Goal: Task Accomplishment & Management: Complete application form

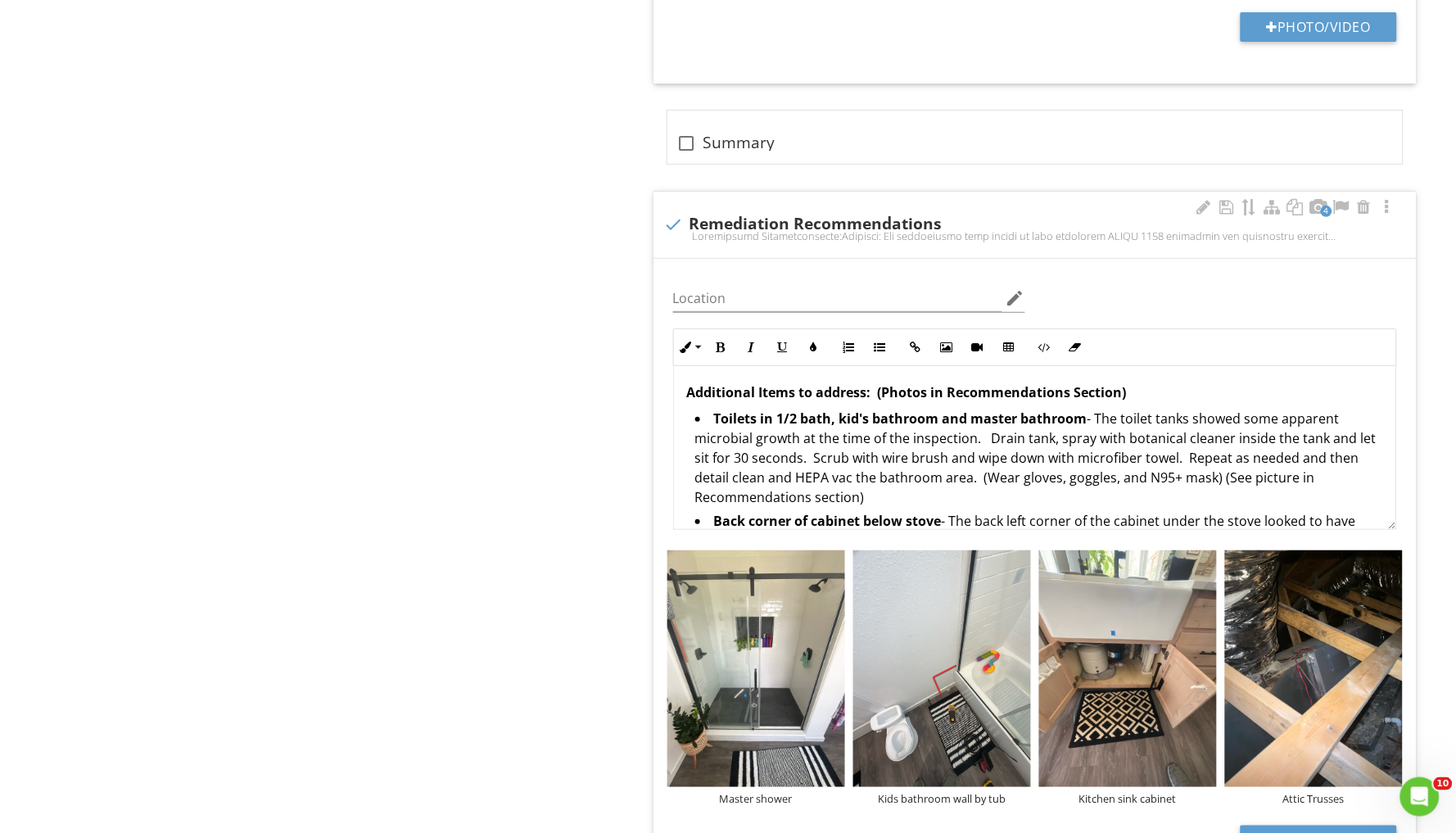
scroll to position [1729, 0]
click at [715, 412] on strong "Toilets in 1/2 bath, kid's bathroom and master bathroom" at bounding box center [901, 421] width 374 height 18
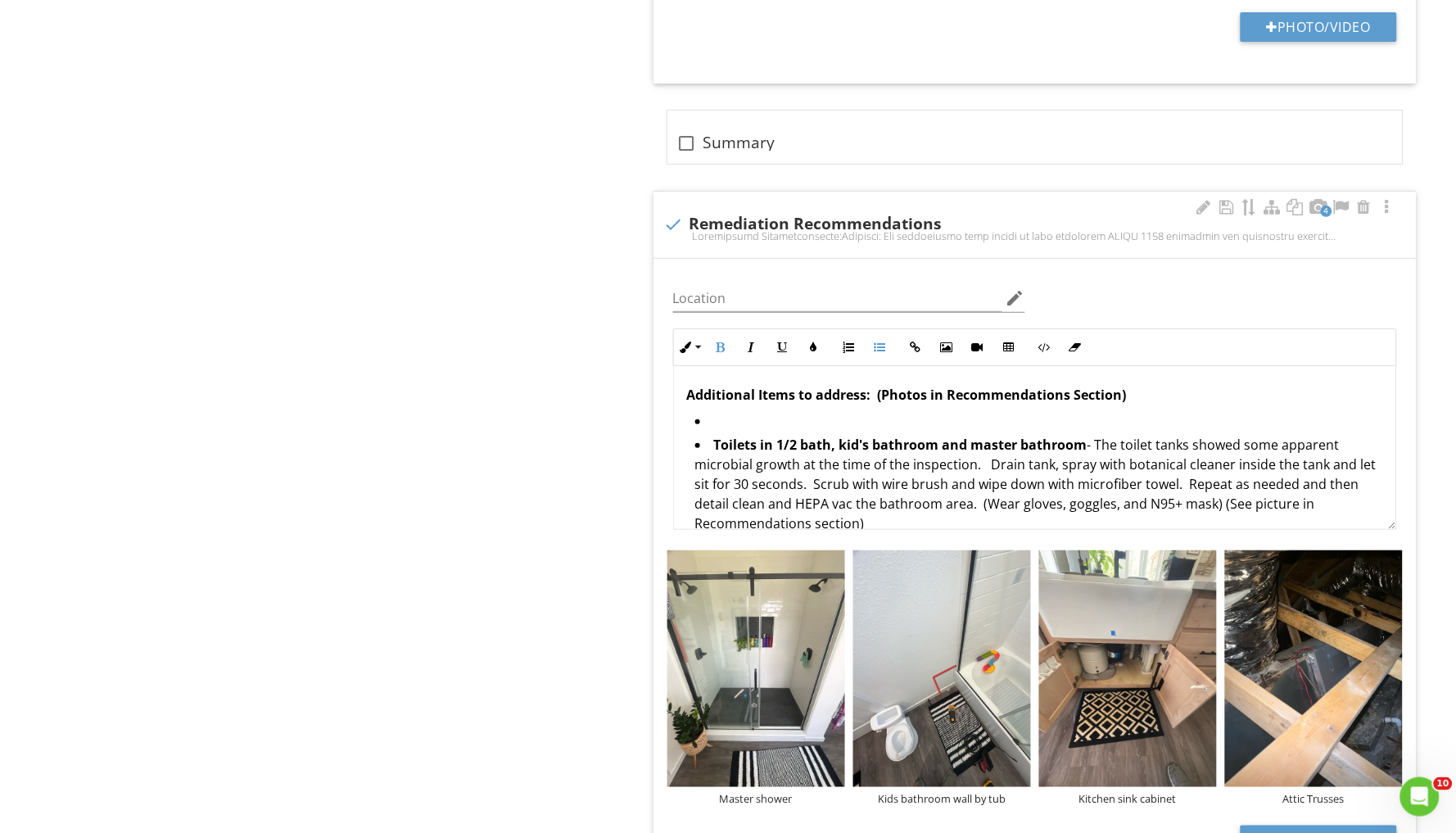
click at [713, 411] on li at bounding box center [1039, 423] width 688 height 24
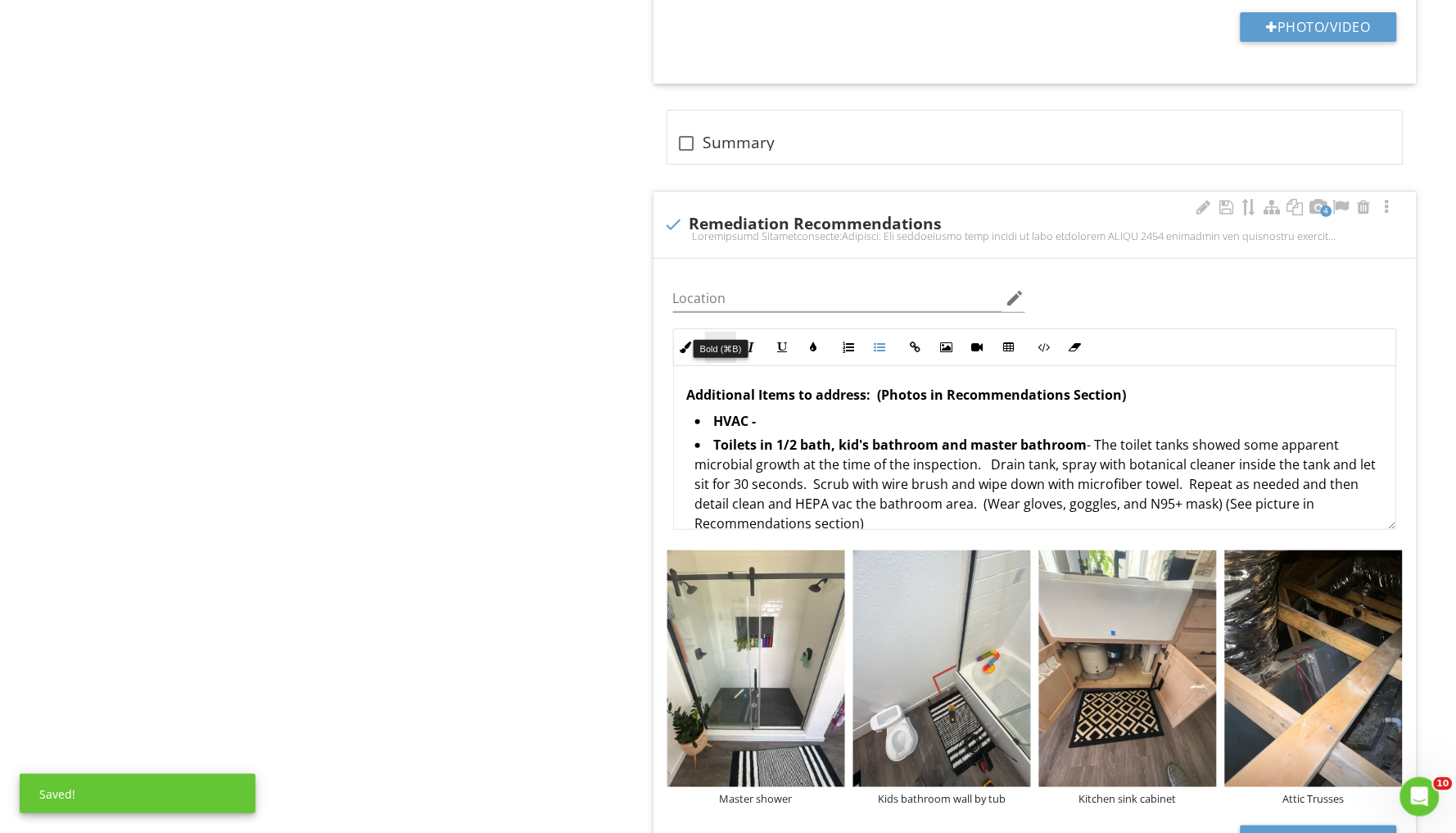
click at [725, 342] on icon "button" at bounding box center [721, 348] width 12 height 12
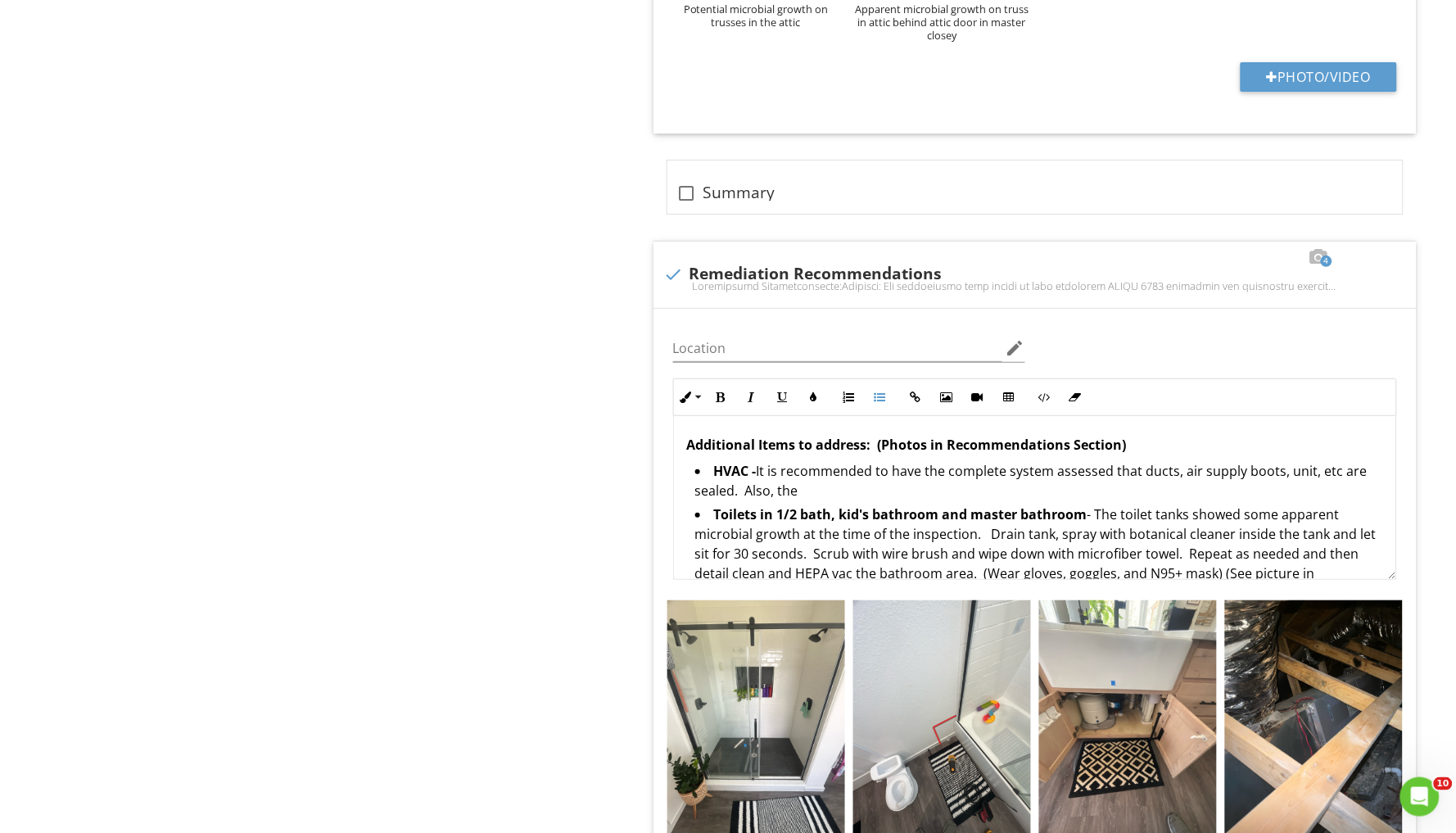
scroll to position [5277, 0]
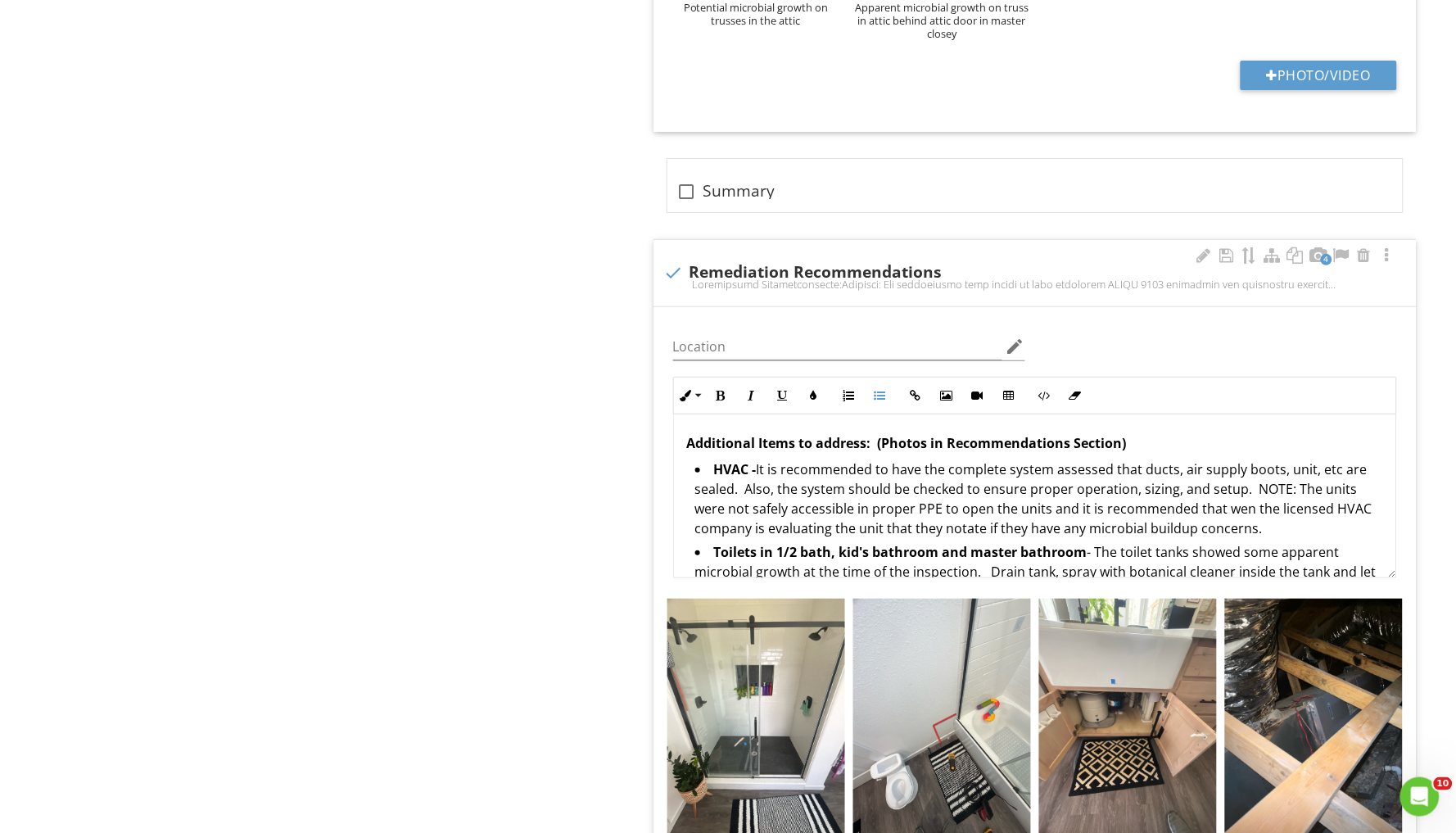
click at [1199, 465] on li "HVAC - It is recommended to have the complete system assessed that ducts, air s…" at bounding box center [1039, 500] width 688 height 83
click at [1260, 474] on li "HVAC - It is recommended to have the complete system assessed that ducts, air s…" at bounding box center [1039, 500] width 688 height 83
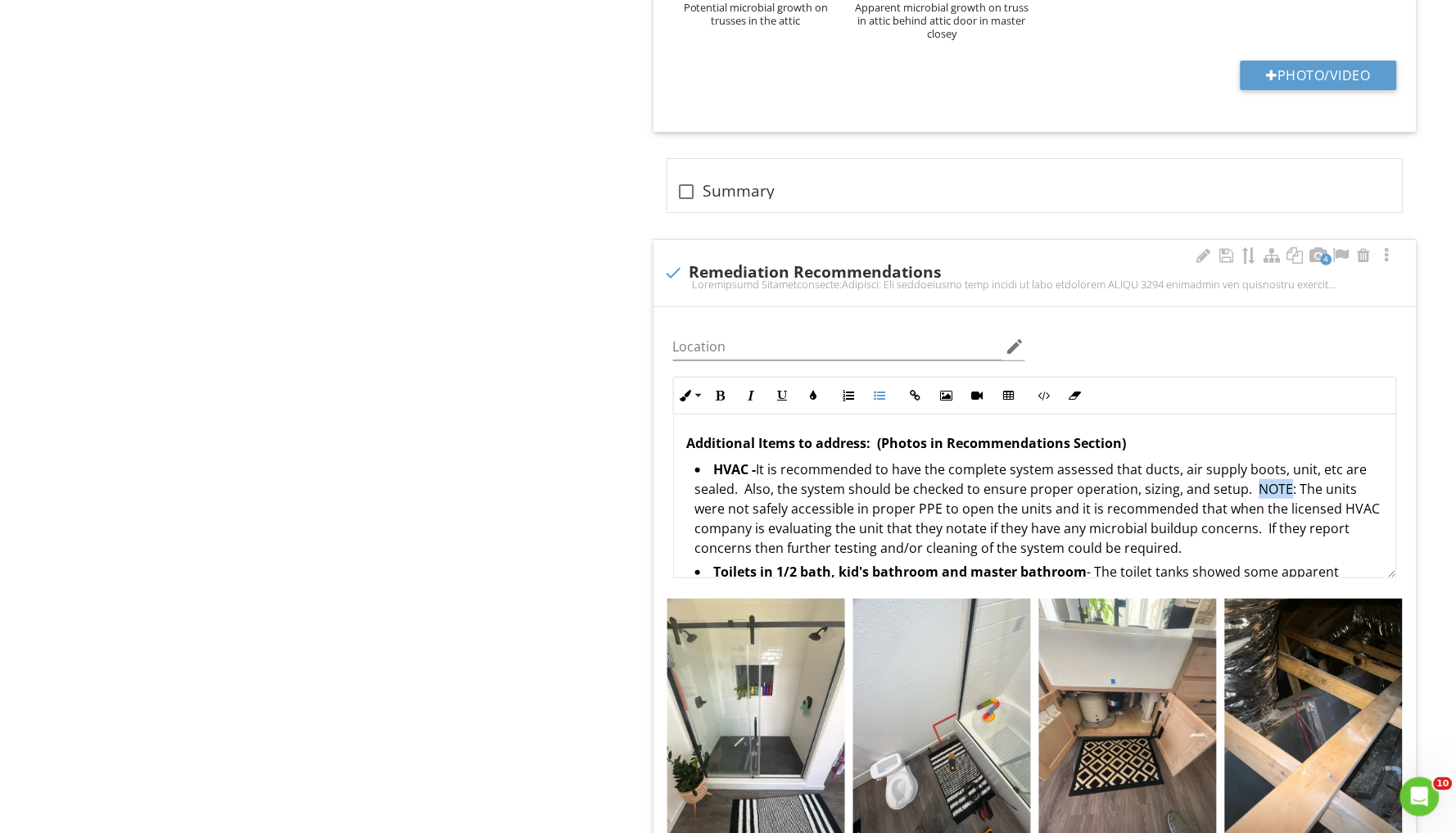
drag, startPoint x: 1252, startPoint y: 443, endPoint x: 1286, endPoint y: 441, distance: 34.1
click at [1286, 459] on li "HVAC - It is recommended to have the complete system assessed that ducts, air s…" at bounding box center [1039, 511] width 688 height 102
click at [1254, 459] on li "HVAC - It is recommended to have the complete system assessed that ducts, air s…" at bounding box center [1039, 511] width 688 height 102
drag, startPoint x: 1254, startPoint y: 439, endPoint x: 1286, endPoint y: 437, distance: 32.1
click at [1286, 459] on li "HVAC - It is recommended to have the complete system assessed that ducts, air s…" at bounding box center [1039, 511] width 688 height 102
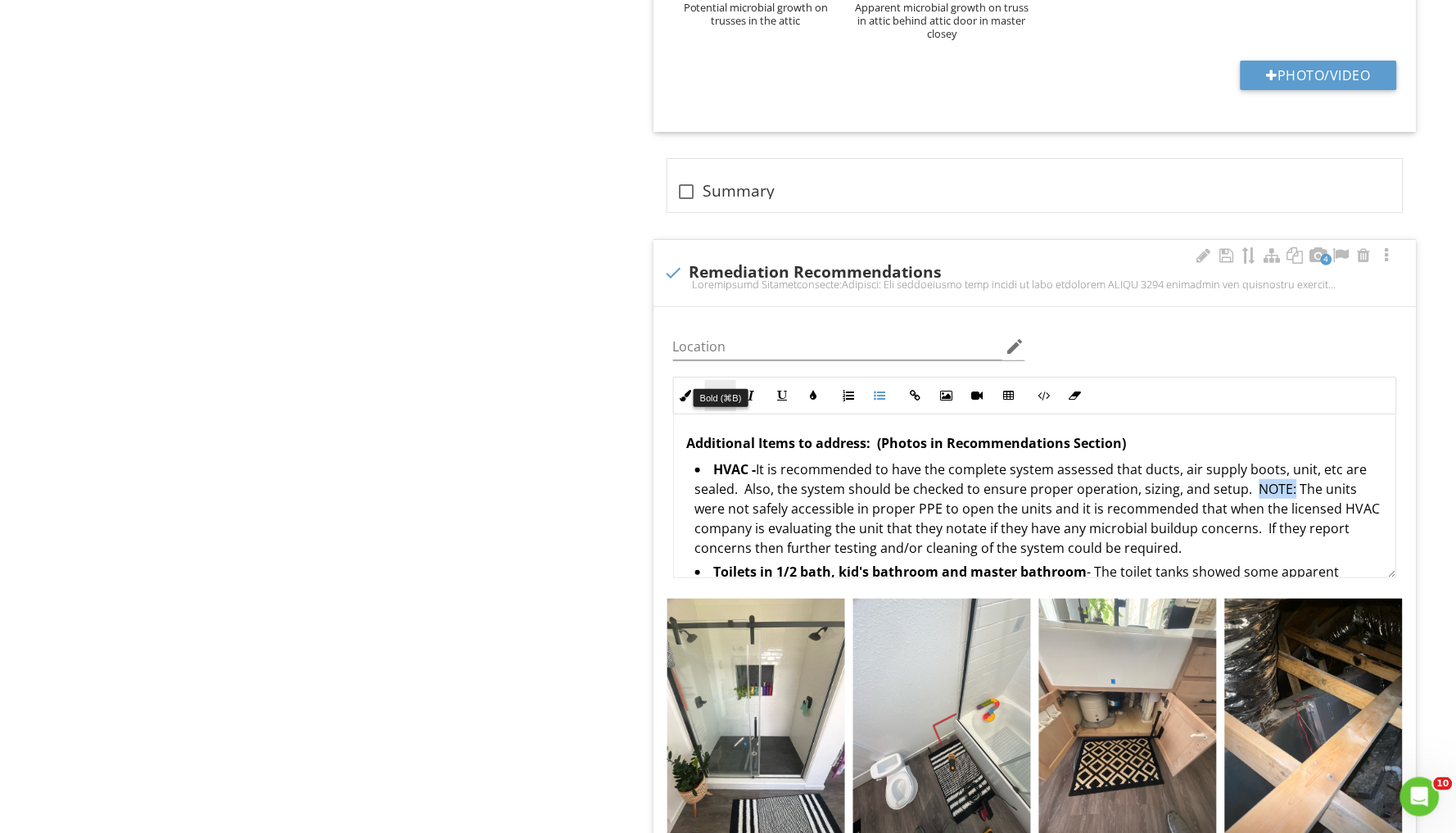
click at [727, 380] on button "Bold" at bounding box center [720, 396] width 31 height 31
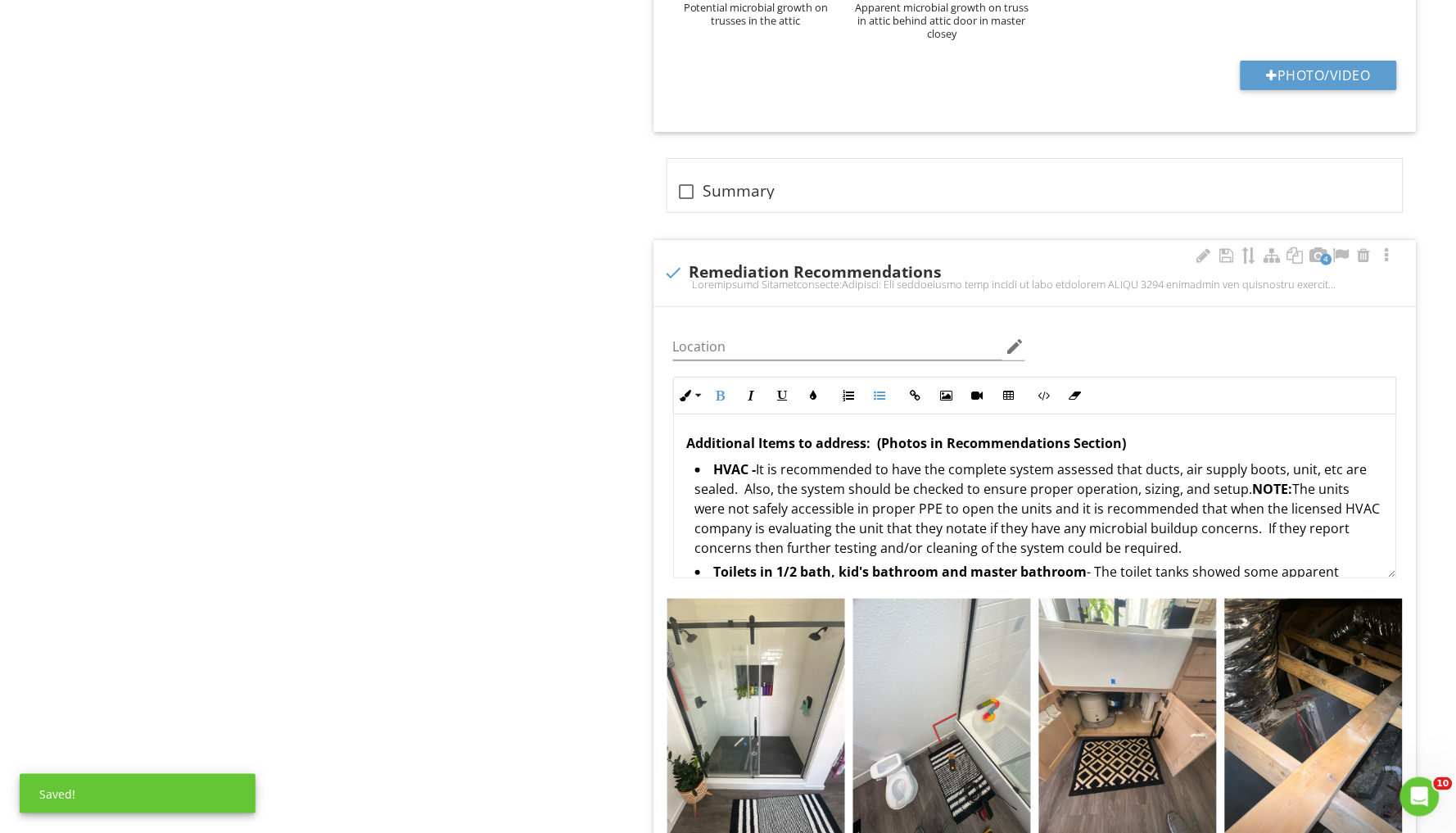
click at [1171, 499] on li "HVAC - It is recommended to have the complete system assessed that ducts, air s…" at bounding box center [1039, 511] width 688 height 102
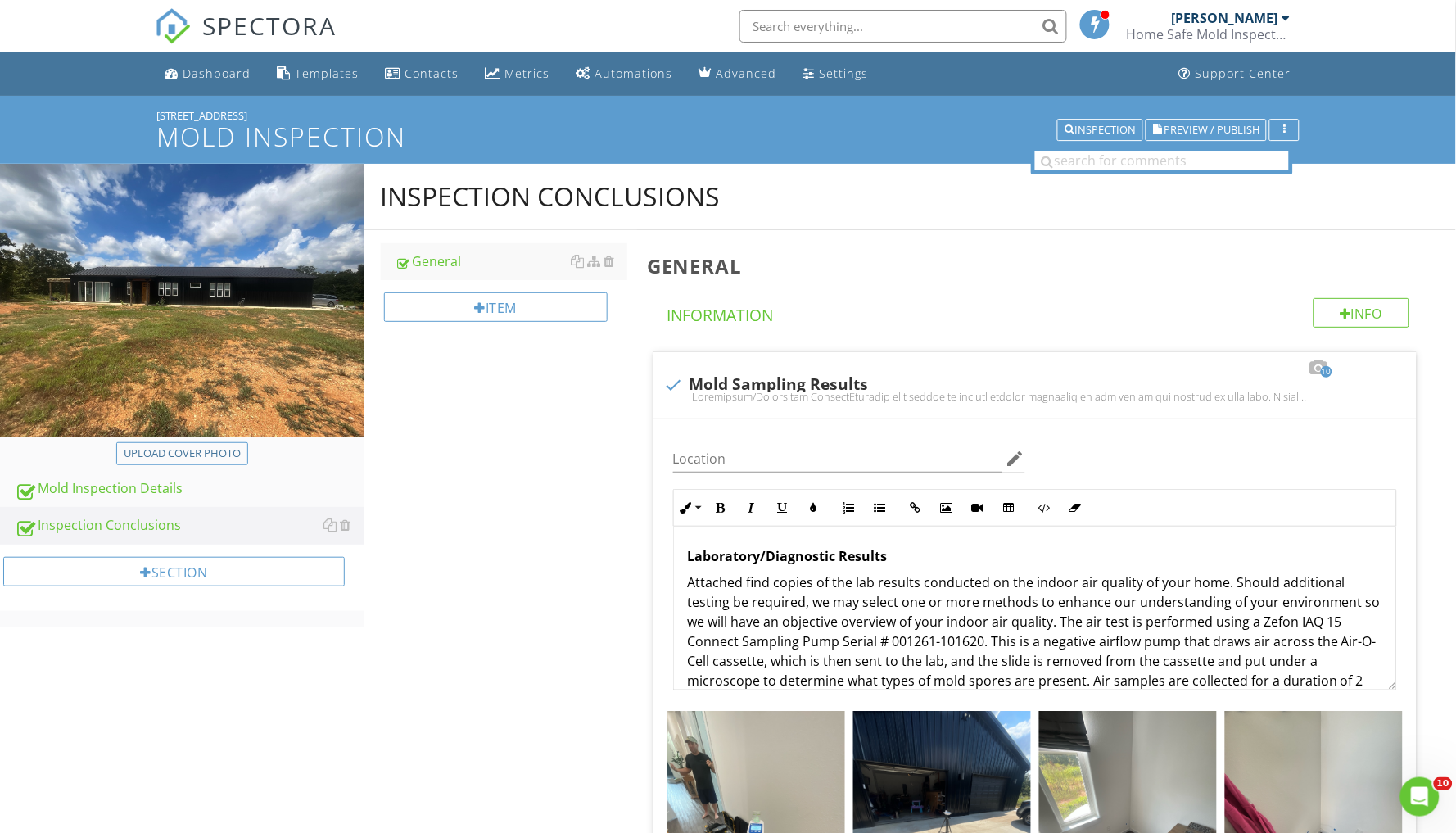
scroll to position [0, 0]
click at [1199, 130] on span "Preview / Publish" at bounding box center [1212, 129] width 96 height 11
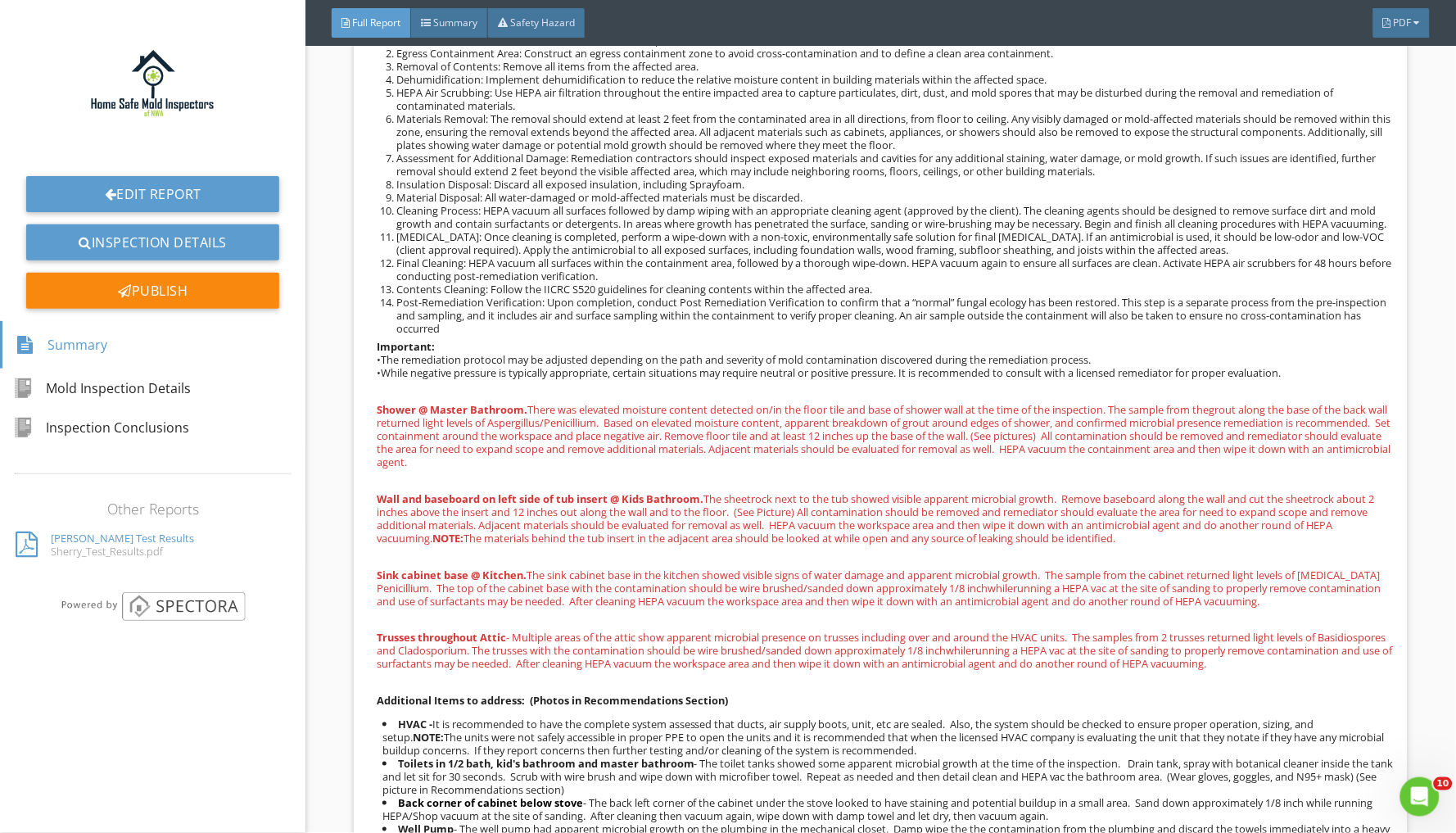
scroll to position [8236, 0]
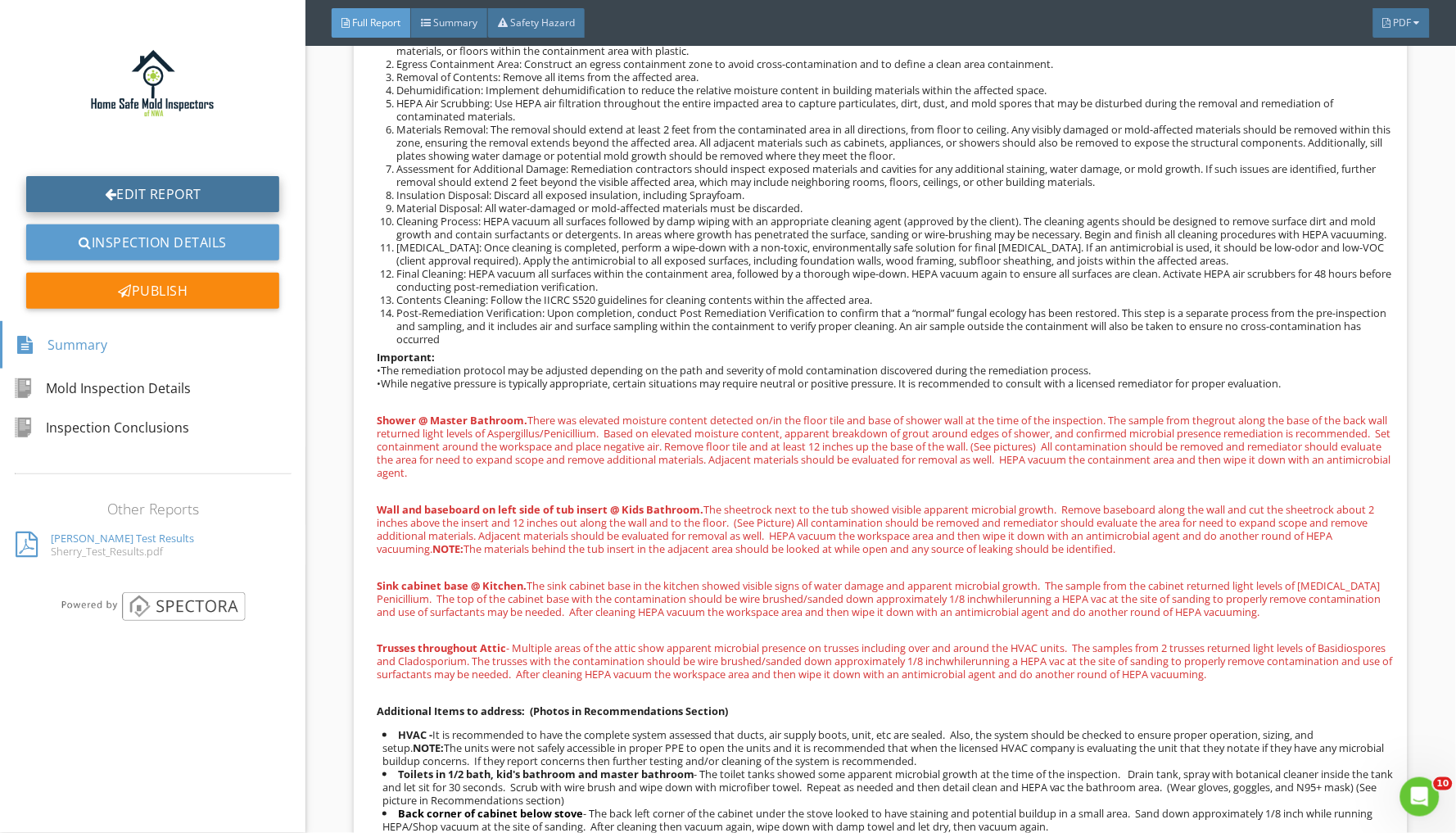
click at [153, 186] on link "Edit Report" at bounding box center [152, 194] width 253 height 36
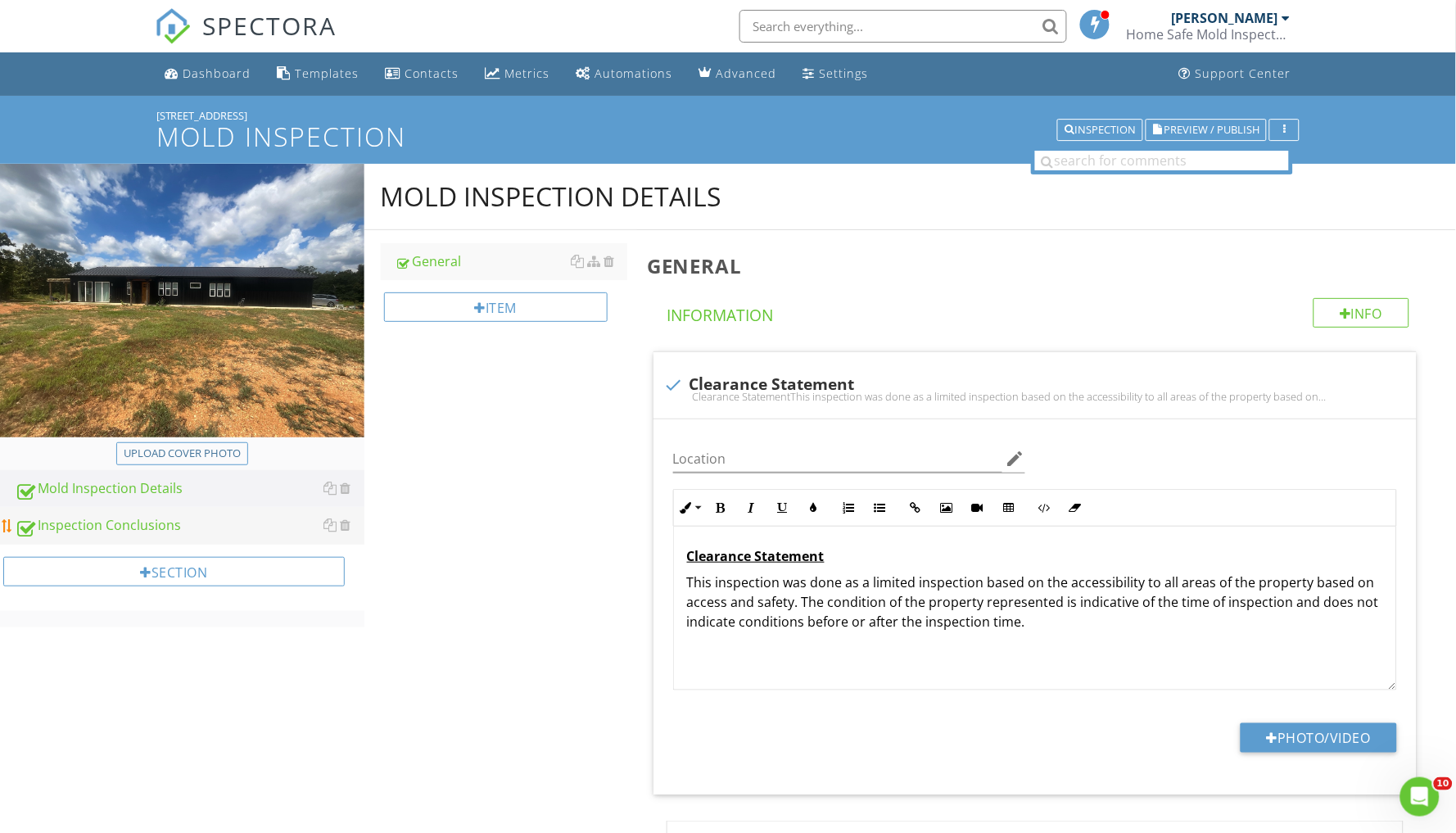
click at [128, 519] on div "Inspection Conclusions" at bounding box center [190, 526] width 349 height 21
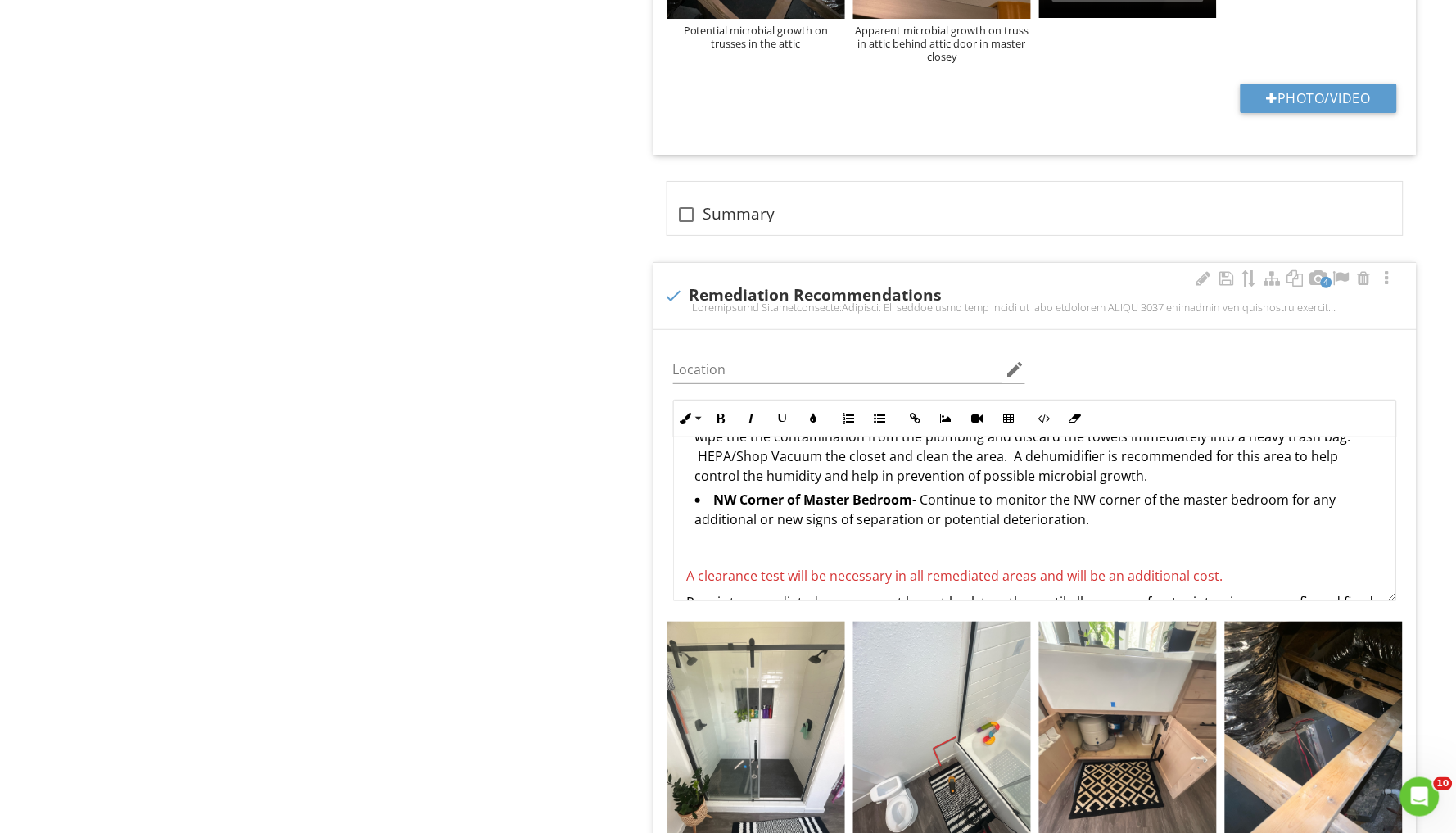
scroll to position [2089, 0]
drag, startPoint x: 788, startPoint y: 526, endPoint x: 920, endPoint y: 530, distance: 132.1
click at [920, 569] on span "A clearance test will be necessary in all remediated areas and will be an addit…" at bounding box center [955, 578] width 537 height 18
click at [871, 569] on font "A clearance test if desired in remediated areas and will be an additional cost." at bounding box center [919, 578] width 466 height 18
click at [794, 569] on font "A clearance test if desired in remediated areas and will be an additional cost." at bounding box center [919, 578] width 466 height 18
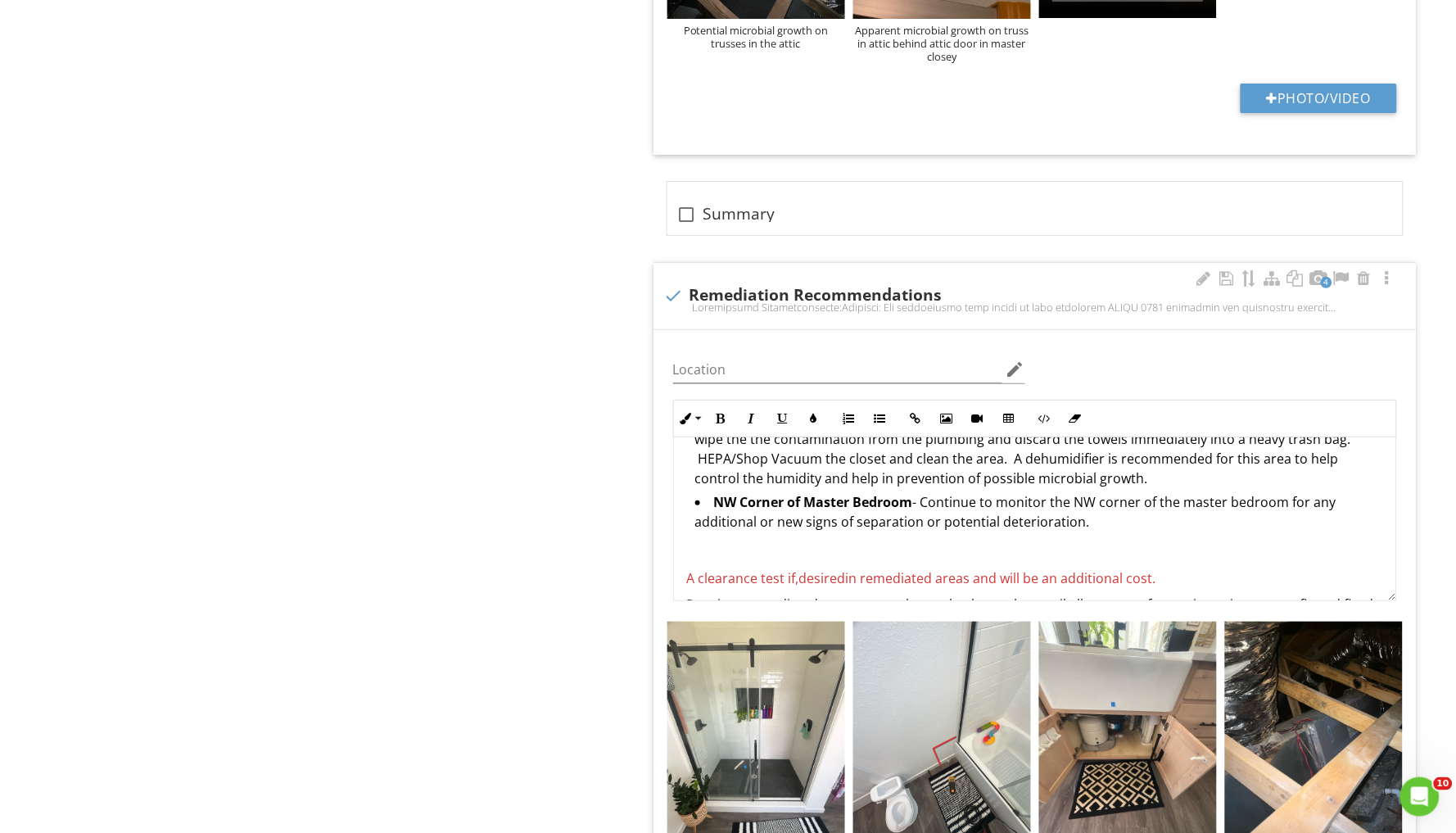
click at [1164, 568] on p "A clearance test if, desired in remediated areas and will be an additional cost." at bounding box center [1034, 578] width 696 height 19
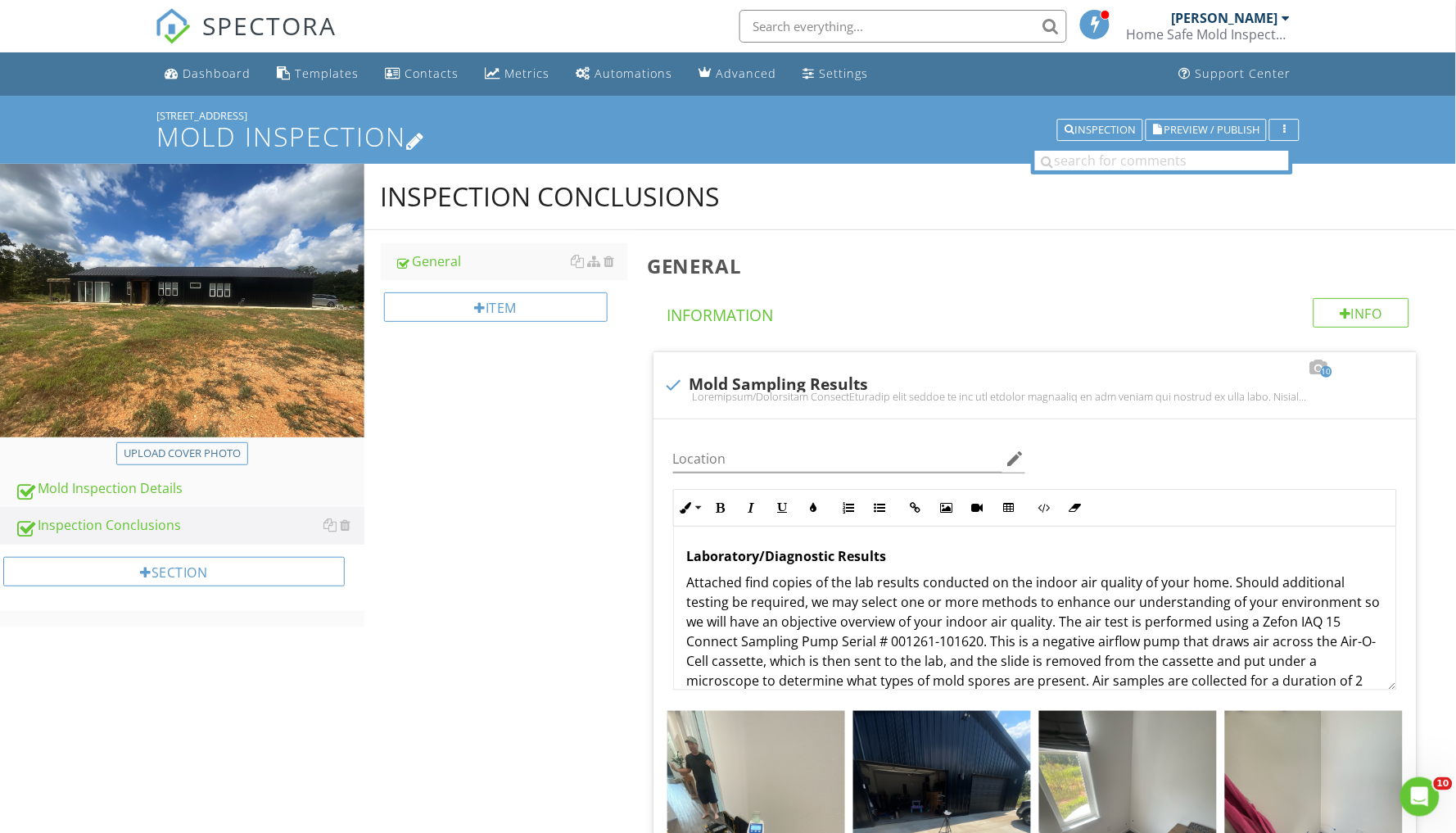
scroll to position [0, 0]
click at [1206, 132] on span "Preview / Publish" at bounding box center [1212, 129] width 96 height 11
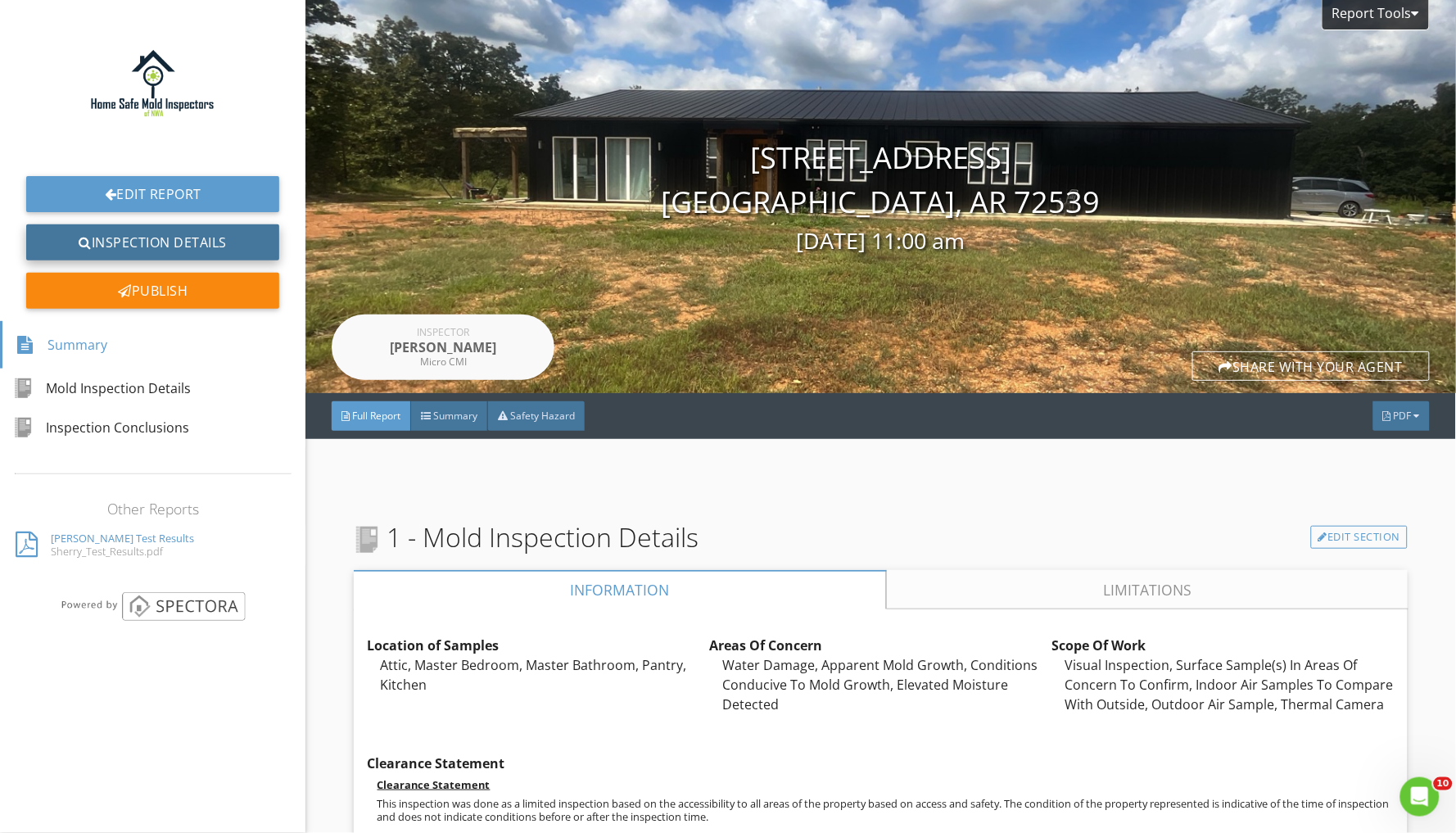
click at [165, 235] on link "Inspection Details" at bounding box center [152, 242] width 253 height 36
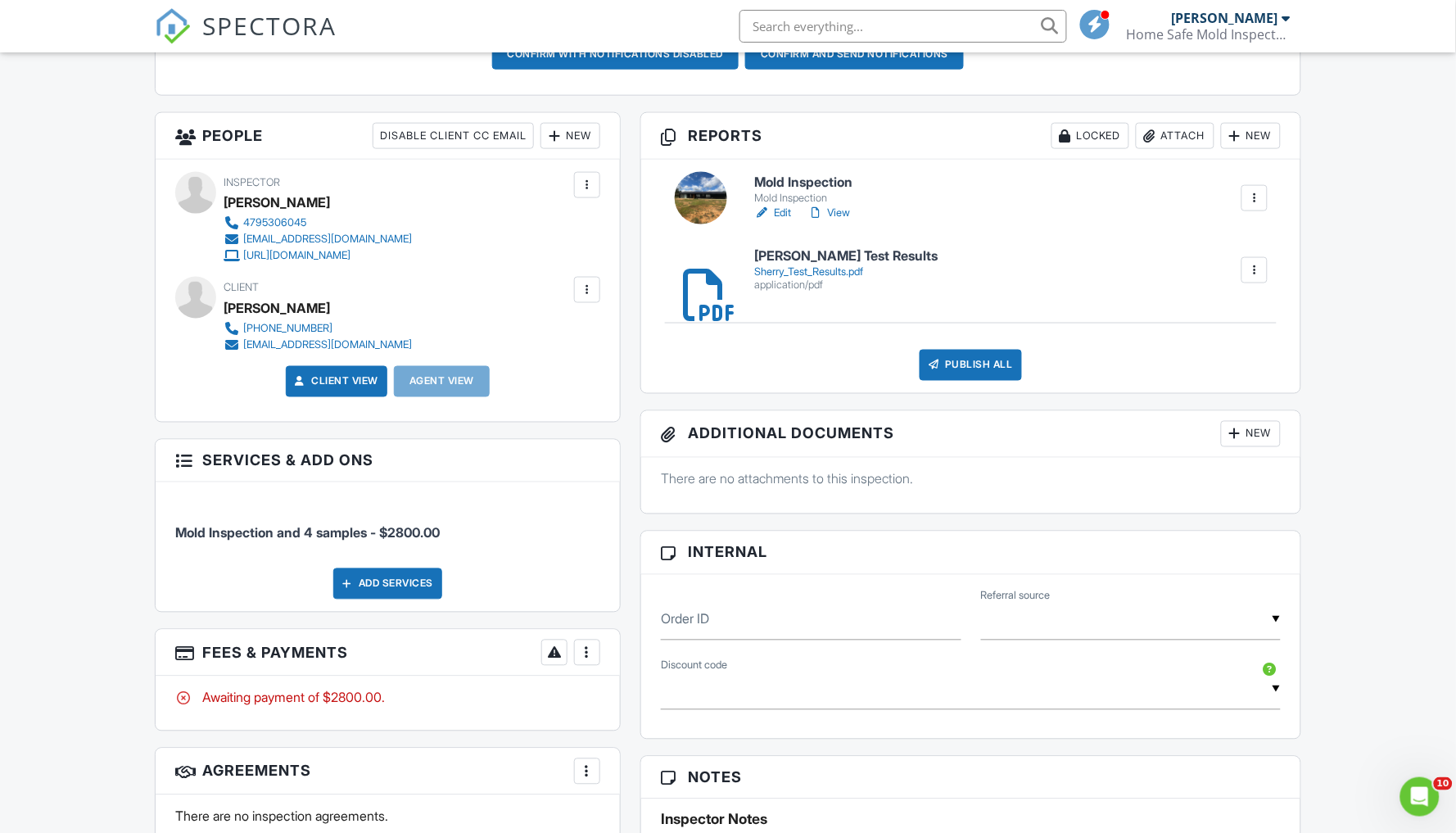
scroll to position [534, 0]
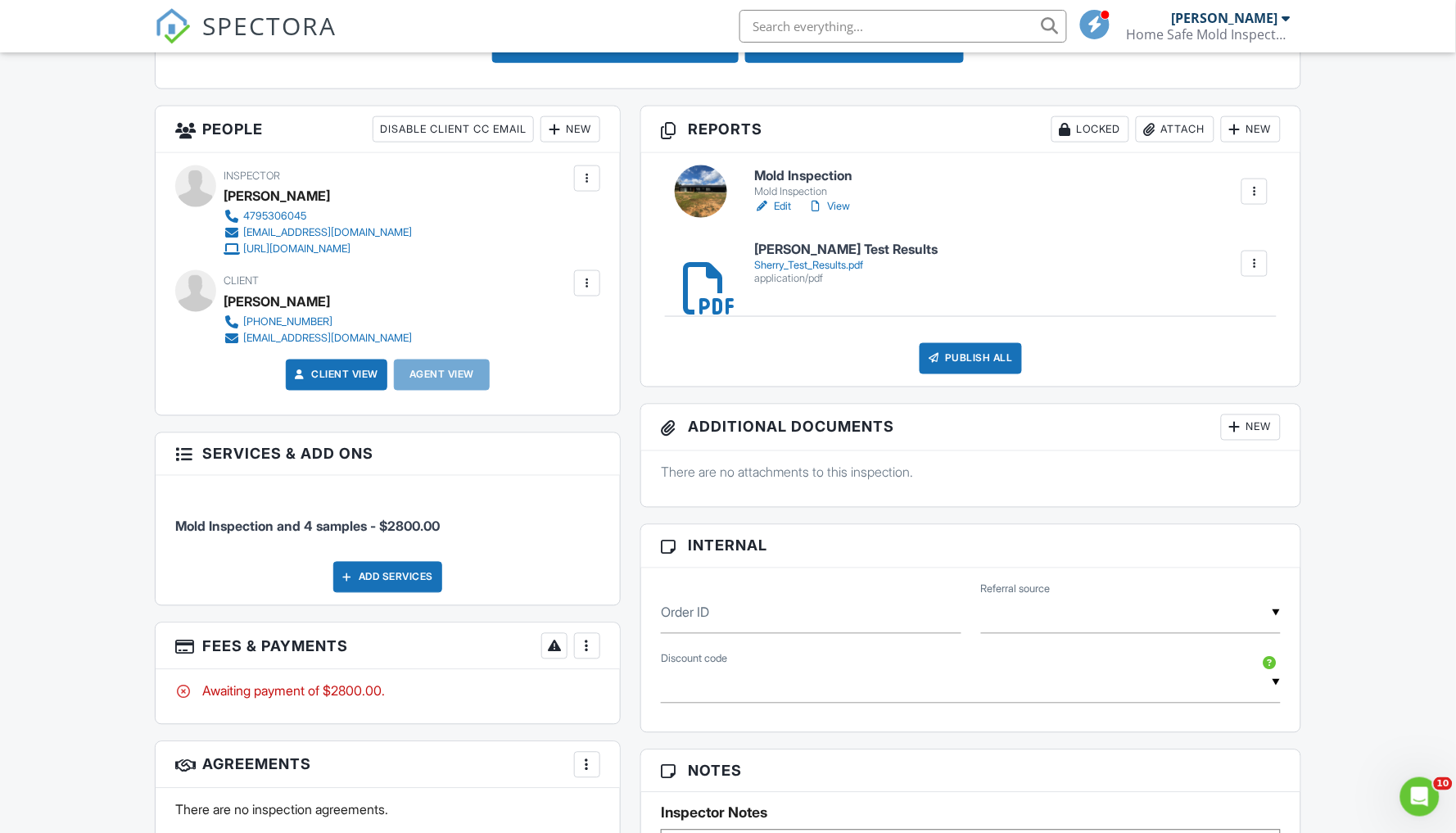
click at [581, 646] on div at bounding box center [588, 647] width 17 height 17
click at [645, 810] on div "Paid In Full" at bounding box center [669, 819] width 158 height 19
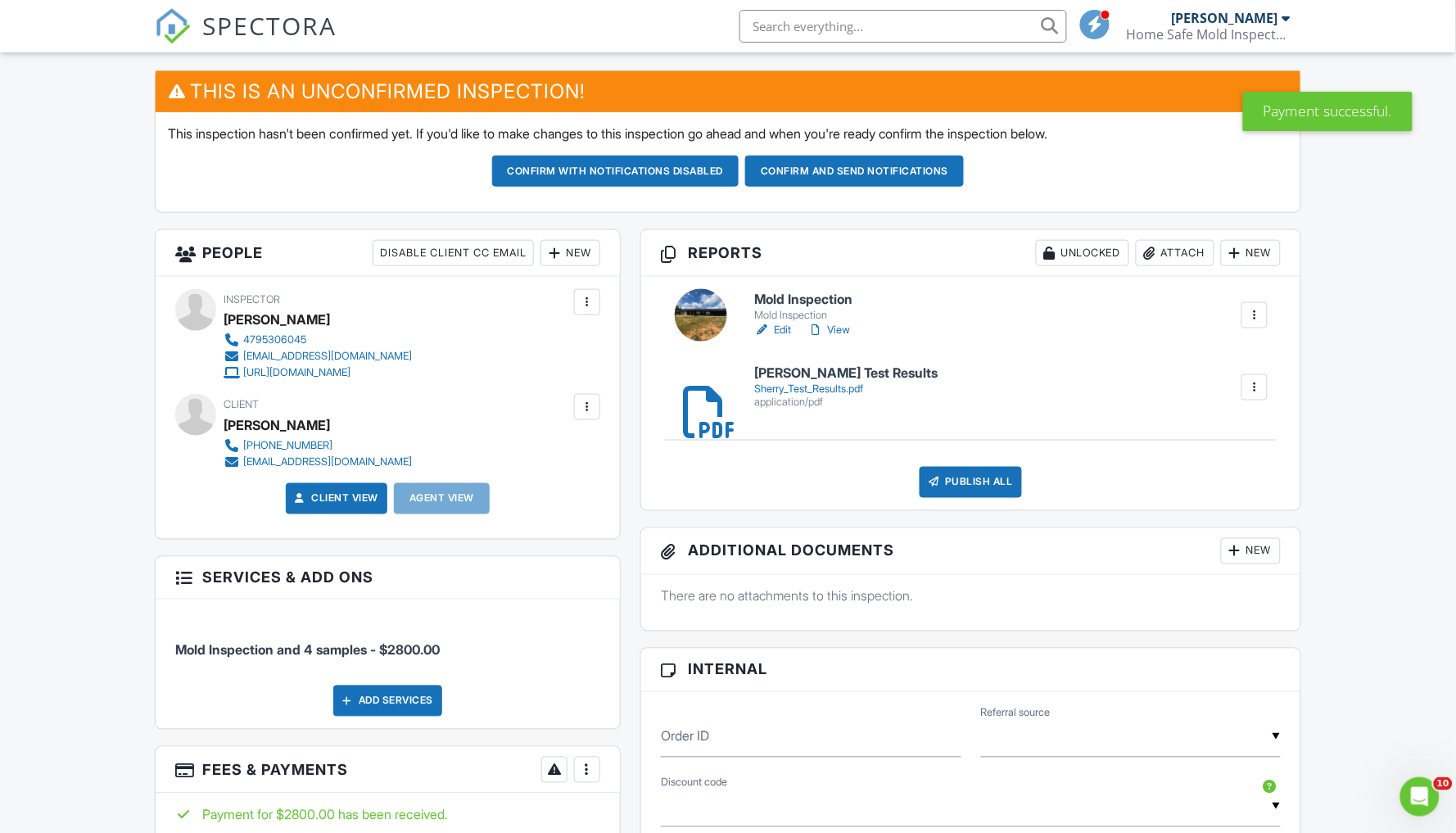
scroll to position [383, 0]
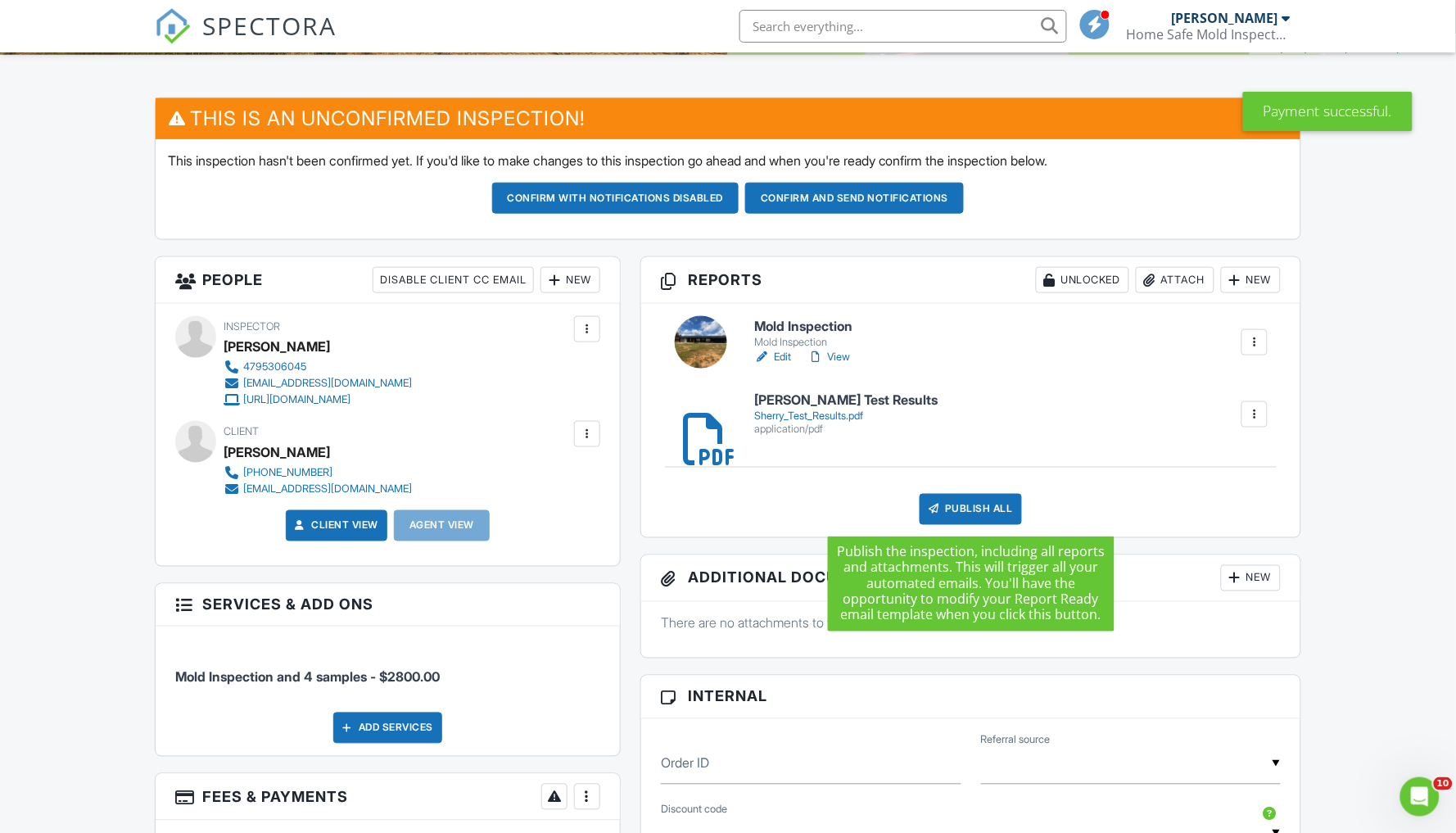
click at [974, 505] on div "Publish All" at bounding box center [971, 509] width 102 height 31
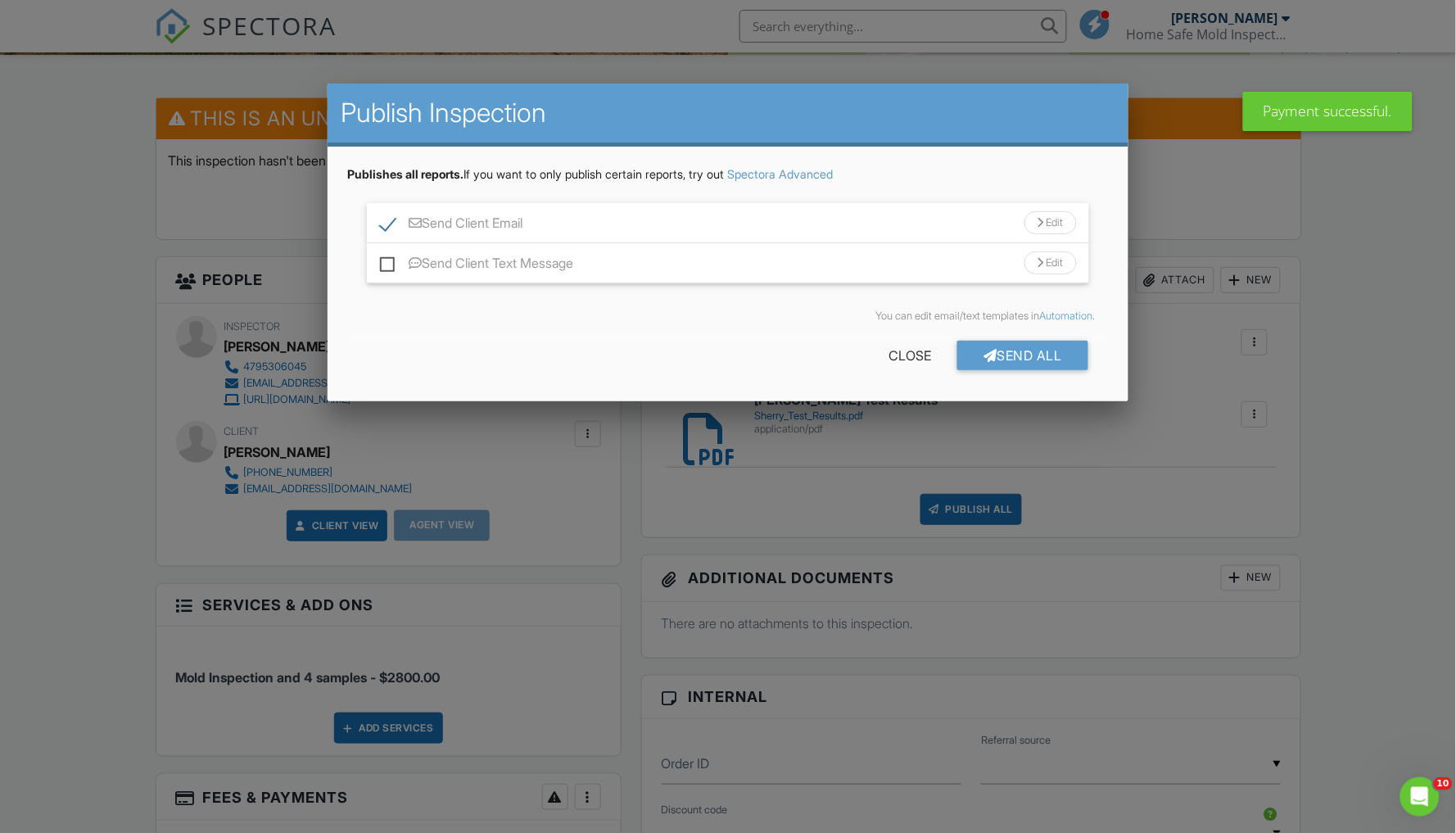
click at [1040, 220] on div at bounding box center [1041, 223] width 7 height 11
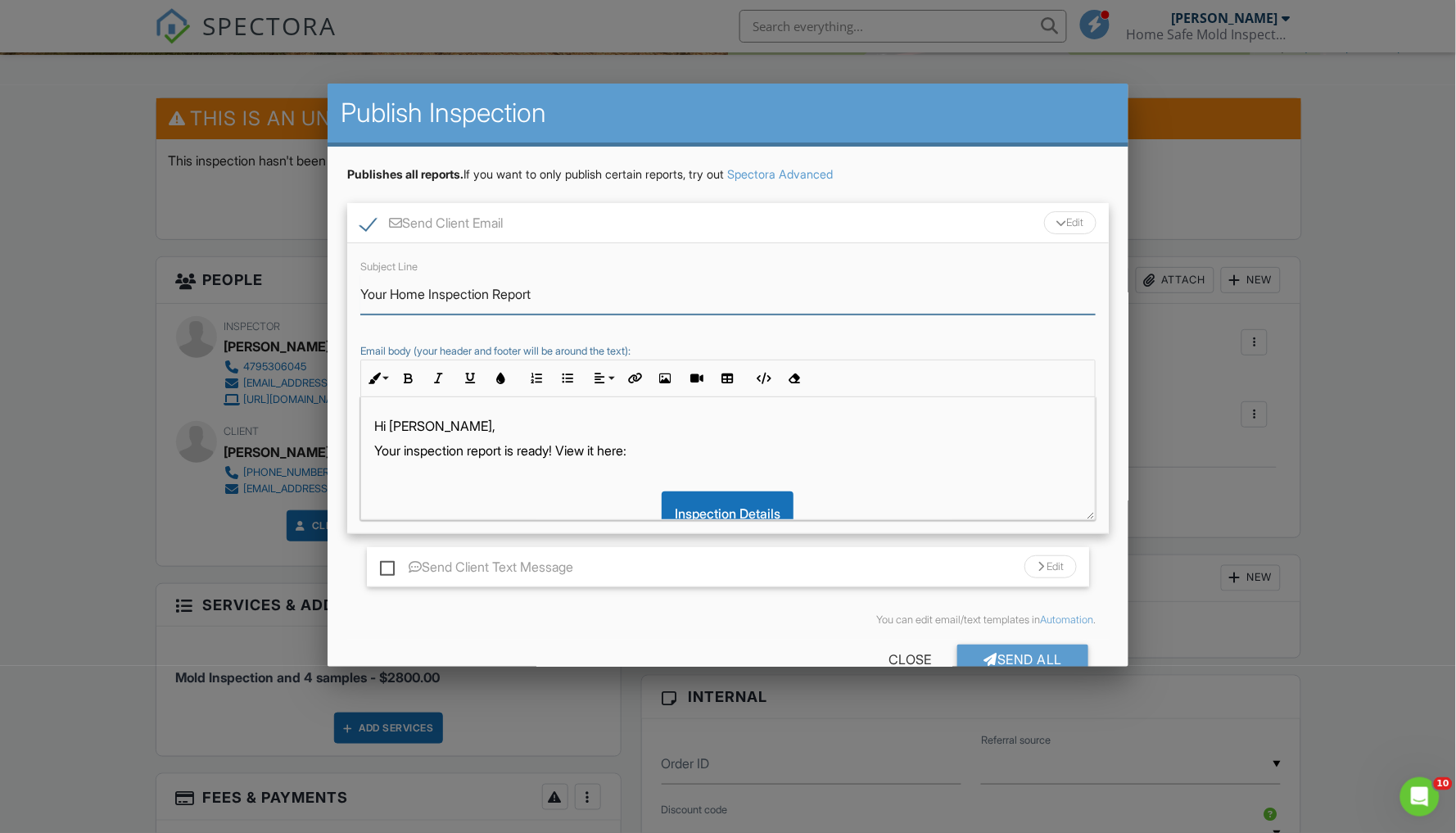
click at [427, 287] on input "Your Home Inspection Report" at bounding box center [728, 295] width 736 height 40
click at [542, 294] on input "Your Mold Inspection Report" at bounding box center [728, 295] width 736 height 40
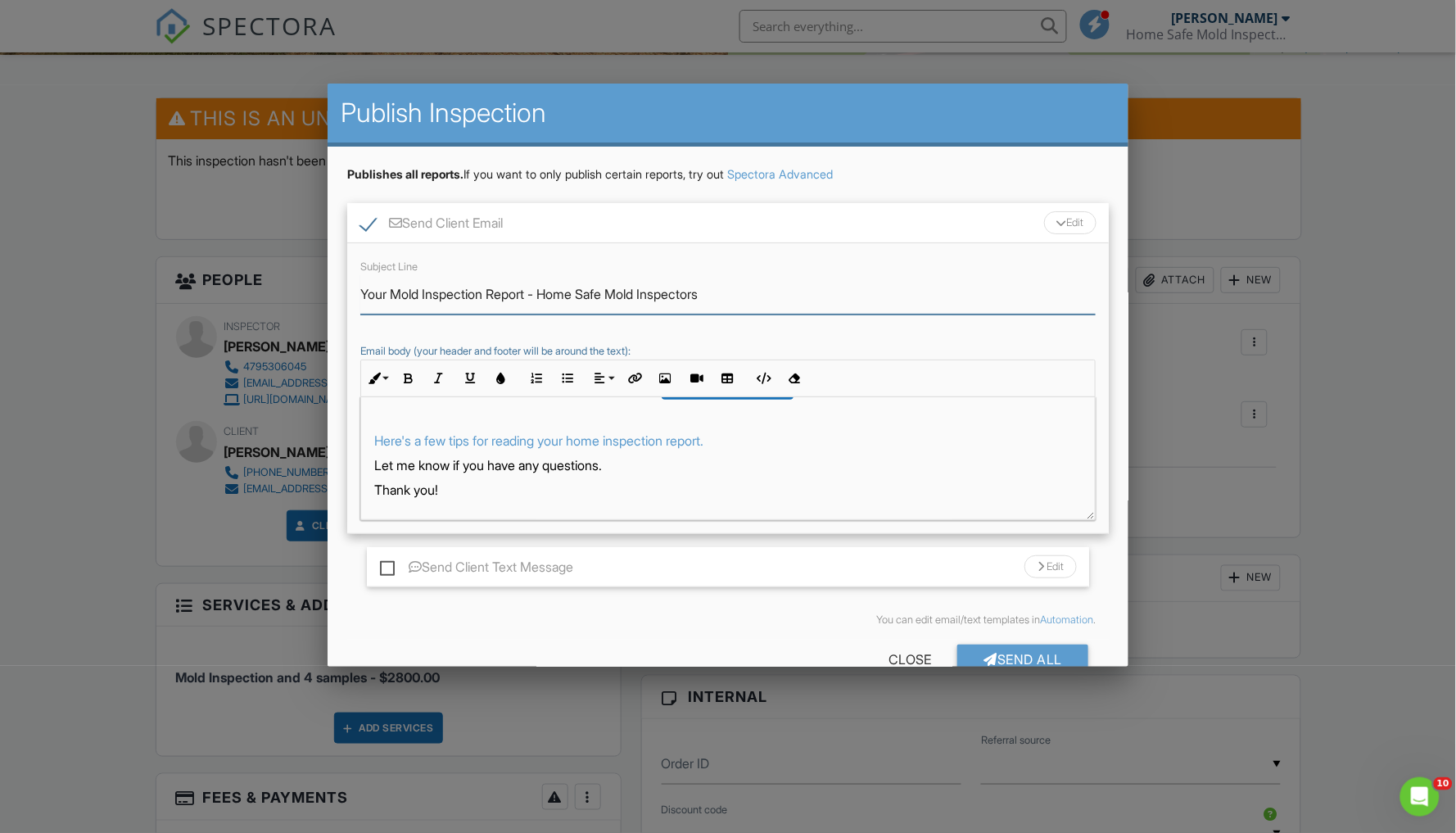
scroll to position [135, 0]
type input "Your Mold Inspection Report - Home Safe Mold Inspectors"
click at [631, 469] on p "Let me know if you have any questions." at bounding box center [728, 465] width 708 height 18
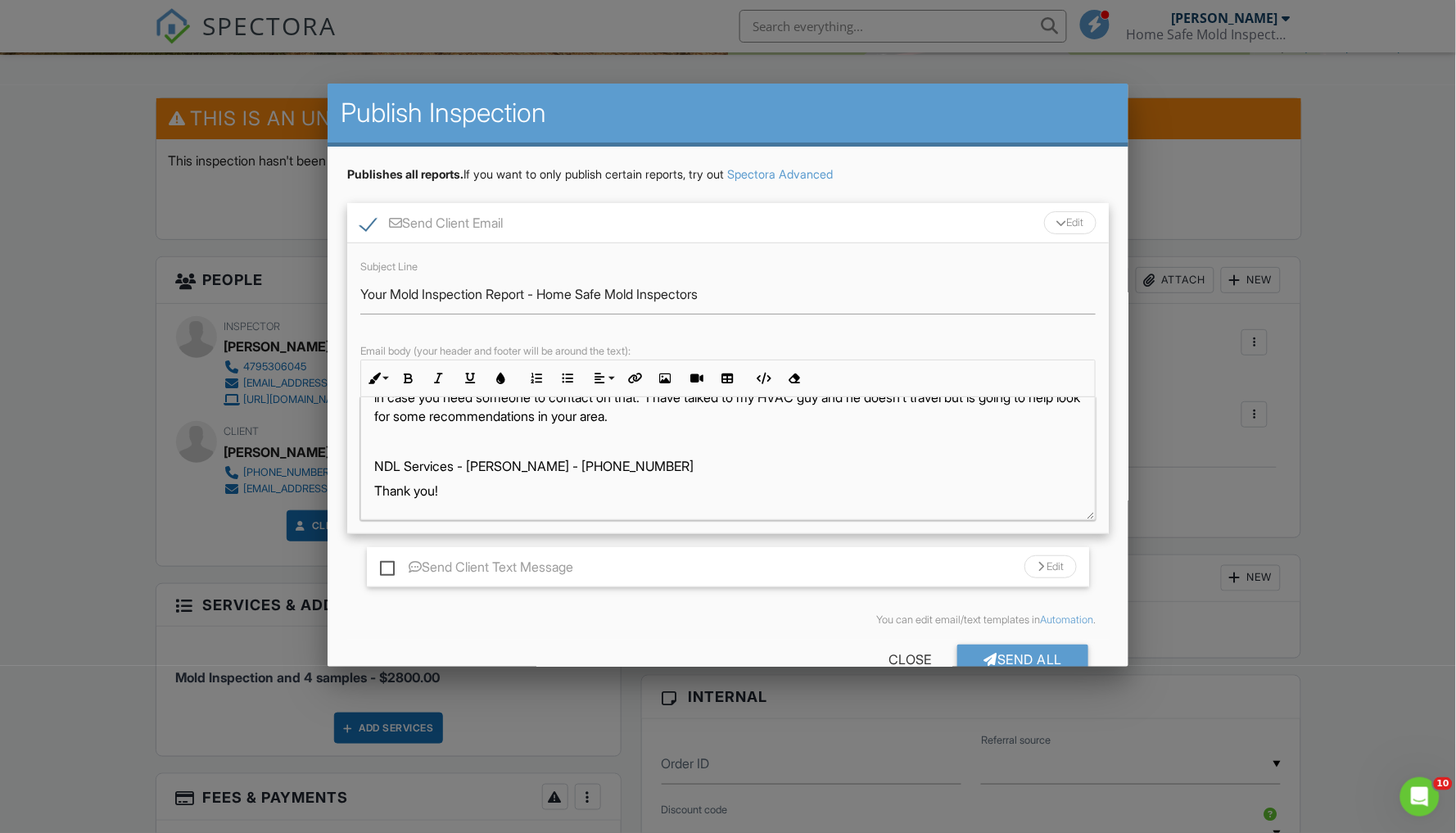
scroll to position [221, 0]
drag, startPoint x: 374, startPoint y: 468, endPoint x: 668, endPoint y: 462, distance: 294.1
click at [668, 462] on p "NDL Services - Nathan Lester - 501-472-6051" at bounding box center [728, 466] width 708 height 18
click at [409, 381] on icon "button" at bounding box center [408, 379] width 12 height 12
click at [373, 497] on div "Hi Cynthia, Your inspection report is ready! View it here: Inspection Details H…" at bounding box center [728, 348] width 734 height 345
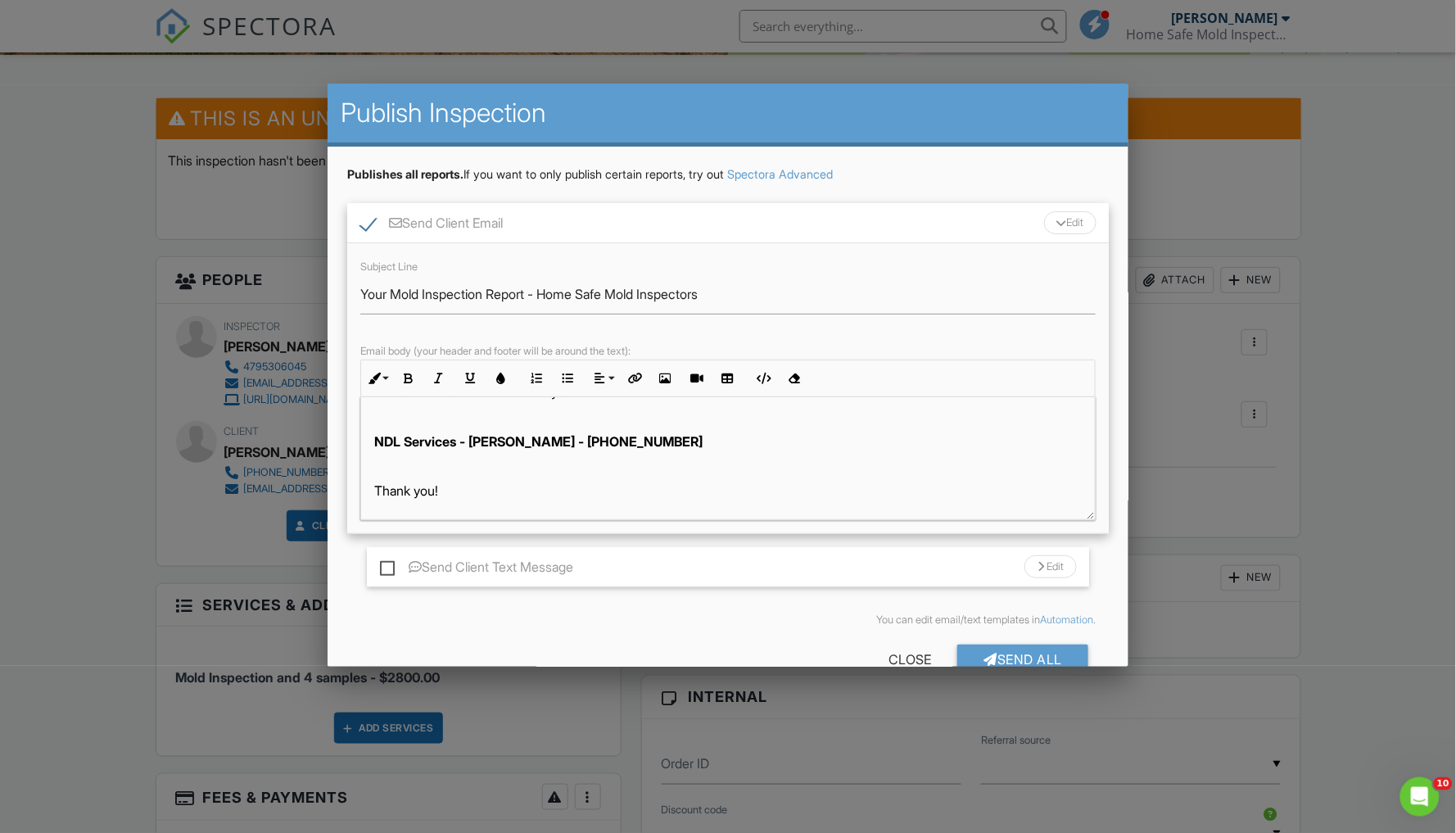
click at [459, 490] on p "Thank you!" at bounding box center [728, 490] width 708 height 18
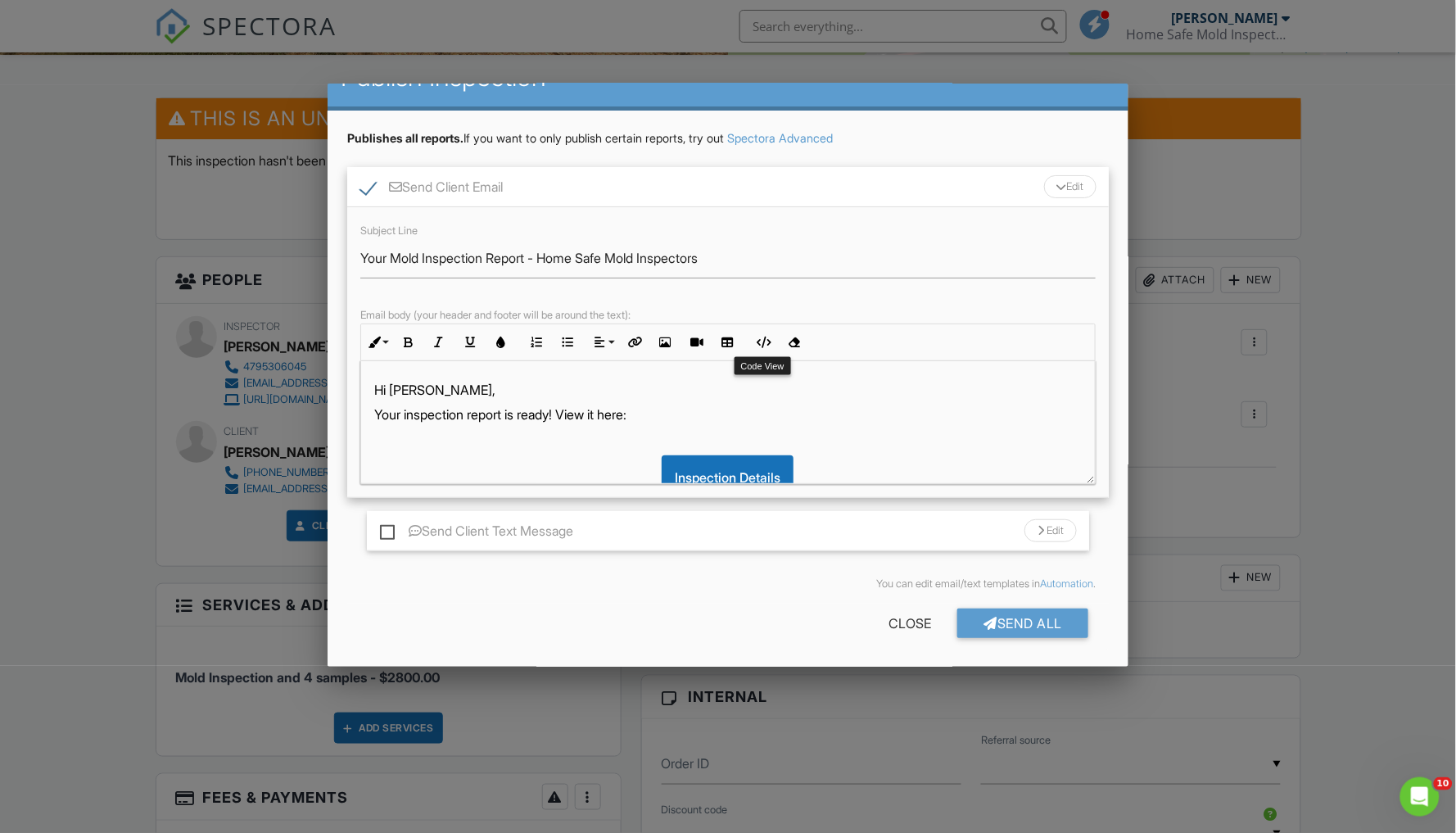
scroll to position [35, 0]
click at [1012, 619] on div "Send All" at bounding box center [1023, 624] width 131 height 29
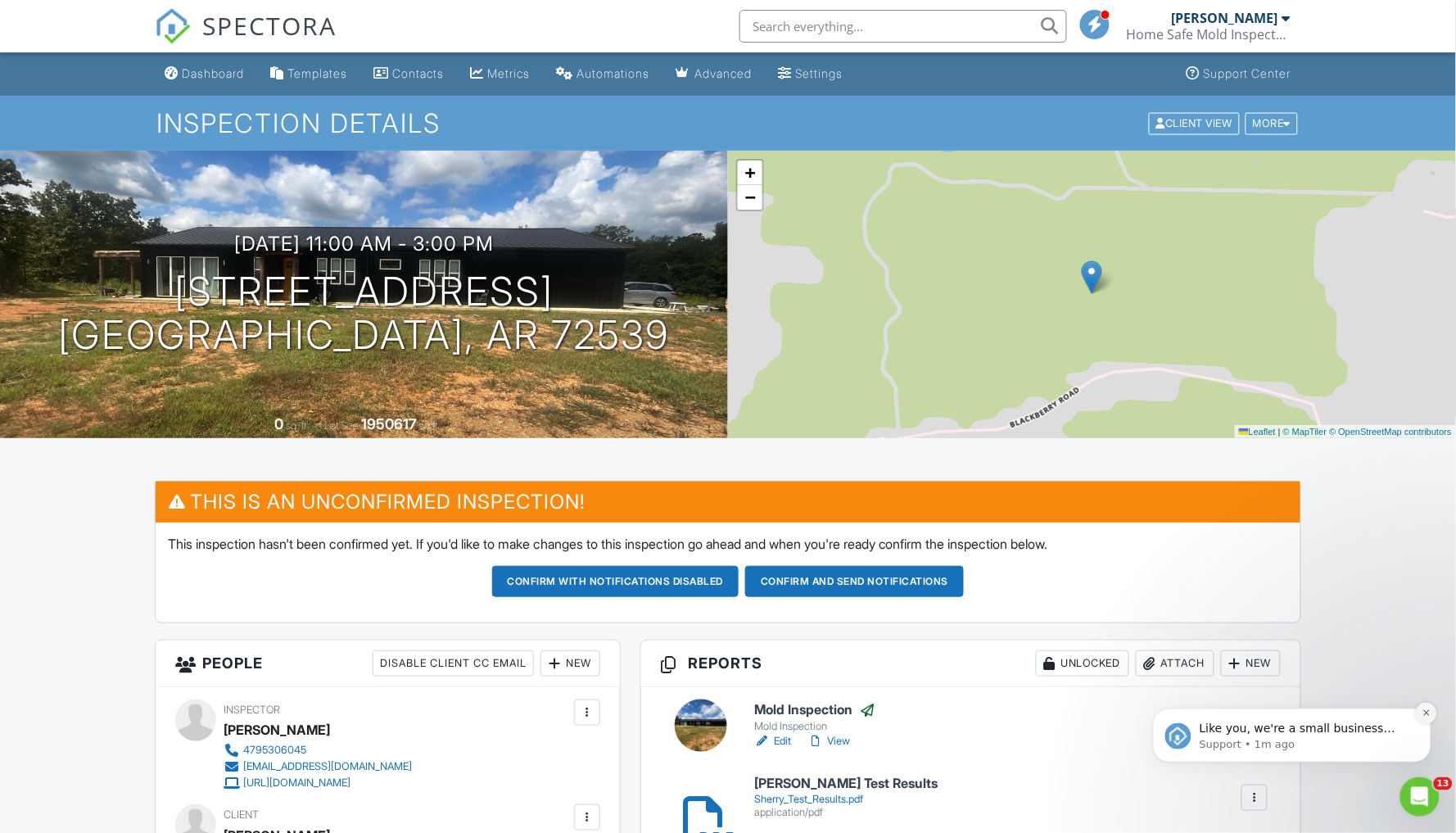
click at [1422, 714] on icon "Dismiss notification" at bounding box center [1426, 712] width 9 height 9
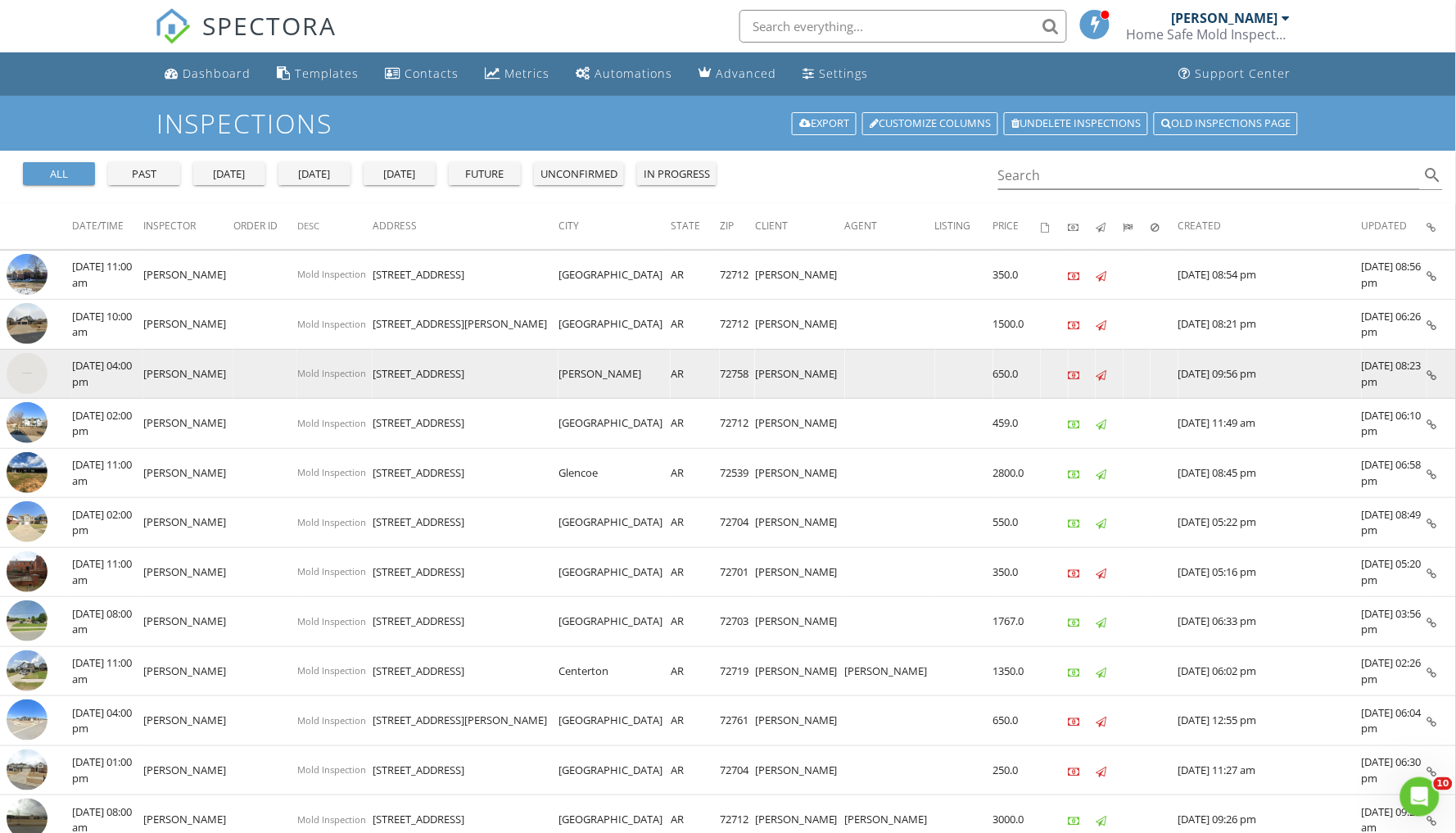
click at [34, 372] on img at bounding box center [27, 373] width 41 height 41
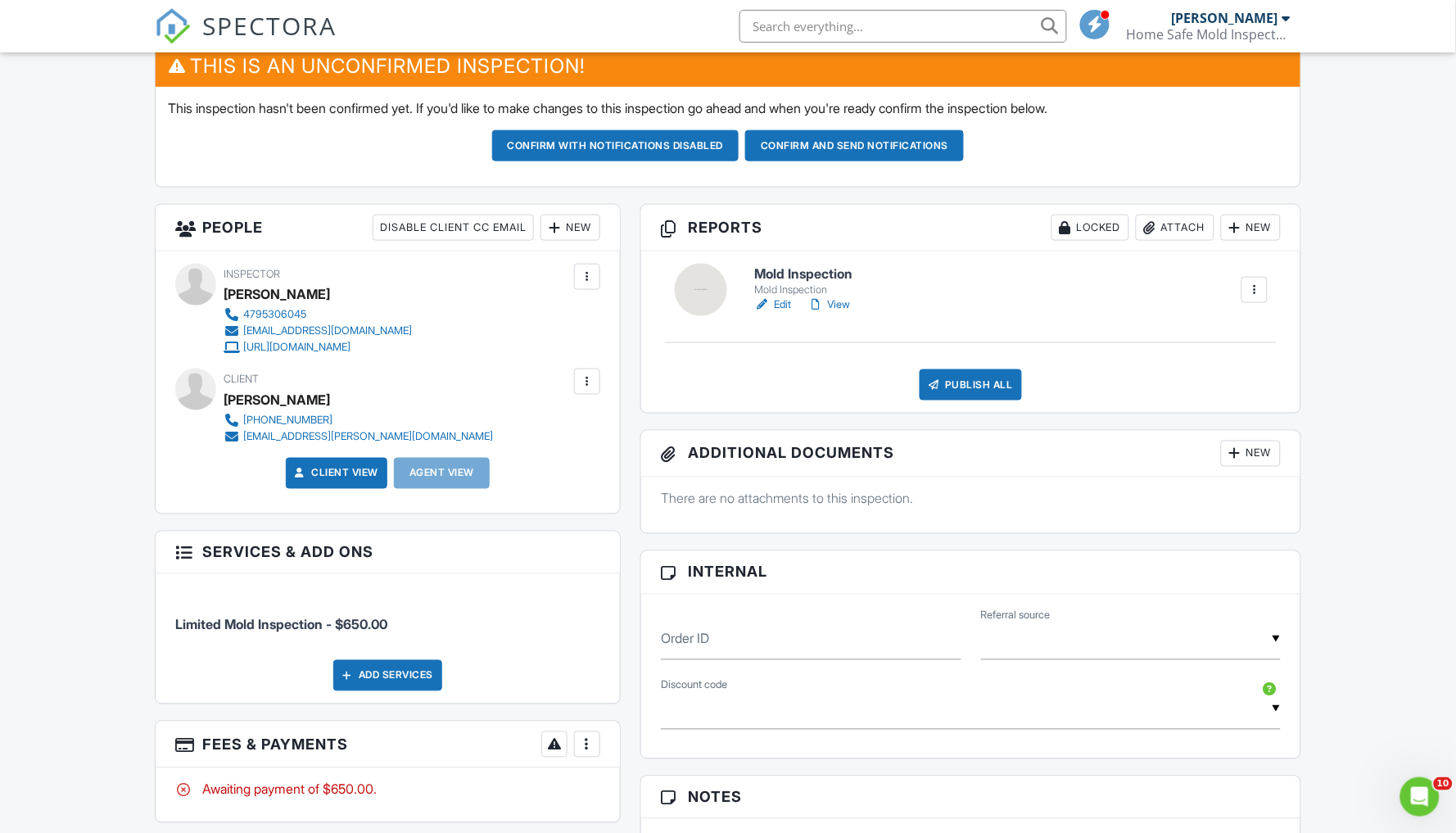
scroll to position [434, 0]
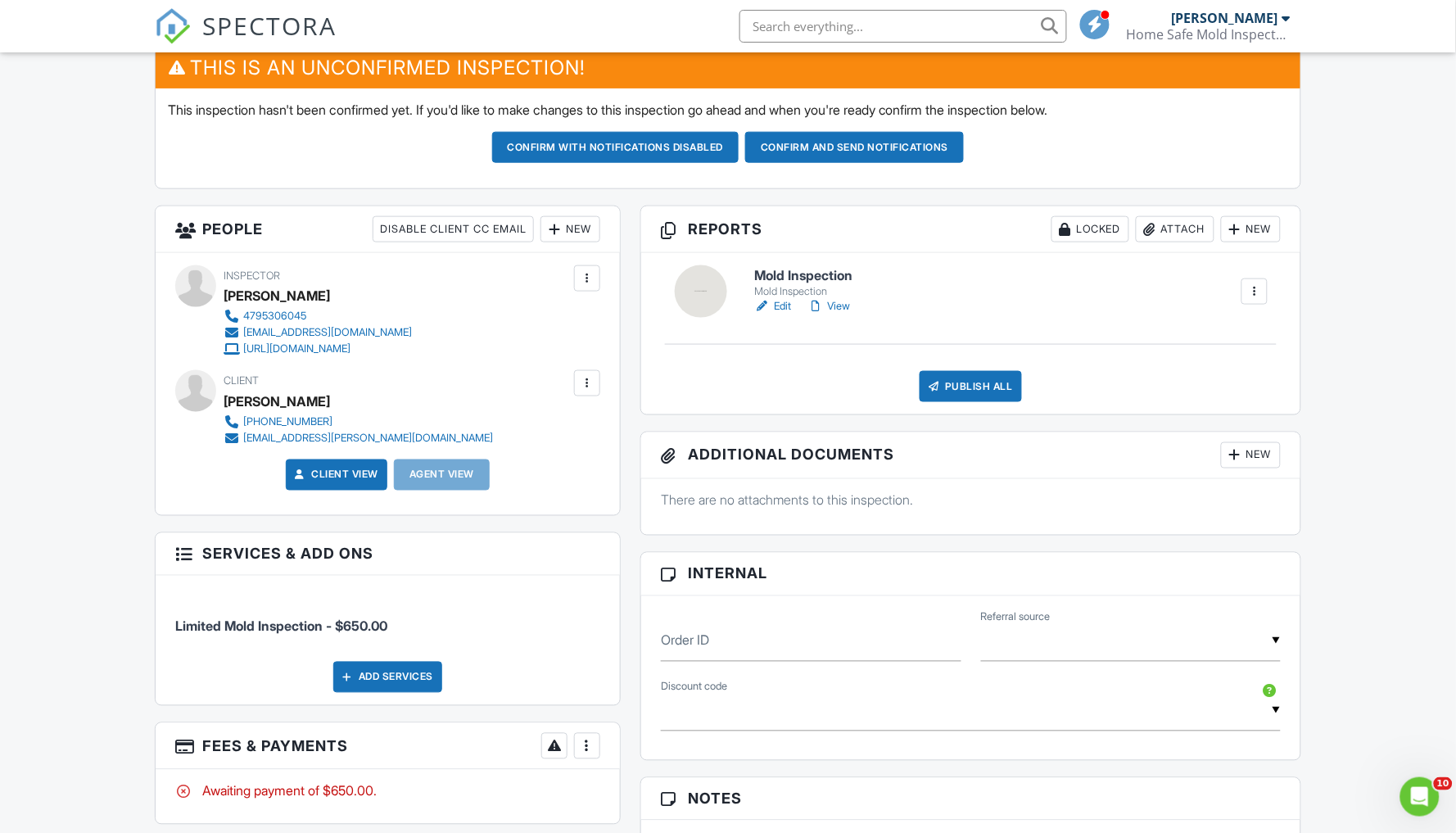
click at [1172, 227] on div "Attach" at bounding box center [1176, 229] width 79 height 26
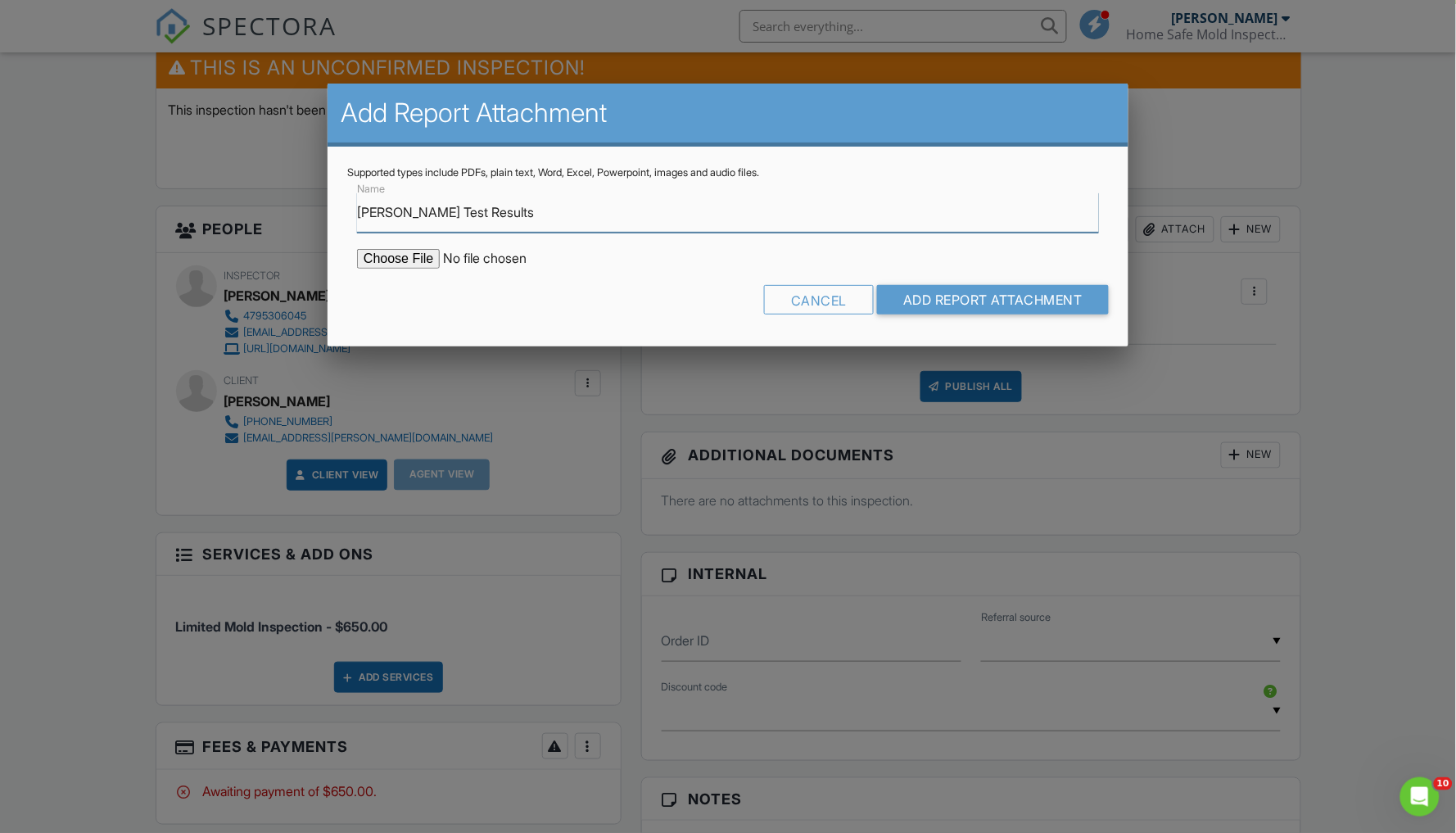
type input "[PERSON_NAME] Test Results"
click at [405, 255] on input "file" at bounding box center [496, 259] width 279 height 19
type input "C:\fakepath\Santiago Test Results.pdf"
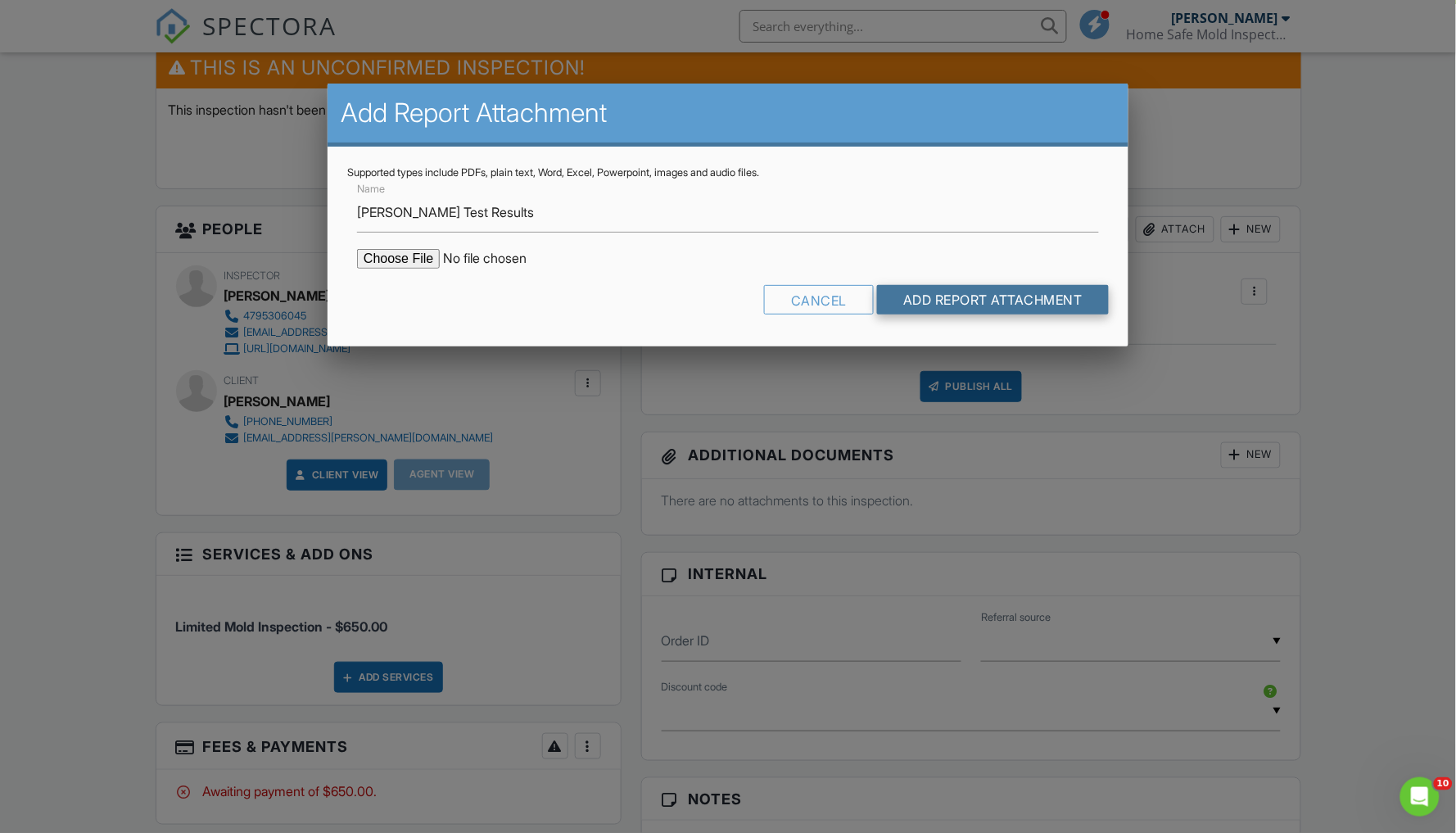
click at [952, 301] on input "Add Report Attachment" at bounding box center [993, 299] width 232 height 29
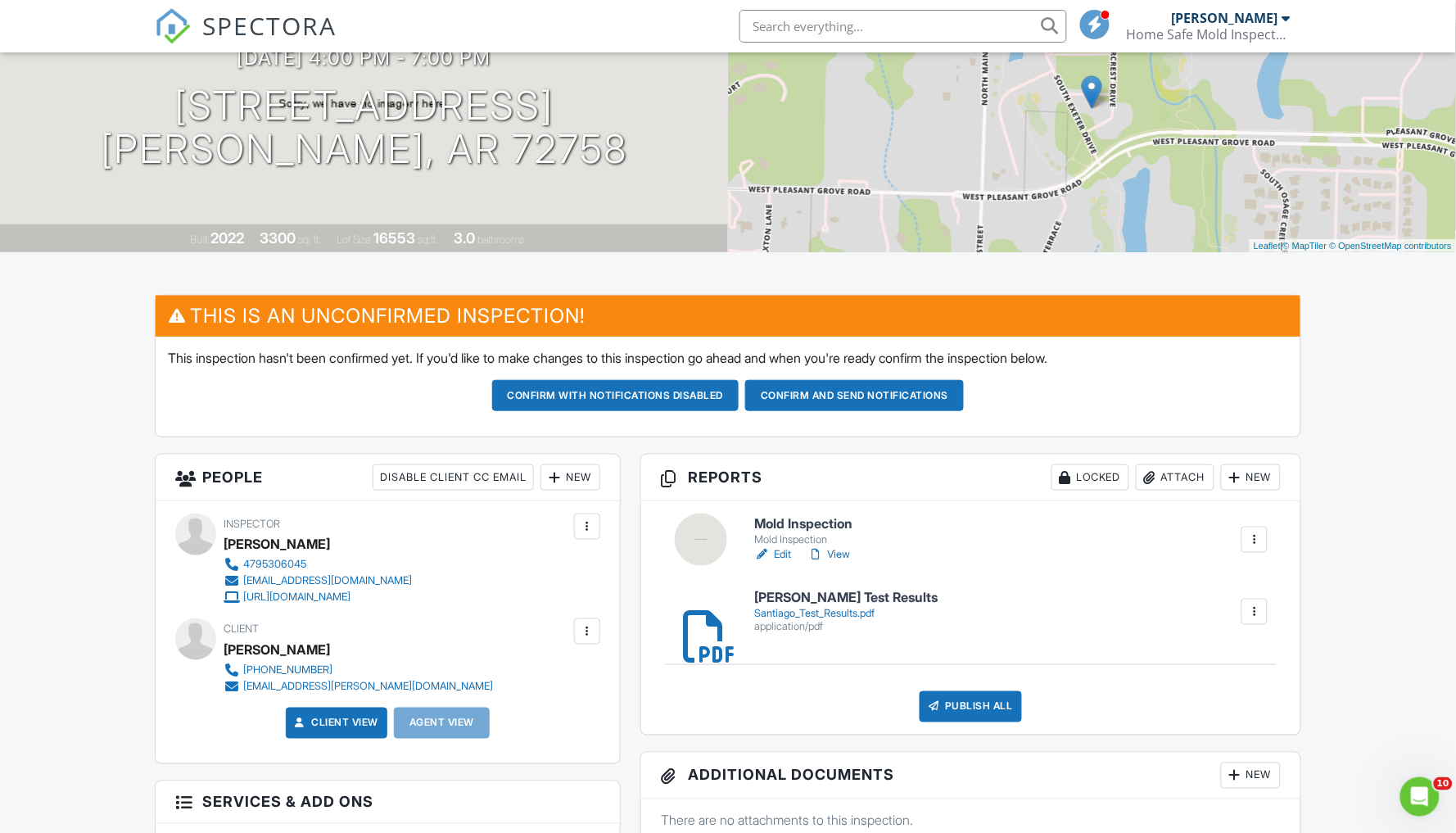
scroll to position [203, 0]
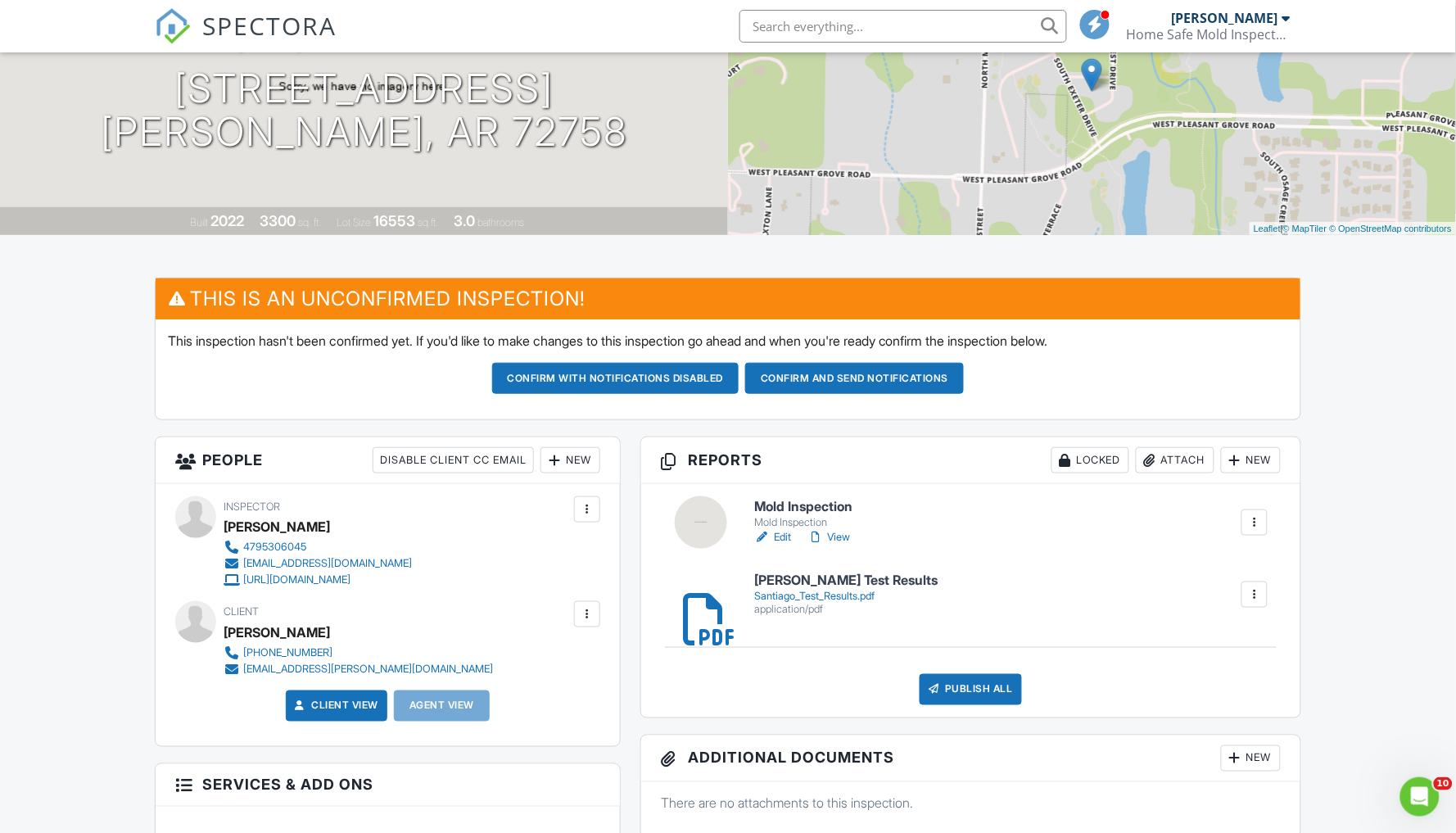
click at [783, 533] on link "Edit" at bounding box center [773, 537] width 37 height 17
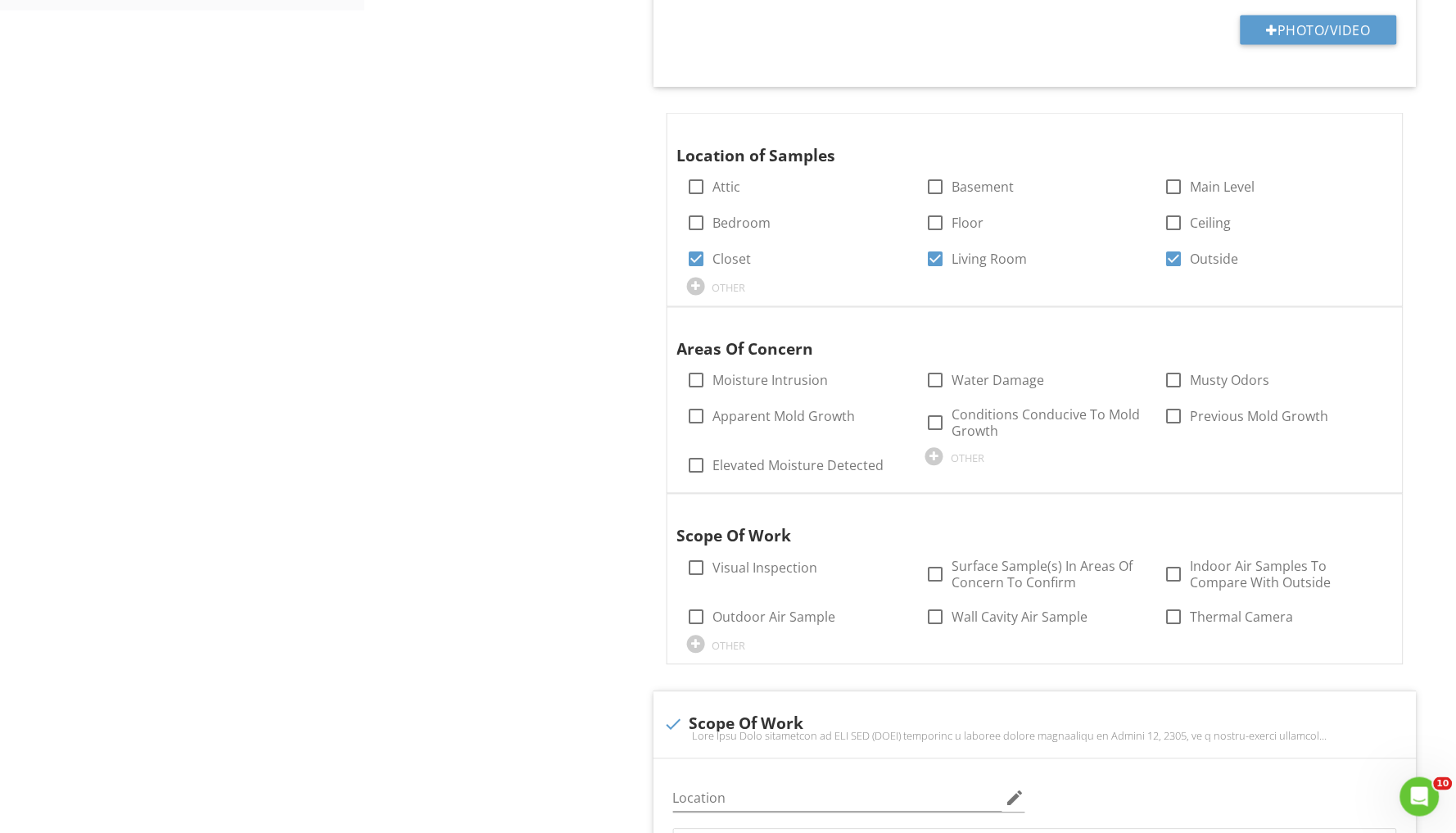
scroll to position [768, 0]
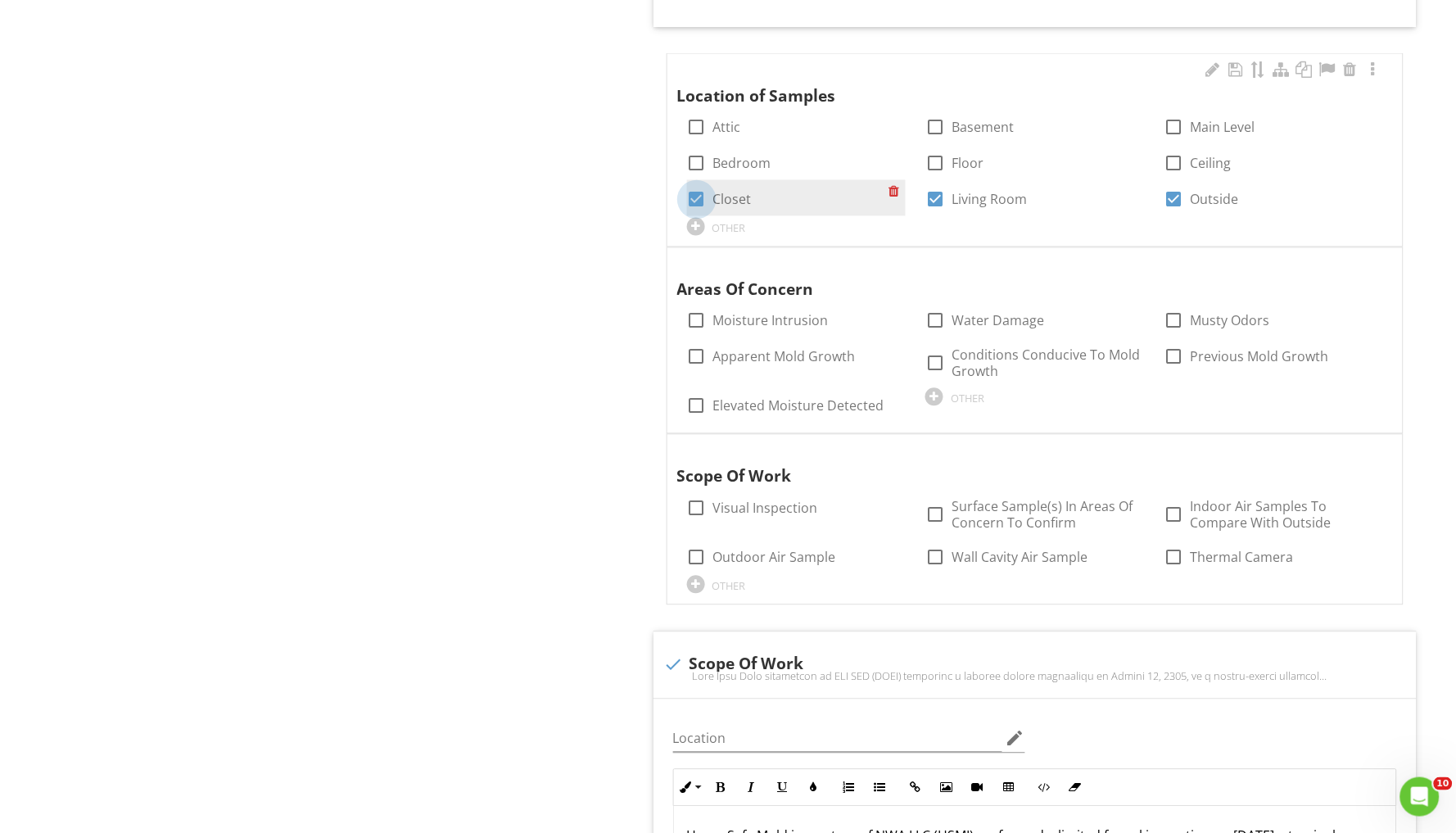
click at [692, 198] on div at bounding box center [696, 199] width 28 height 28
checkbox input "false"
click at [941, 196] on div at bounding box center [935, 199] width 28 height 28
checkbox input "false"
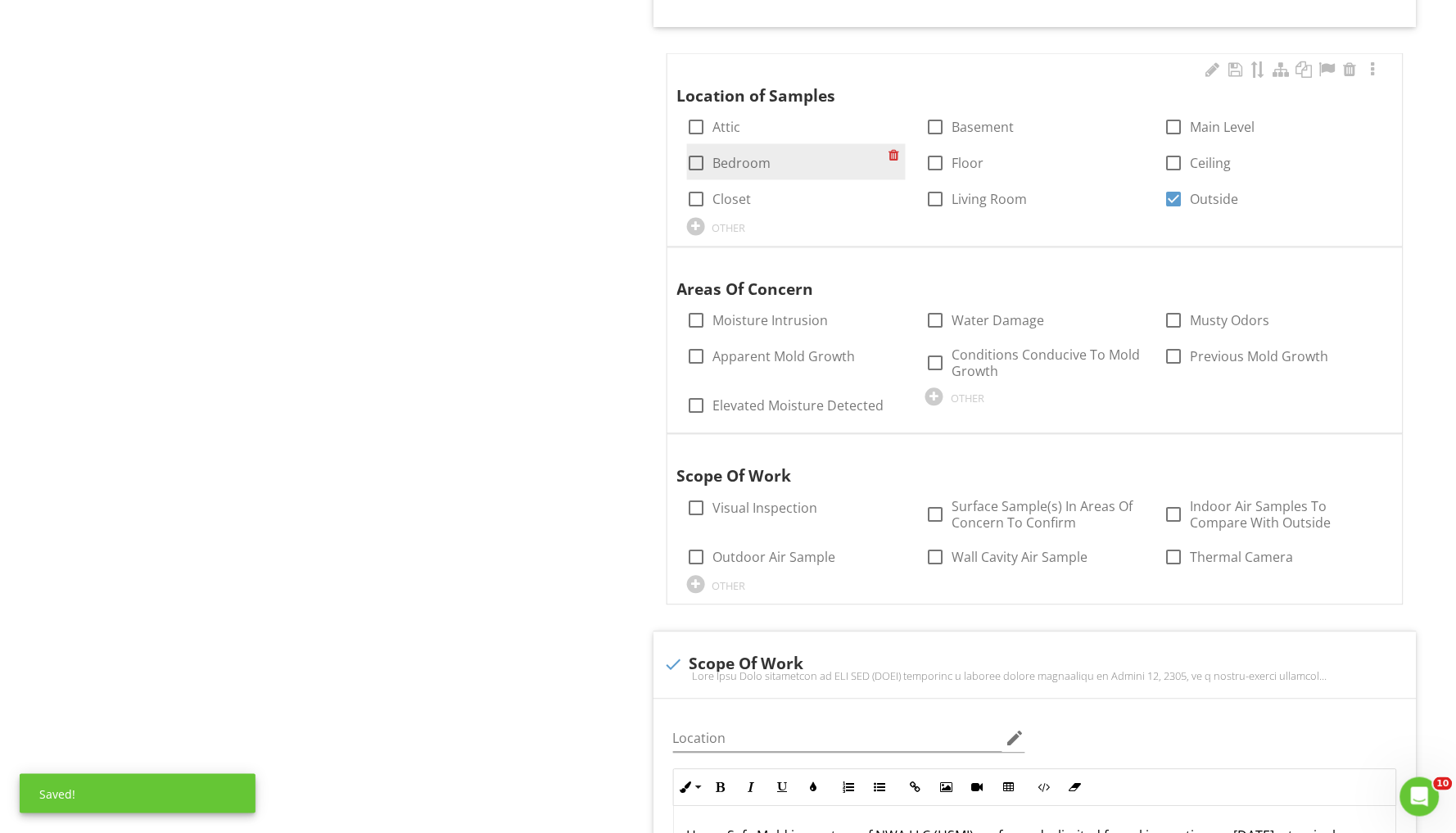
click at [702, 161] on div at bounding box center [696, 163] width 28 height 28
checkbox input "true"
click at [735, 224] on div "OTHER" at bounding box center [730, 228] width 34 height 13
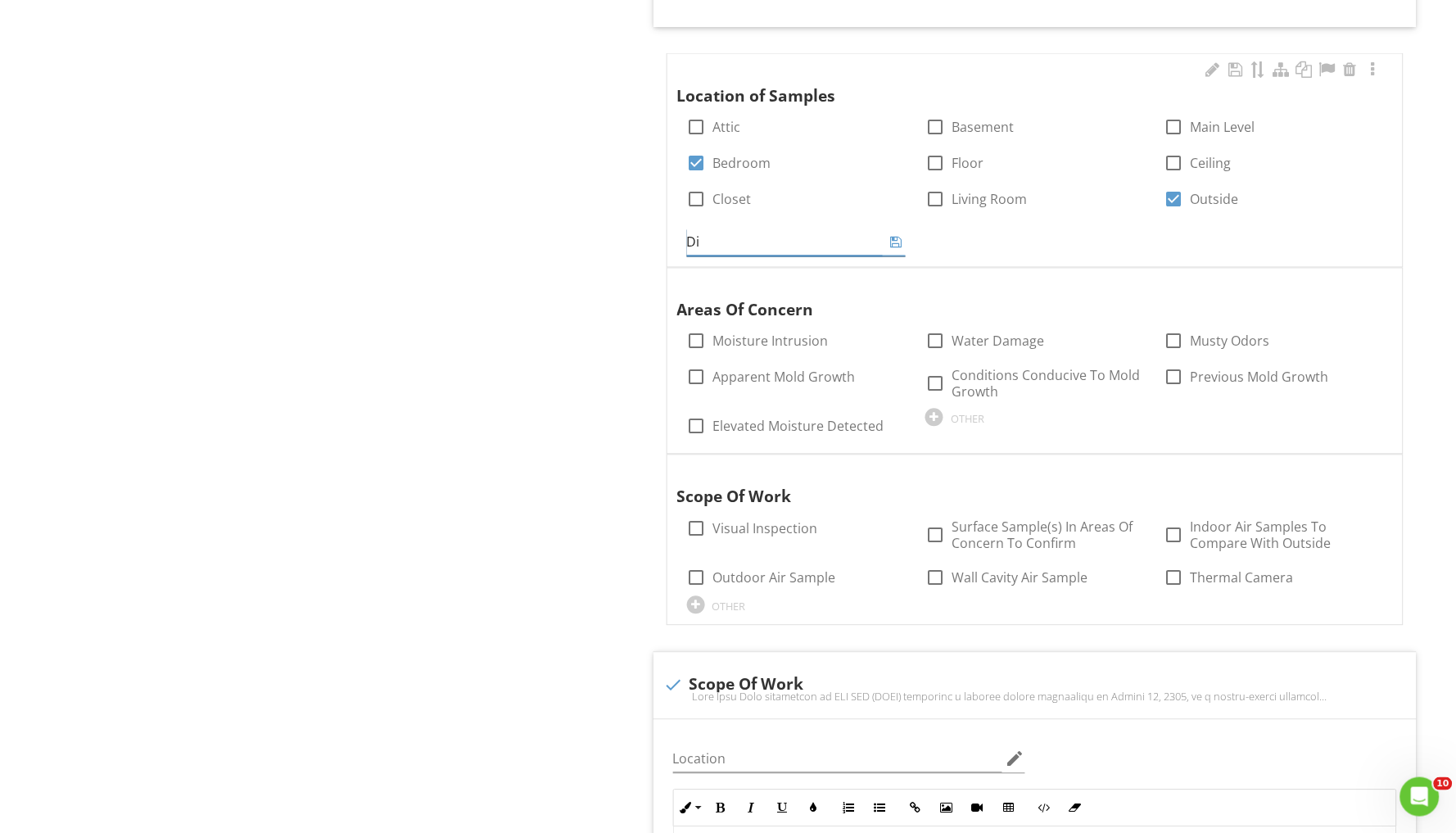
type input "D"
type input "Kitchen"
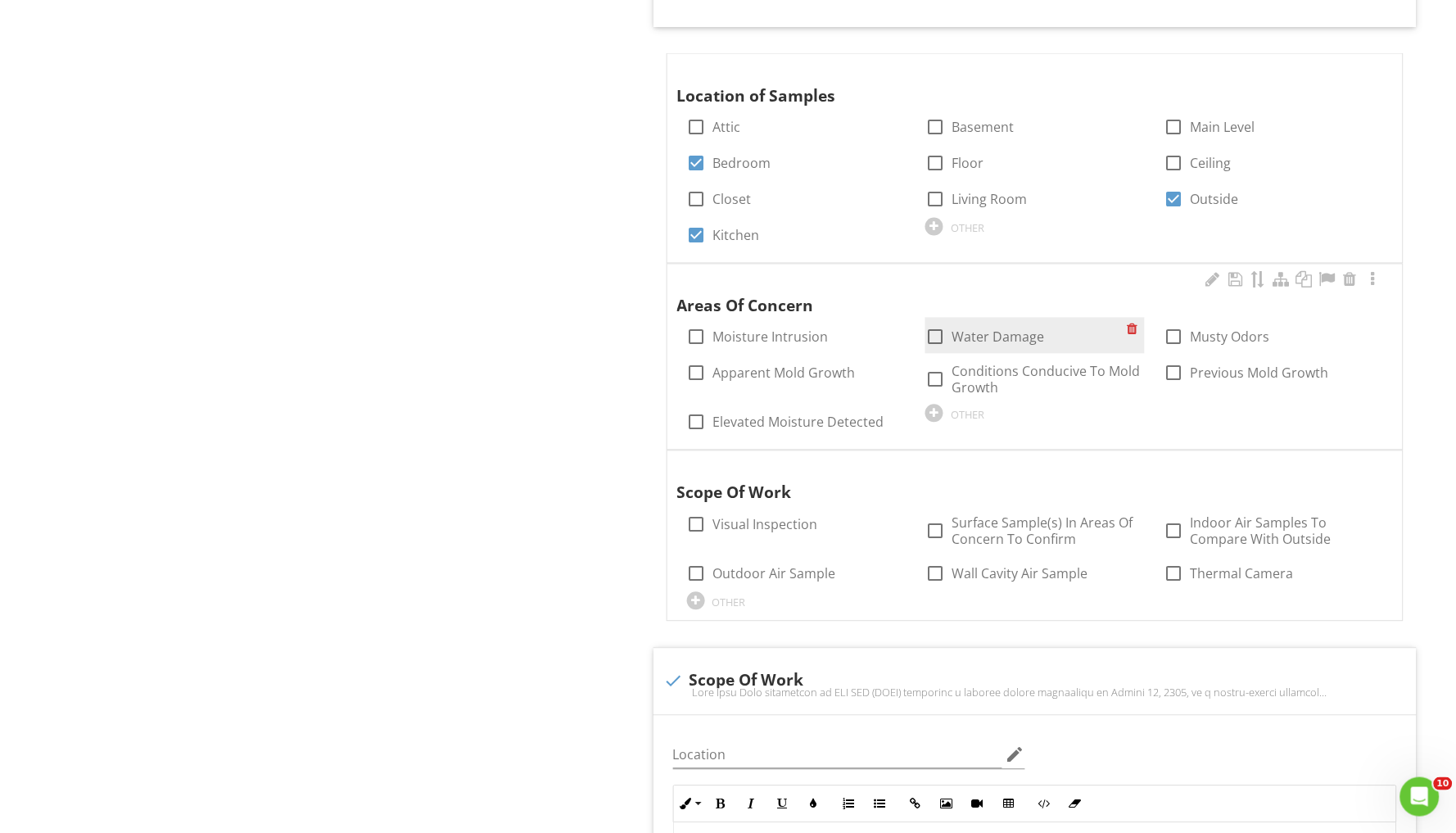
click at [938, 329] on div at bounding box center [935, 337] width 28 height 28
checkbox input "true"
click at [691, 369] on div at bounding box center [696, 373] width 28 height 28
checkbox input "true"
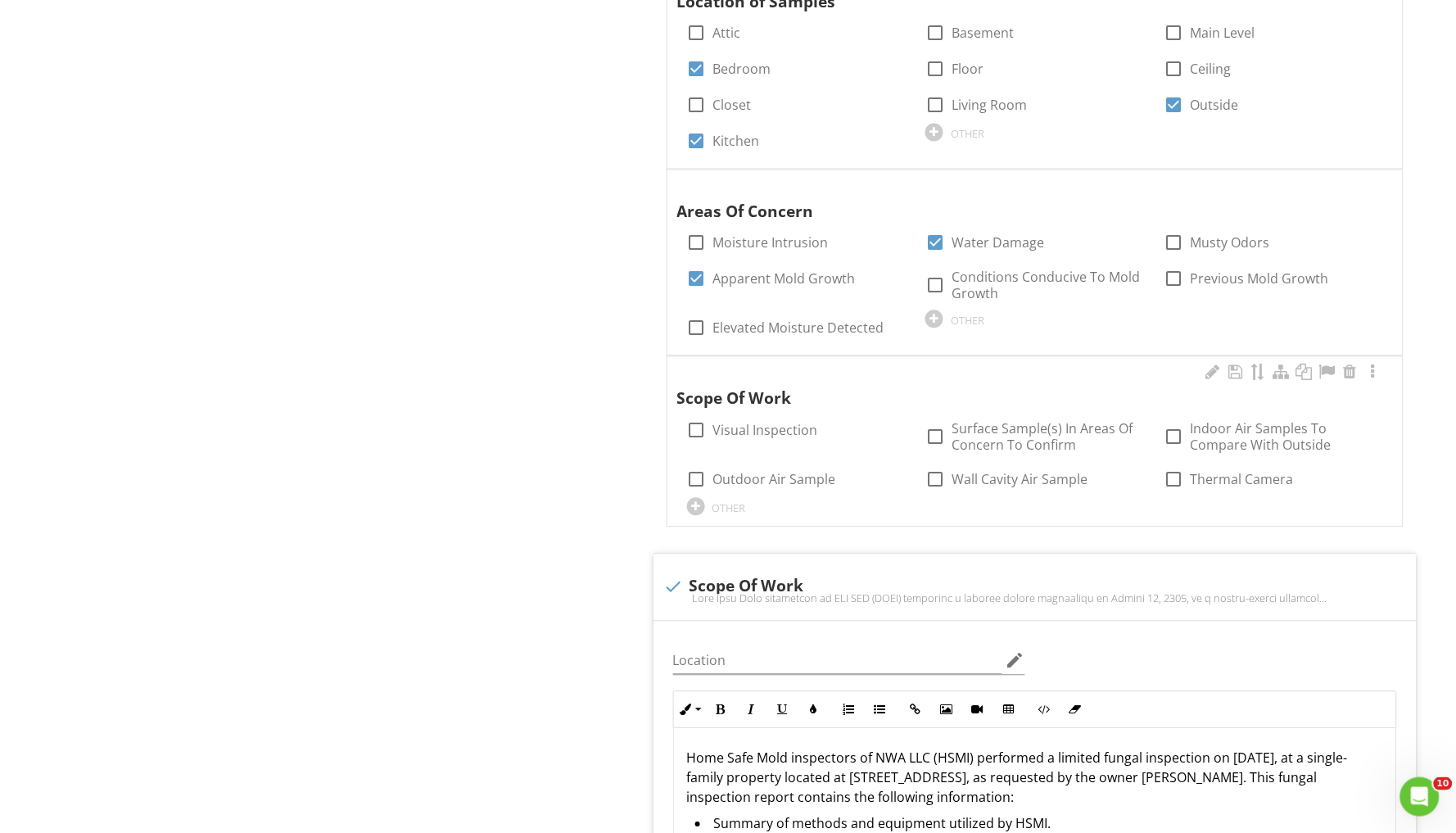
scroll to position [869, 0]
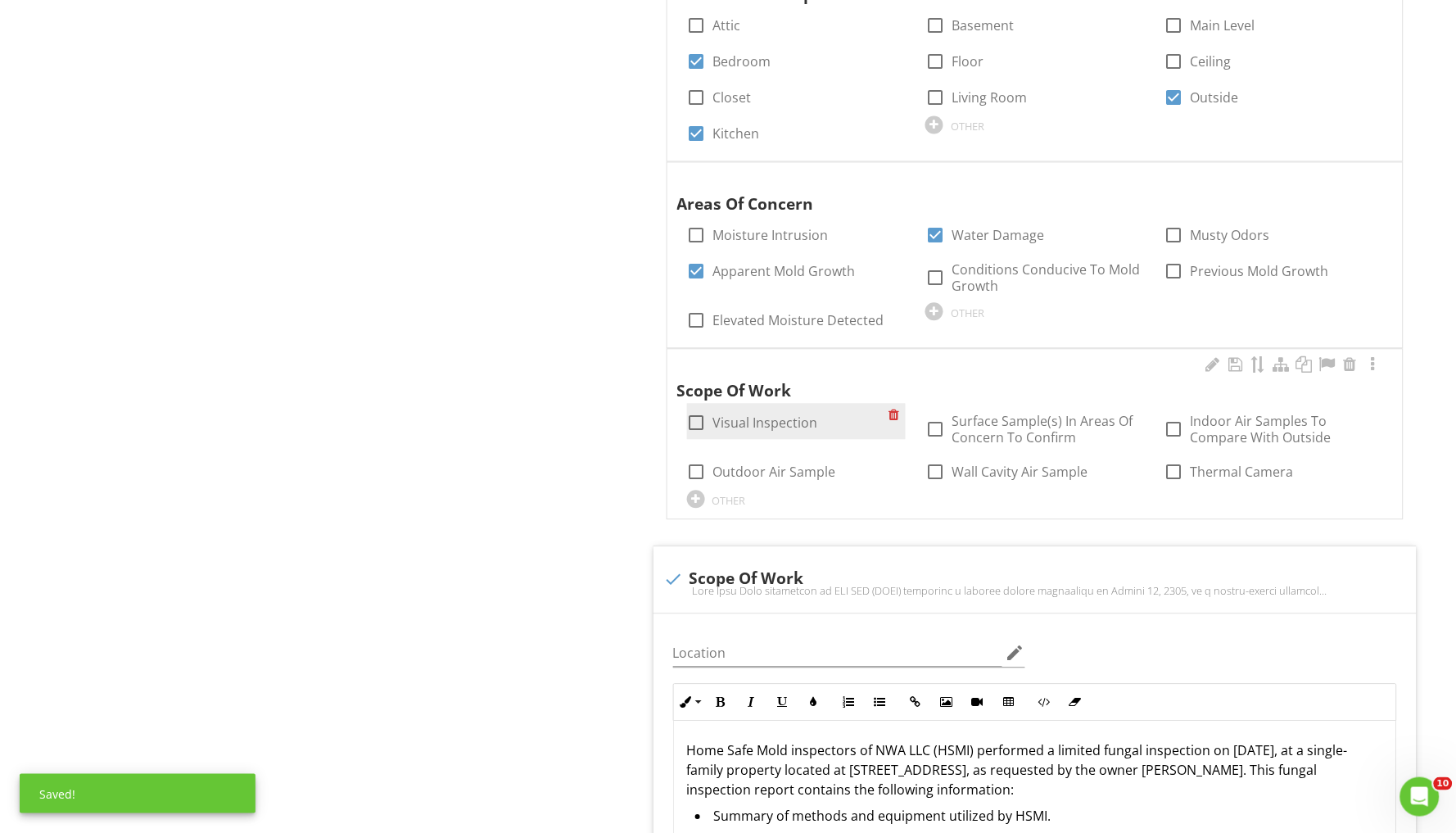
click at [701, 416] on div at bounding box center [696, 423] width 28 height 28
checkbox input "true"
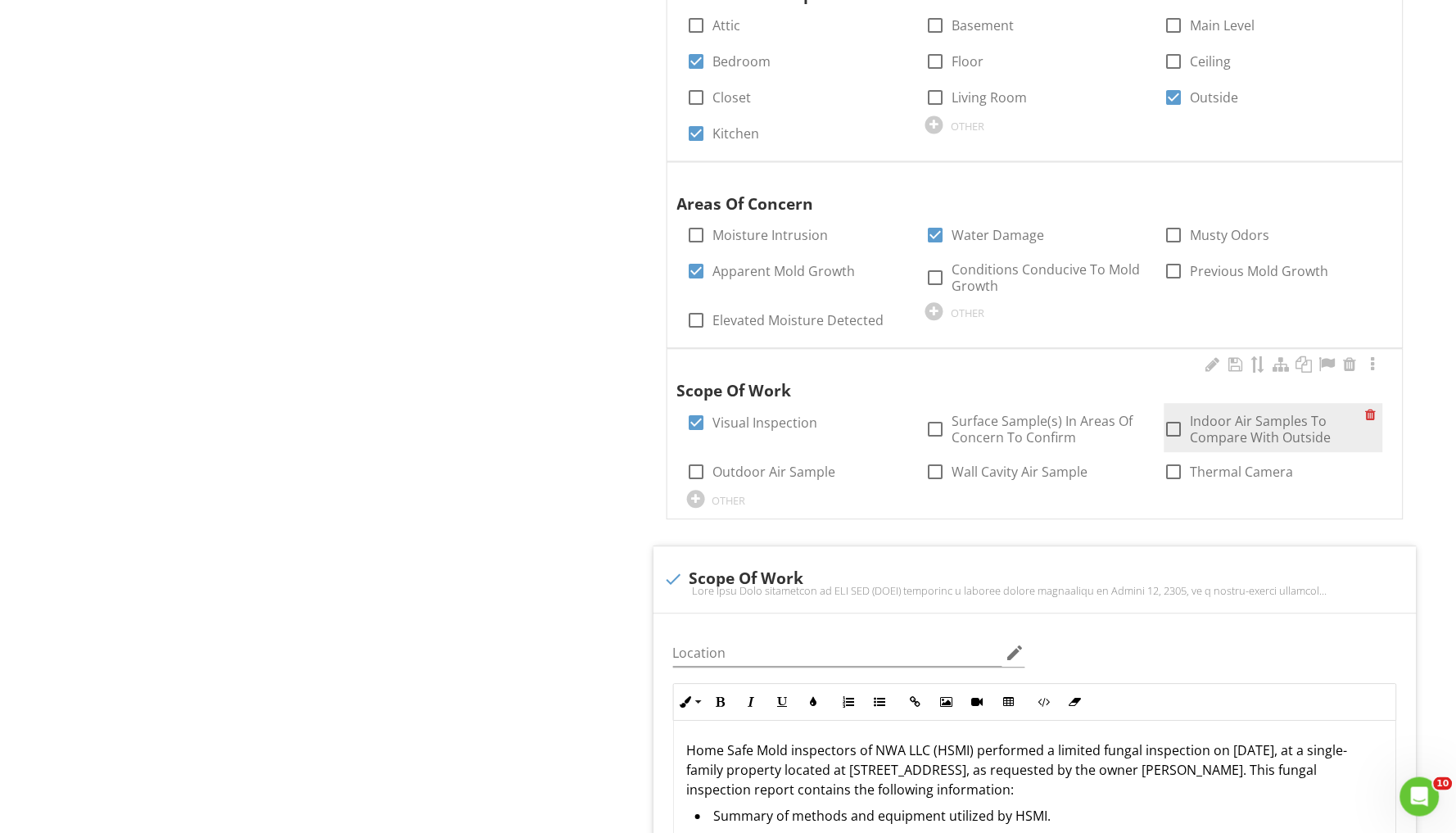
click at [1171, 424] on div at bounding box center [1174, 429] width 28 height 28
checkbox input "true"
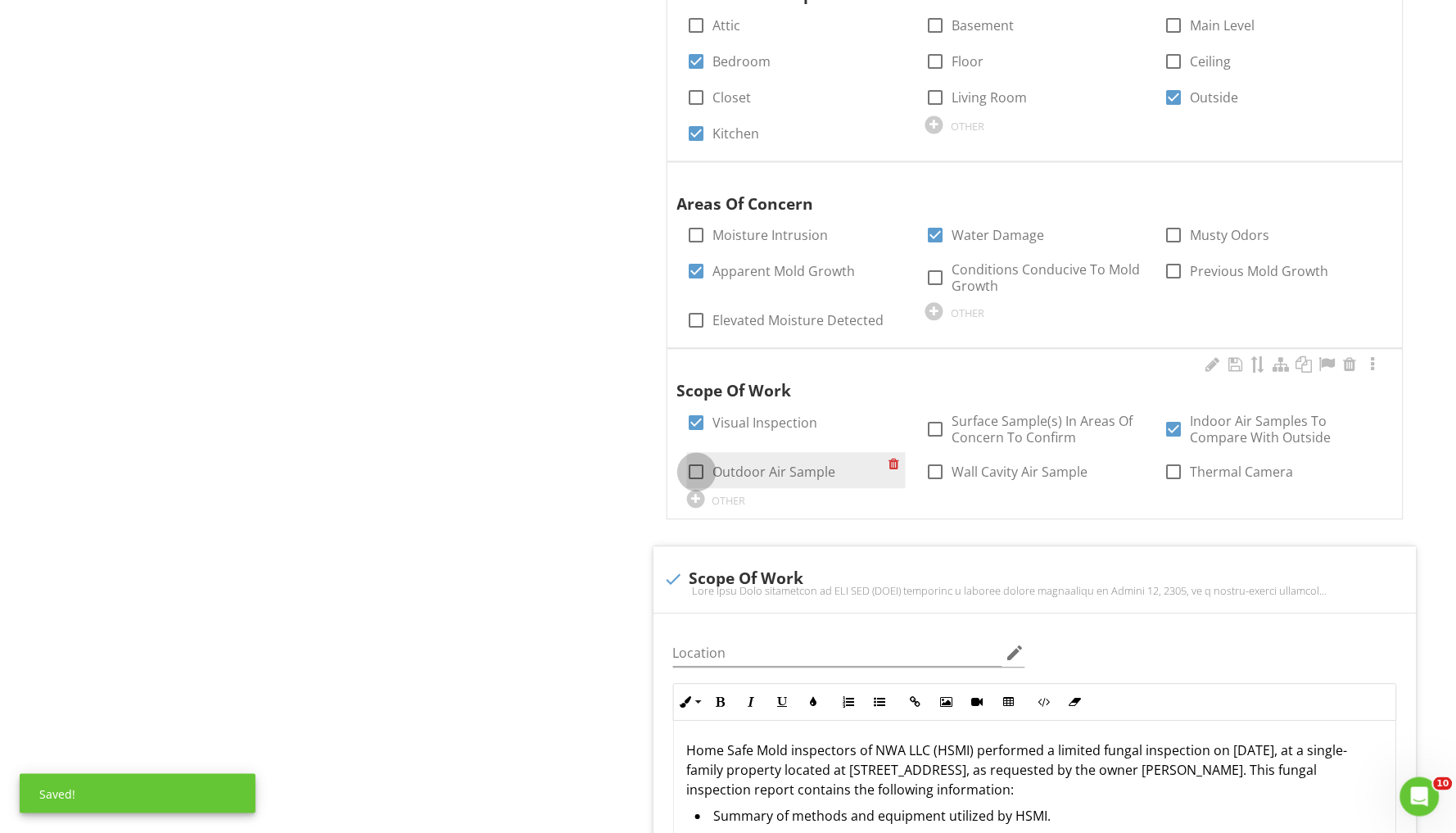
click at [703, 467] on div at bounding box center [696, 472] width 28 height 28
checkbox input "true"
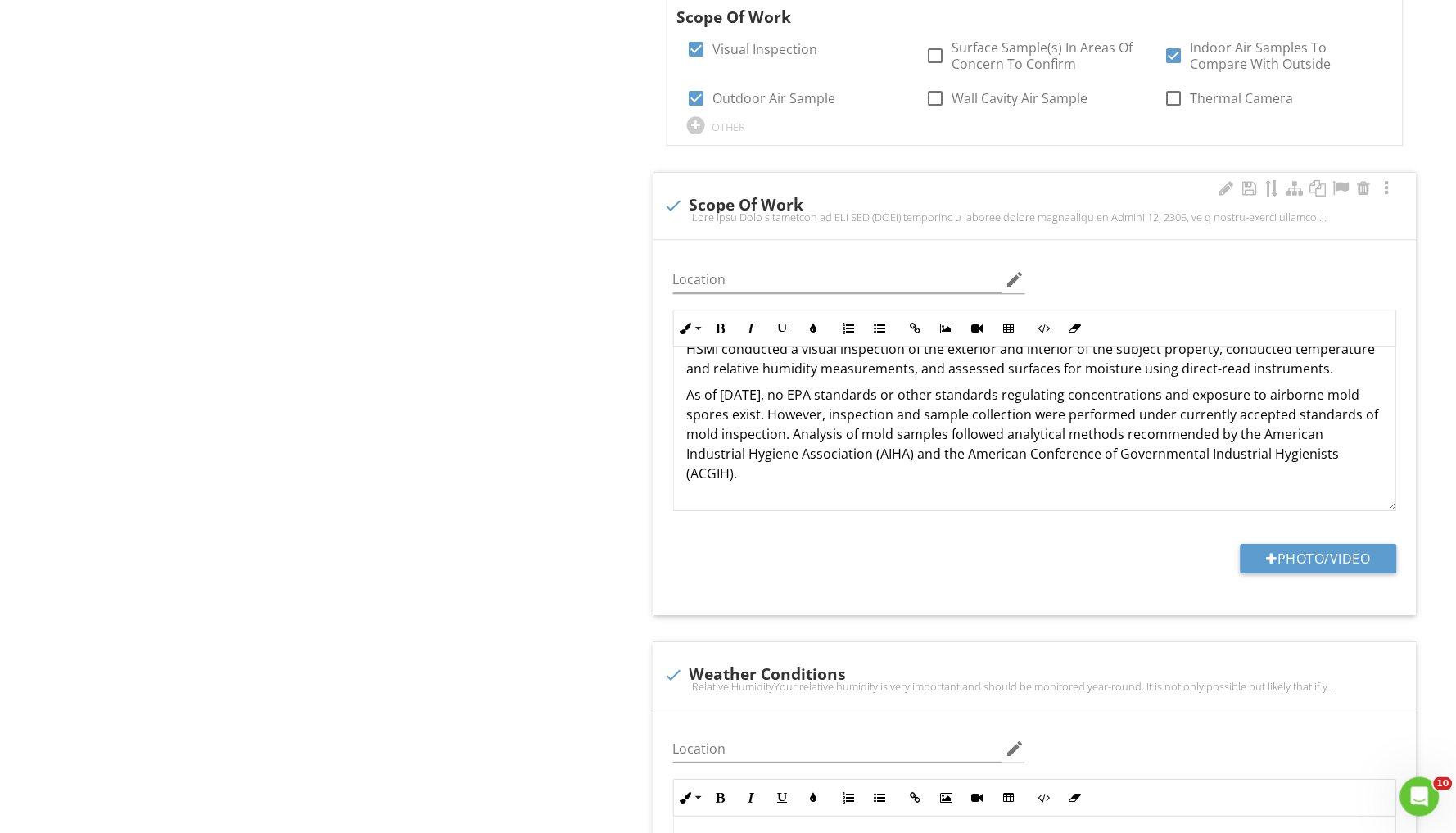
scroll to position [216, 0]
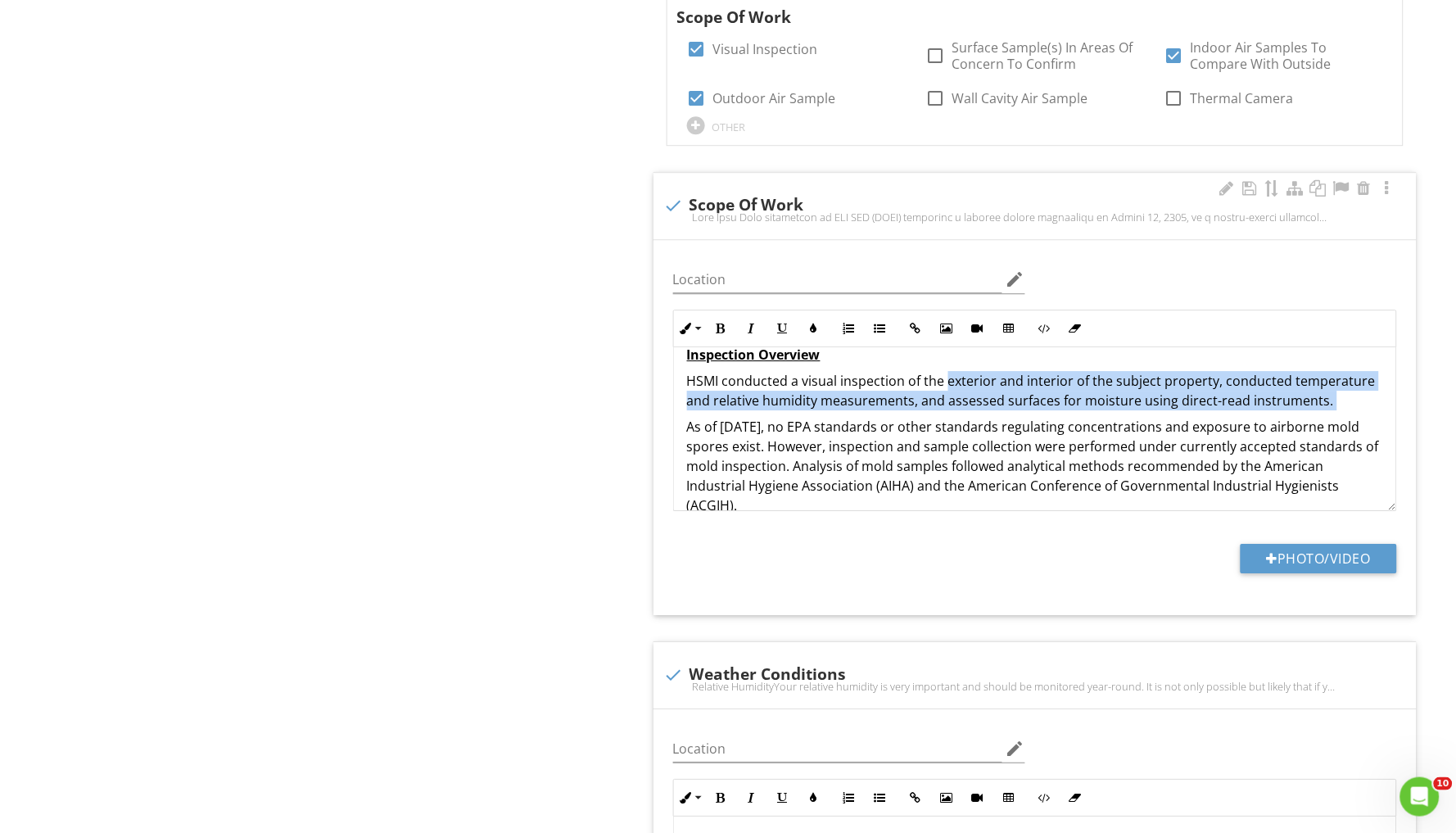
drag, startPoint x: 945, startPoint y: 370, endPoint x: 1296, endPoint y: 403, distance: 352.5
click at [1296, 403] on div "Home Safe Mold inspectors of NWA LLC (HSMI) performed a limited fungal inspecti…" at bounding box center [1035, 451] width 722 height 639
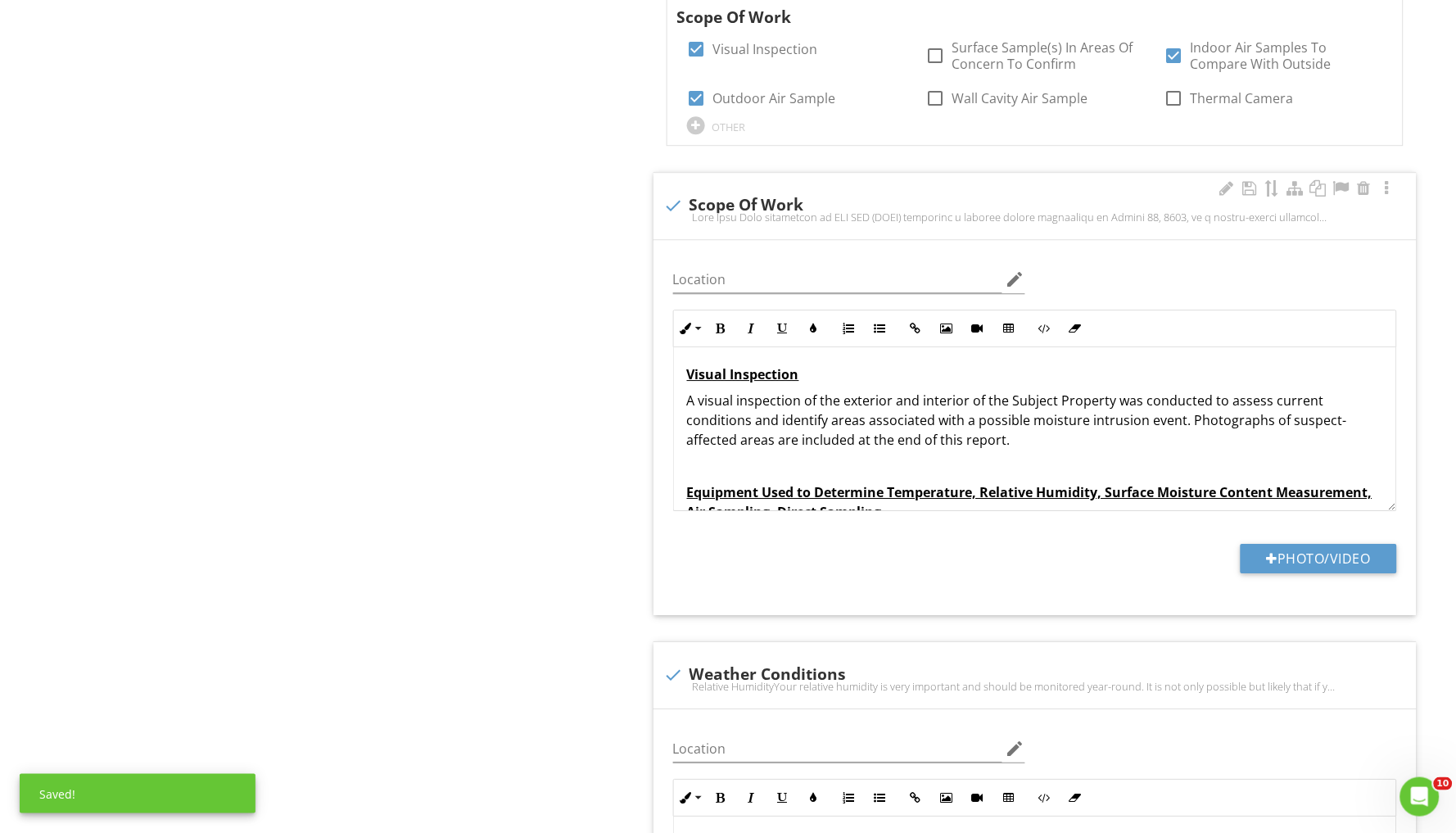
scroll to position [383, 0]
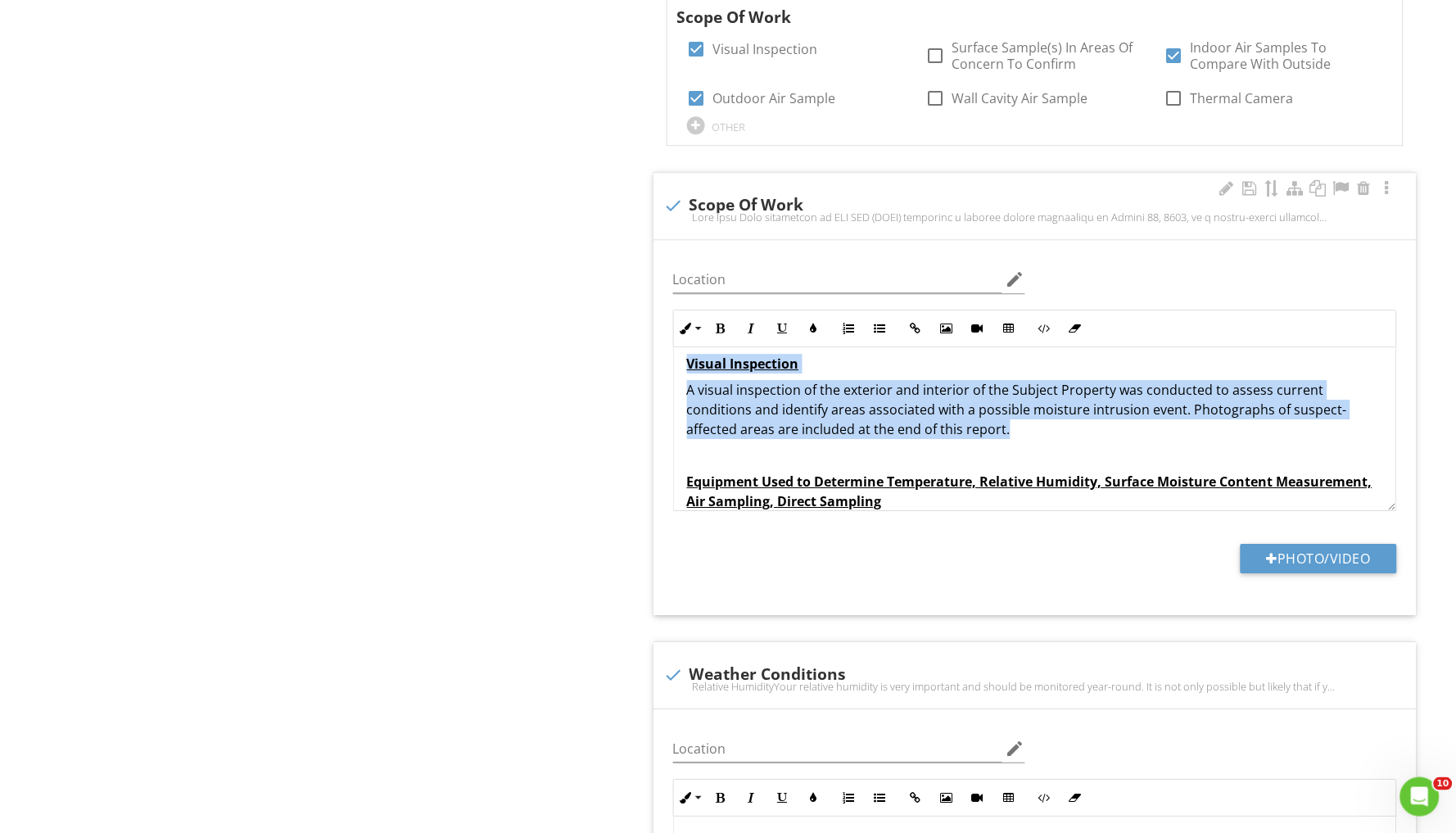
drag, startPoint x: 686, startPoint y: 352, endPoint x: 893, endPoint y: 414, distance: 216.1
click at [893, 414] on div "Home Safe Mold inspectors of NWA LLC (HSMI) performed a limited fungal inspecti…" at bounding box center [1035, 270] width 722 height 613
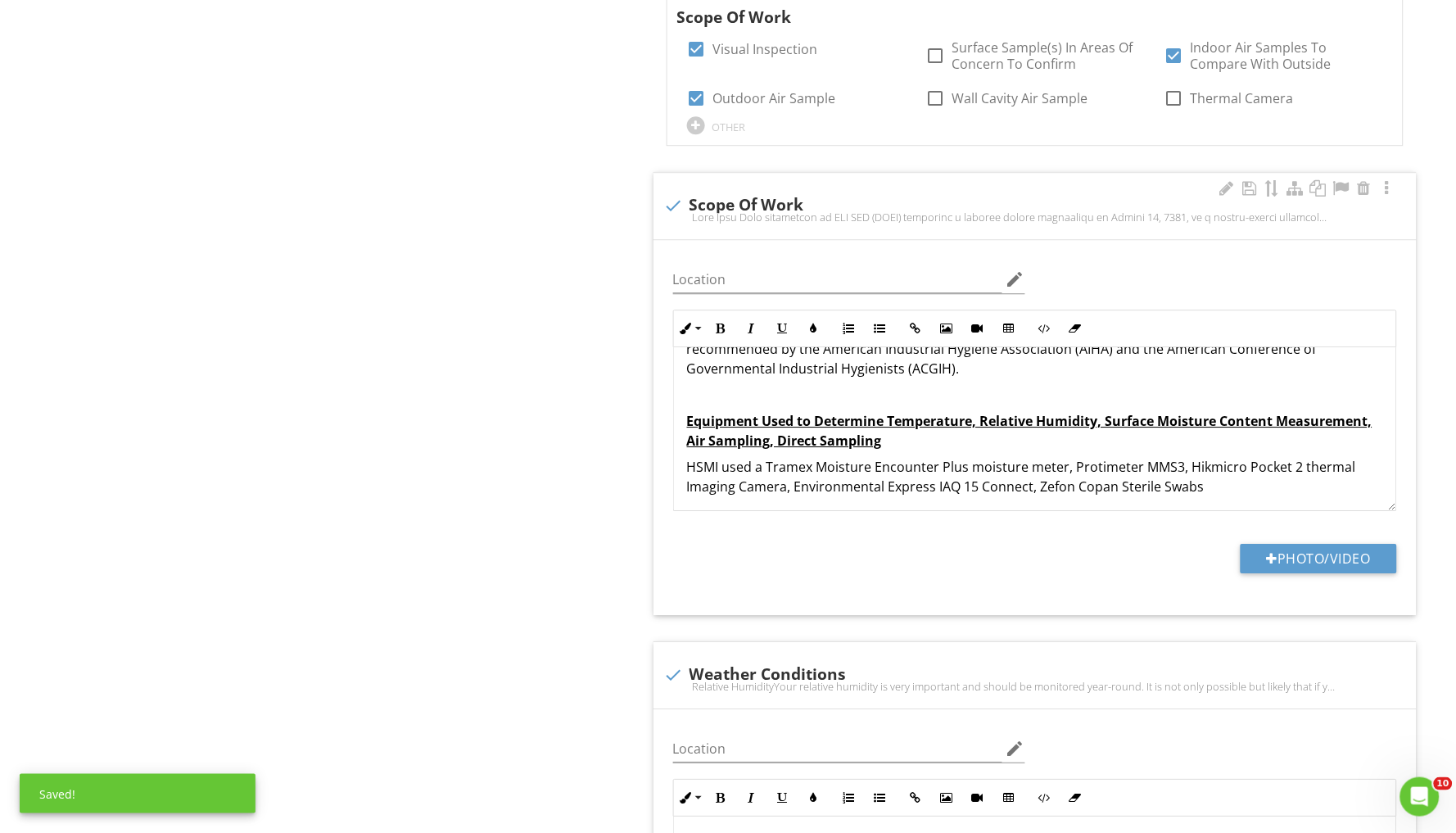
scroll to position [325, 0]
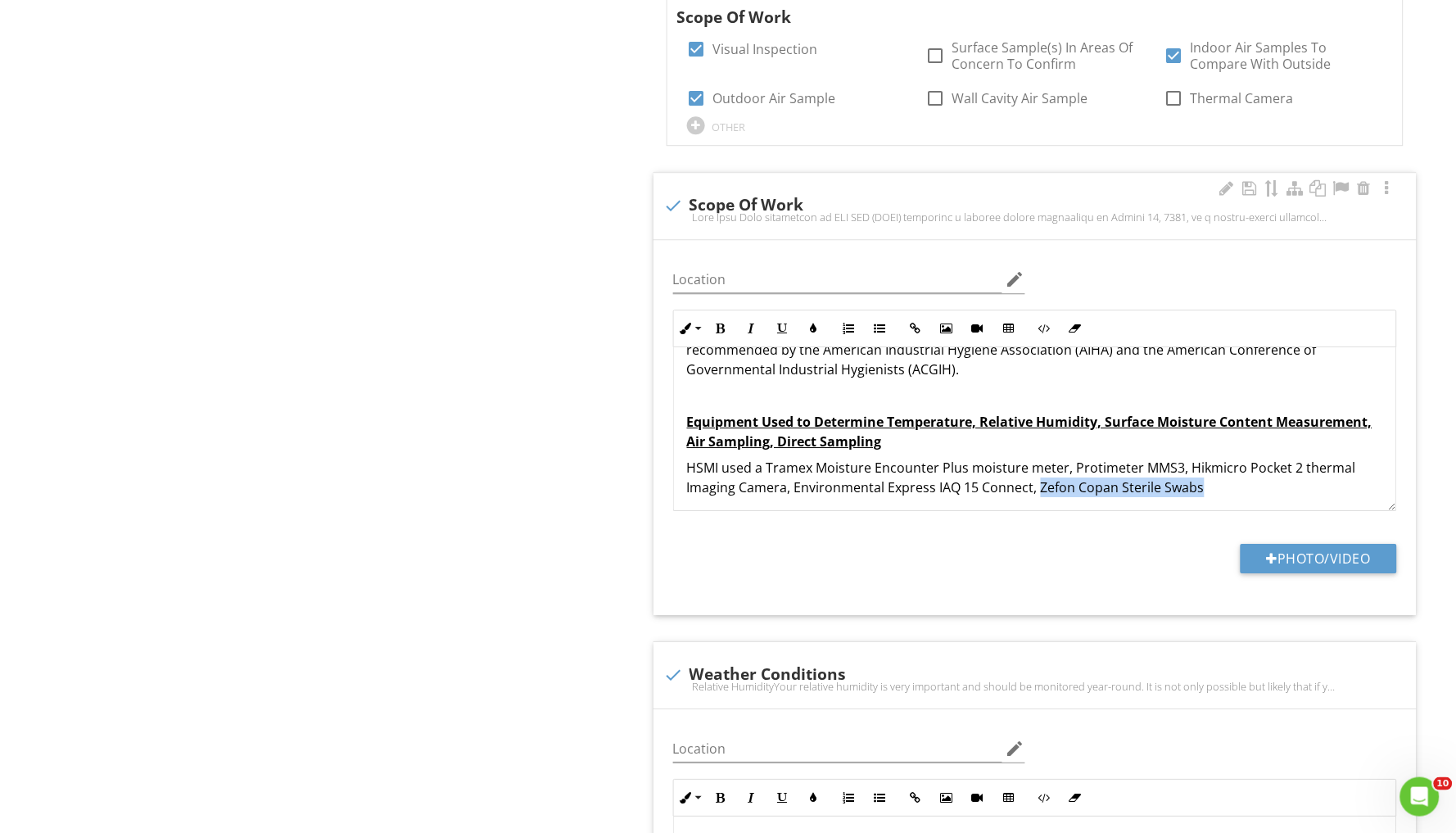
drag, startPoint x: 1040, startPoint y: 471, endPoint x: 1216, endPoint y: 471, distance: 176.0
click at [1216, 471] on p "HSMI used a Tramex Moisture Encounter Plus moisture meter, Protimeter MMS3, Hik…" at bounding box center [1034, 477] width 696 height 39
drag, startPoint x: 778, startPoint y: 429, endPoint x: 882, endPoint y: 433, distance: 104.1
click at [882, 433] on p "Equipment Used to Determine Temperature, Relative Humidity, Surface Moisture Co…" at bounding box center [1034, 432] width 696 height 39
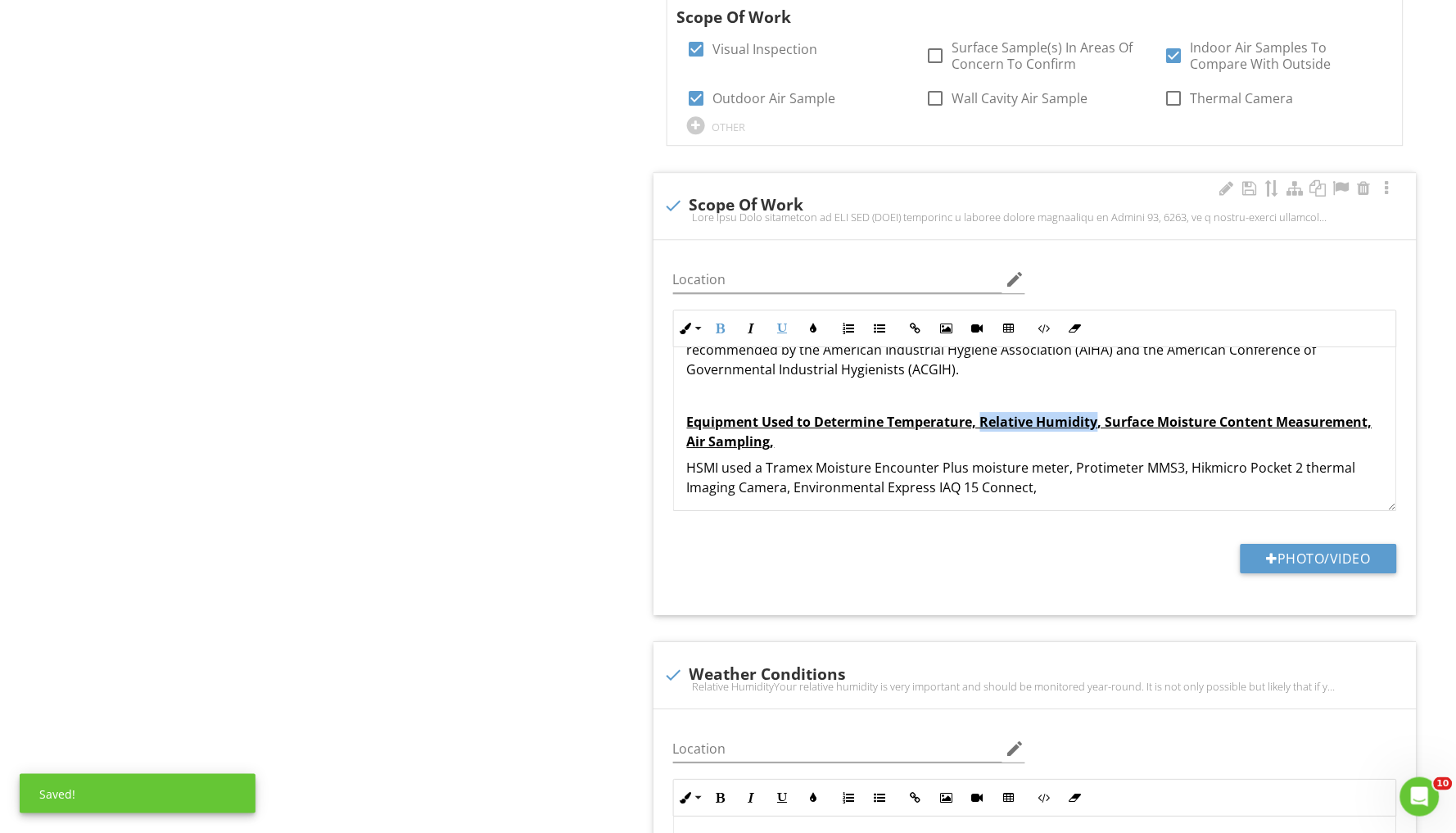
drag, startPoint x: 983, startPoint y: 411, endPoint x: 1099, endPoint y: 411, distance: 116.0
click at [1099, 413] on u "Equipment Used to Determine Temperature, Relative Humidity, Surface Moisture Co…" at bounding box center [1029, 432] width 685 height 38
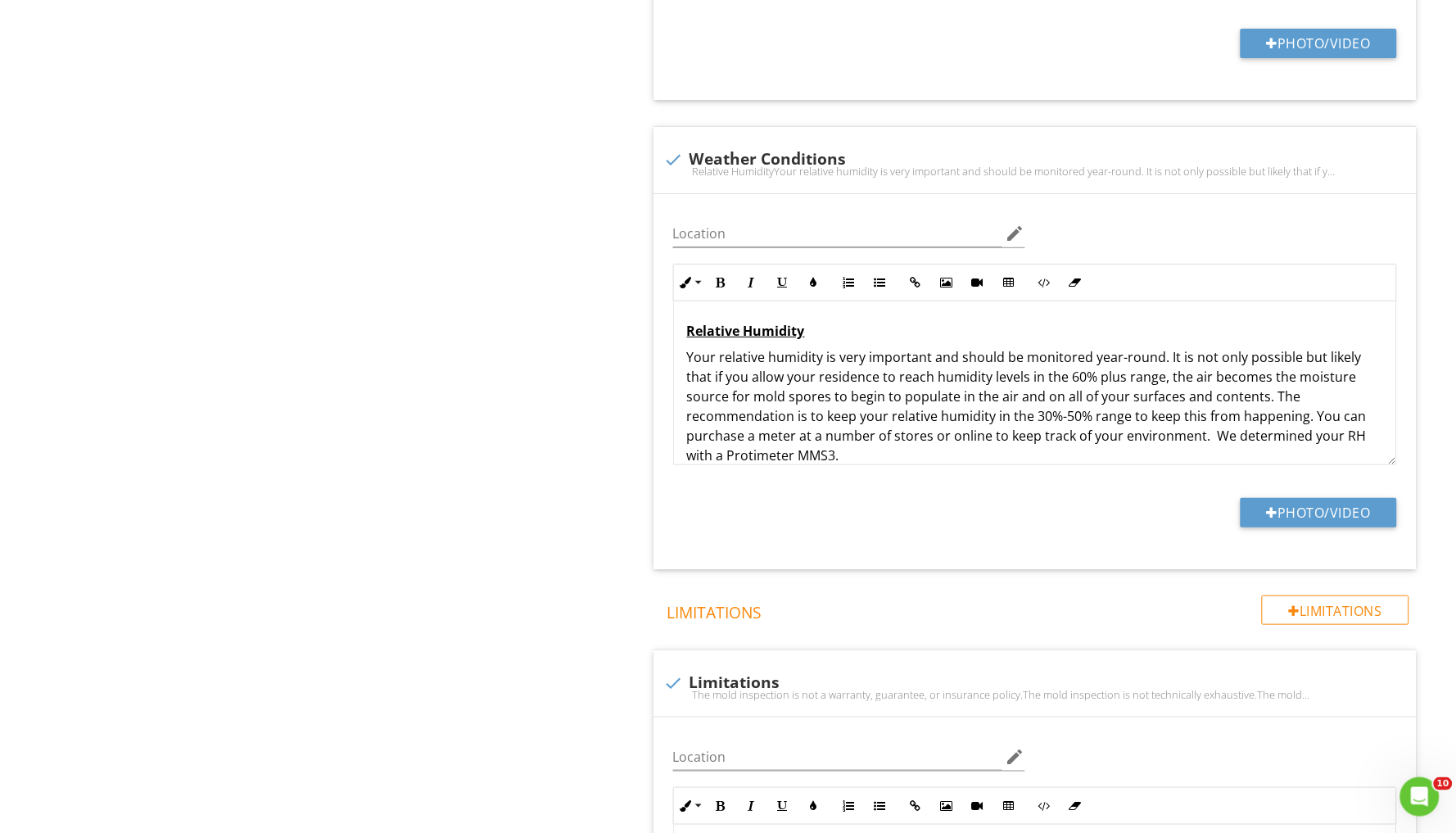
scroll to position [1759, 0]
click at [675, 154] on div at bounding box center [673, 159] width 28 height 28
checkbox input "true"
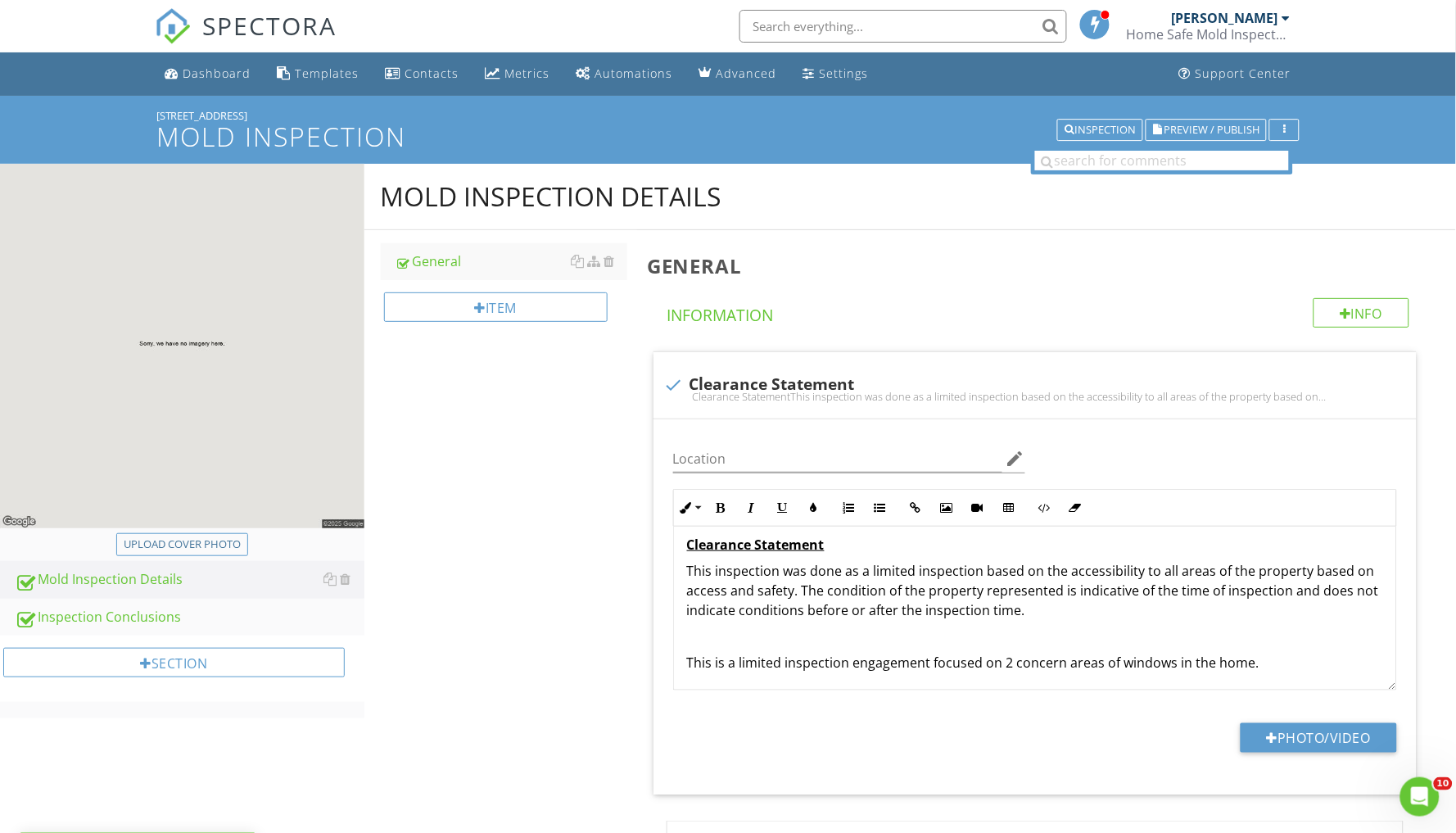
scroll to position [0, 0]
click at [134, 607] on div "Inspection Conclusions" at bounding box center [190, 617] width 349 height 21
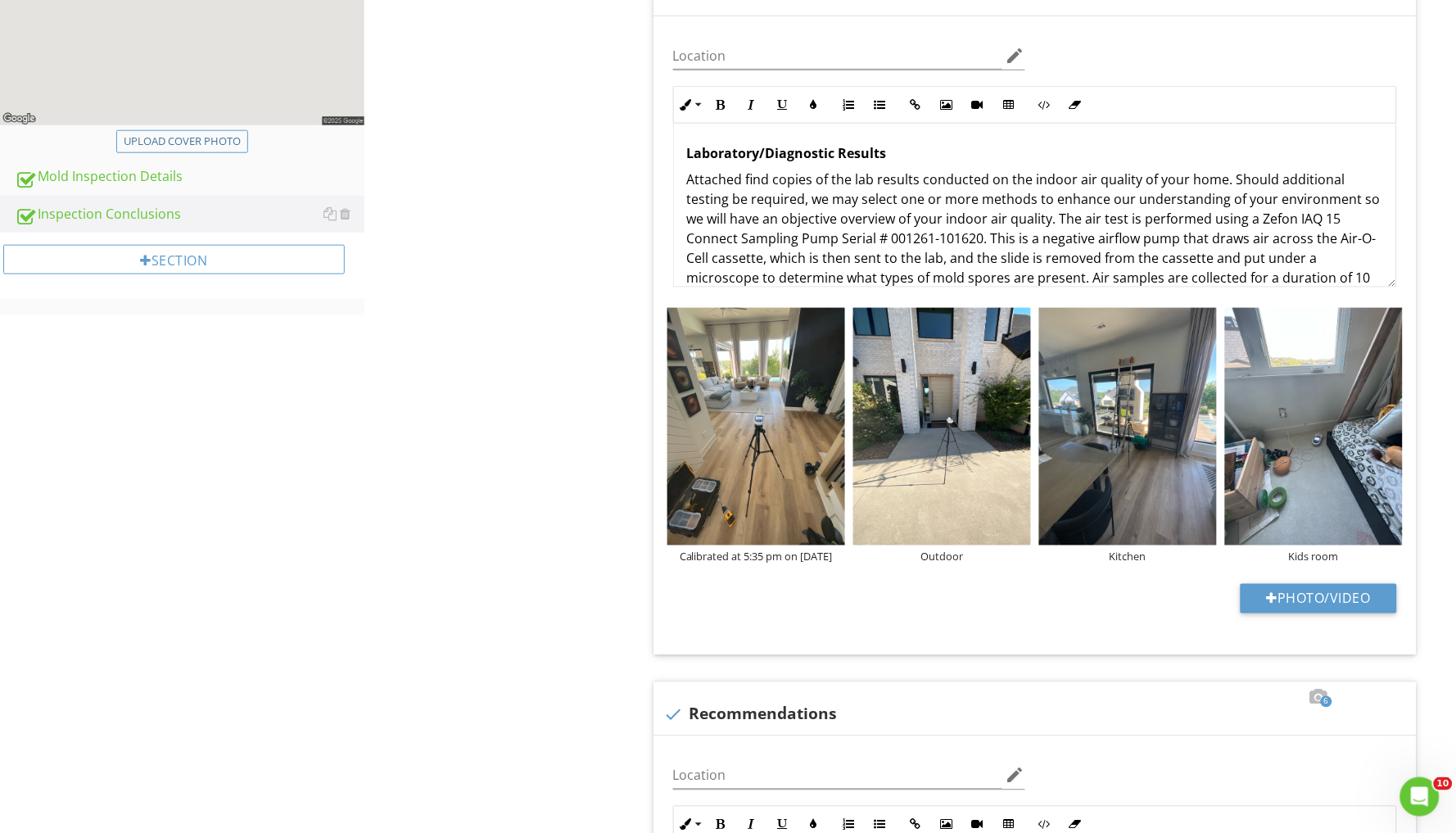
scroll to position [464, 0]
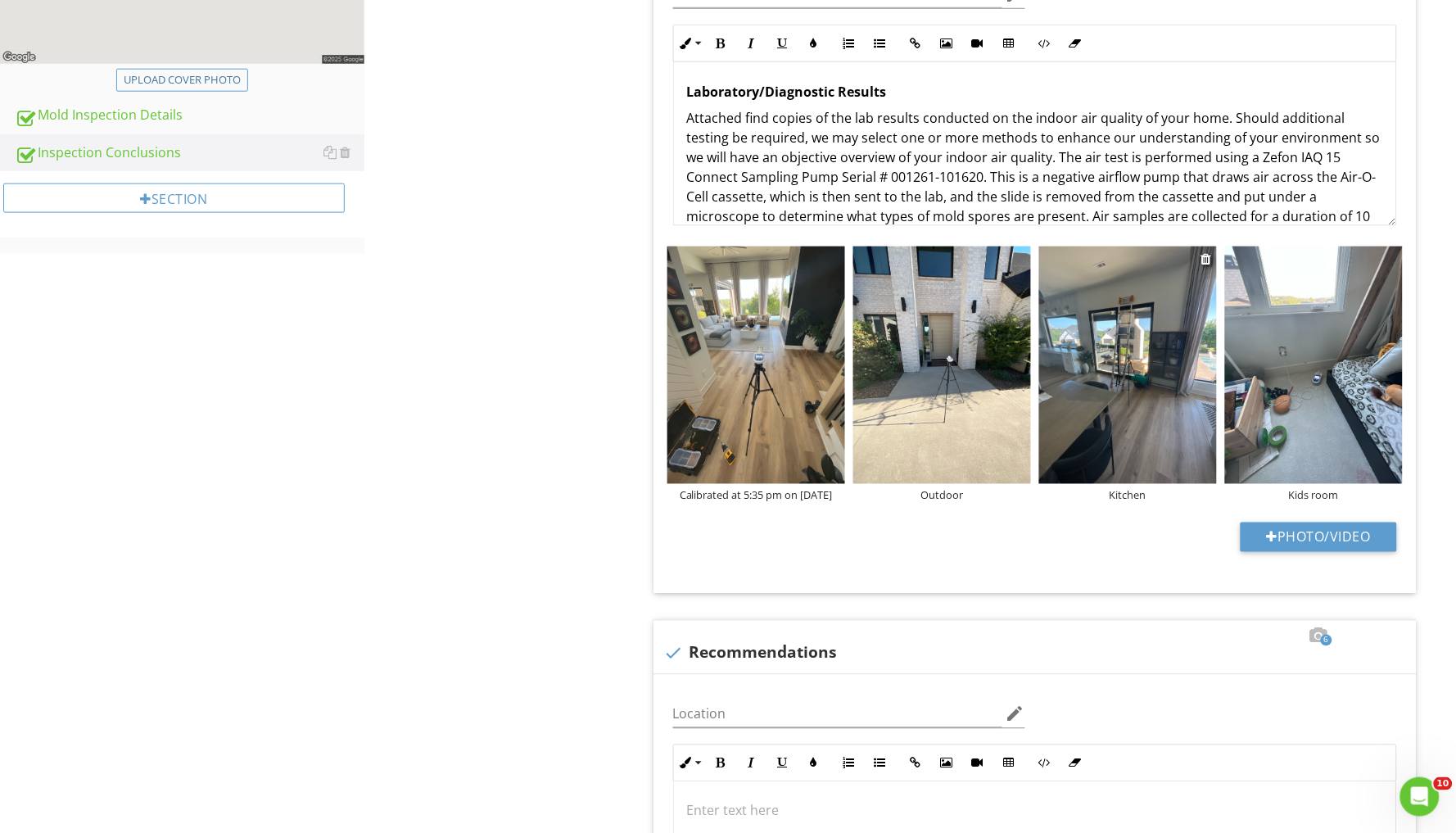
click at [1122, 379] on img at bounding box center [1129, 365] width 178 height 237
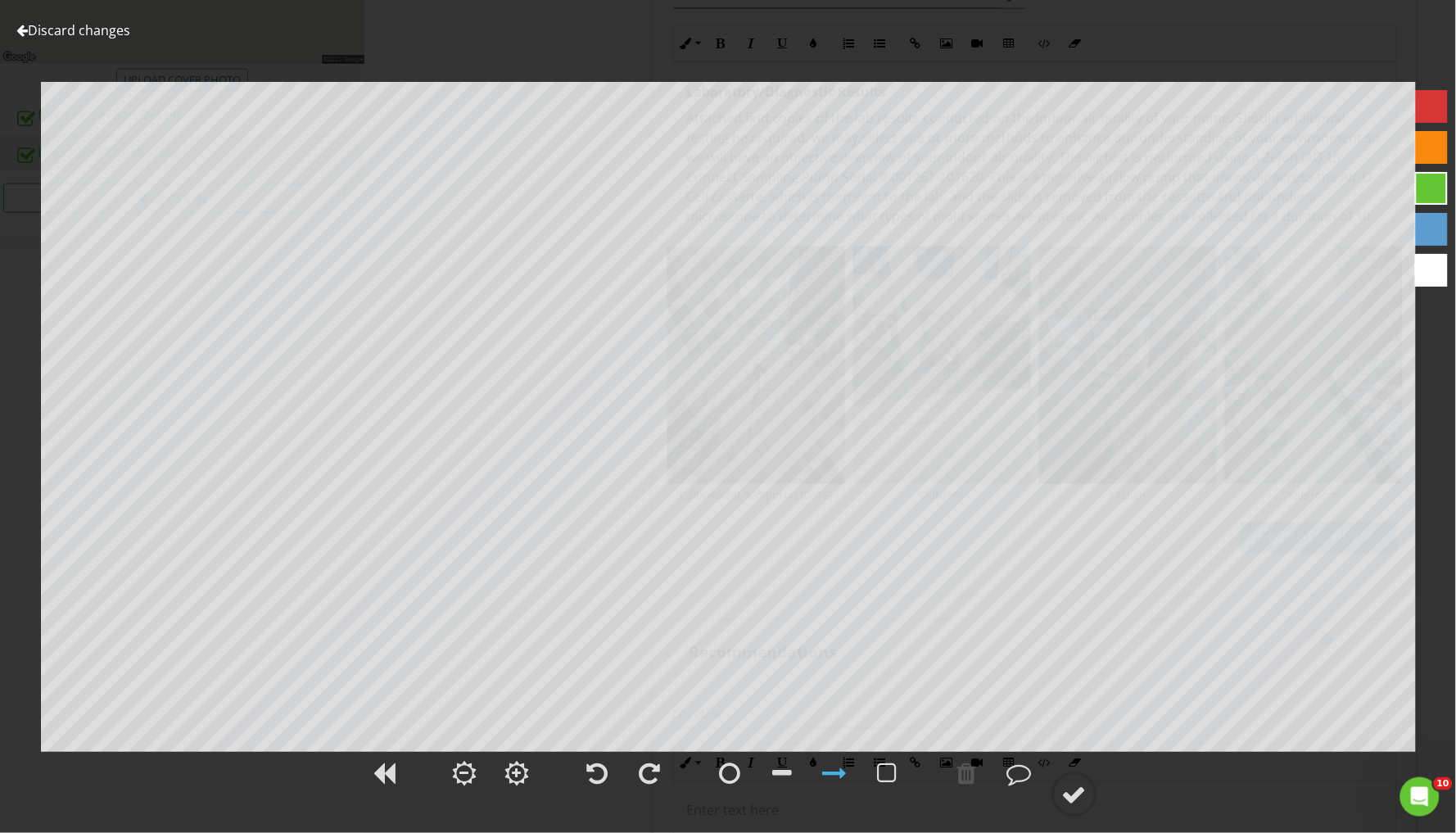
click at [53, 29] on link "Discard changes" at bounding box center [74, 29] width 114 height 18
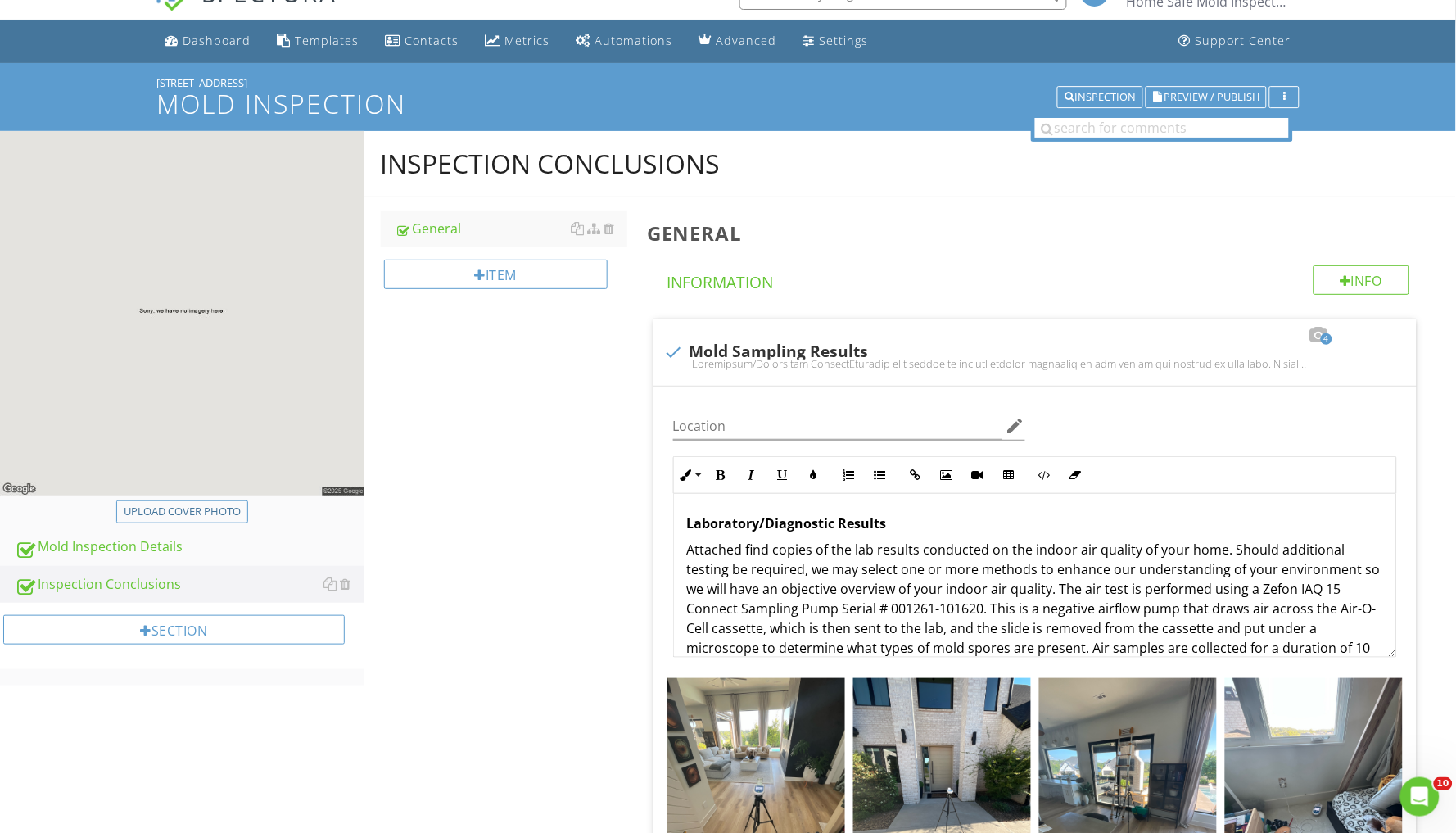
scroll to position [34, 0]
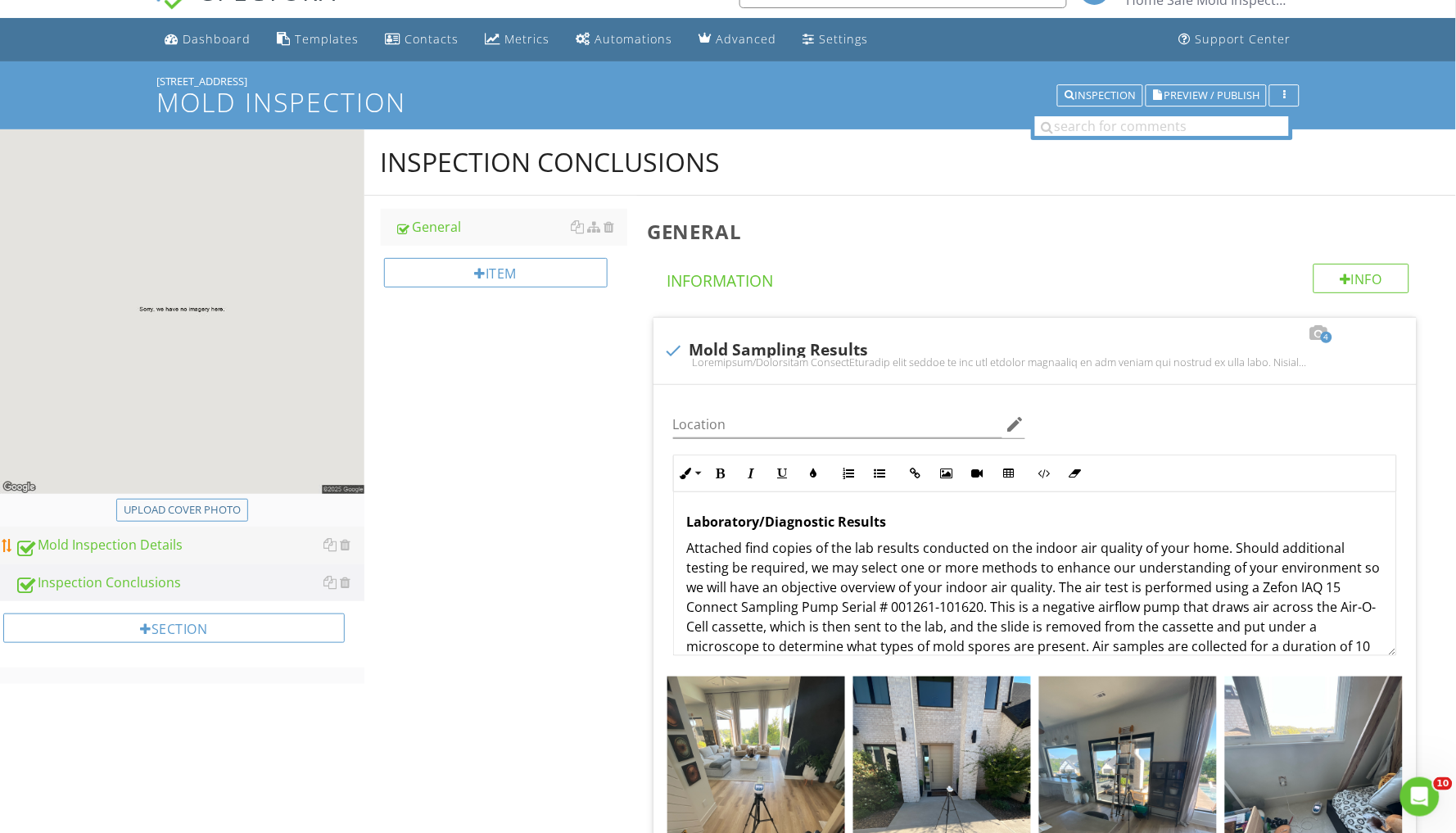
click at [133, 545] on div "Mold Inspection Details" at bounding box center [190, 545] width 349 height 21
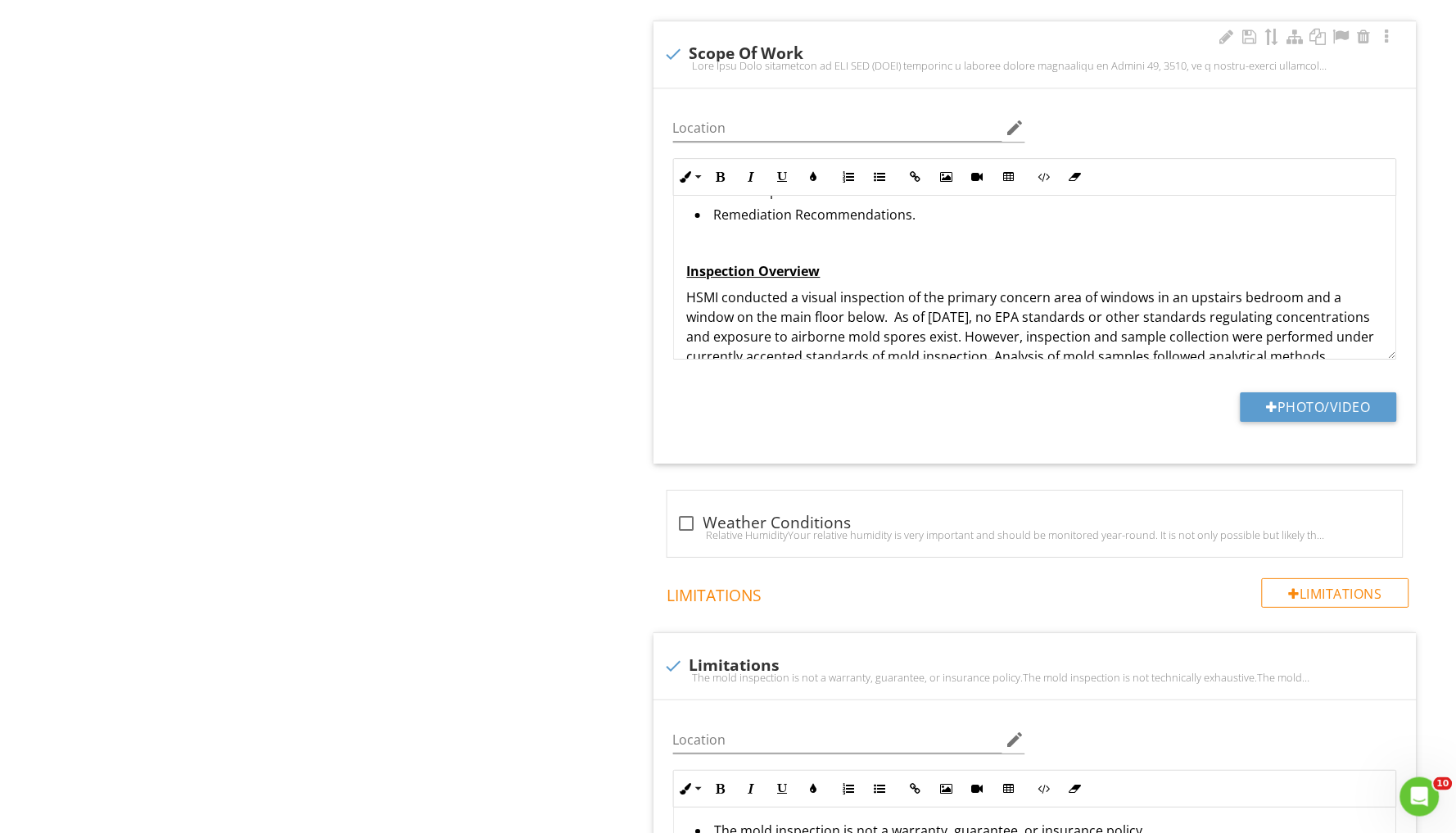
scroll to position [155, 0]
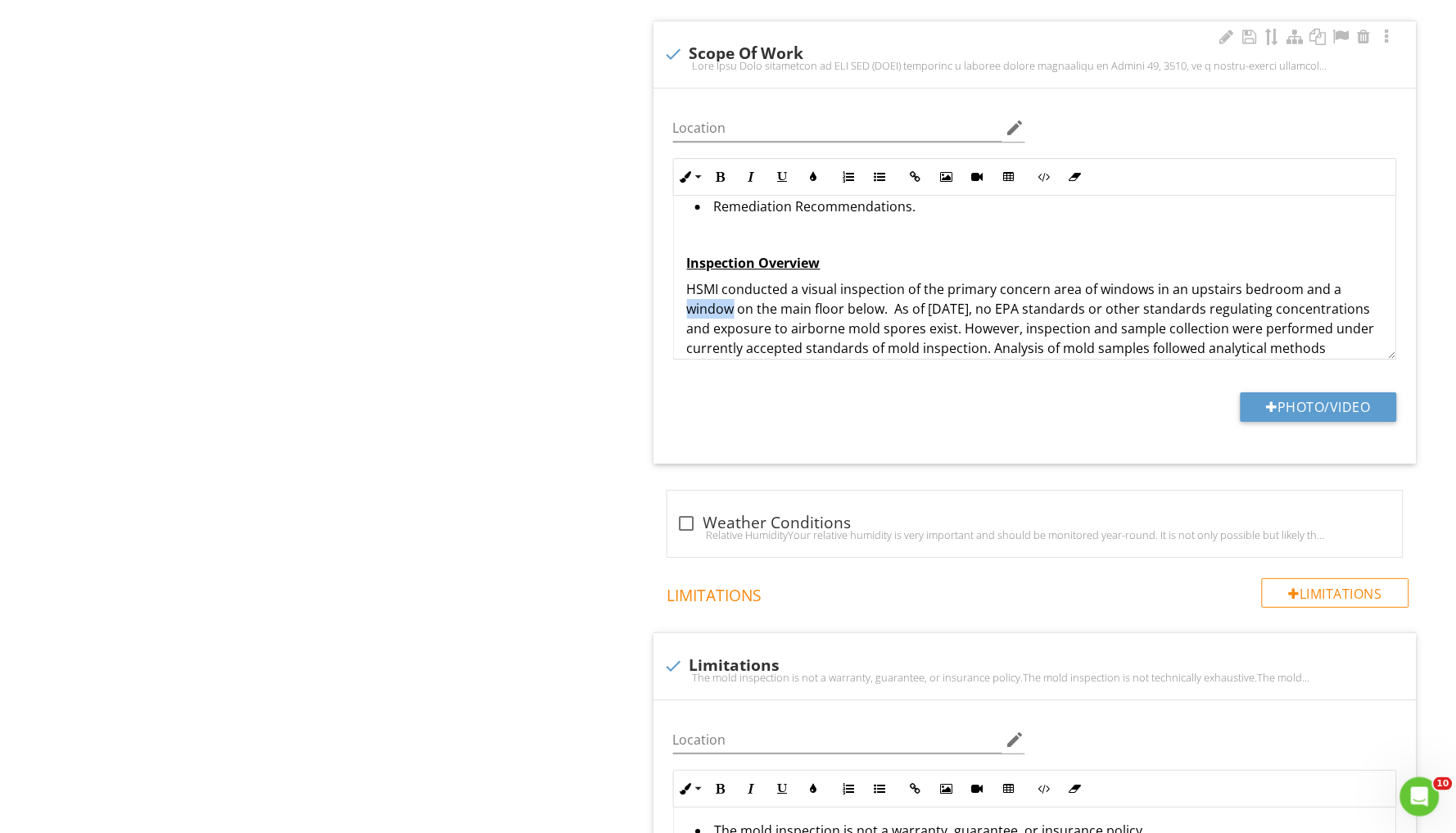
drag, startPoint x: 687, startPoint y: 301, endPoint x: 732, endPoint y: 301, distance: 45.0
click at [732, 301] on p "HSMI conducted a visual inspection of the primary concern area of windows in an…" at bounding box center [1034, 338] width 696 height 118
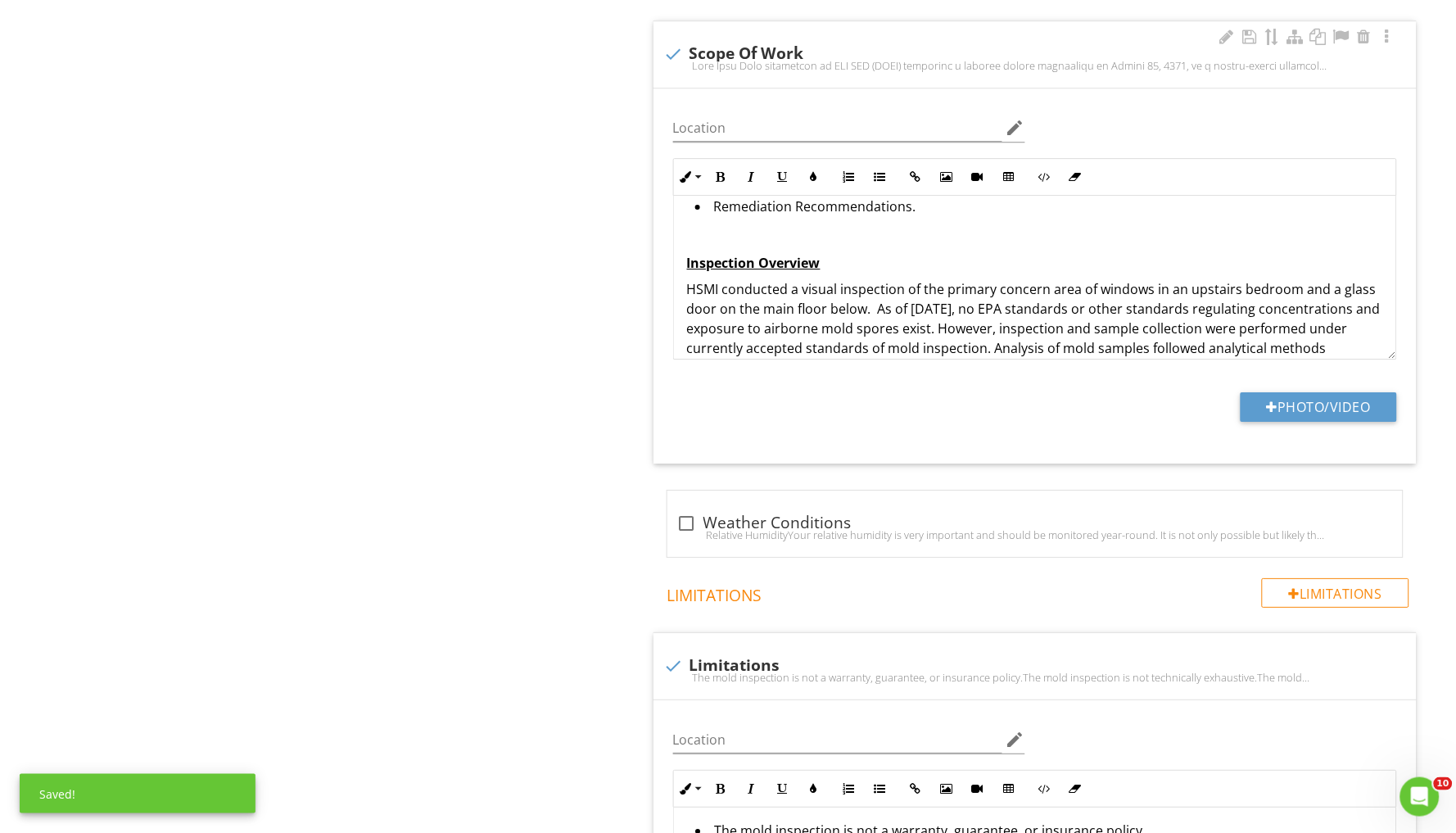
click at [863, 302] on p "HSMI conducted a visual inspection of the primary concern area of windows in an…" at bounding box center [1034, 338] width 696 height 118
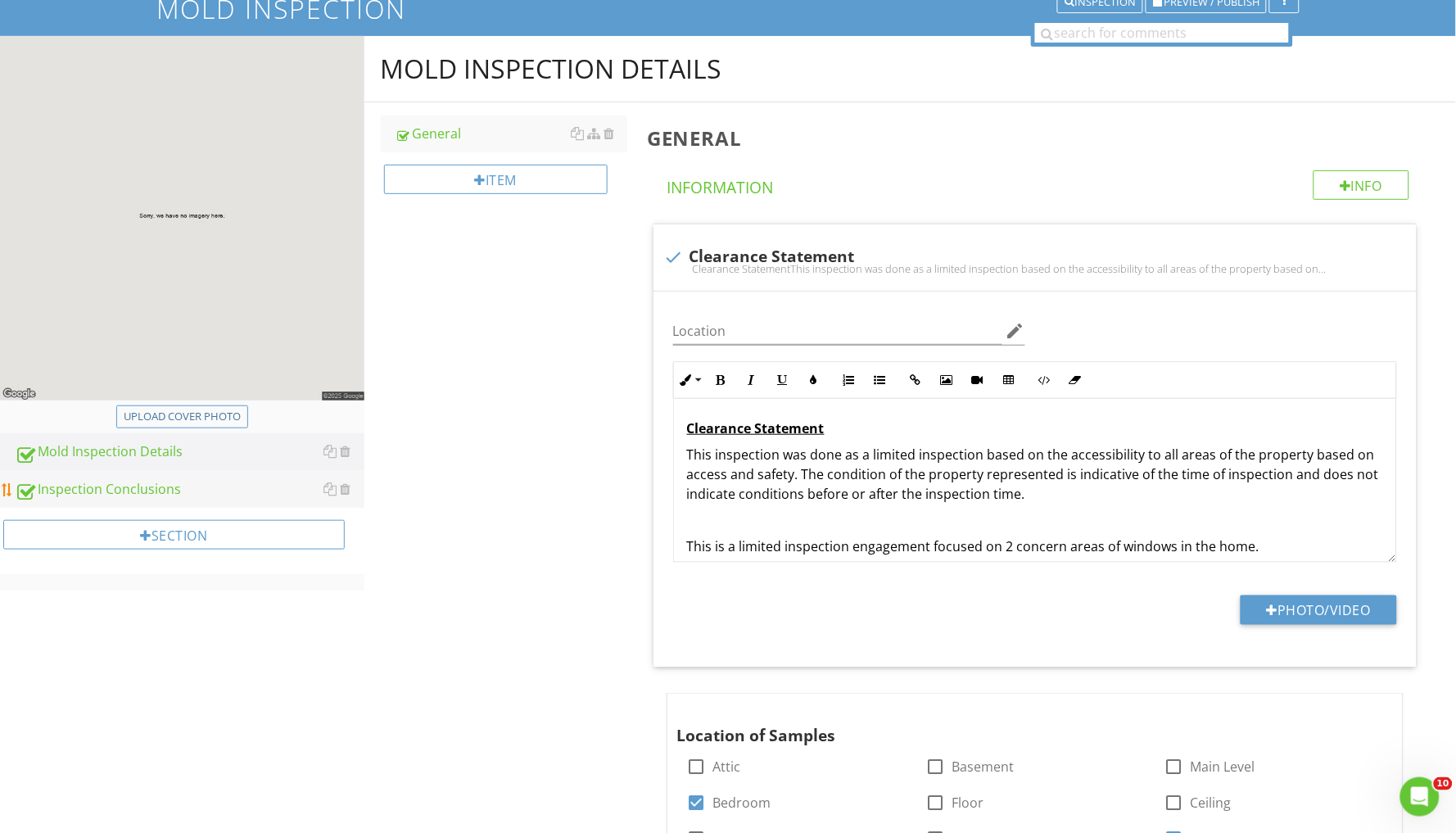
click at [117, 486] on div "Inspection Conclusions" at bounding box center [190, 490] width 349 height 21
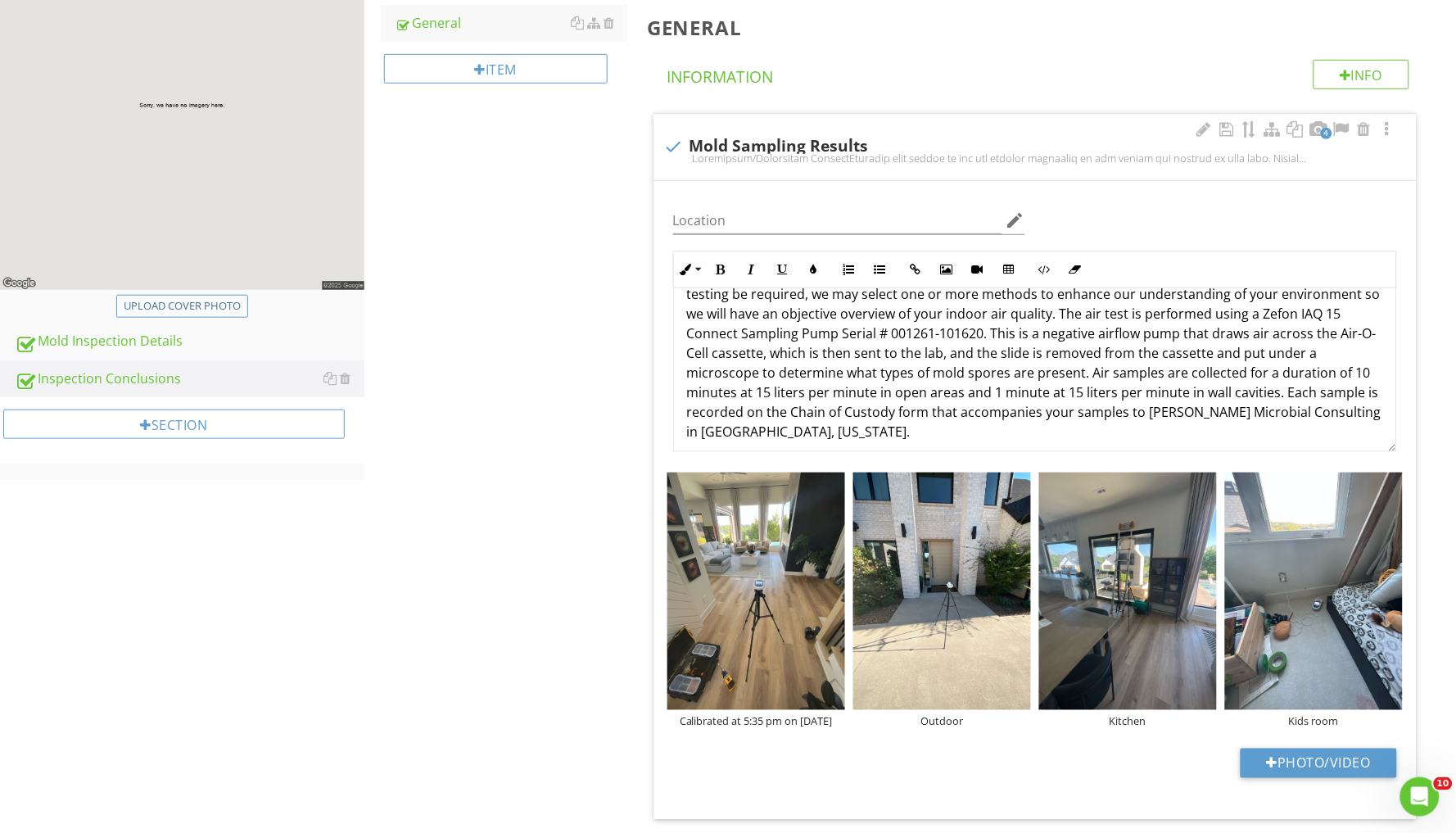
scroll to position [24, 0]
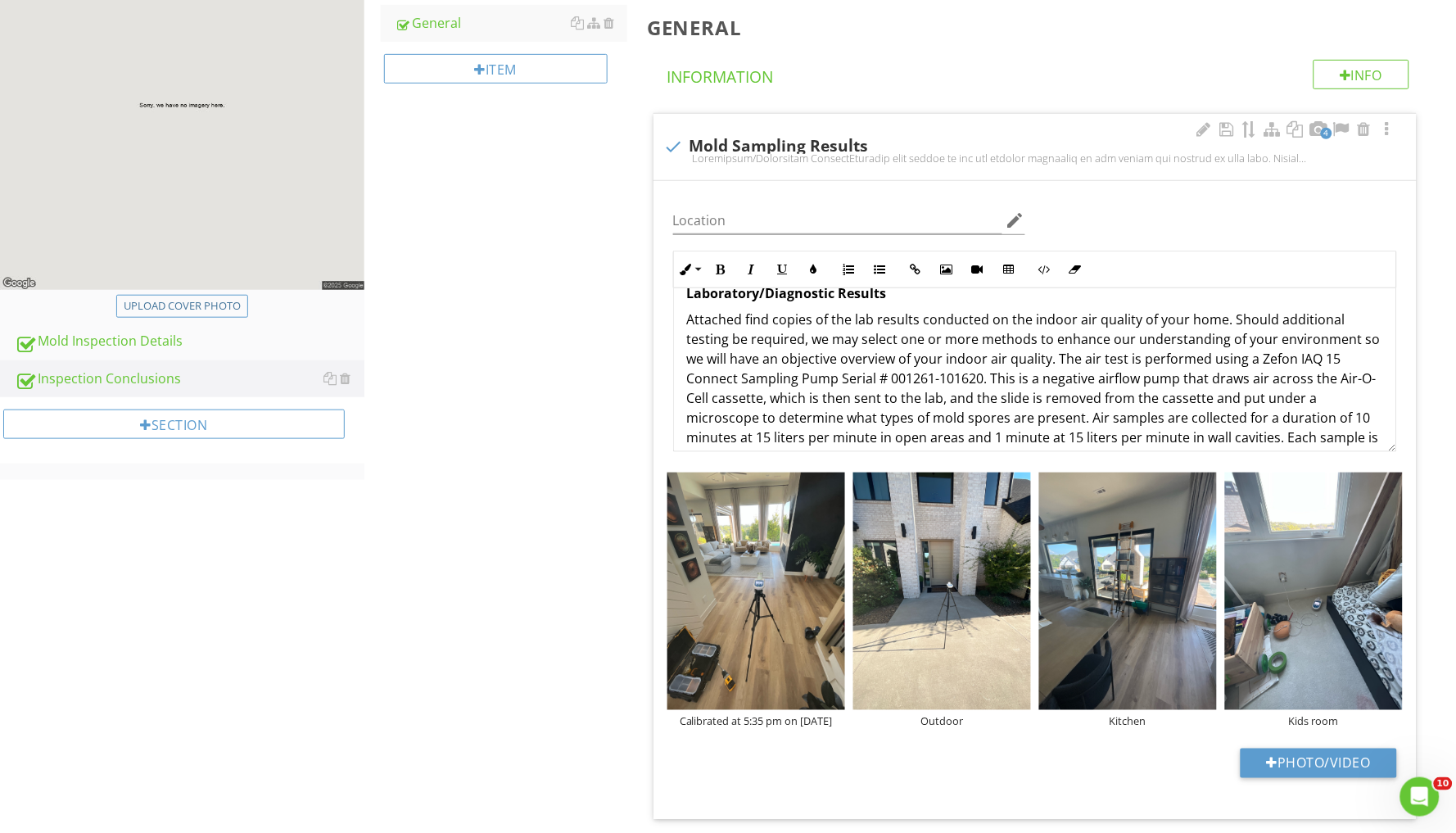
click at [1268, 416] on p "Attached find copies of the lab results conducted on the indoor air quality of …" at bounding box center [1034, 398] width 696 height 177
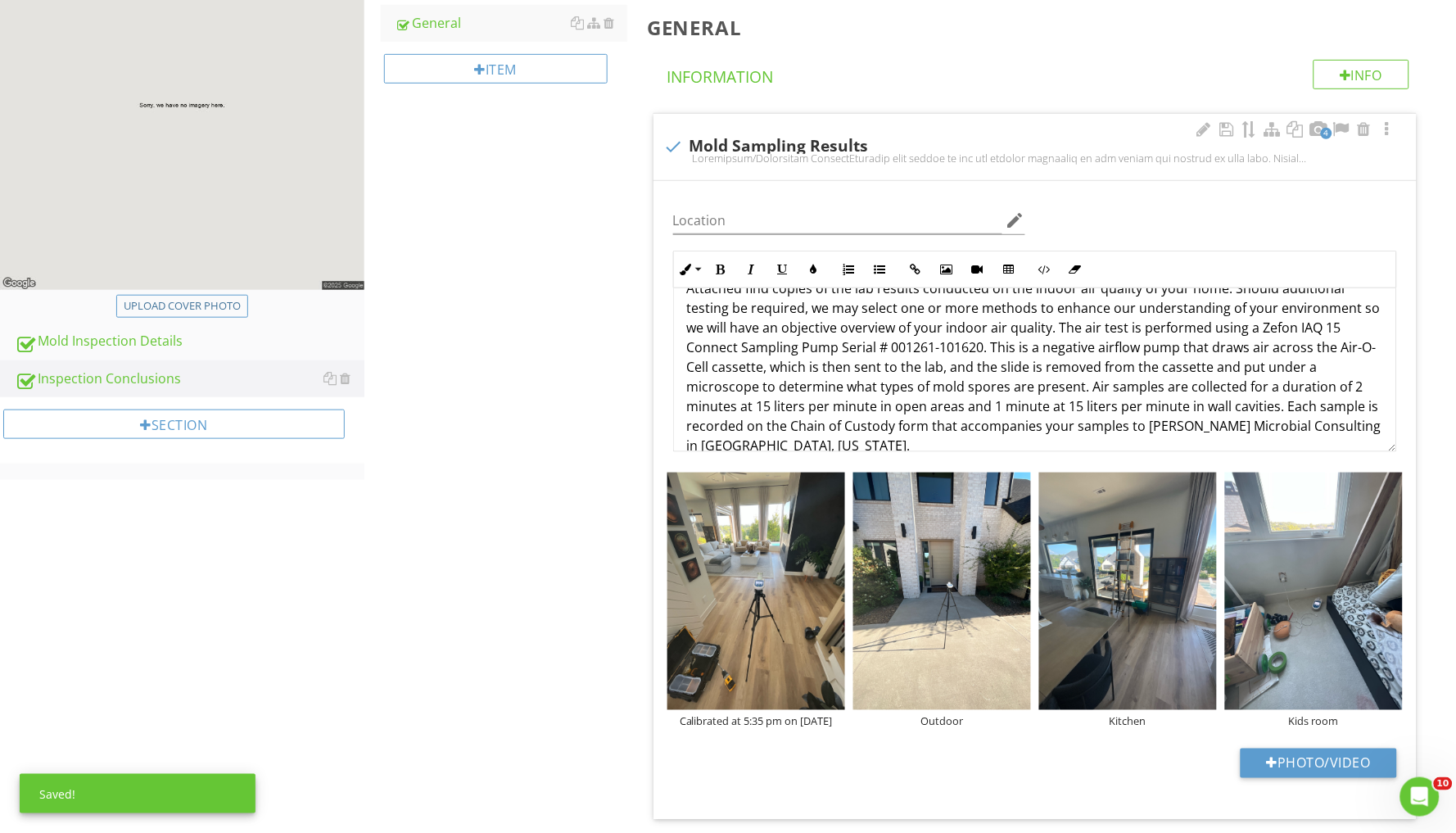
scroll to position [72, 0]
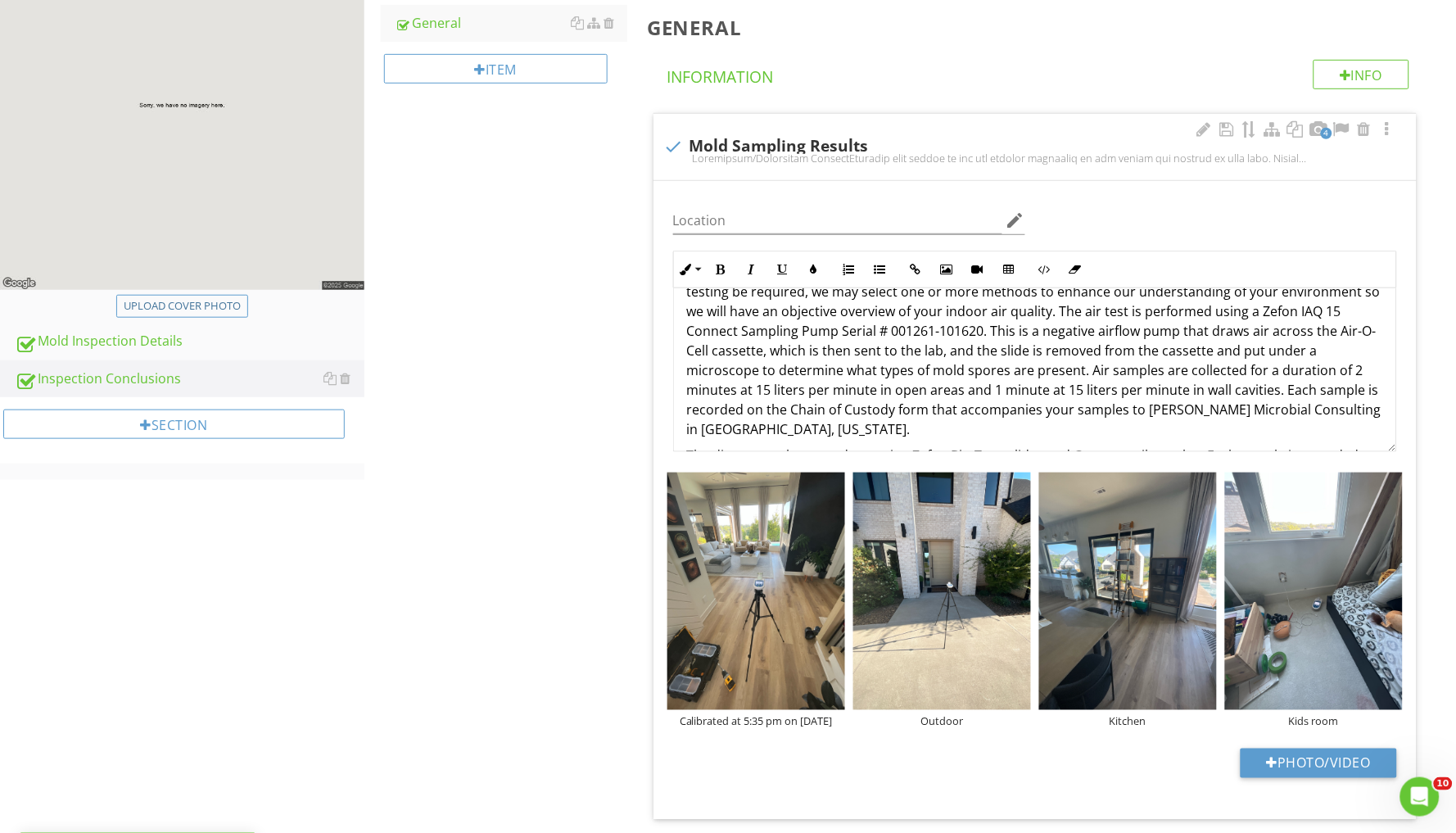
click at [754, 388] on p "Attached find copies of the lab results conducted on the indoor air quality of …" at bounding box center [1034, 350] width 696 height 177
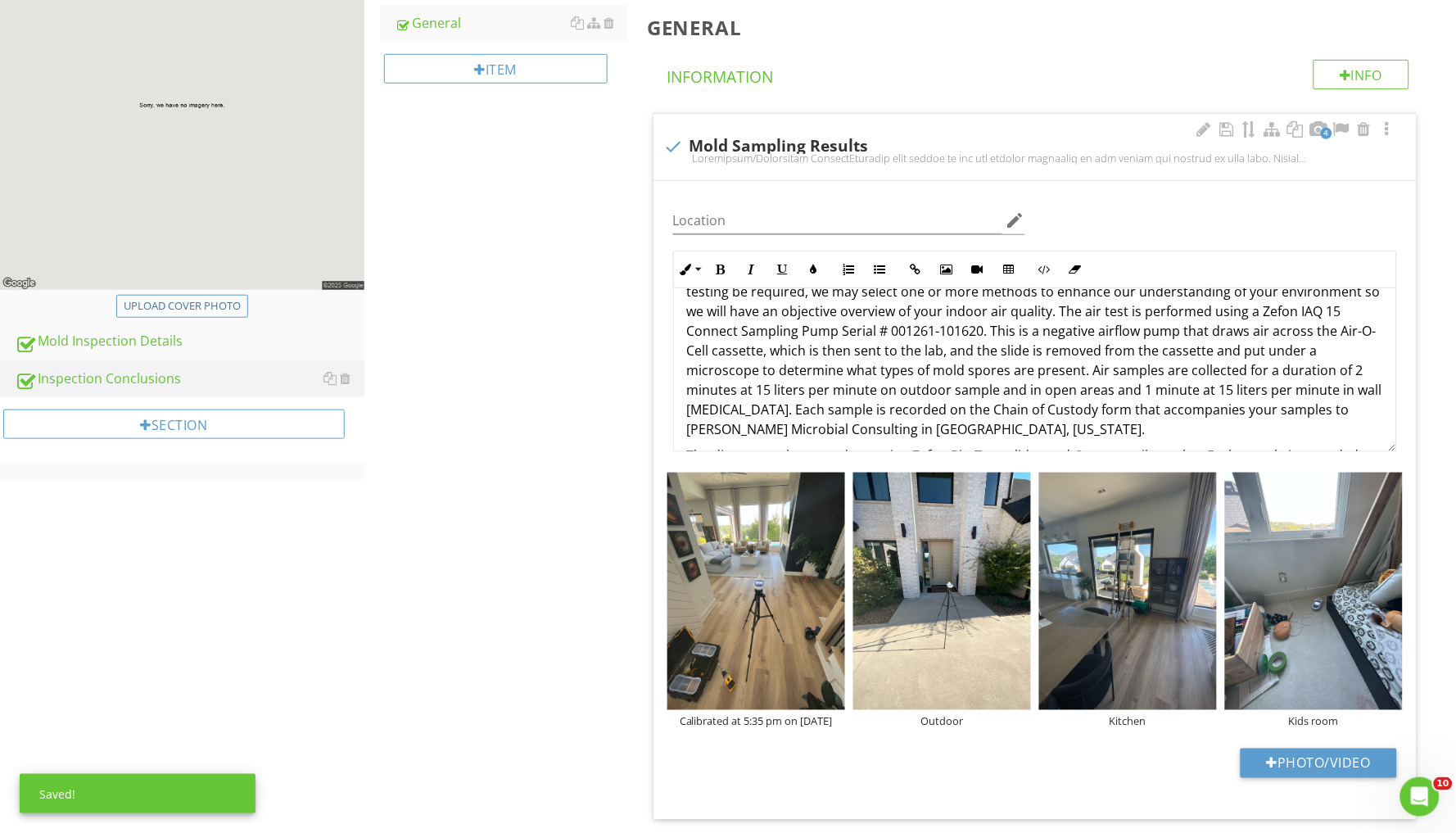
click at [984, 385] on p "Attached find copies of the lab results conducted on the indoor air quality of …" at bounding box center [1034, 350] width 696 height 177
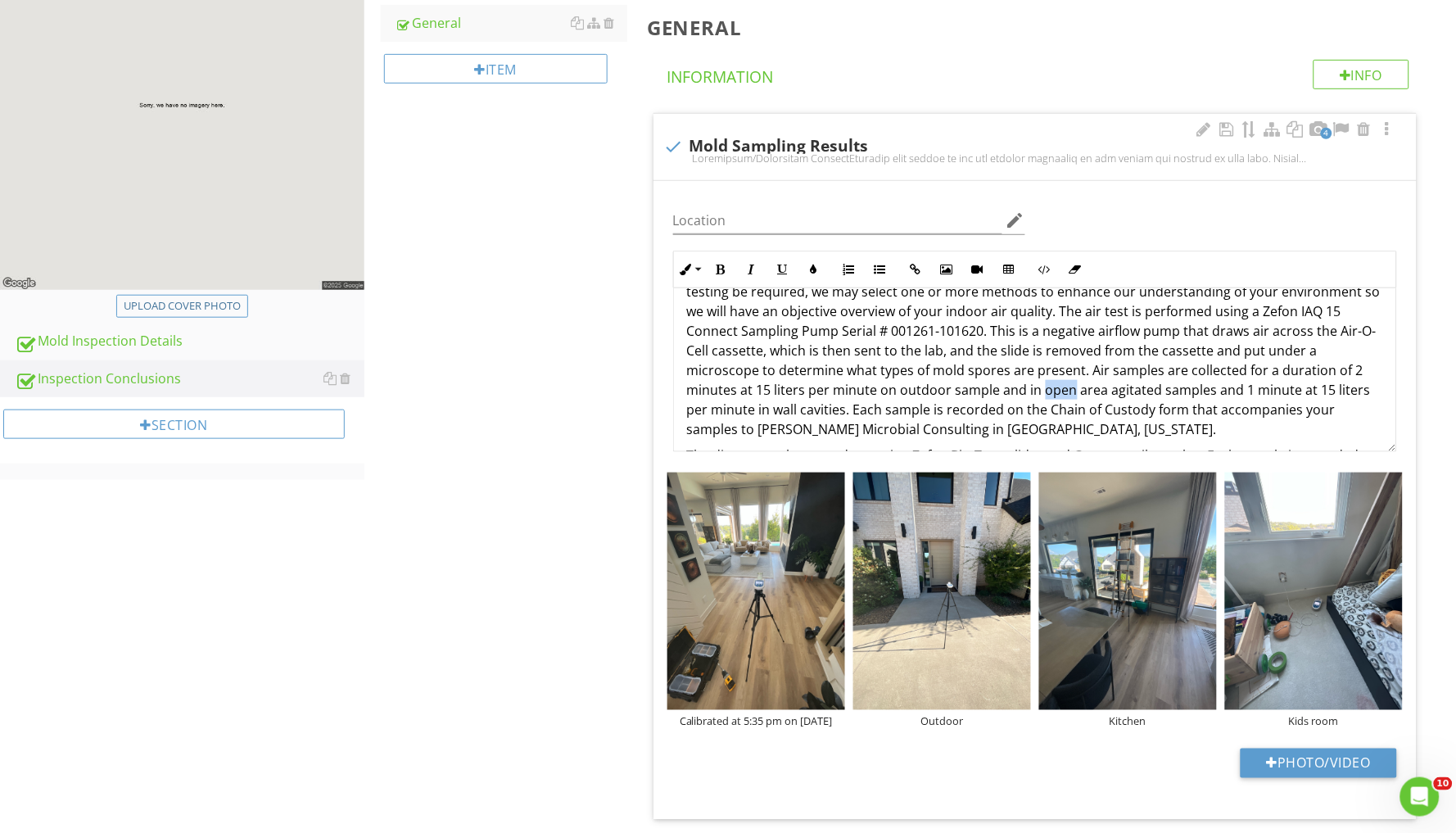
drag, startPoint x: 921, startPoint y: 385, endPoint x: 951, endPoint y: 385, distance: 30.0
click at [951, 385] on p "Attached find copies of the lab results conducted on the indoor air quality of …" at bounding box center [1034, 350] width 696 height 177
drag, startPoint x: 1115, startPoint y: 381, endPoint x: 732, endPoint y: 407, distance: 383.9
click at [732, 407] on p "Attached find copies of the lab results conducted on the indoor air quality of …" at bounding box center [1034, 350] width 696 height 177
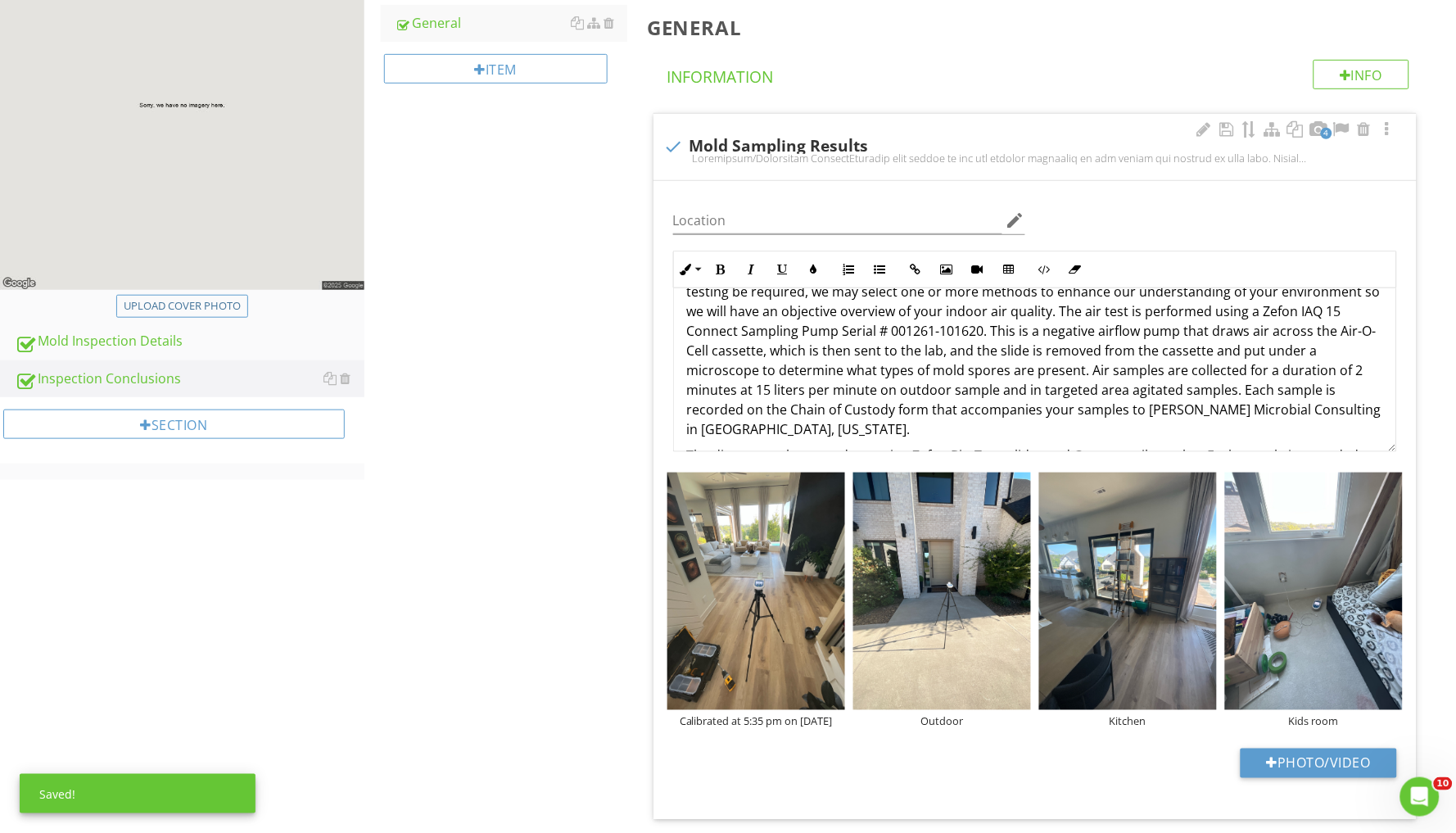
scroll to position [133, 0]
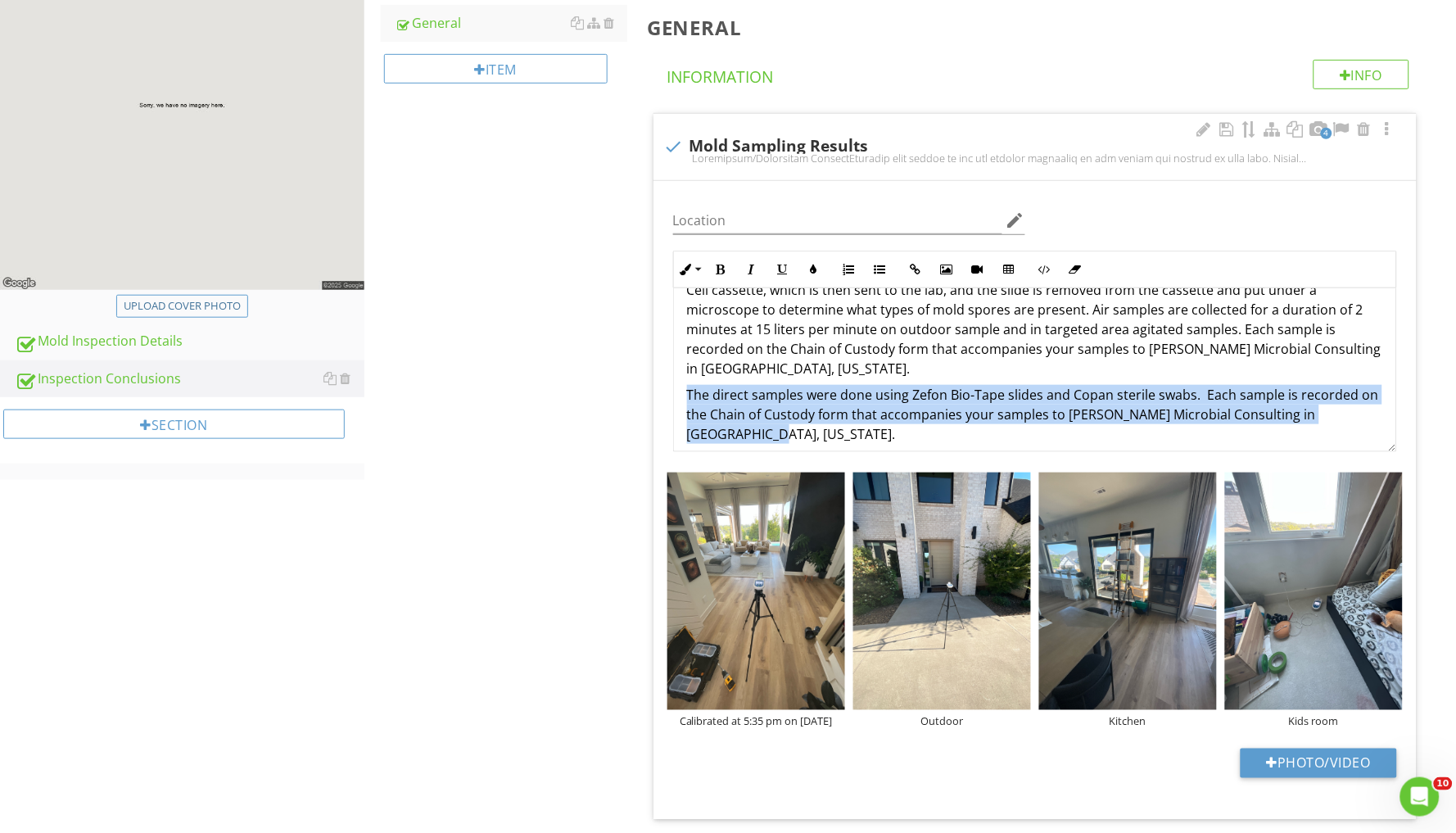
drag, startPoint x: 689, startPoint y: 367, endPoint x: 1374, endPoint y: 380, distance: 685.1
click at [1374, 385] on p "The direct samples were done using Zefon Bio-Tape slides and Copan sterile swab…" at bounding box center [1034, 414] width 696 height 59
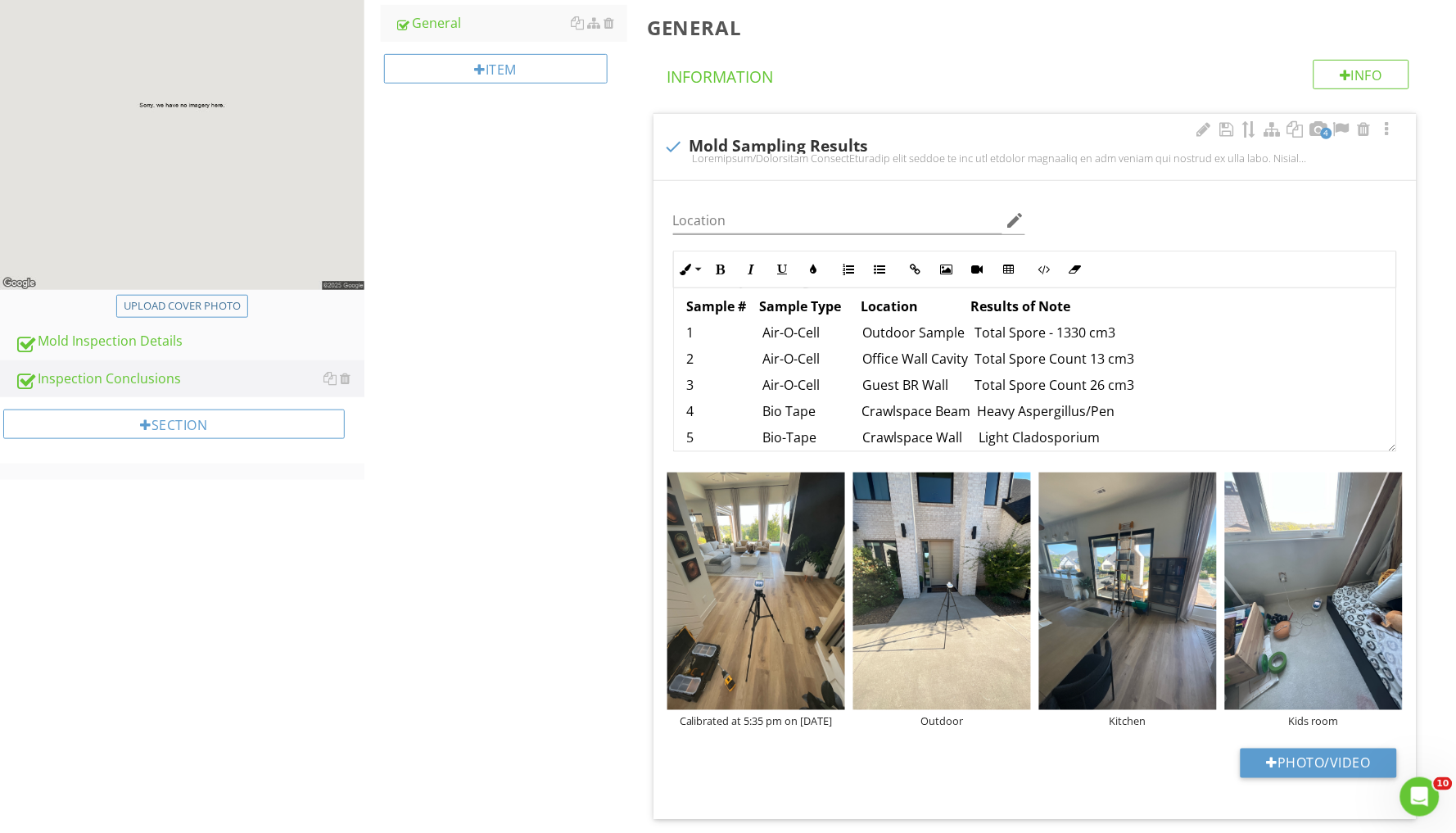
scroll to position [279, 0]
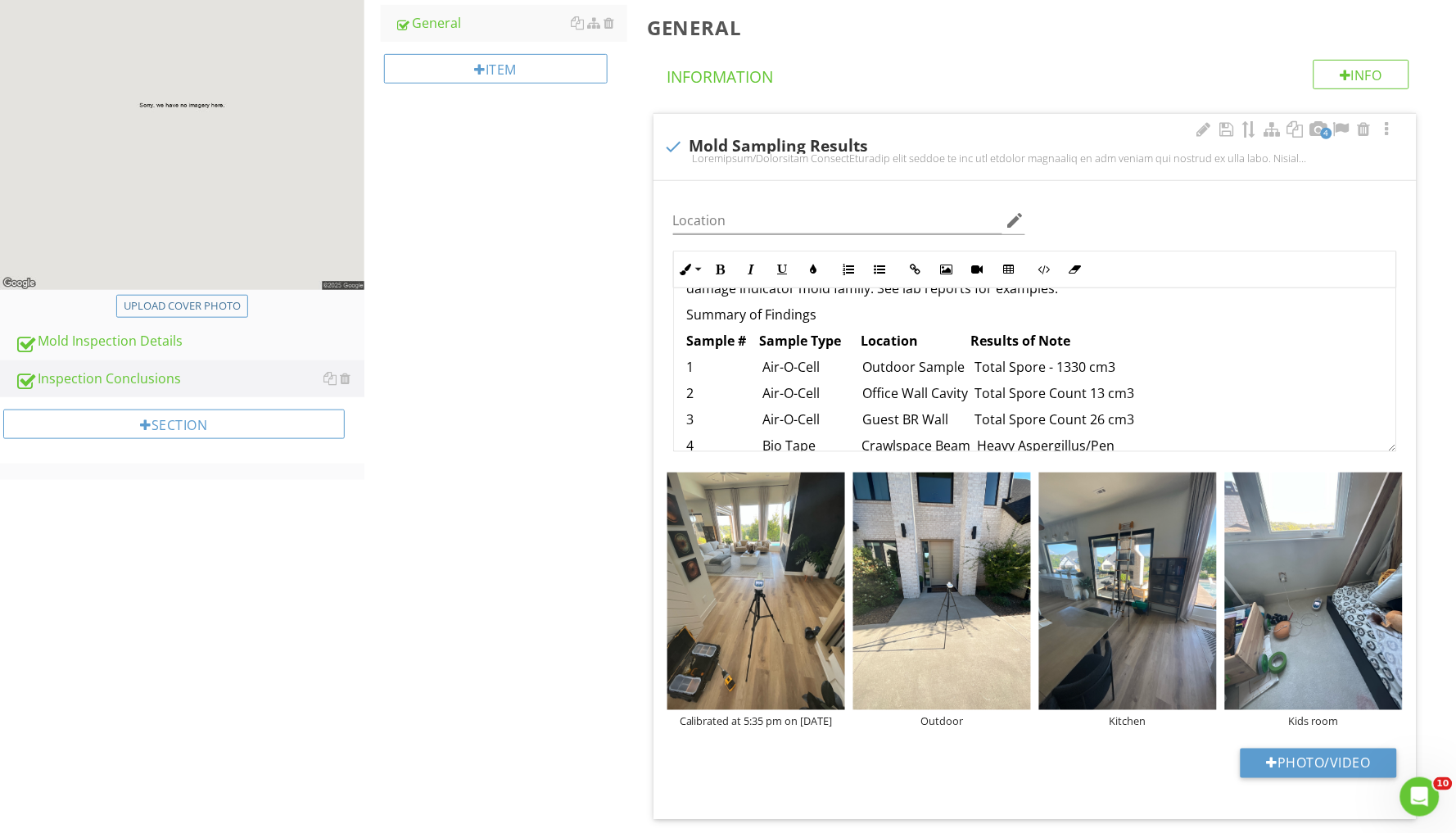
click at [1088, 383] on p "2 Air-O-Cell Office Wall Cavity Total Spore Count 13 cm3" at bounding box center [1034, 392] width 696 height 19
click at [1090, 410] on p "3 Air-O-Cell Guest BR Wall Total Spore Count 26 cm3" at bounding box center [1034, 419] width 696 height 19
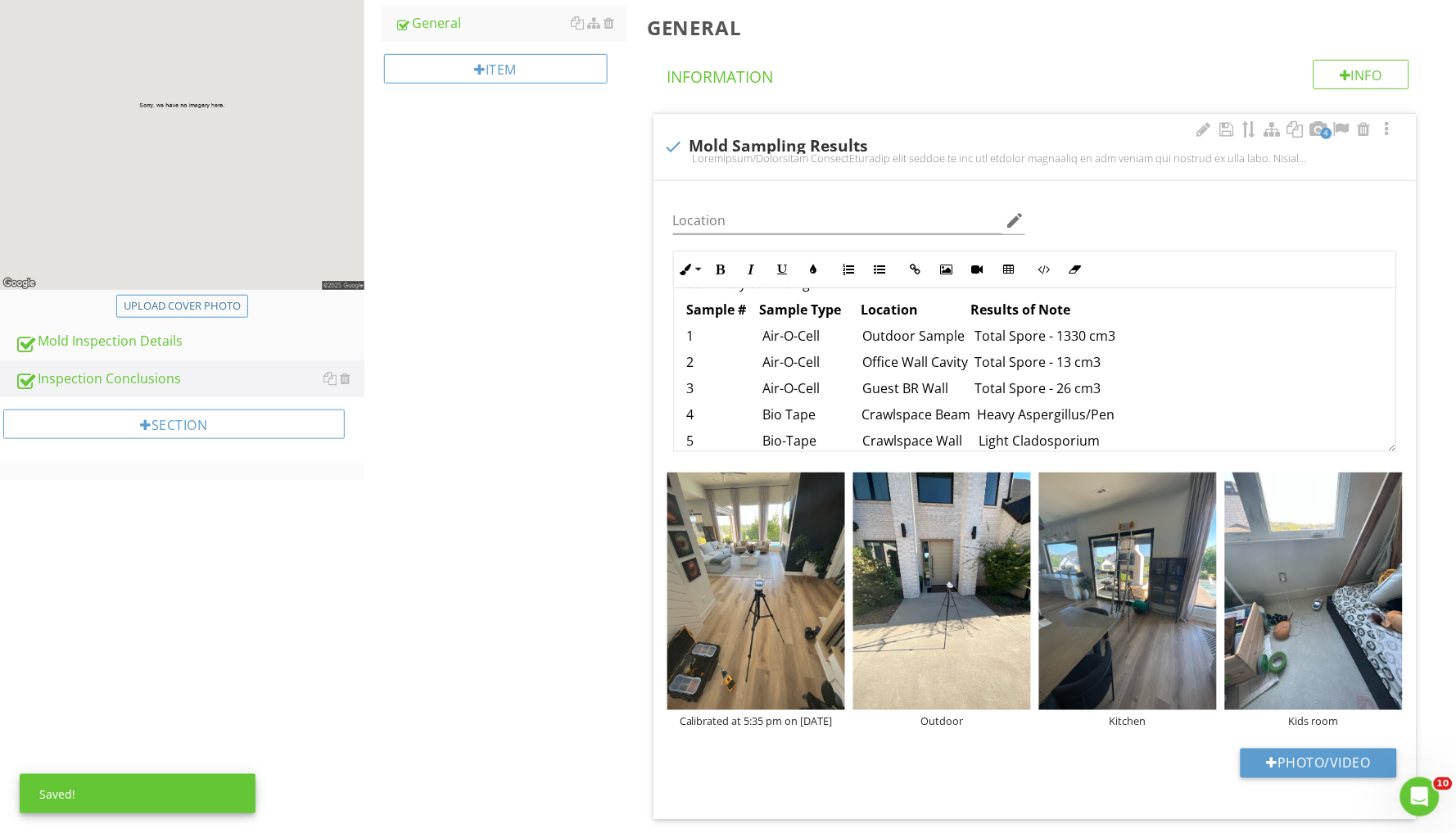
scroll to position [313, 0]
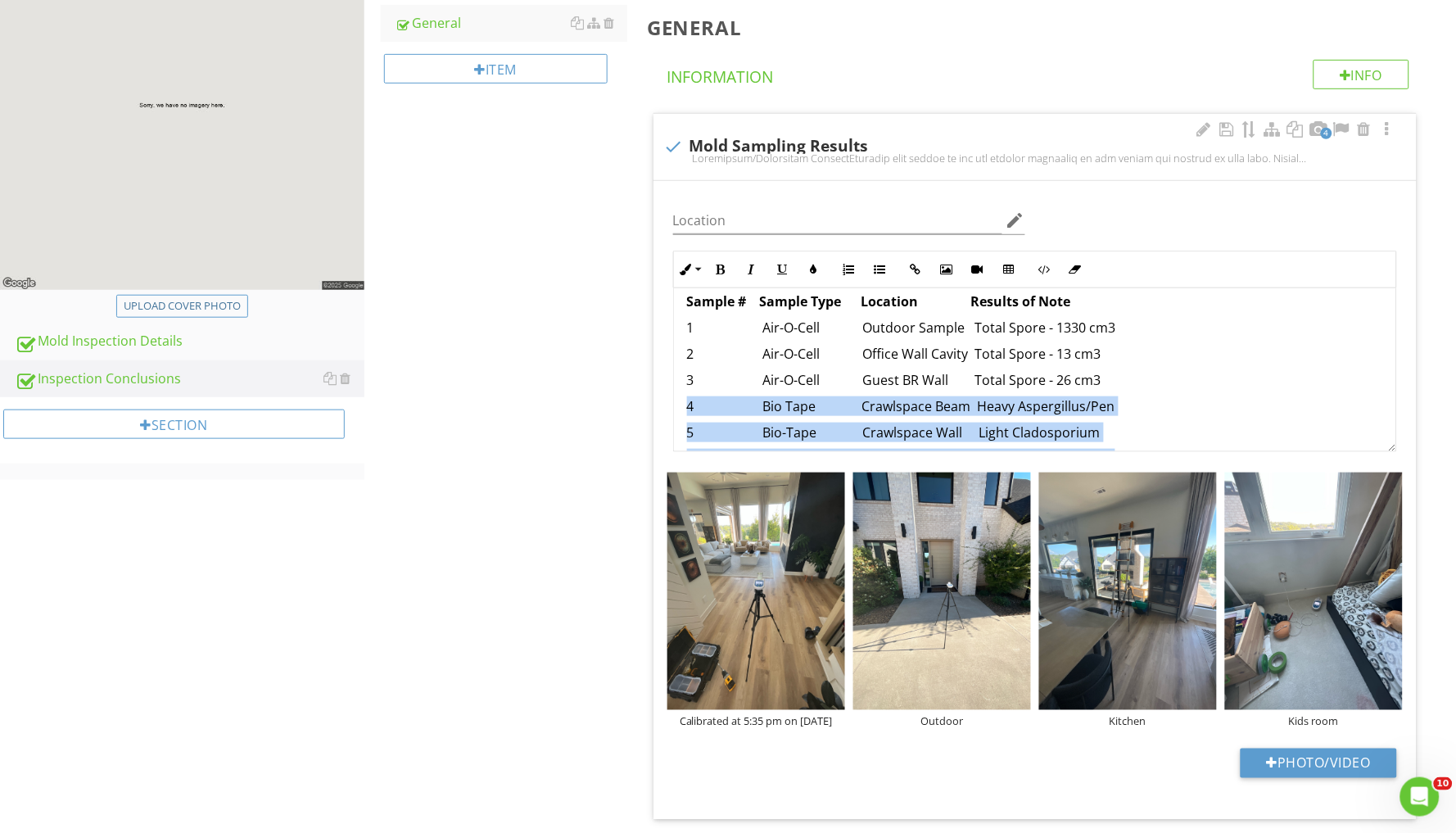
drag, startPoint x: 687, startPoint y: 384, endPoint x: 1110, endPoint y: 448, distance: 427.8
click at [1110, 448] on div "Laboratory/Diagnostic Results Attached find copies of the lab results conducted…" at bounding box center [1035, 369] width 724 height 164
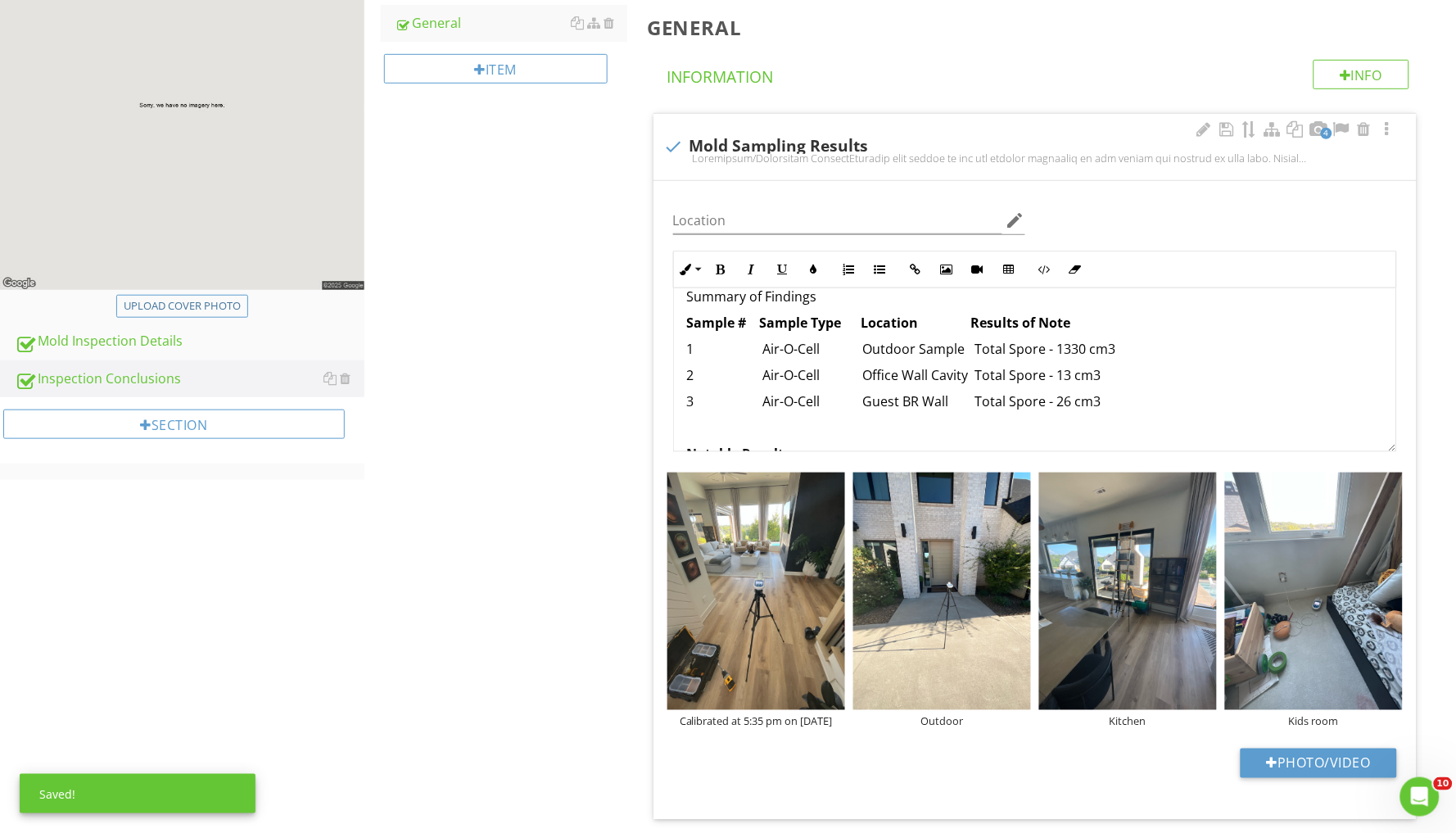
scroll to position [276, 0]
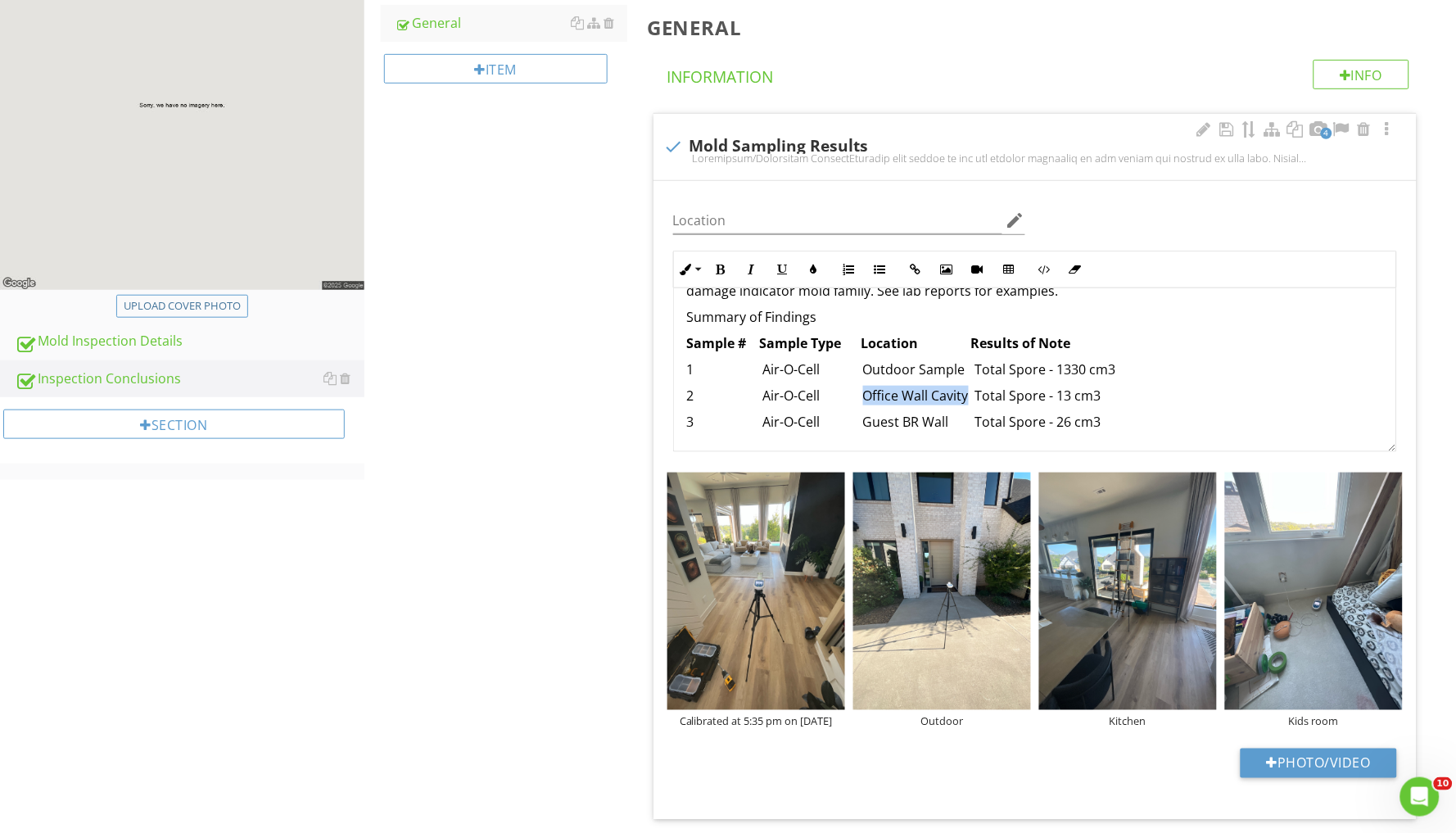
drag, startPoint x: 869, startPoint y: 368, endPoint x: 971, endPoint y: 369, distance: 102.0
click at [971, 385] on p "2 Air-O-Cell Office Wall Cavity Total Spore - 13 cm3" at bounding box center [1034, 395] width 696 height 19
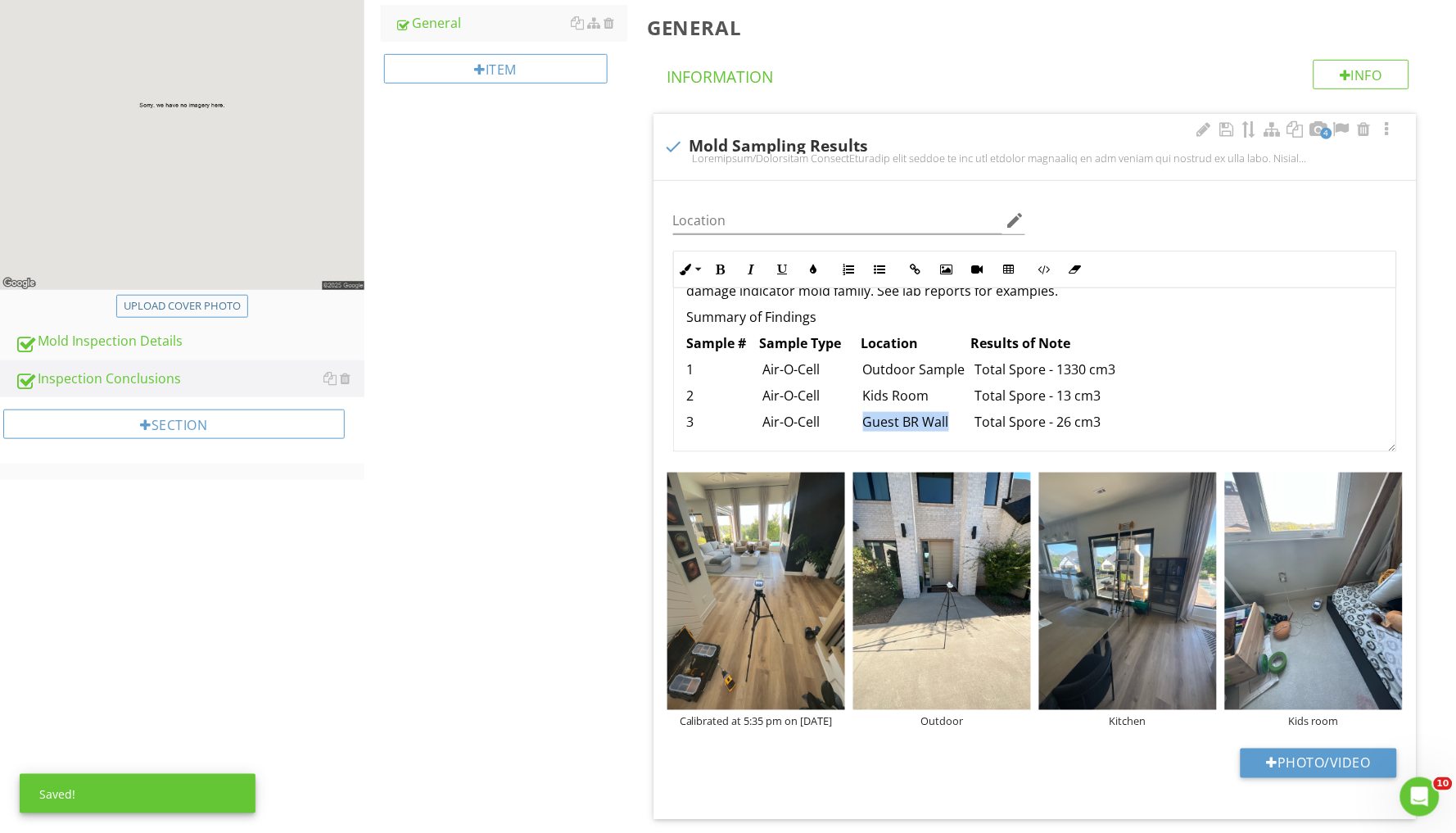
drag, startPoint x: 870, startPoint y: 396, endPoint x: 953, endPoint y: 396, distance: 83.0
click at [953, 412] on p "3 Air-O-Cell Guest BR Wall Total Spore - 26 cm3" at bounding box center [1034, 422] width 696 height 19
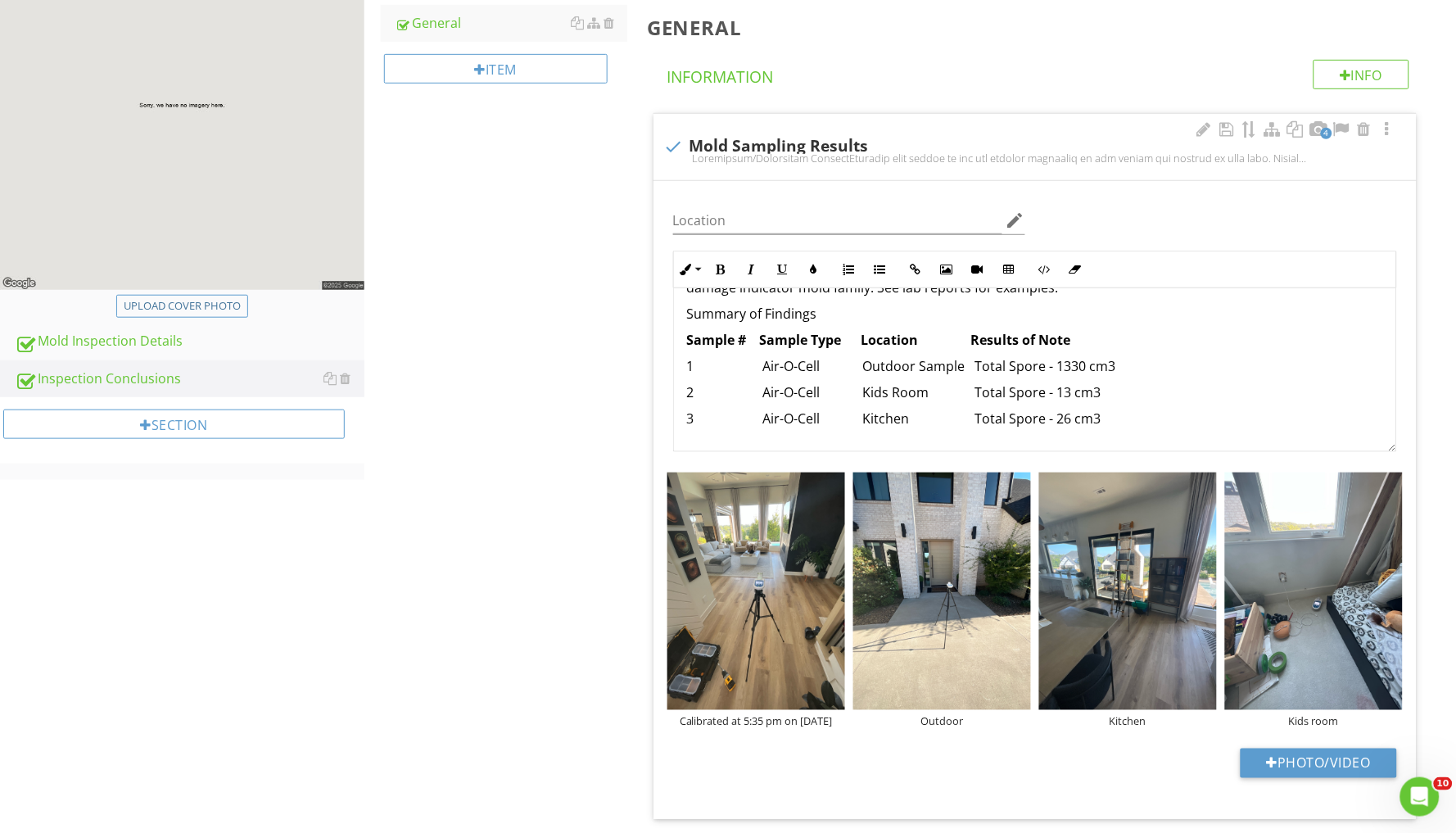
scroll to position [277, 0]
click at [1087, 359] on p "1 Air-O-Cell Outdoor Sample Total Spore - 1330 cm3" at bounding box center [1034, 368] width 696 height 19
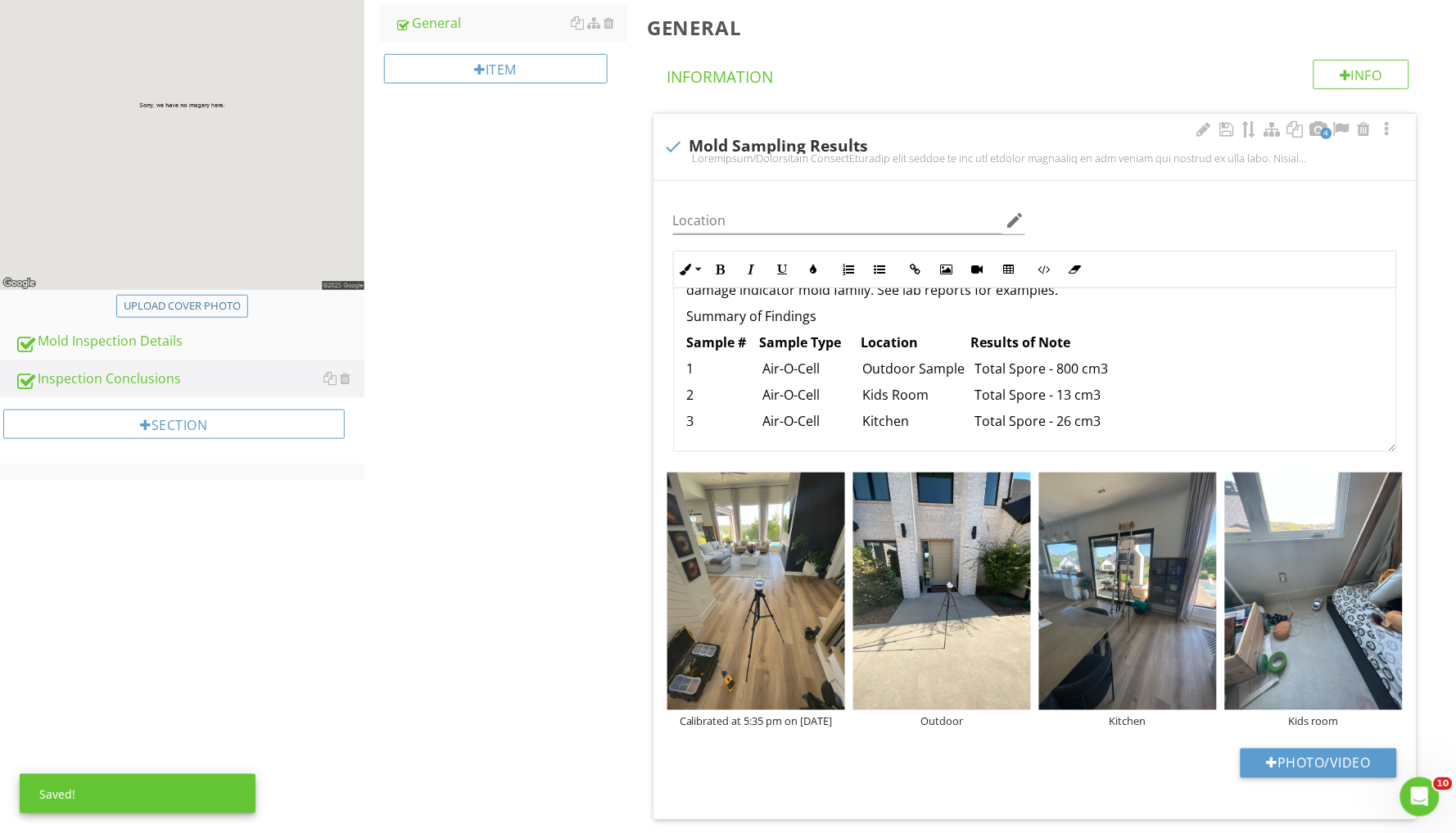
click at [1075, 385] on p "2 Air-O-Cell Kids Room Total Spore - 13 cm3" at bounding box center [1034, 394] width 696 height 19
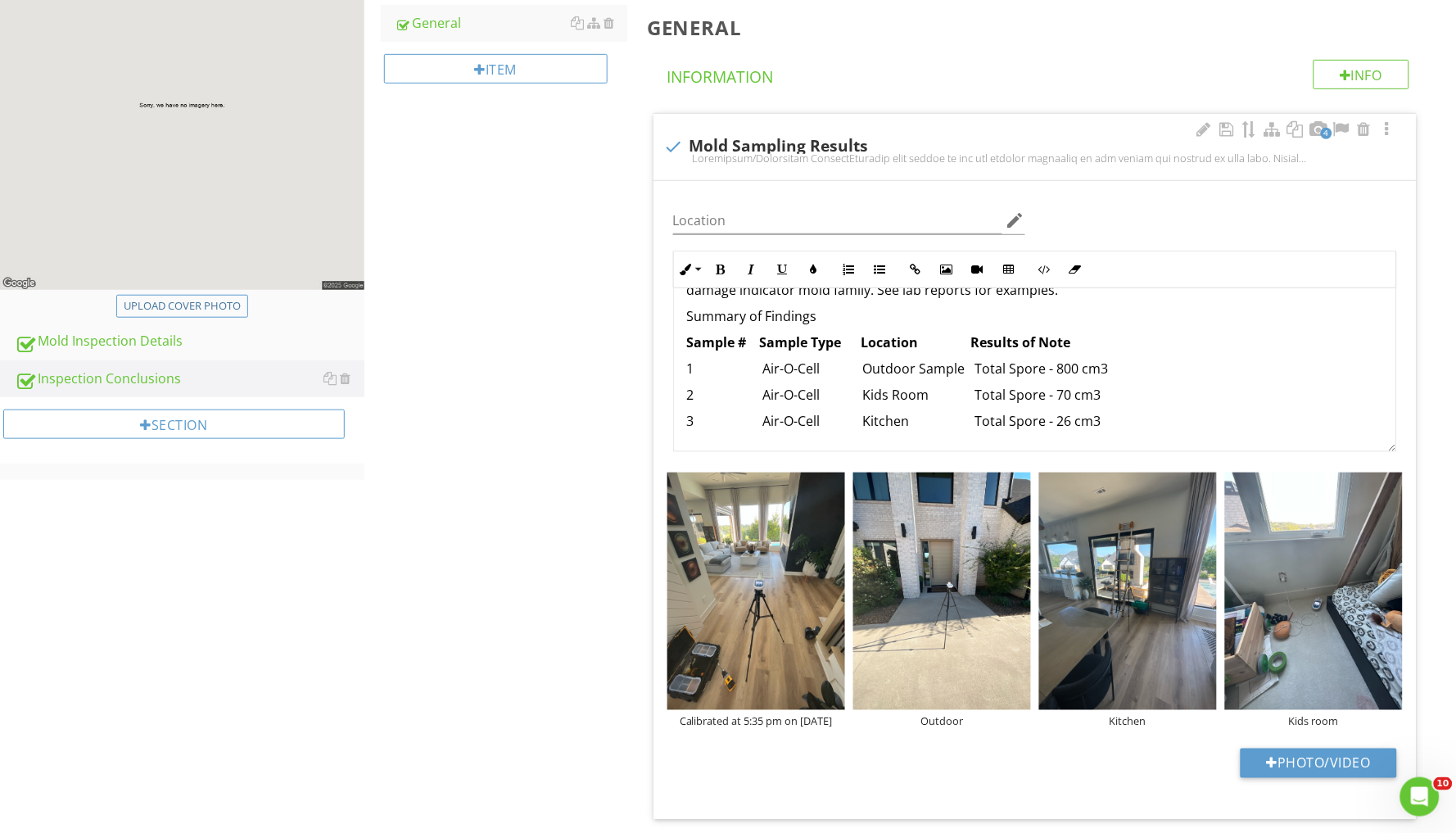
click at [1074, 411] on p "3 Air-O-Cell Kitchen Total Spore - 26 cm3" at bounding box center [1034, 421] width 696 height 19
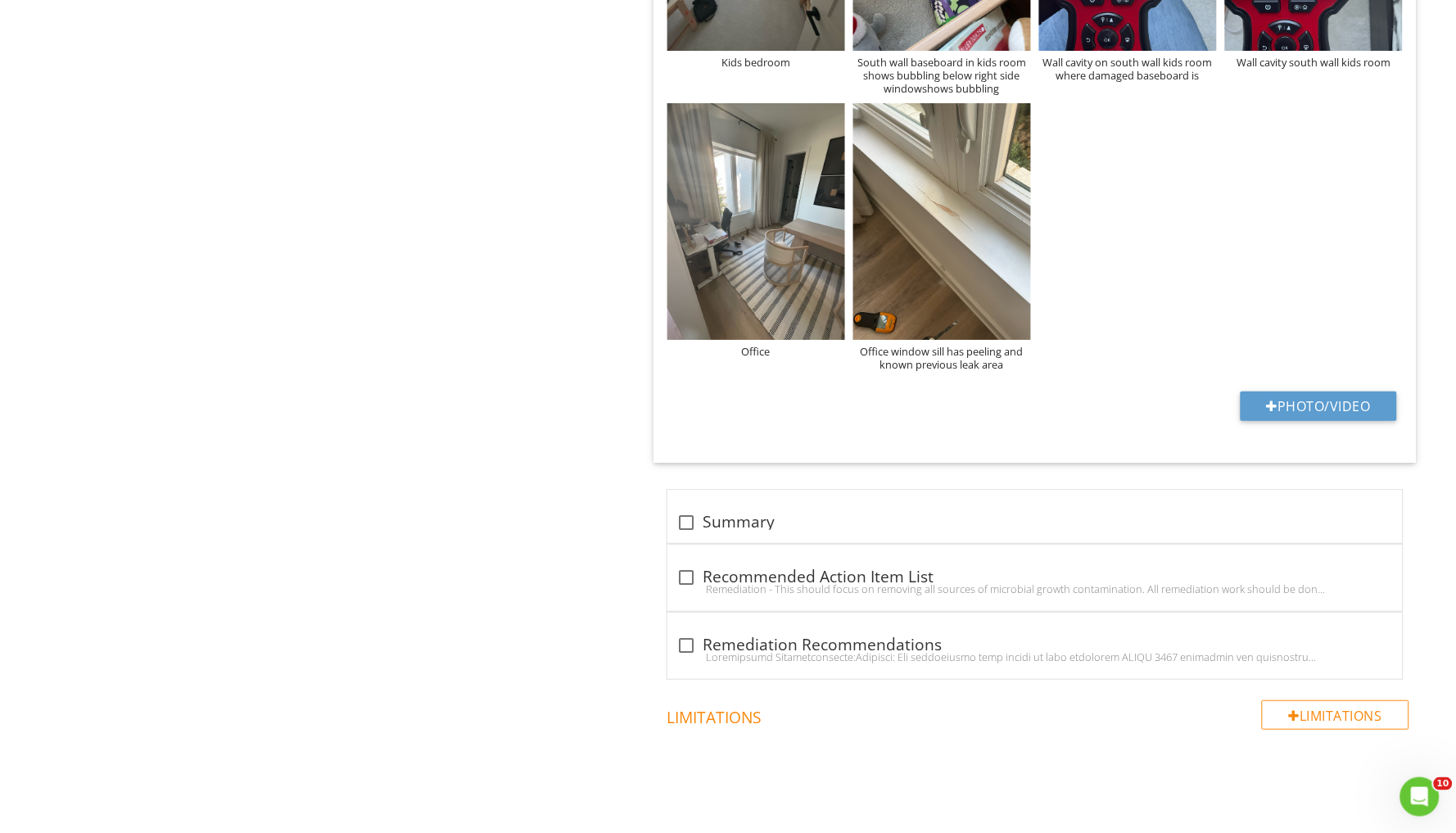
scroll to position [1622, 0]
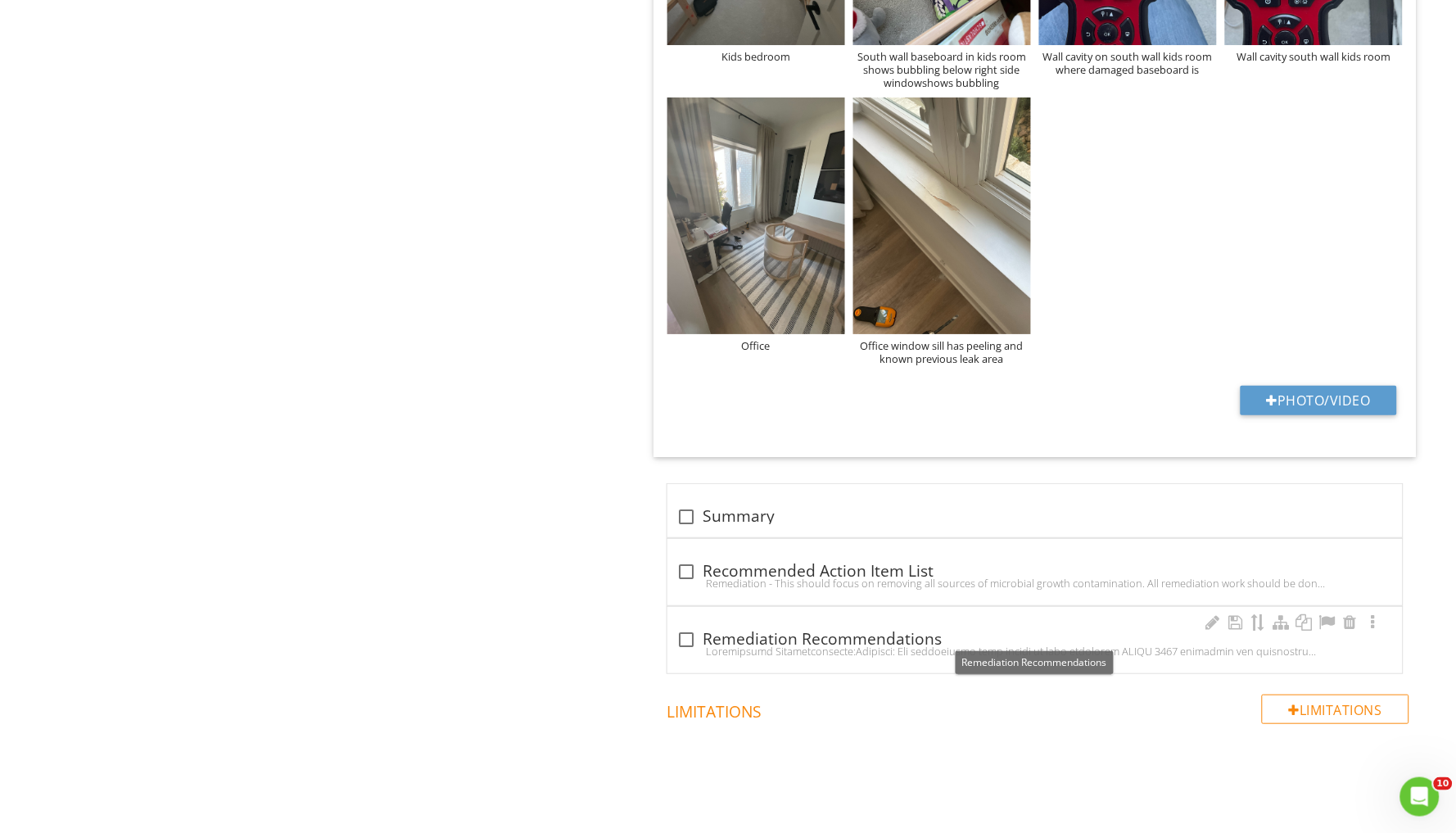
click at [687, 634] on div at bounding box center [687, 639] width 28 height 28
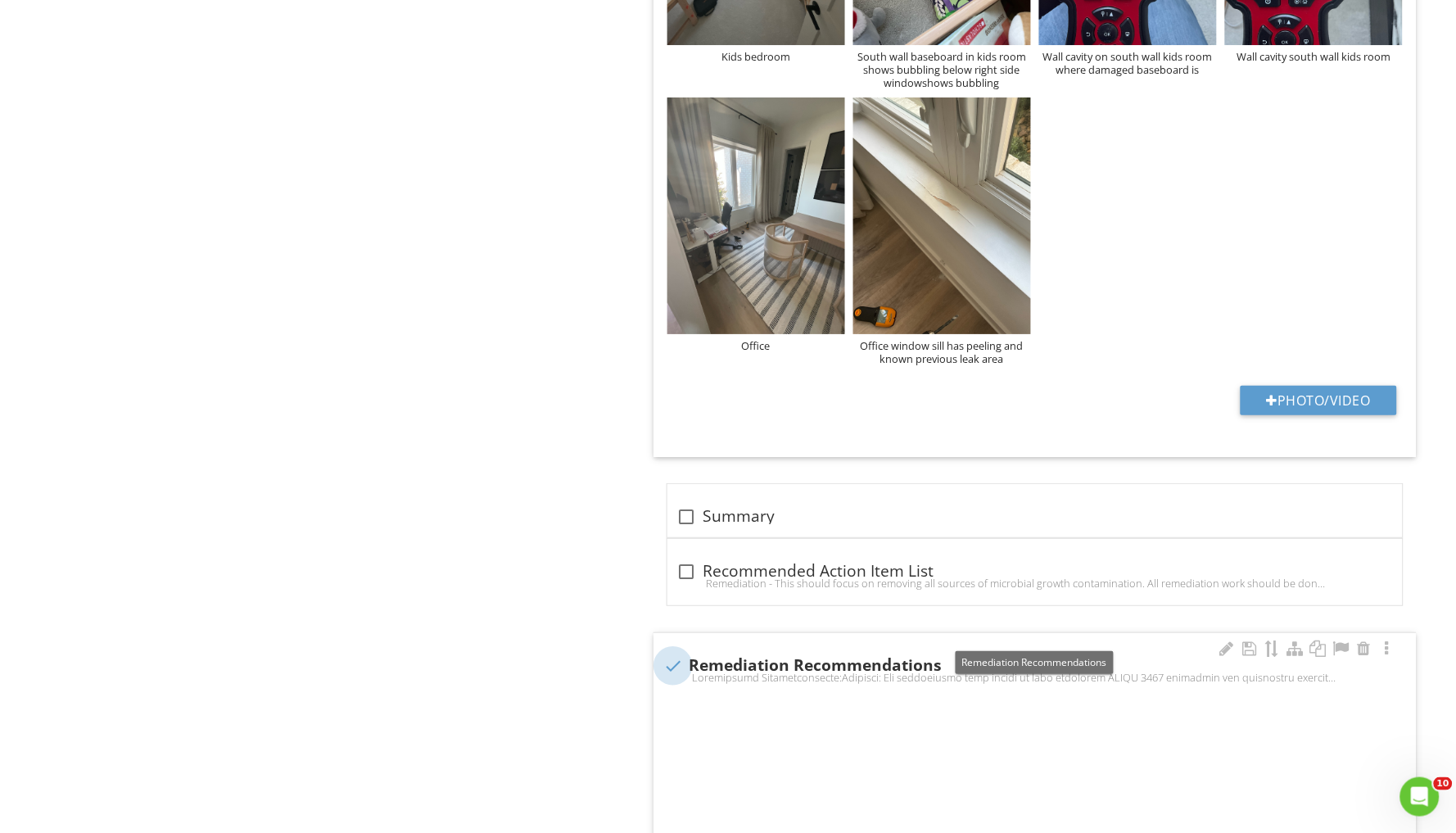
checkbox input "true"
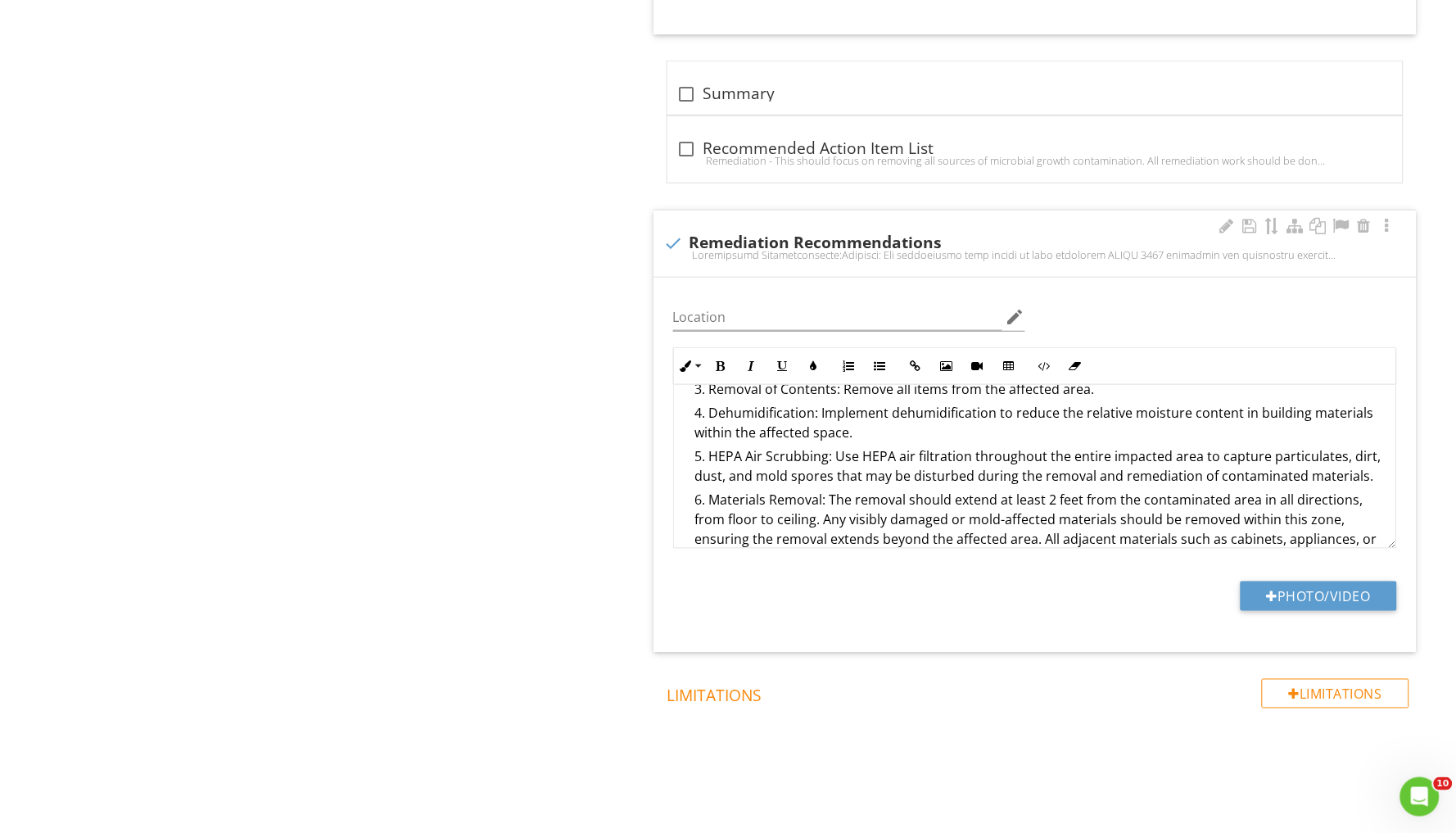
scroll to position [2045, 0]
click at [1319, 588] on button "Photo/Video" at bounding box center [1319, 596] width 156 height 29
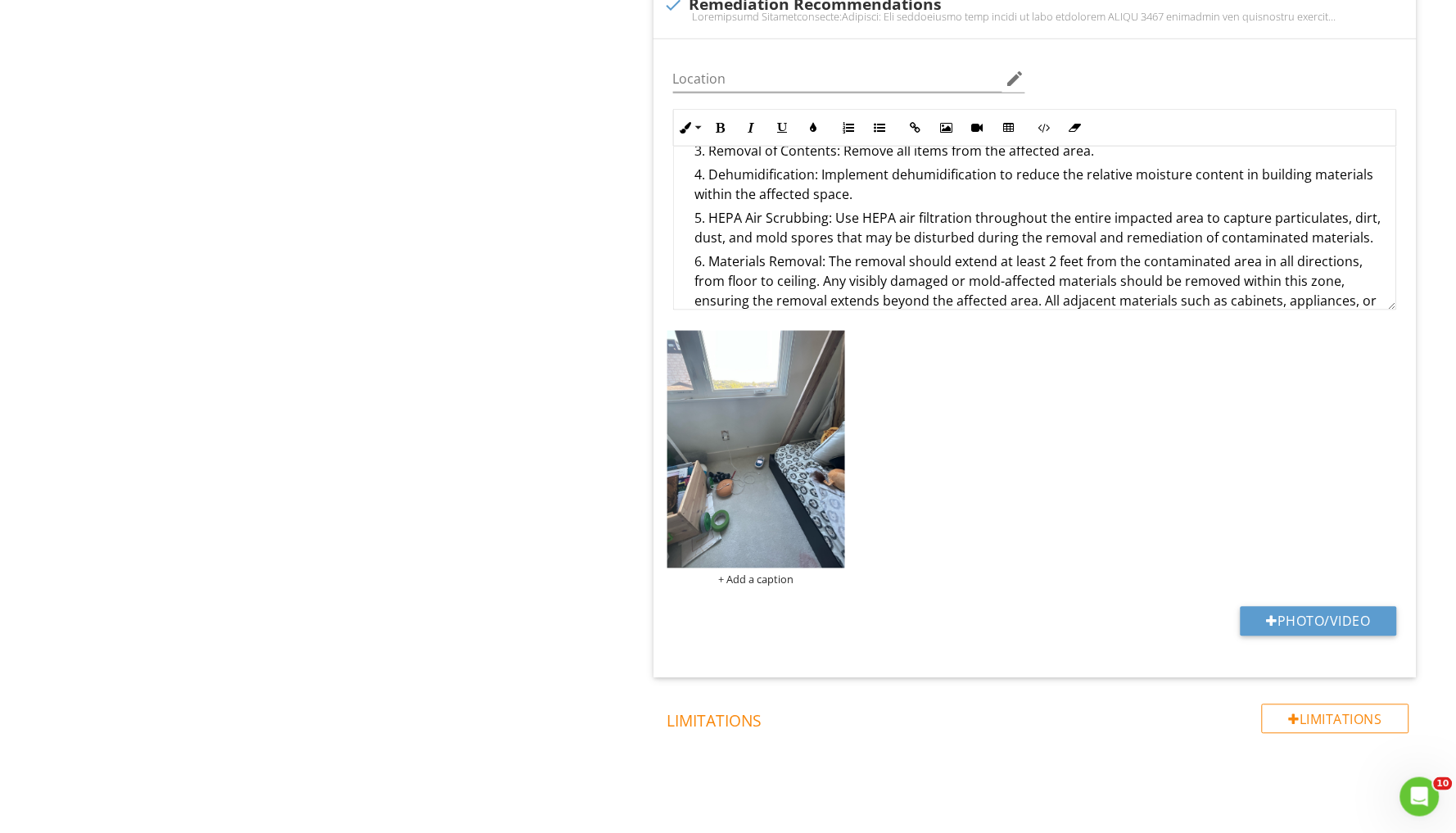
scroll to position [2291, 0]
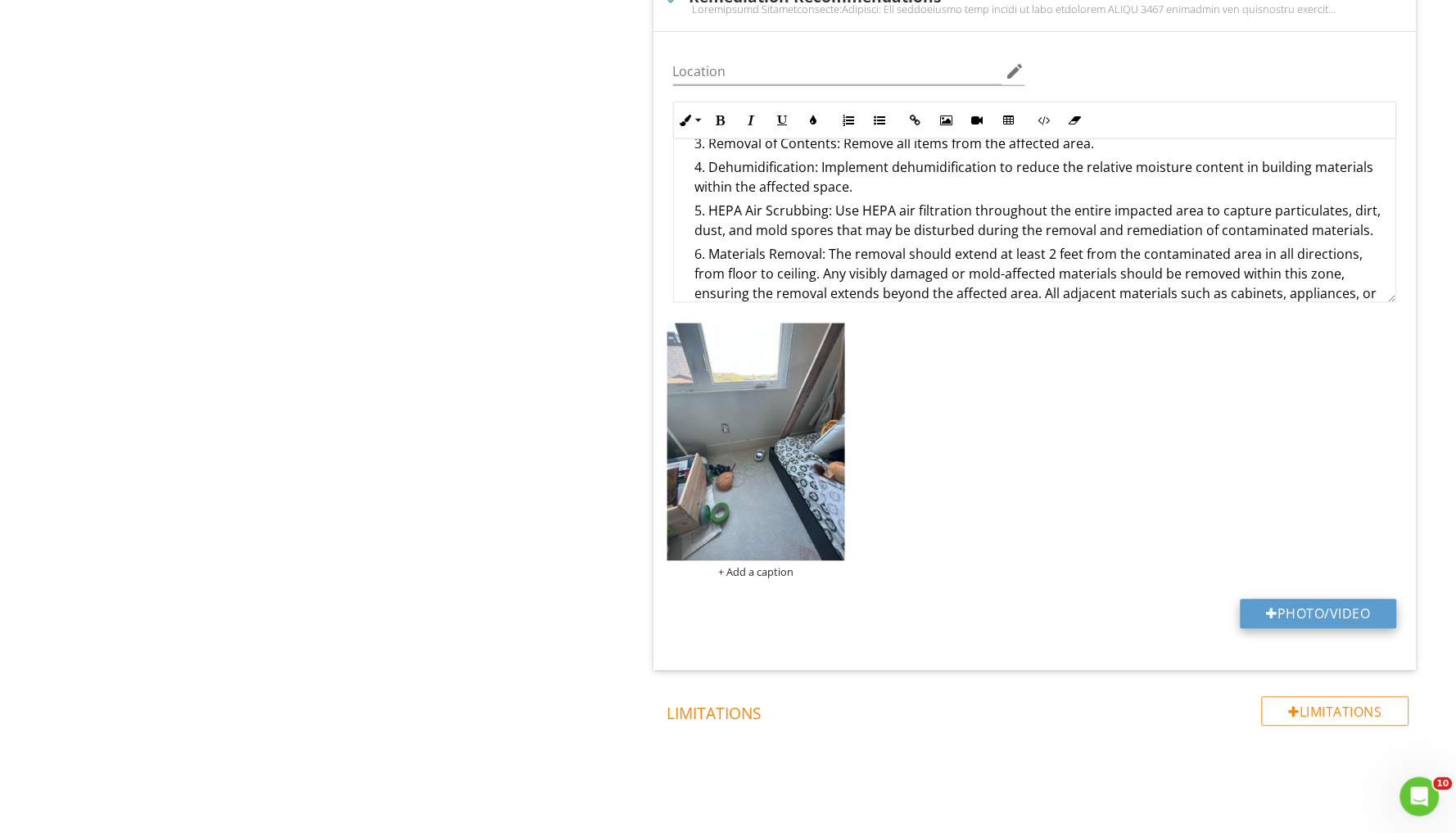
click at [1301, 600] on button "Photo/Video" at bounding box center [1319, 614] width 156 height 29
type input "C:\fakepath\IMG_3676.jpeg"
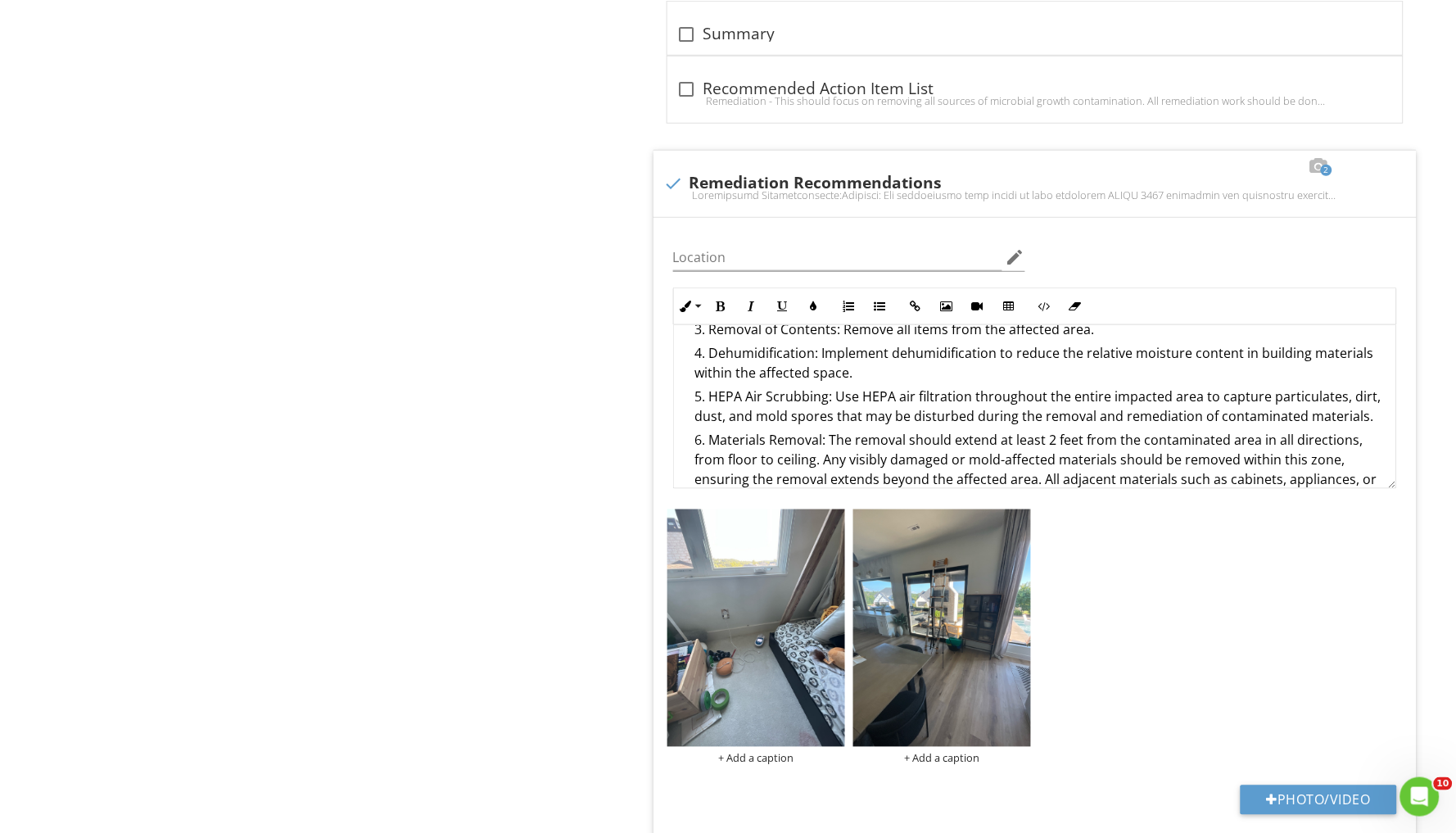
scroll to position [2111, 0]
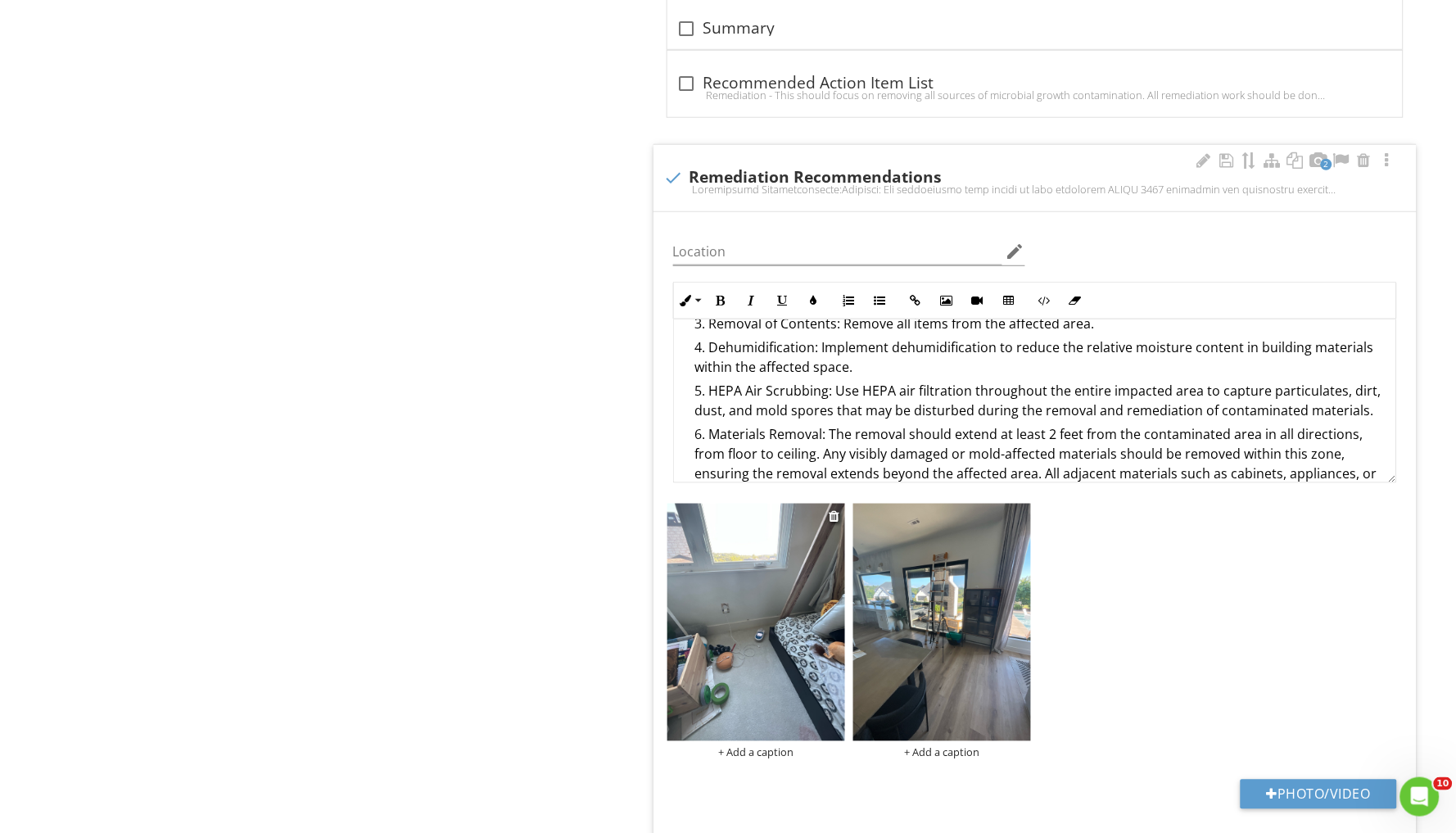
click at [772, 621] on img at bounding box center [757, 622] width 178 height 237
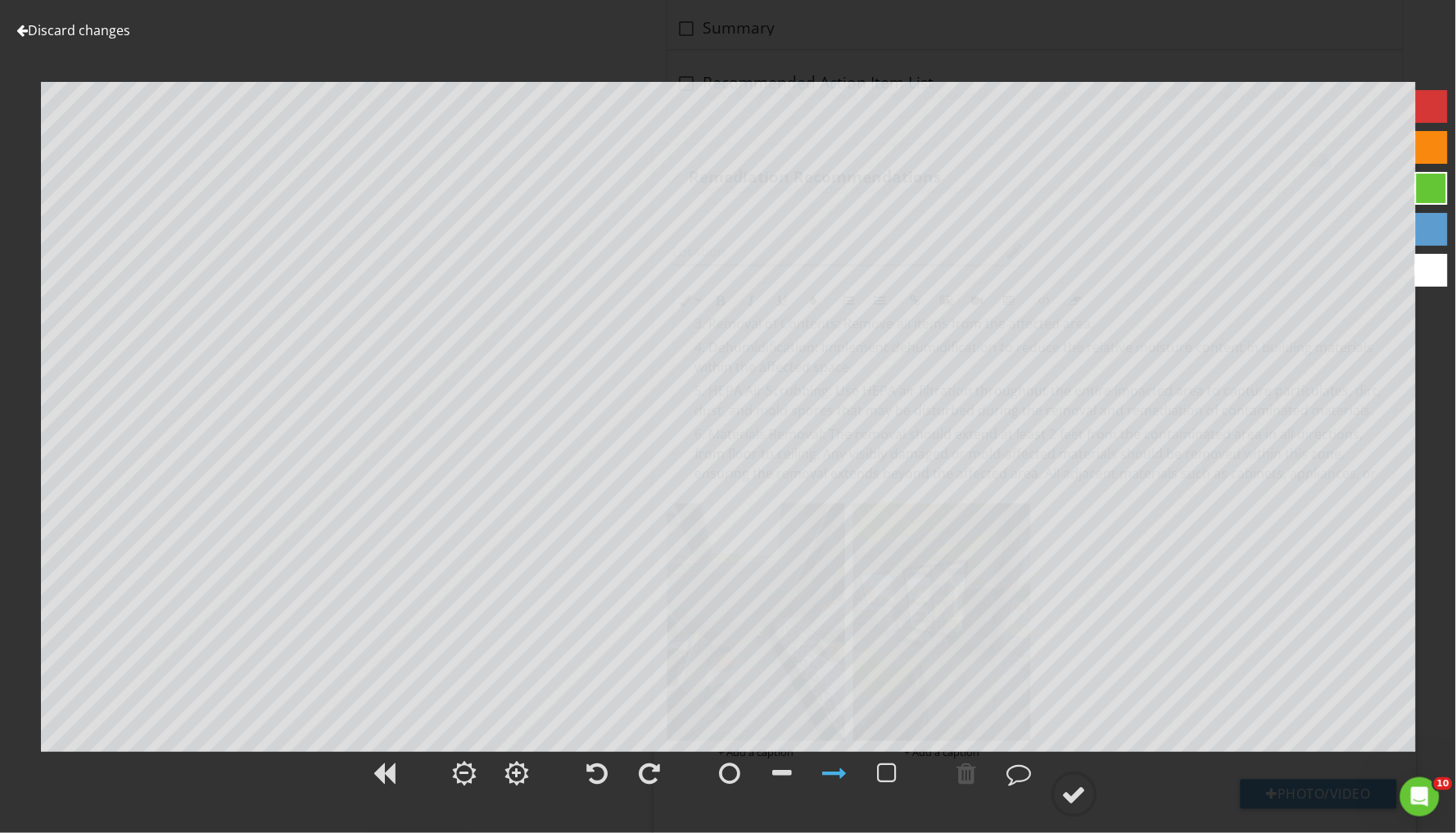
click at [1435, 102] on div at bounding box center [1431, 106] width 33 height 33
click at [783, 766] on div at bounding box center [782, 773] width 19 height 24
click at [1075, 789] on div at bounding box center [1074, 794] width 24 height 24
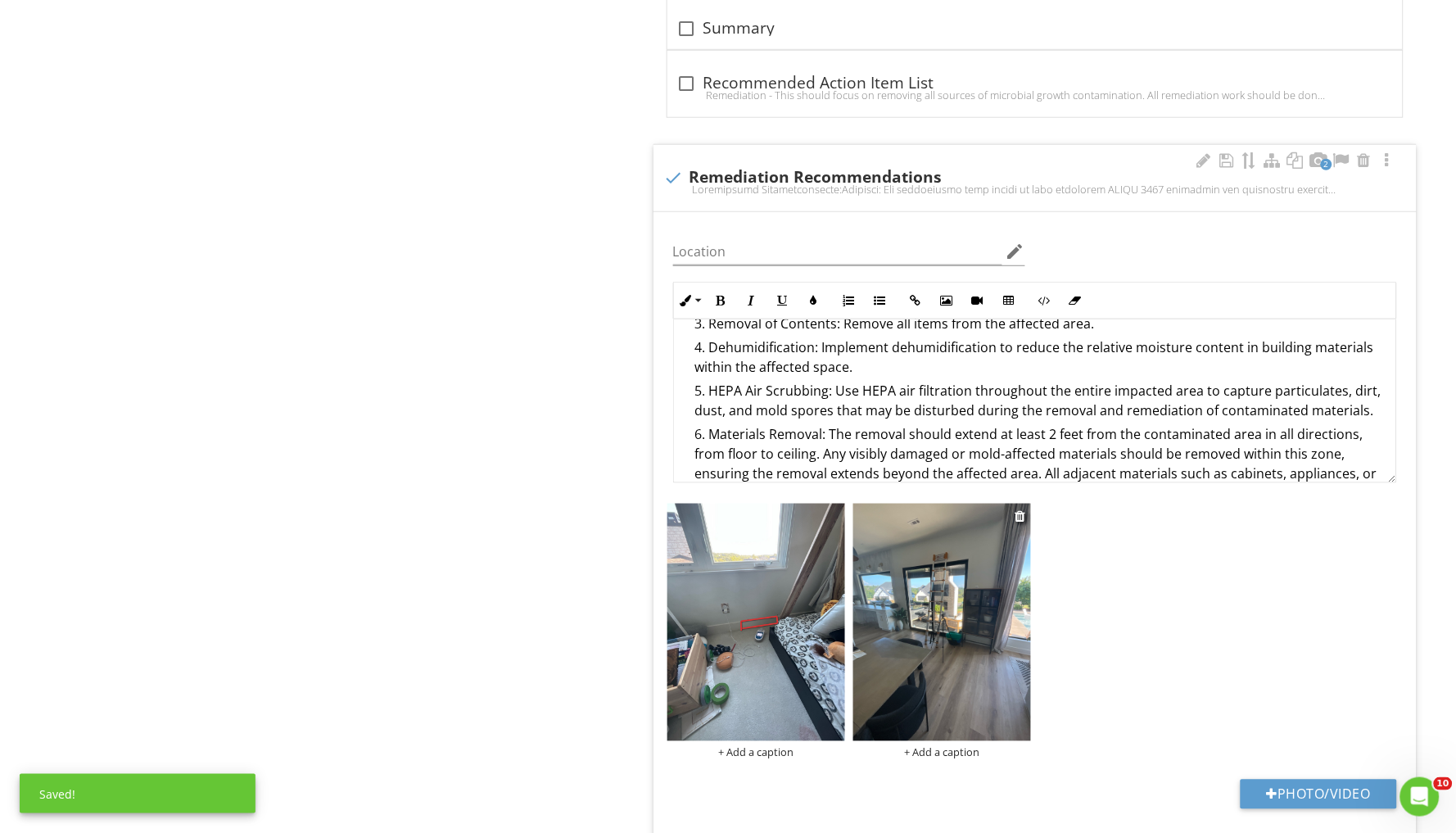
click at [972, 626] on img at bounding box center [942, 622] width 178 height 237
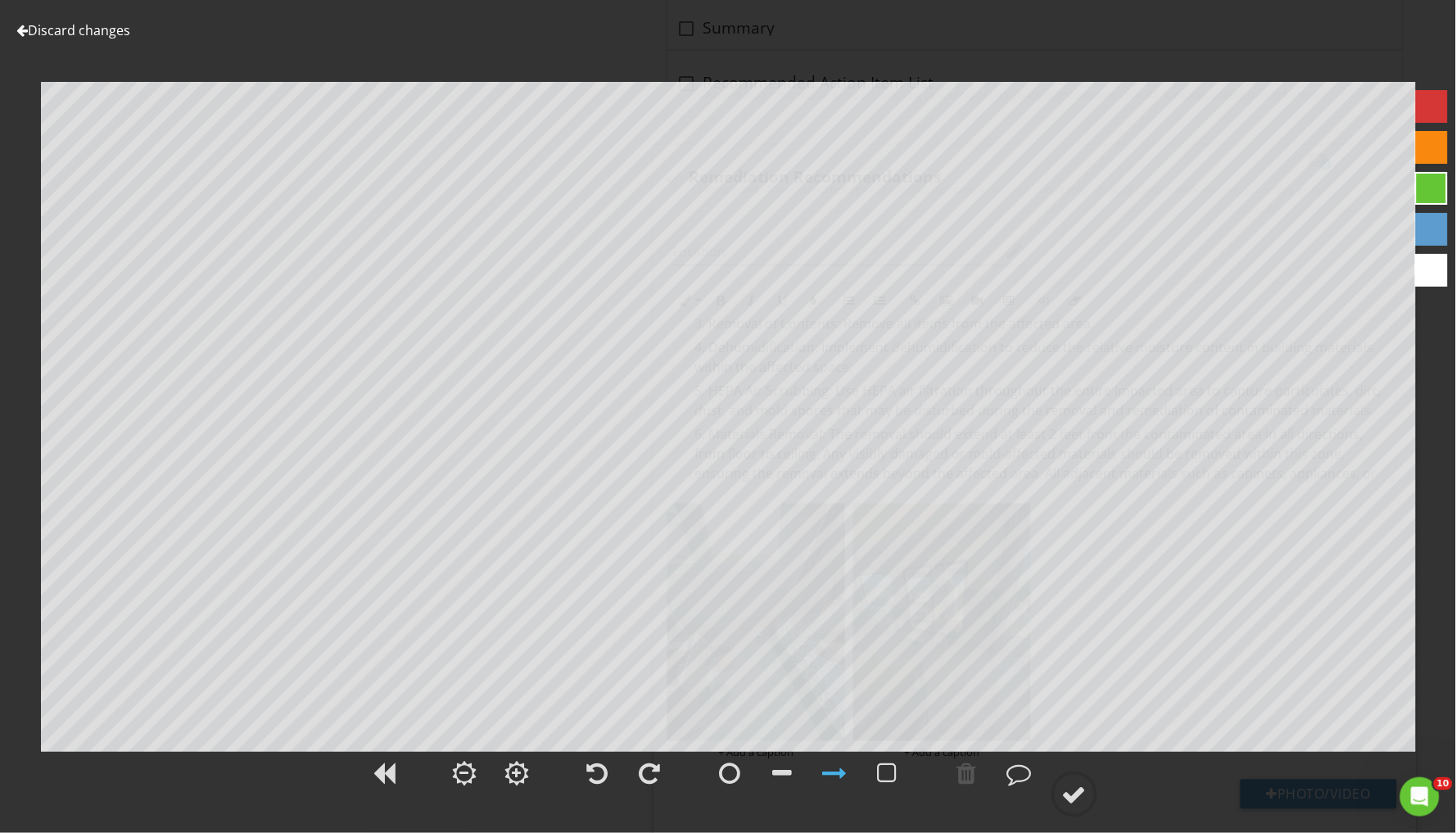
click at [1426, 106] on div at bounding box center [1431, 106] width 33 height 33
click at [782, 772] on div at bounding box center [782, 773] width 19 height 24
click at [1080, 794] on div at bounding box center [1074, 794] width 24 height 24
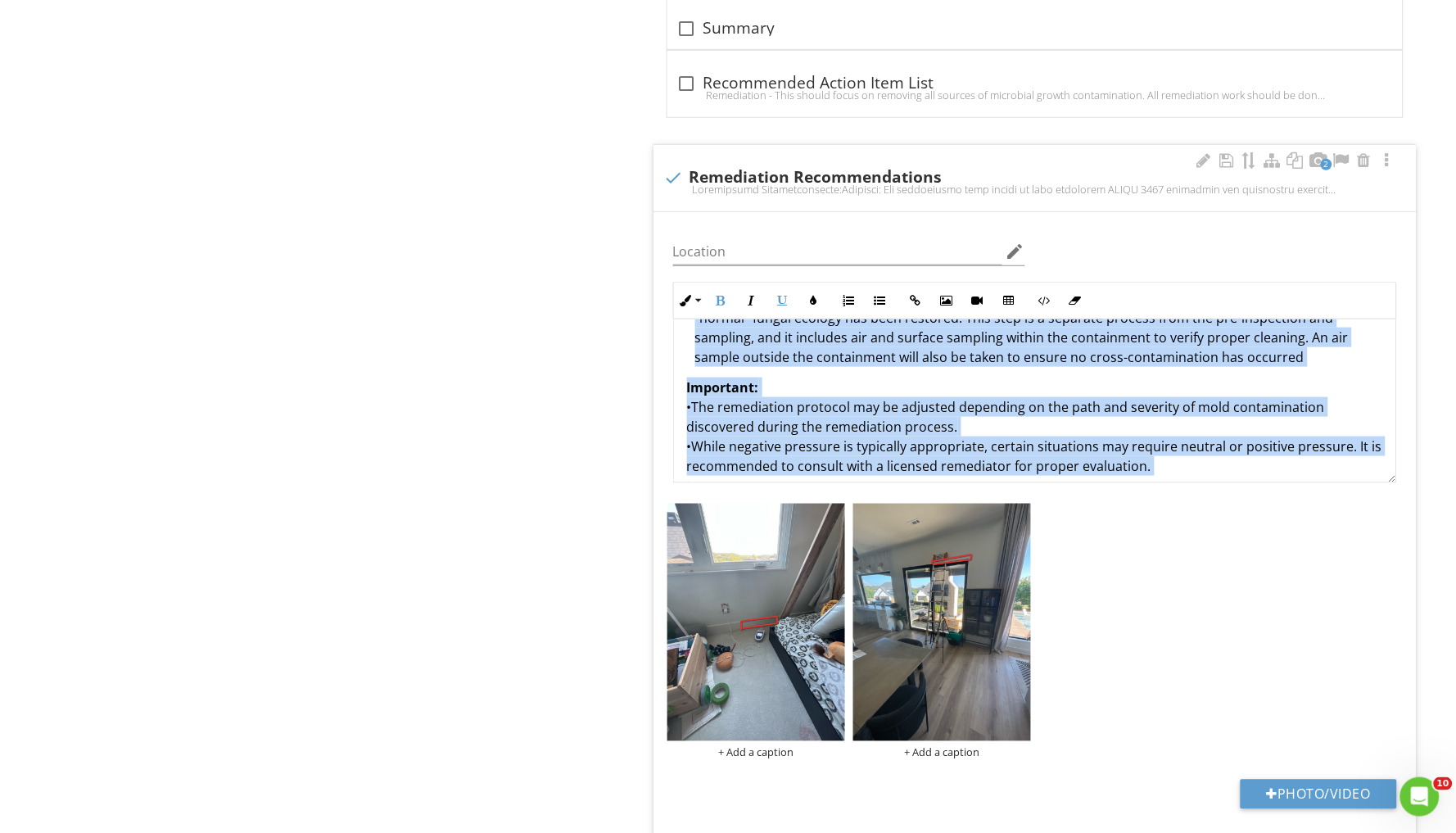
scroll to position [904, 0]
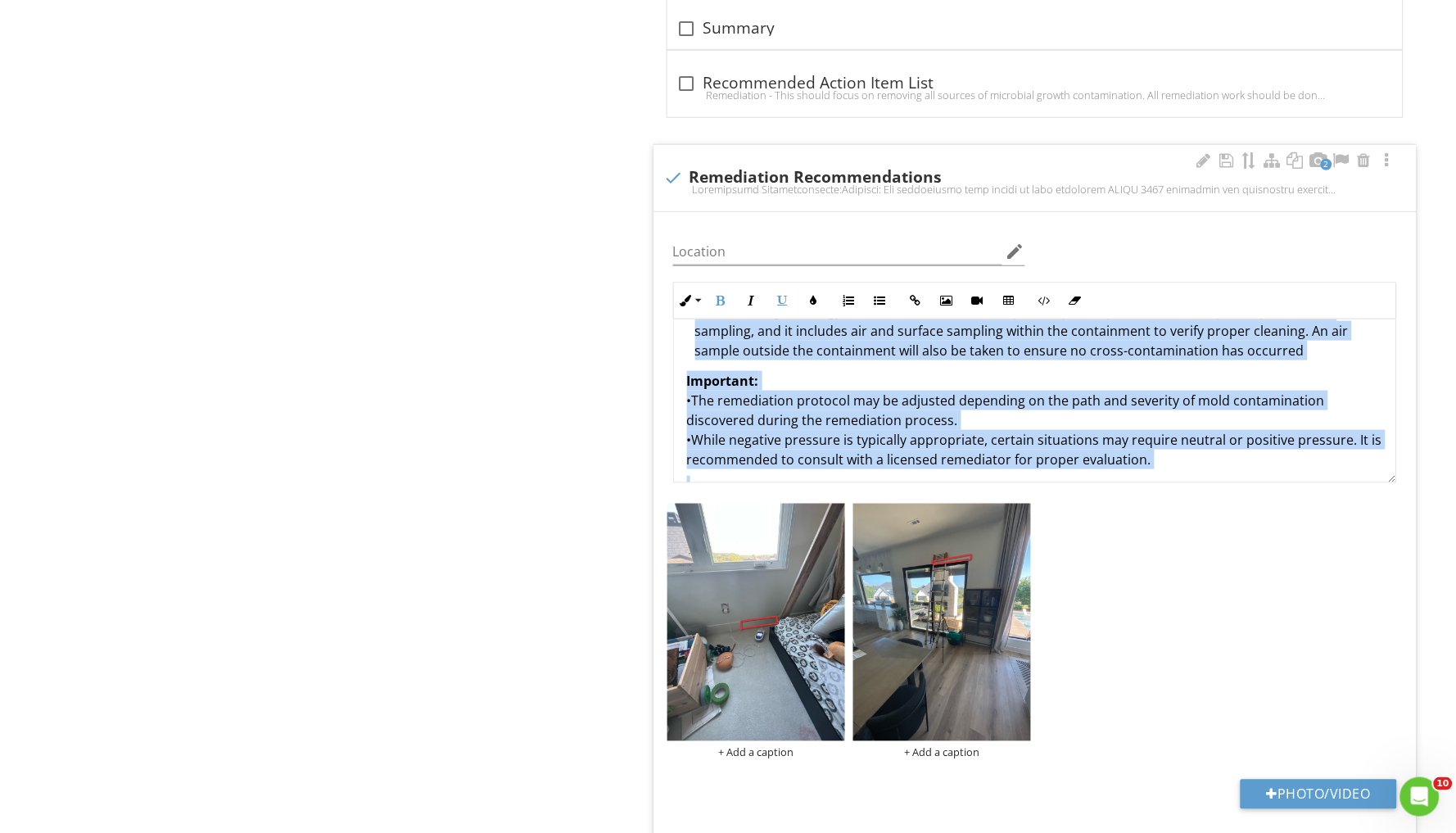
drag, startPoint x: 686, startPoint y: 383, endPoint x: 1107, endPoint y: 450, distance: 426.3
click at [1107, 450] on div "Remediation Recommendations: Protocol: All remediation work should be done foll…" at bounding box center [1035, 18] width 722 height 1204
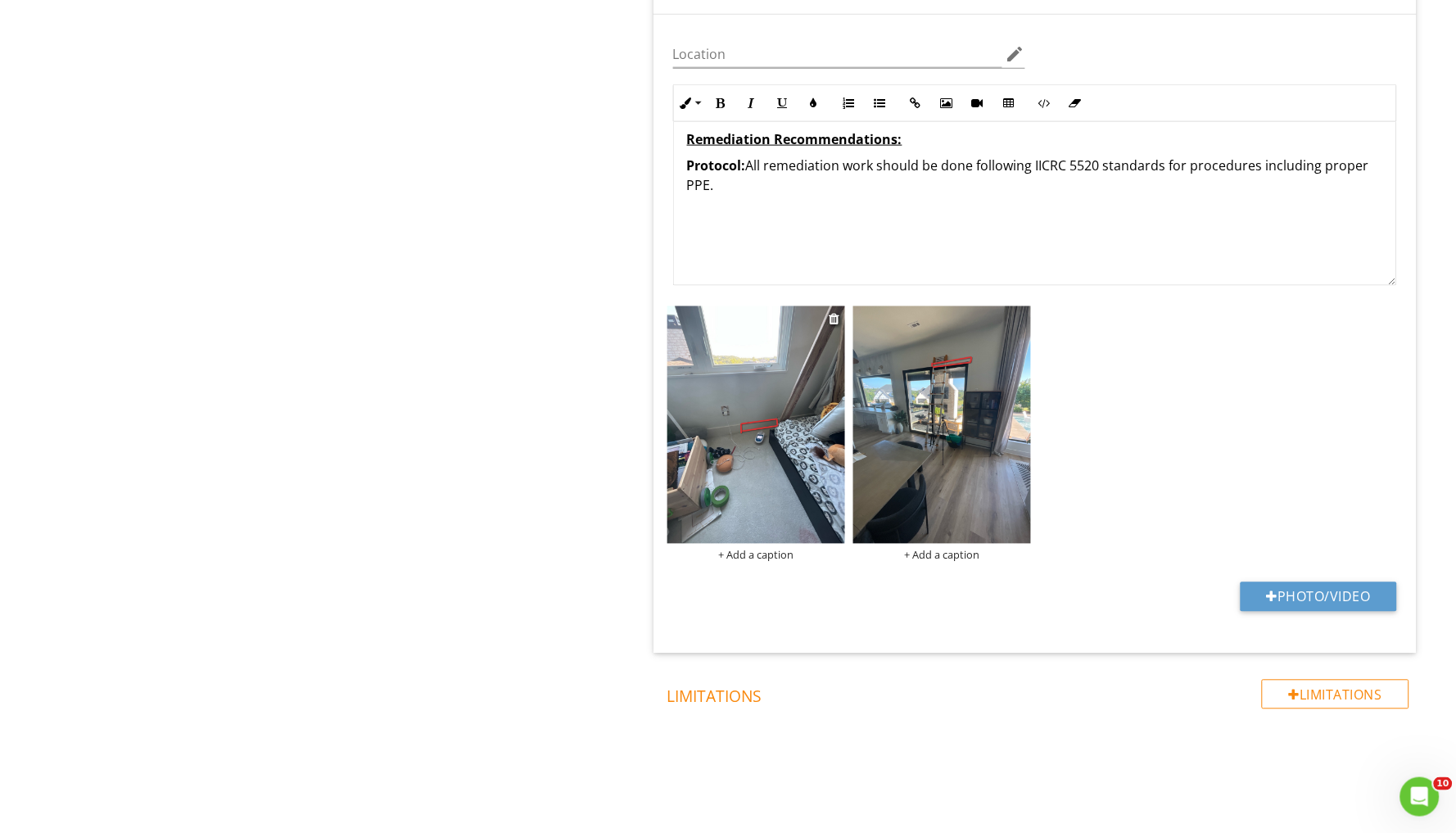
scroll to position [2308, 0]
click at [751, 549] on div "+ Add a caption" at bounding box center [757, 556] width 178 height 13
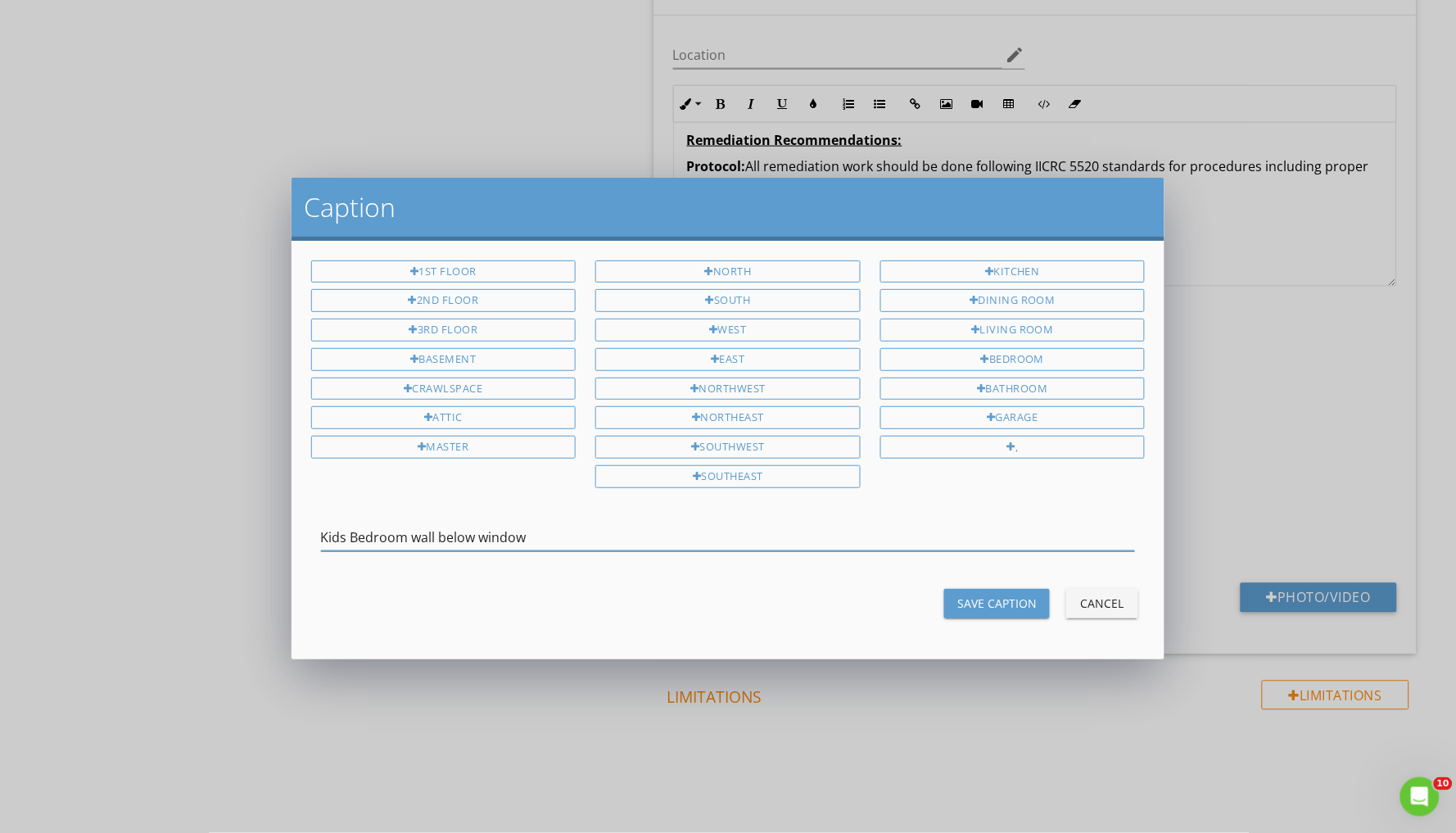
type input "Kids Bedroom wall below window"
click at [975, 605] on div "Save Caption" at bounding box center [997, 603] width 80 height 17
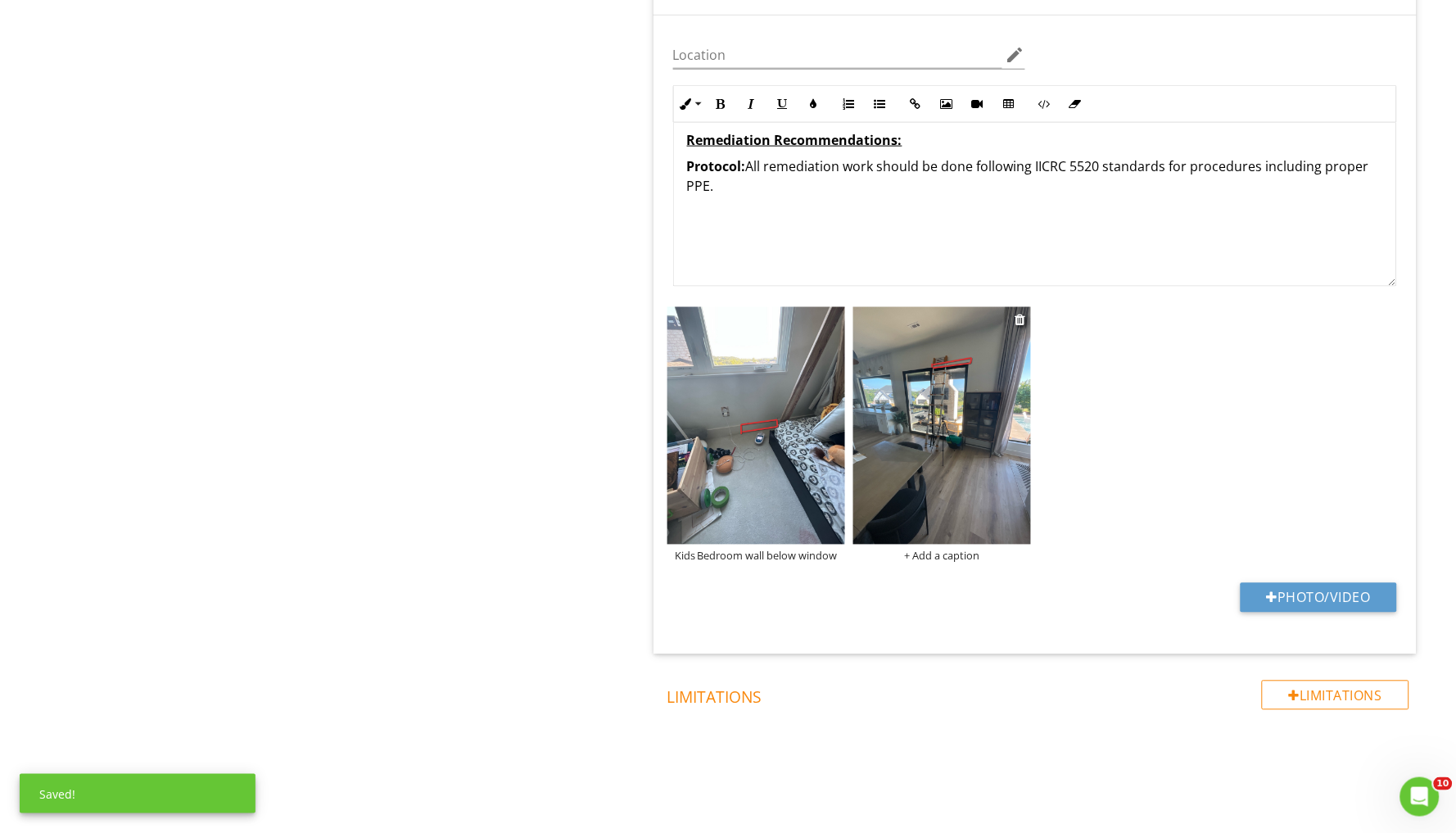
click at [935, 549] on div "+ Add a caption" at bounding box center [942, 556] width 178 height 13
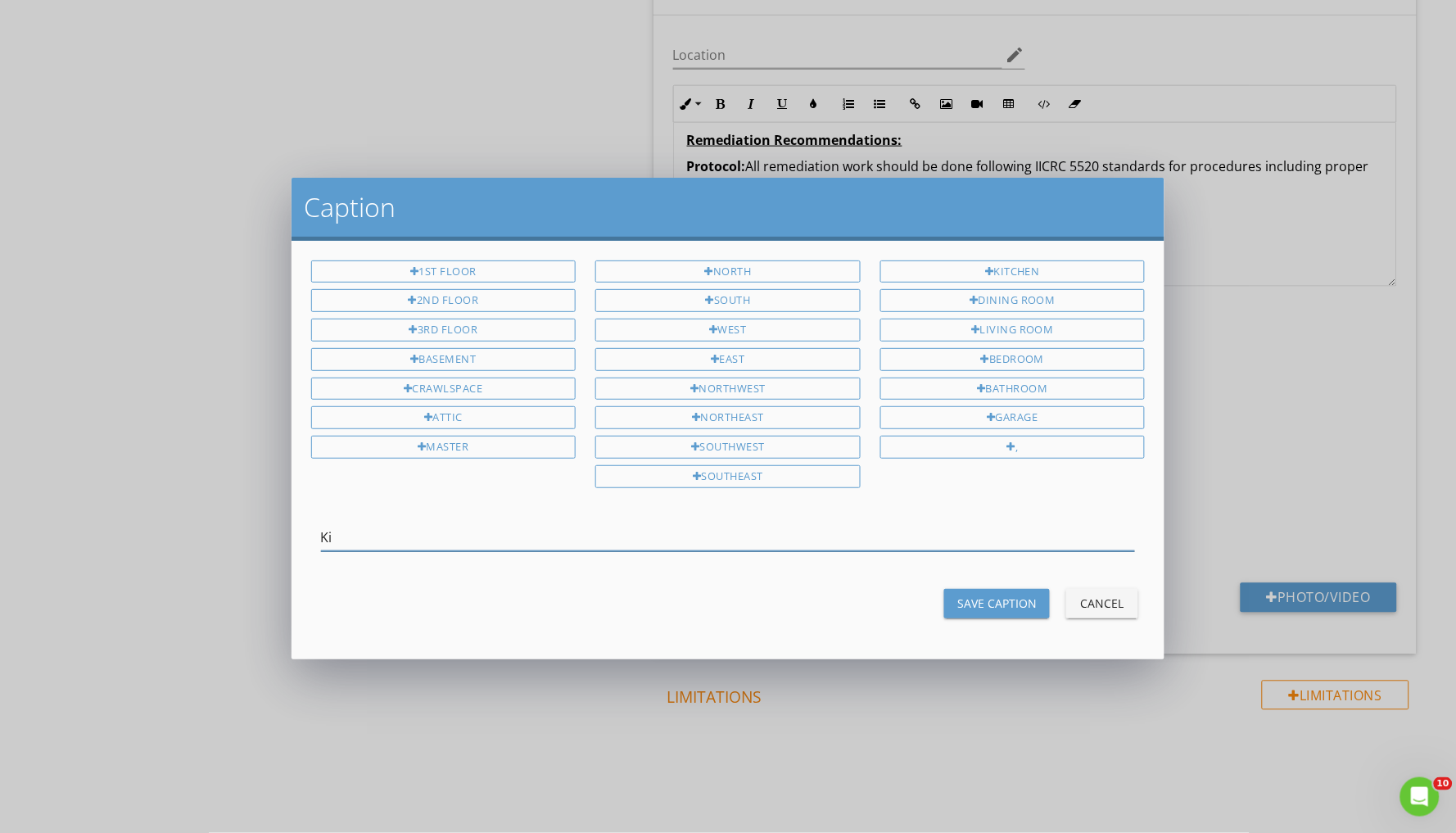
type input "K"
type input "Trim above kitchen glass door."
click at [994, 595] on div "Save Caption" at bounding box center [997, 603] width 80 height 17
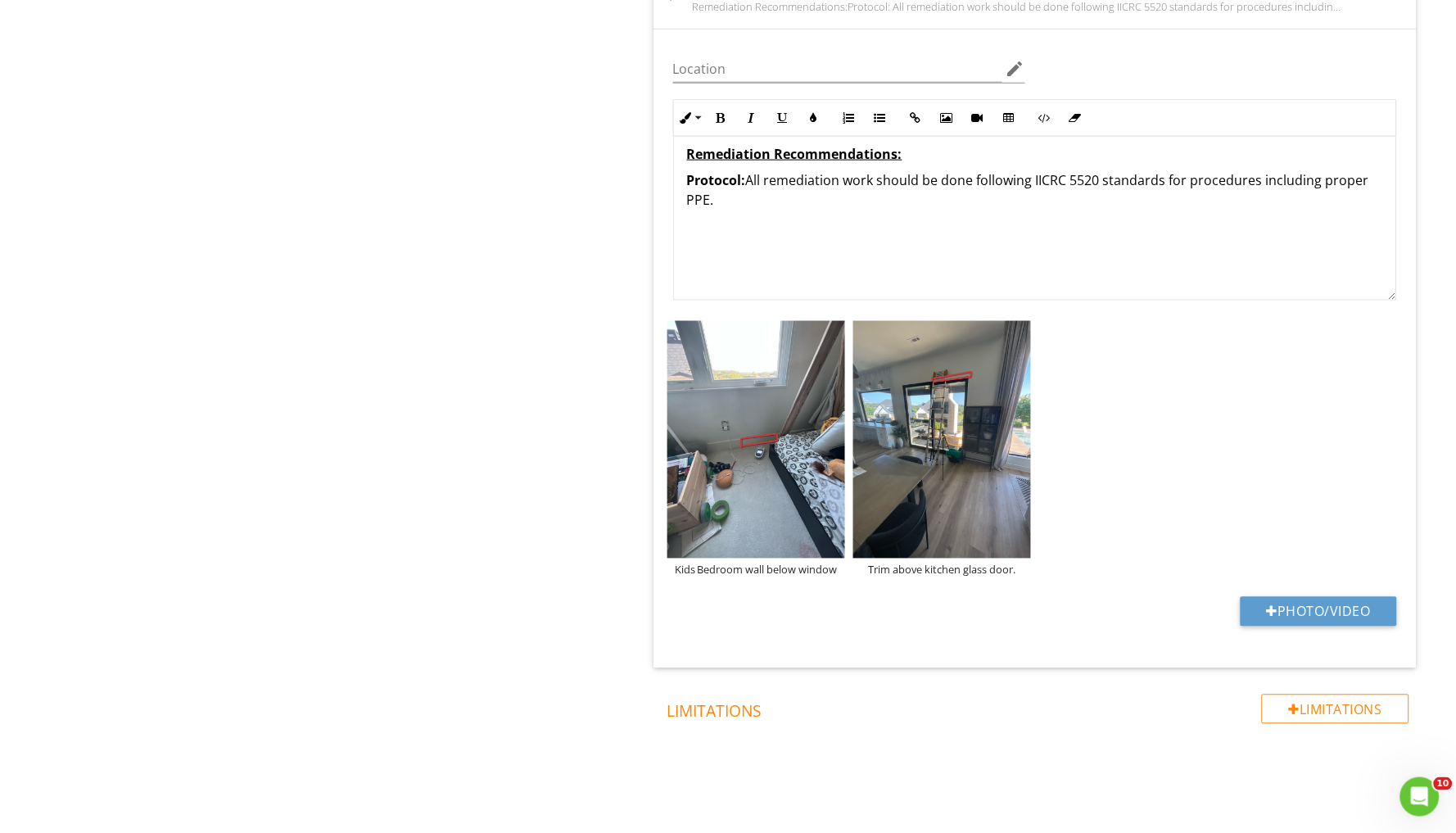
scroll to position [2290, 0]
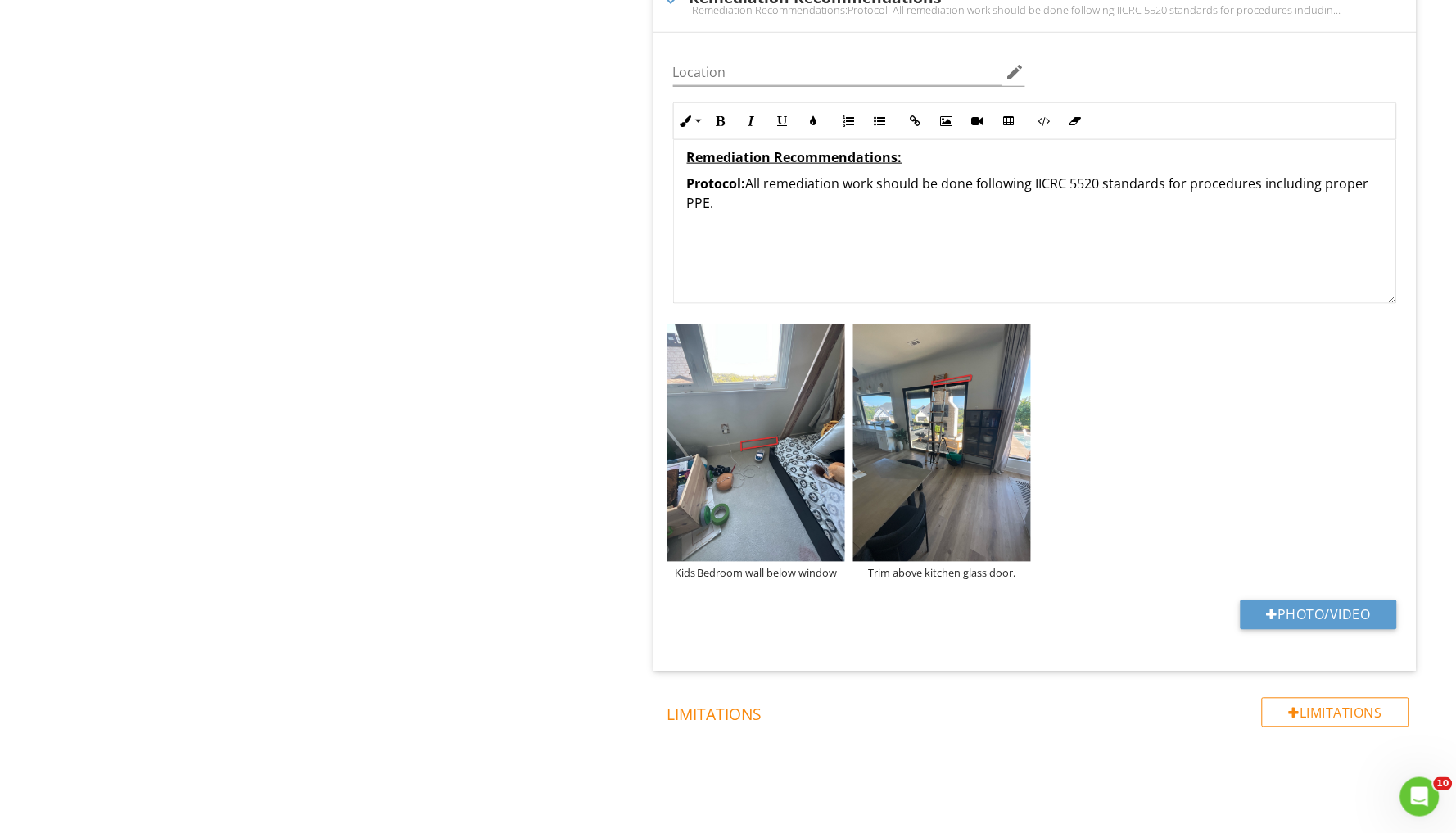
click at [705, 246] on p at bounding box center [1034, 255] width 696 height 19
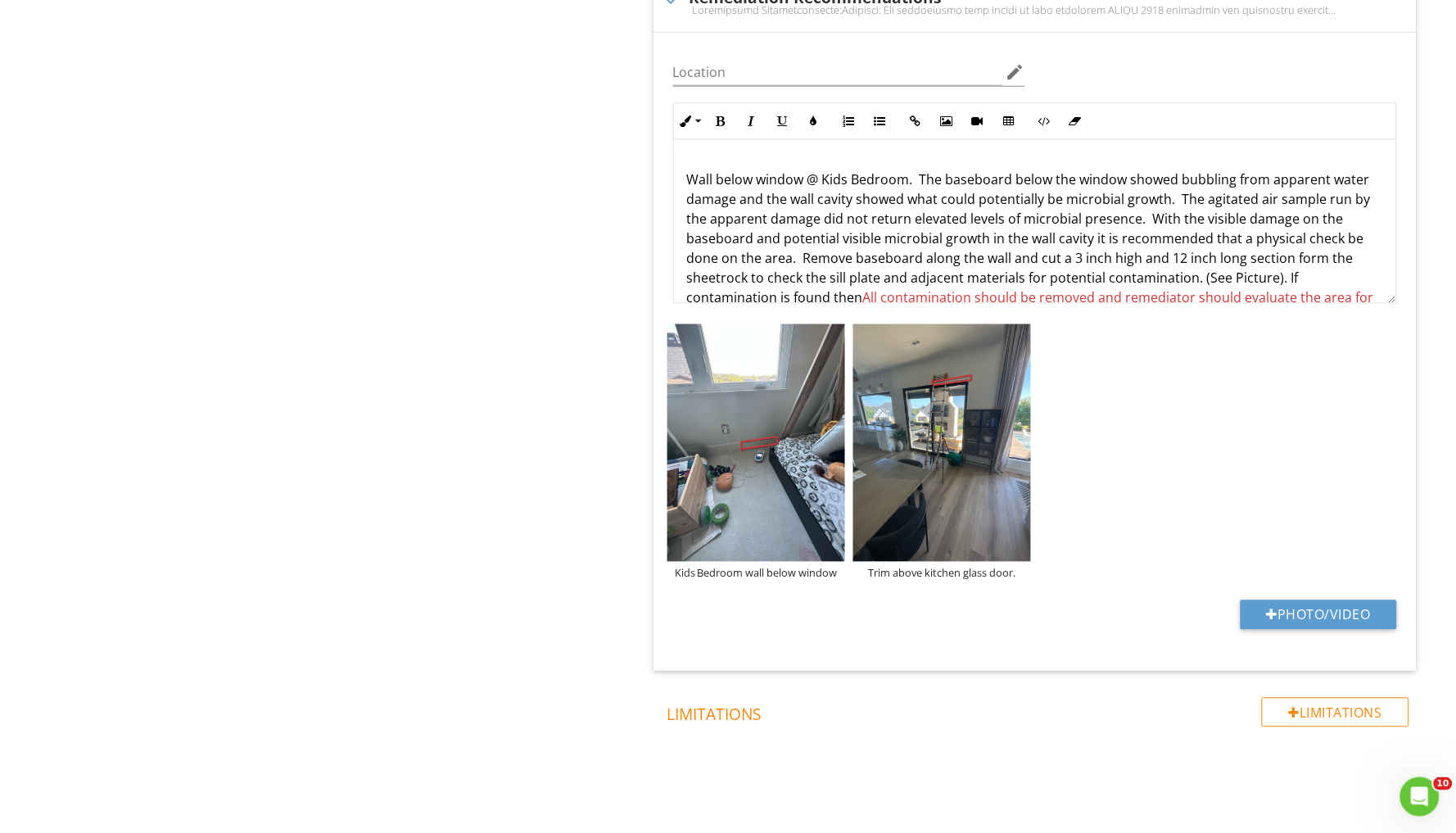
scroll to position [141, 0]
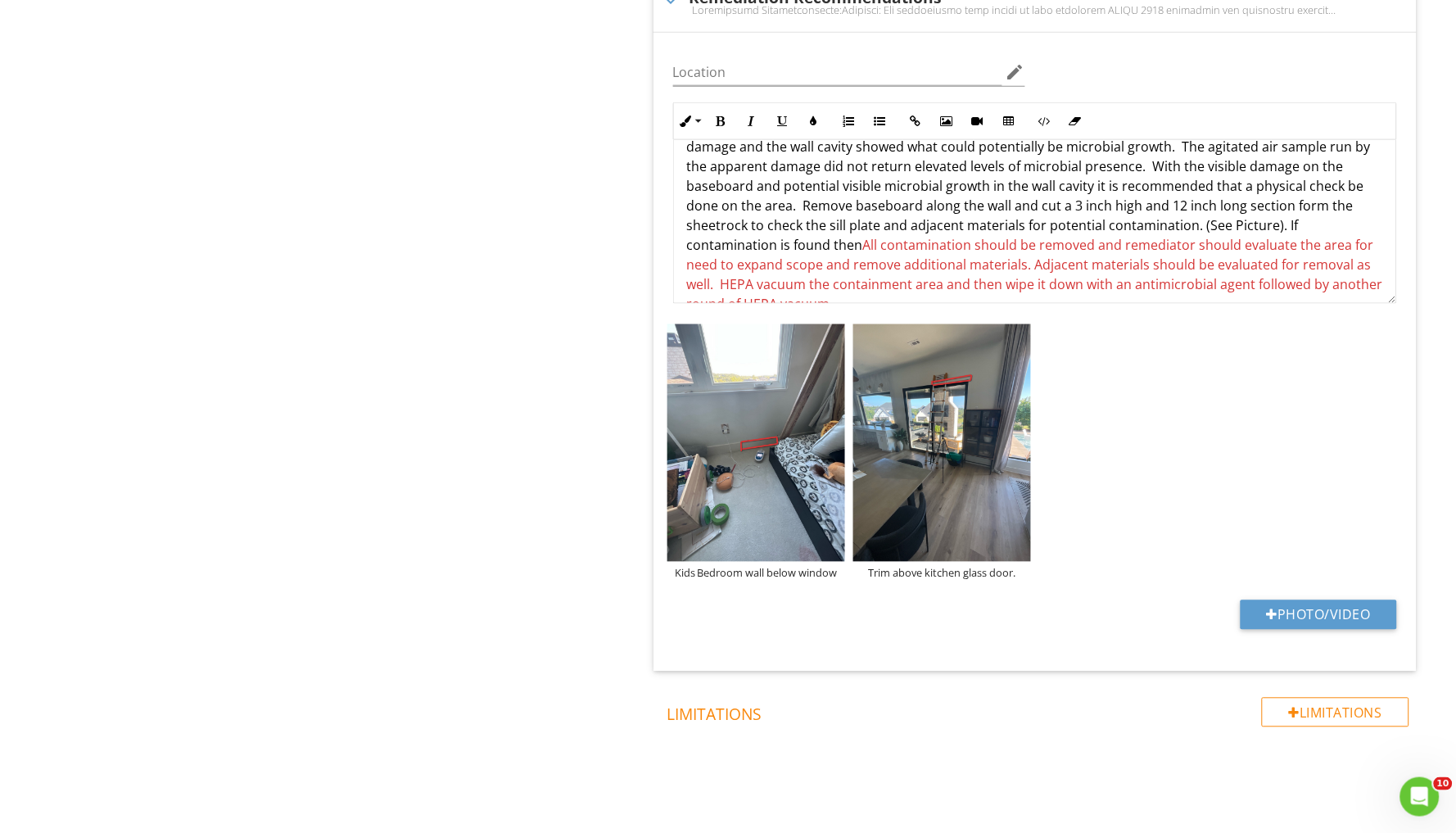
click at [776, 236] on span "All contamination should be removed and remediator should evaluate the area for…" at bounding box center [1034, 275] width 696 height 77
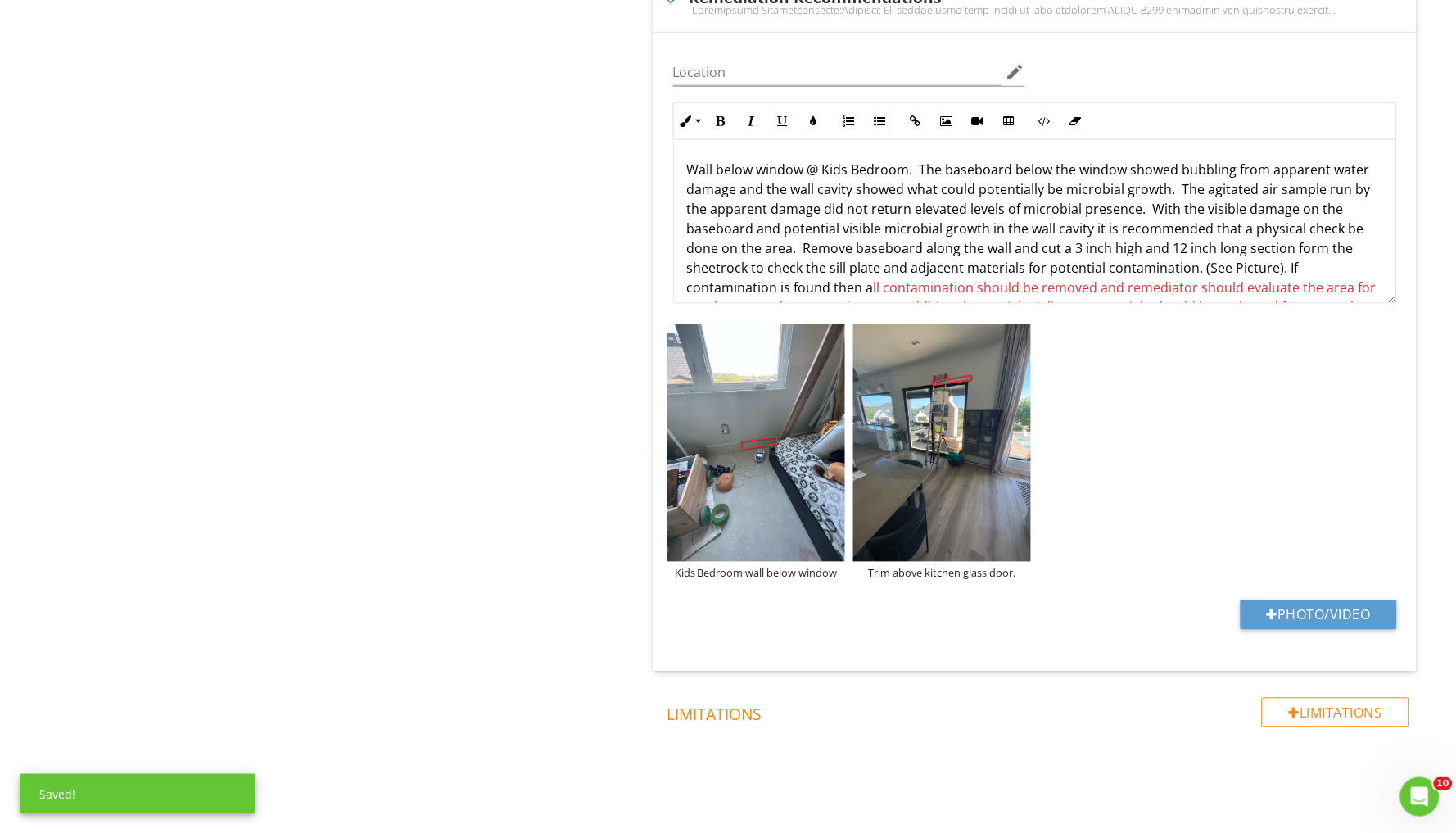
scroll to position [94, 0]
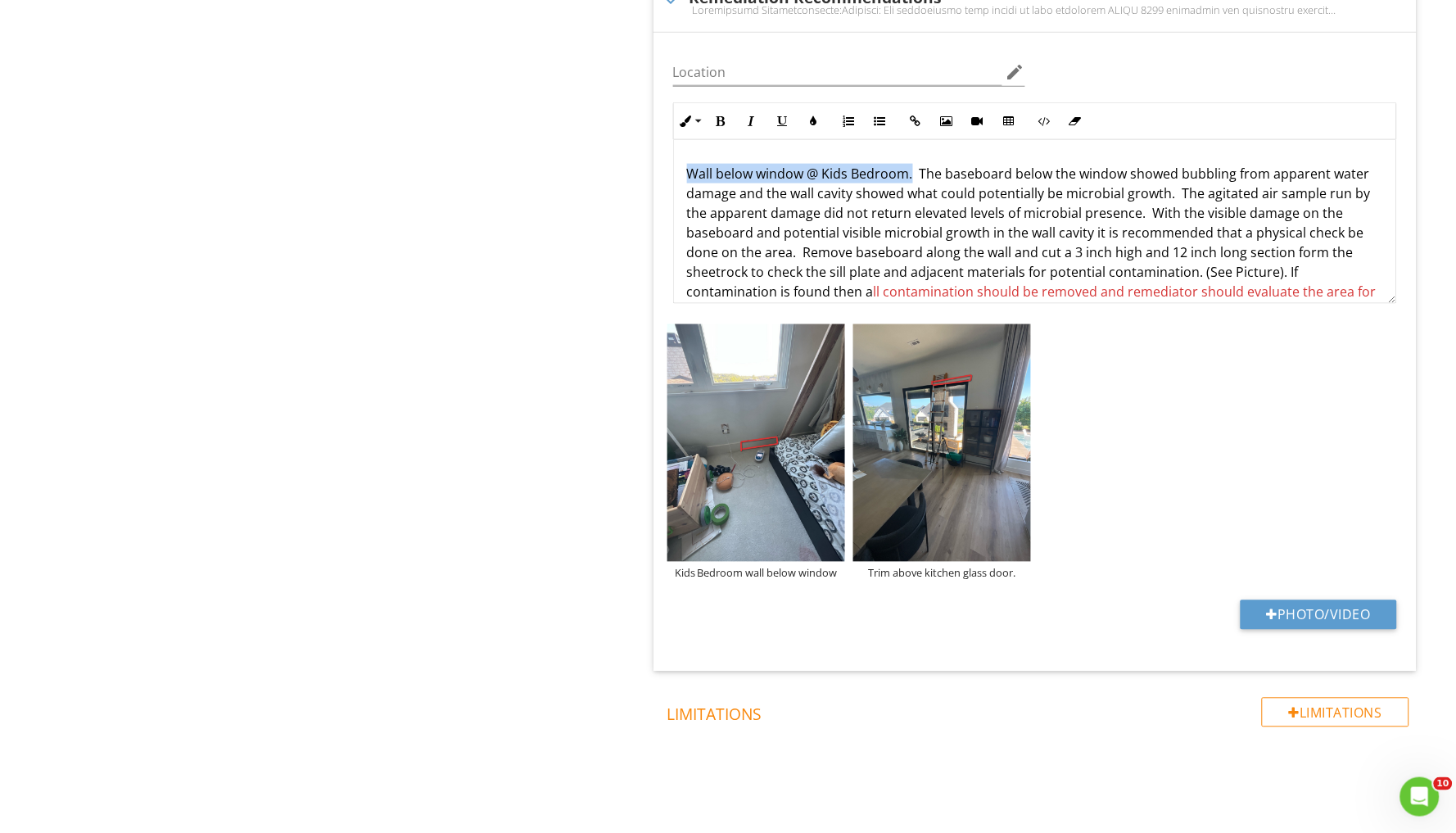
drag, startPoint x: 685, startPoint y: 163, endPoint x: 911, endPoint y: 166, distance: 226.0
click at [911, 166] on div "Remediation Recommendations: Protocol: All remediation work should be done foll…" at bounding box center [1035, 265] width 722 height 439
click at [724, 116] on icon "button" at bounding box center [721, 122] width 12 height 12
click at [689, 167] on strong "Wall below window @ Kids Bedroom." at bounding box center [807, 173] width 240 height 18
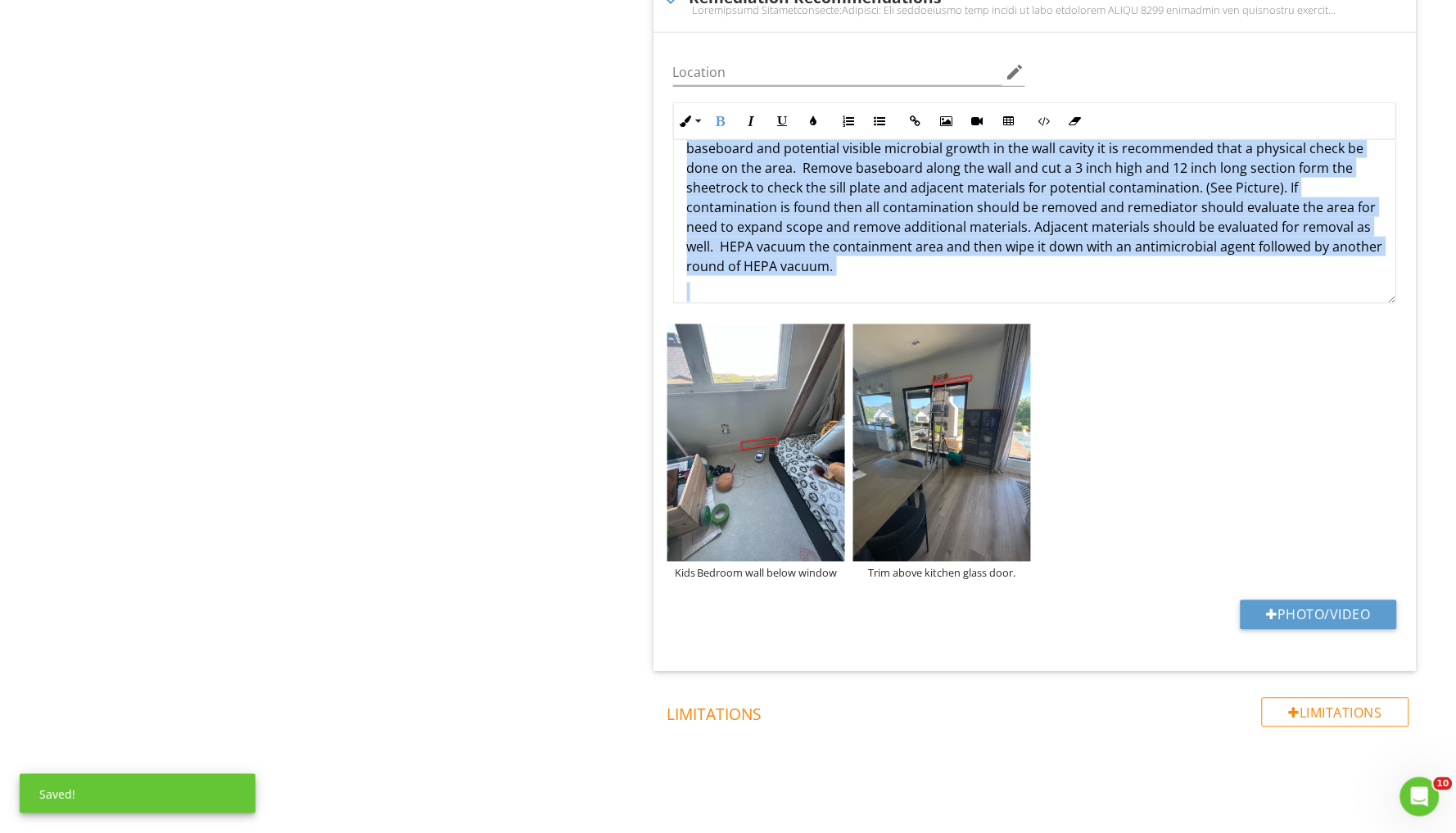
scroll to position [187, 0]
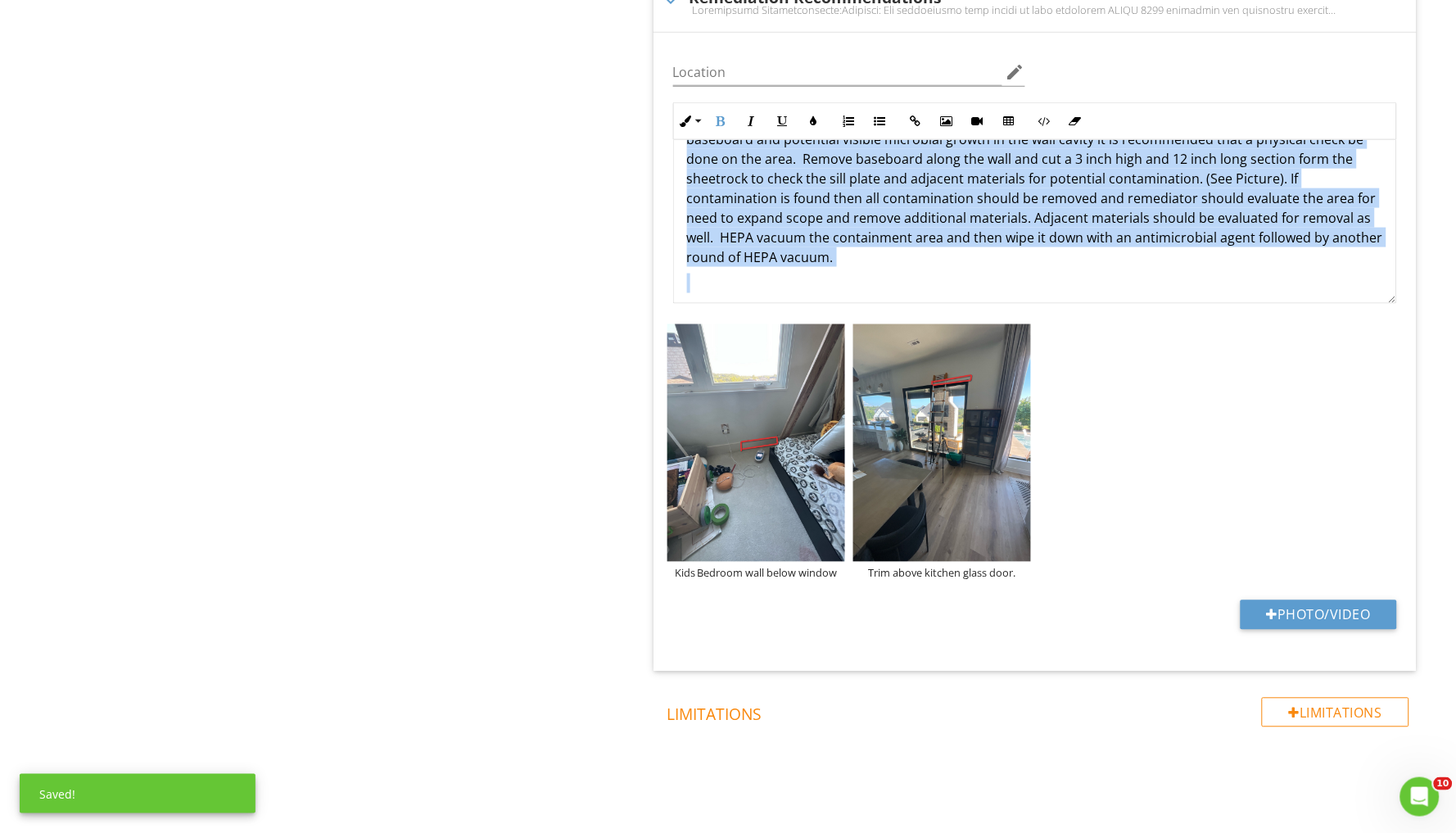
drag, startPoint x: 689, startPoint y: 167, endPoint x: 915, endPoint y: 253, distance: 241.8
click at [915, 253] on p "Wall below window @ Kids Bedroom. The baseboard below the window showed bubblin…" at bounding box center [1034, 169] width 696 height 196
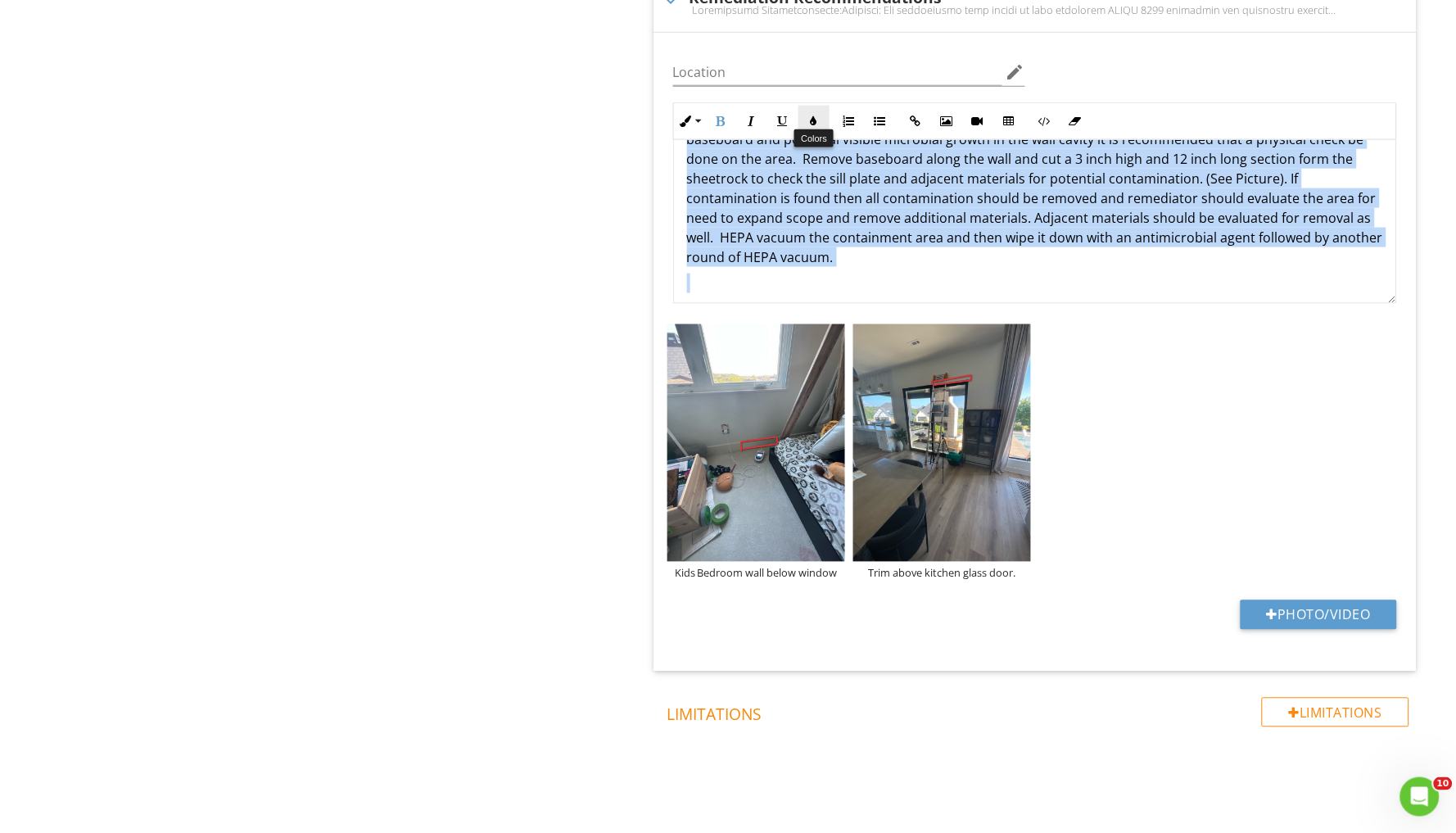
click at [813, 106] on button "Colors" at bounding box center [814, 121] width 31 height 31
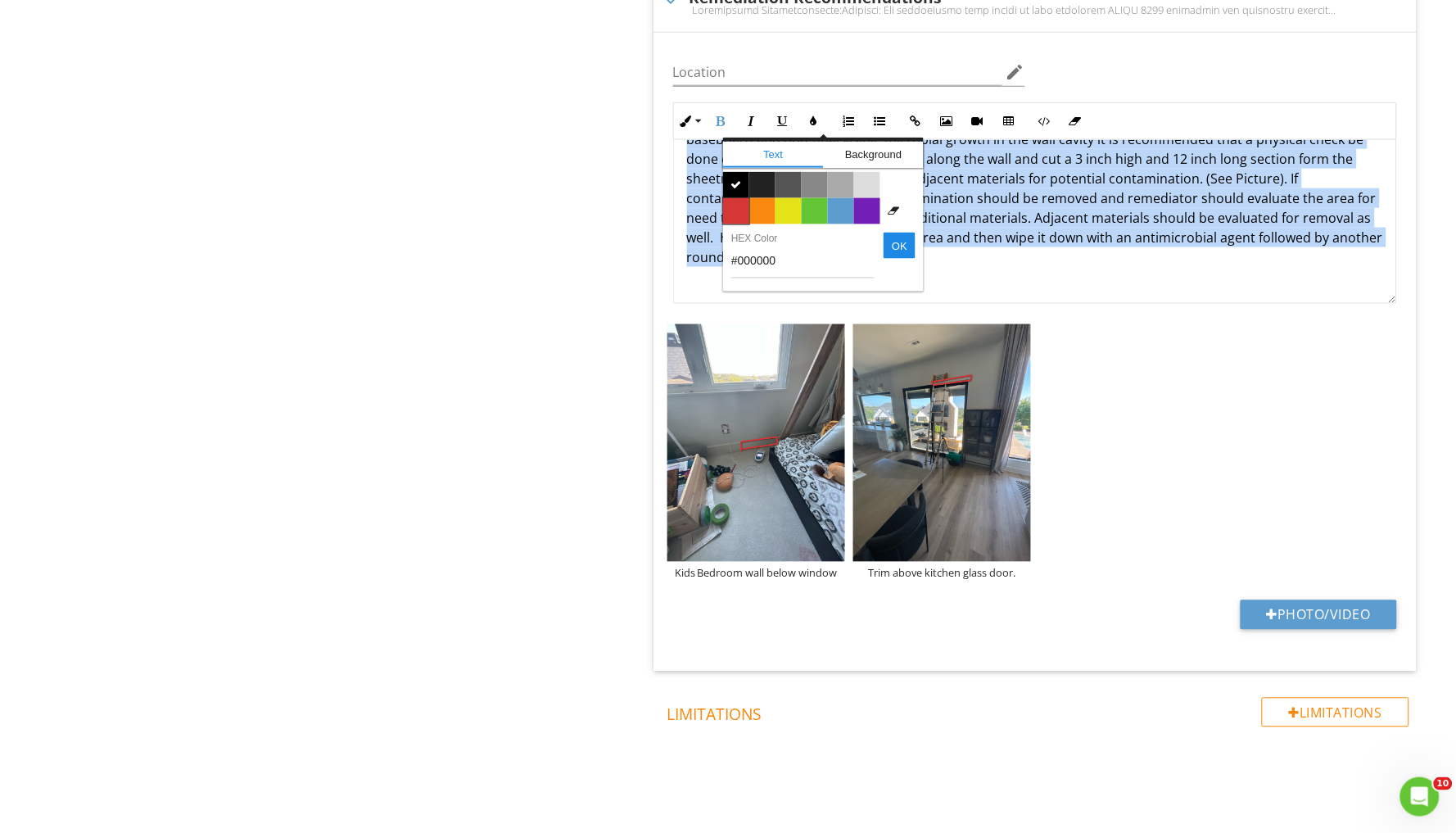
click at [738, 205] on span "Color #d53636" at bounding box center [736, 211] width 26 height 26
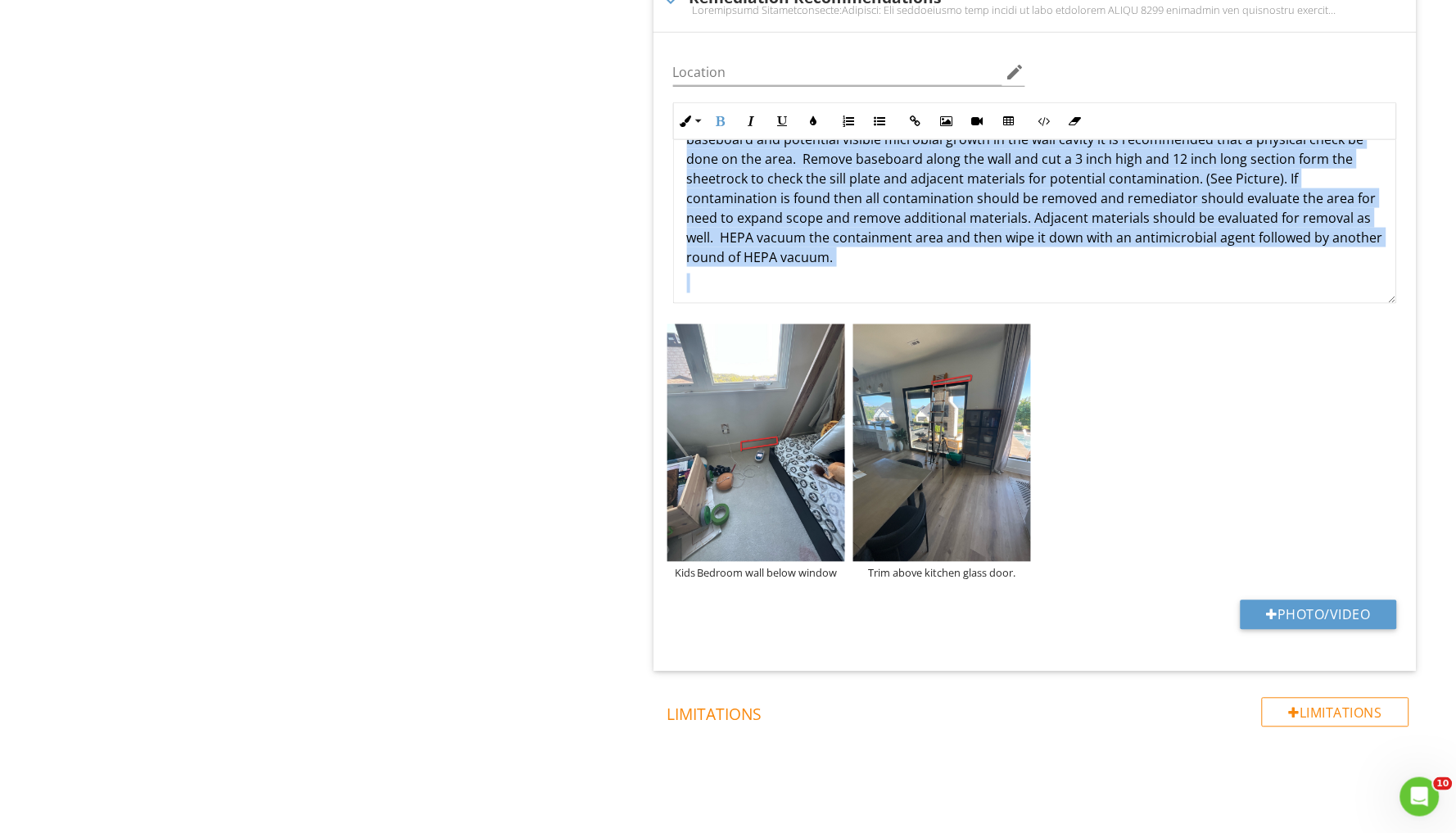
click at [823, 217] on span "The baseboard below the window showed bubbling from apparent water damage and t…" at bounding box center [1034, 169] width 696 height 195
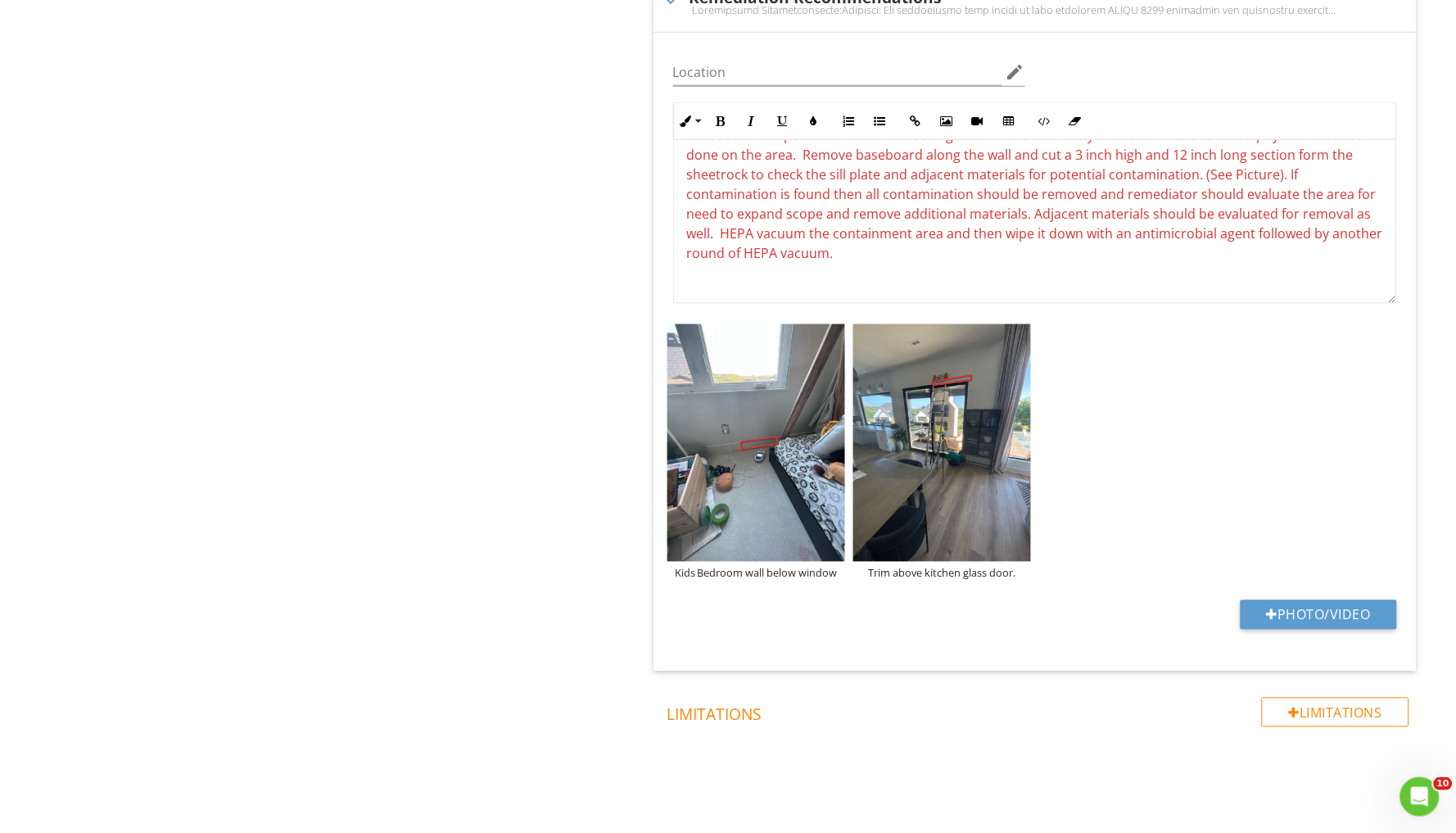
scroll to position [186, 0]
click at [782, 249] on p "Wall below window @ Kids Bedroom. The baseboard below the window showed bubblin…" at bounding box center [1034, 170] width 696 height 196
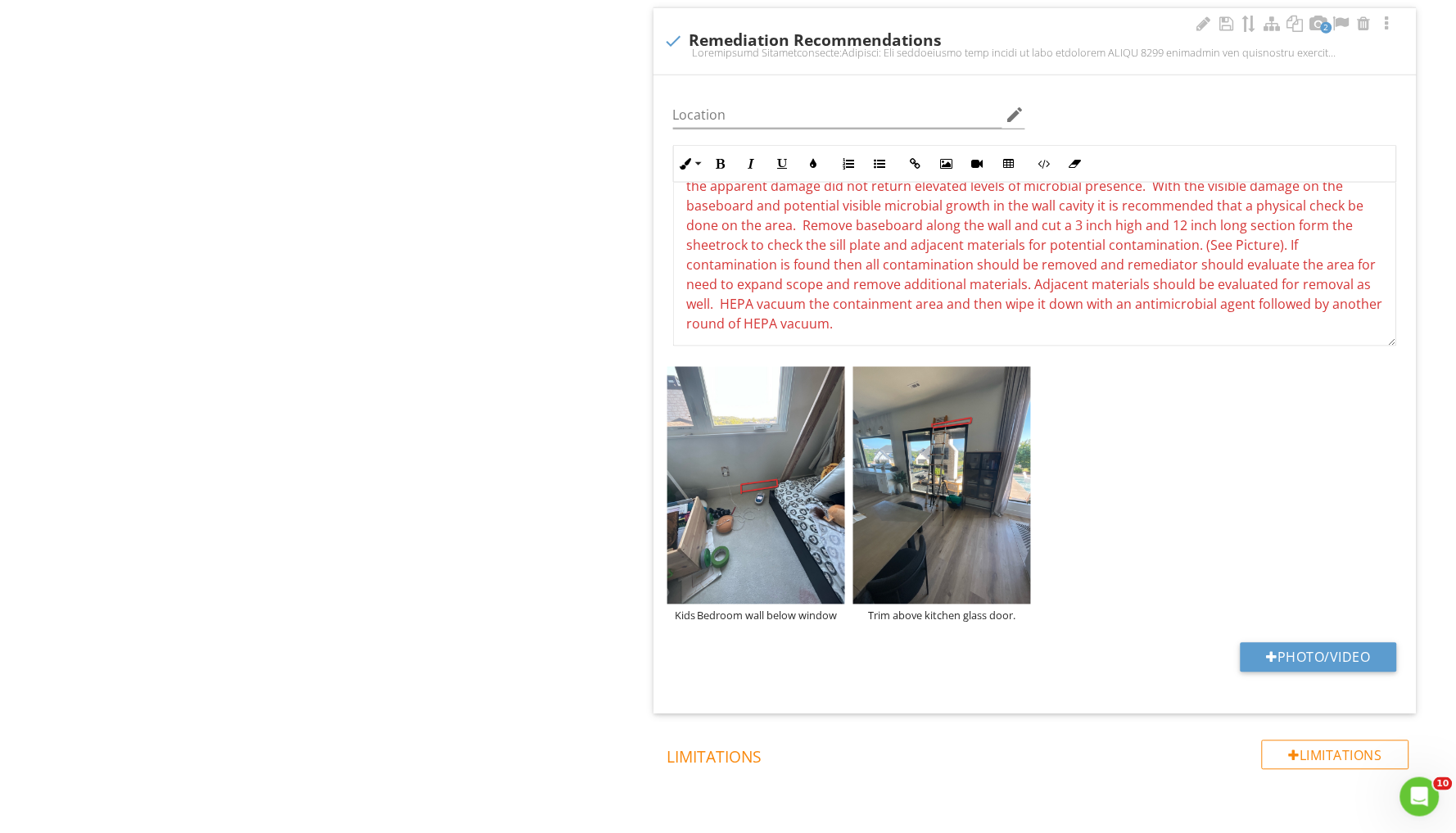
scroll to position [150, 0]
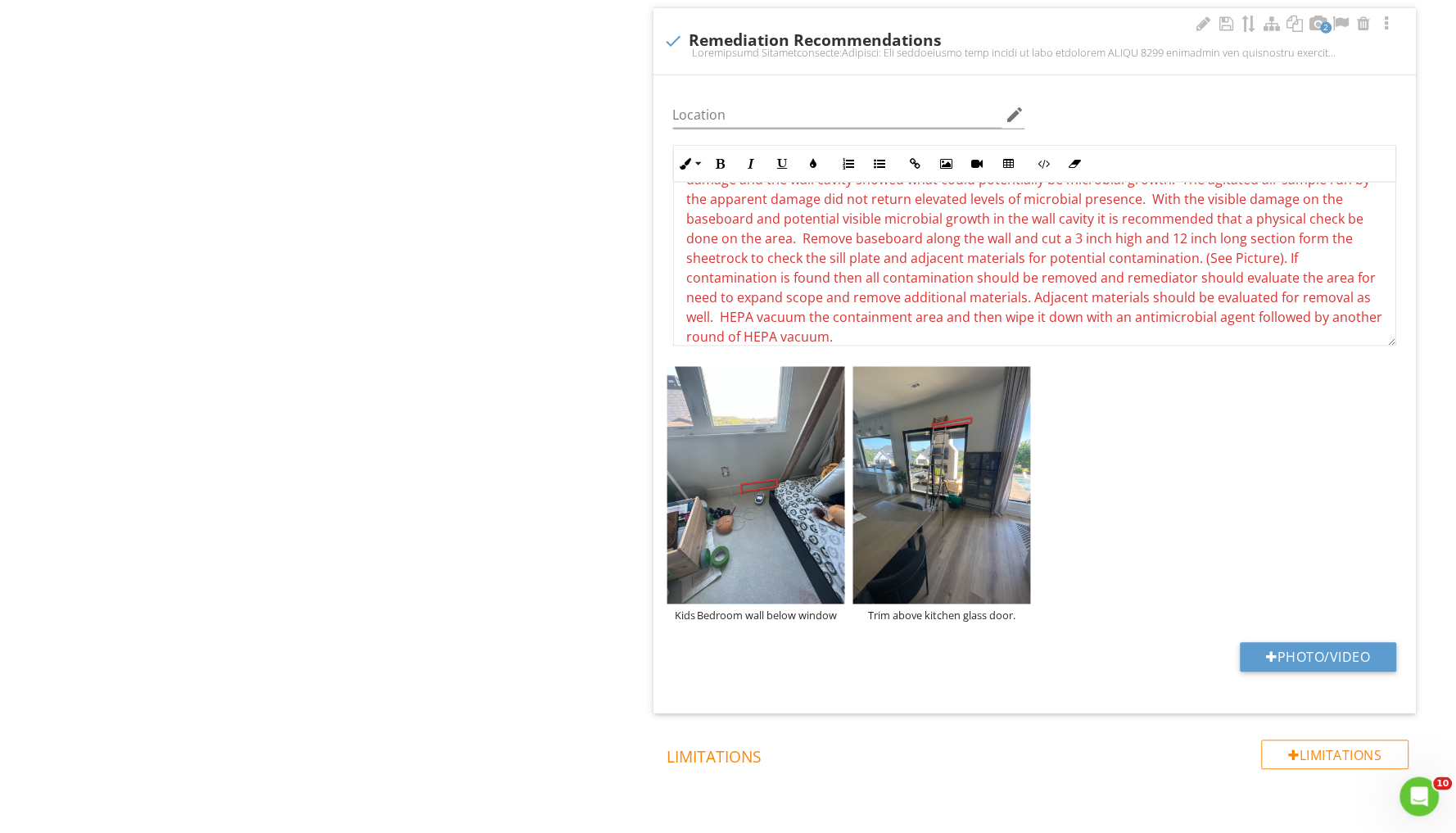
click at [920, 227] on span "The baseboard below the window showed bubbling from apparent water damage and t…" at bounding box center [1034, 248] width 696 height 195
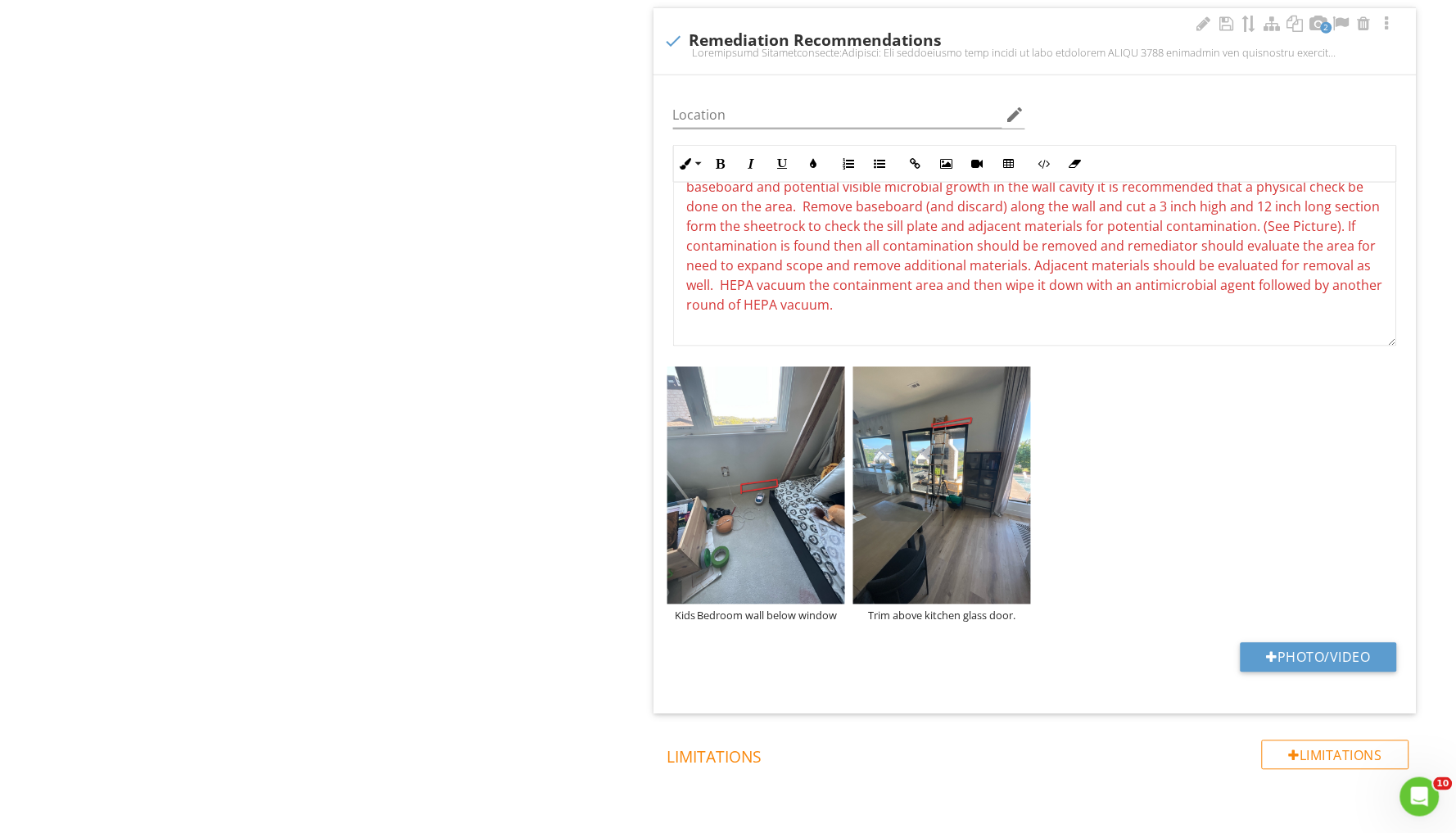
scroll to position [225, 0]
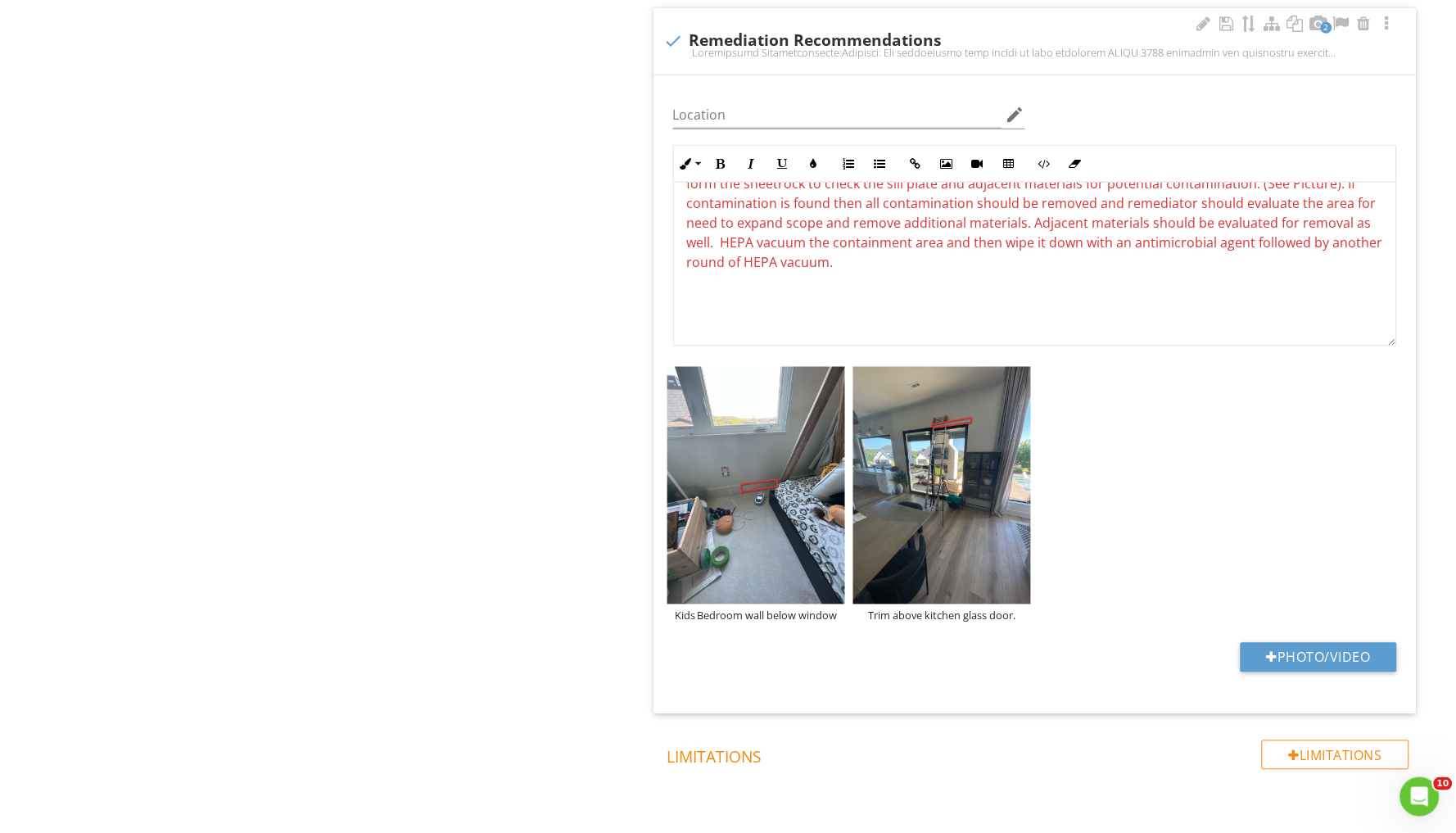
click at [694, 305] on p at bounding box center [1034, 314] width 696 height 19
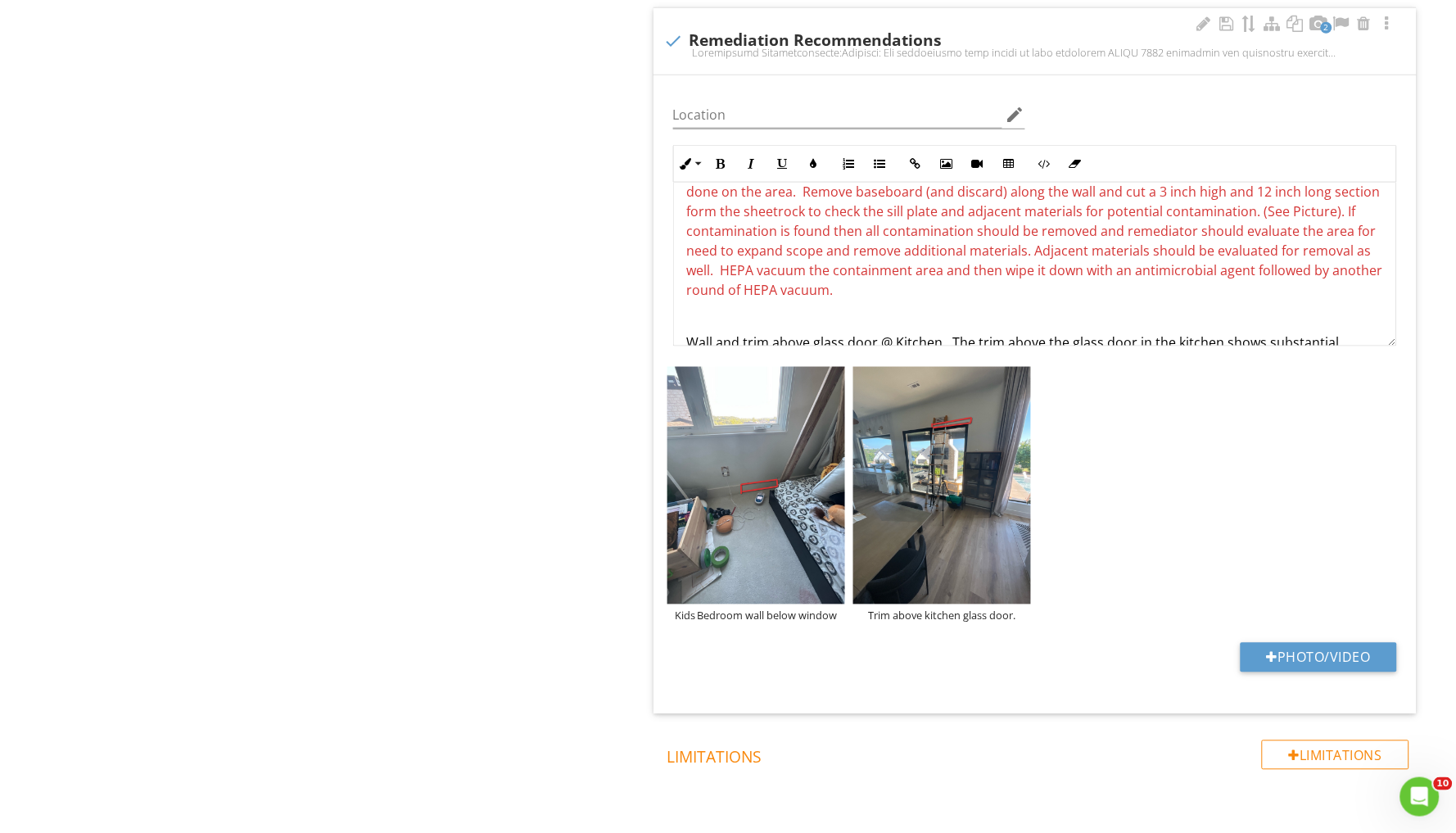
scroll to position [174, 0]
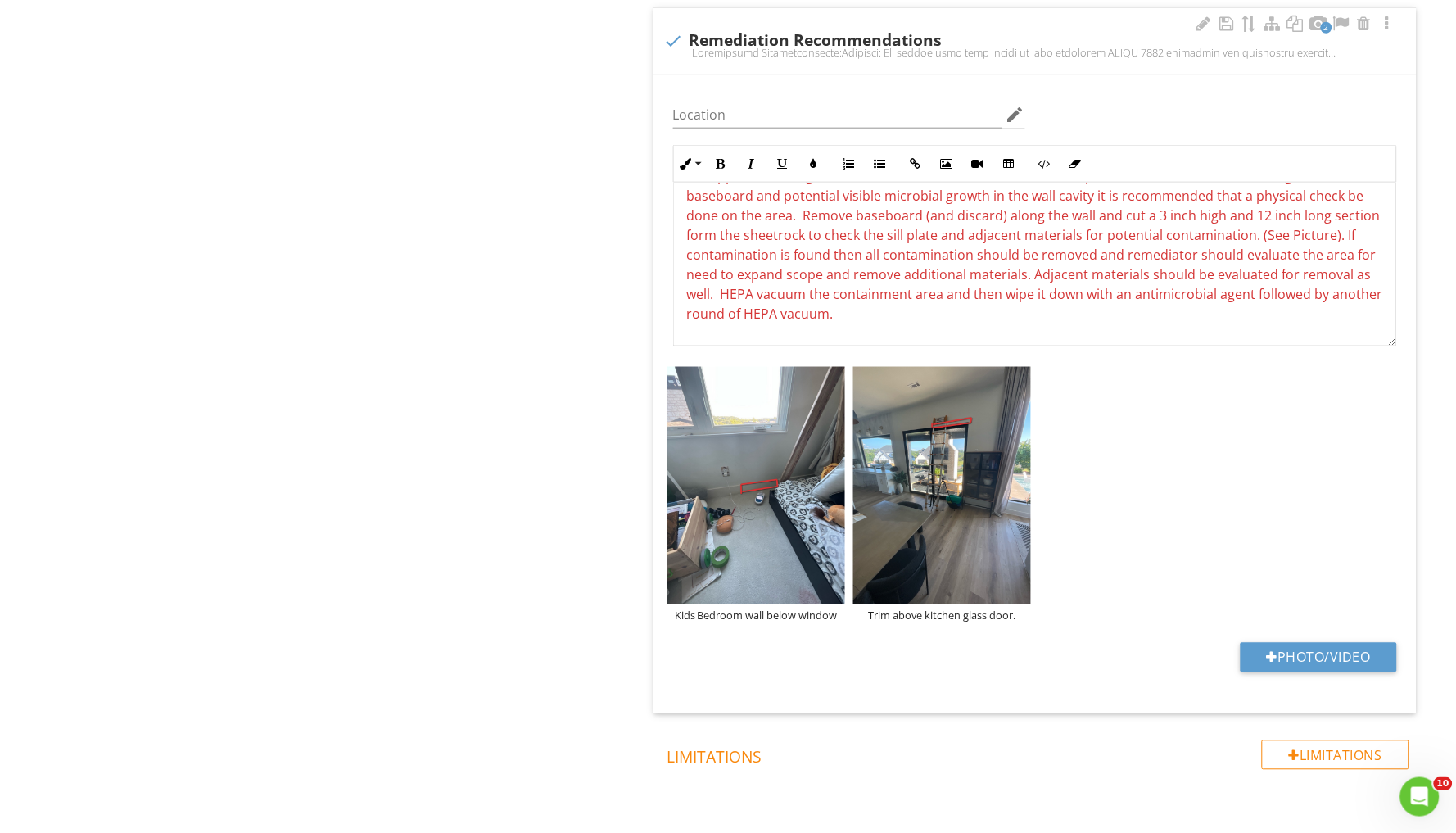
drag, startPoint x: 1338, startPoint y: 223, endPoint x: 1348, endPoint y: 296, distance: 73.7
click at [1348, 296] on p "Wall below window @ Kids Bedroom. The baseboard below the window showed bubblin…" at bounding box center [1034, 225] width 696 height 196
copy span "If contamination is found then all contamination should be removed and remediat…"
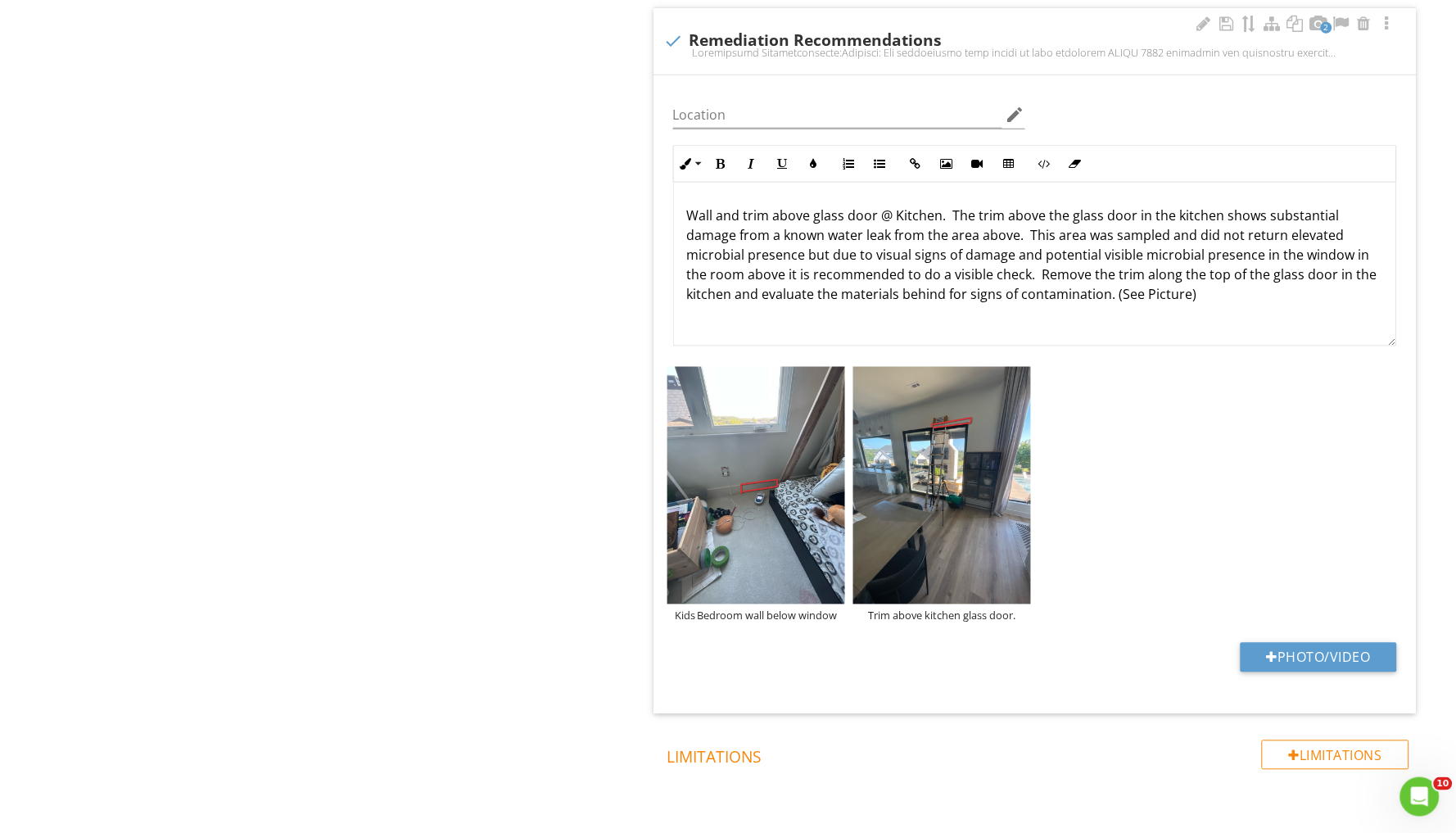
scroll to position [334, 0]
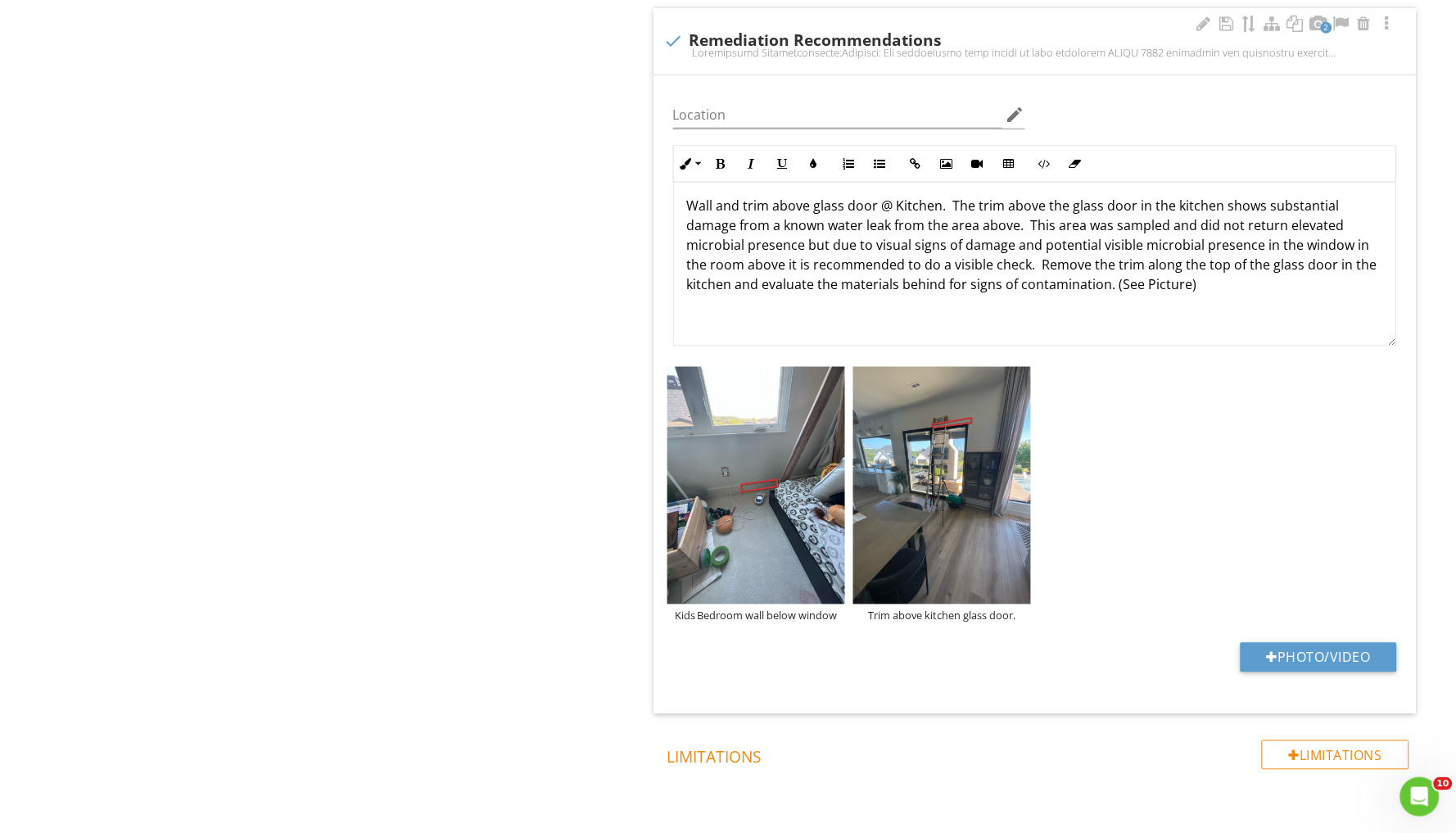
click at [1138, 271] on p "Wall and trim above glass door @ Kitchen. The trim above the glass door in the …" at bounding box center [1034, 244] width 696 height 98
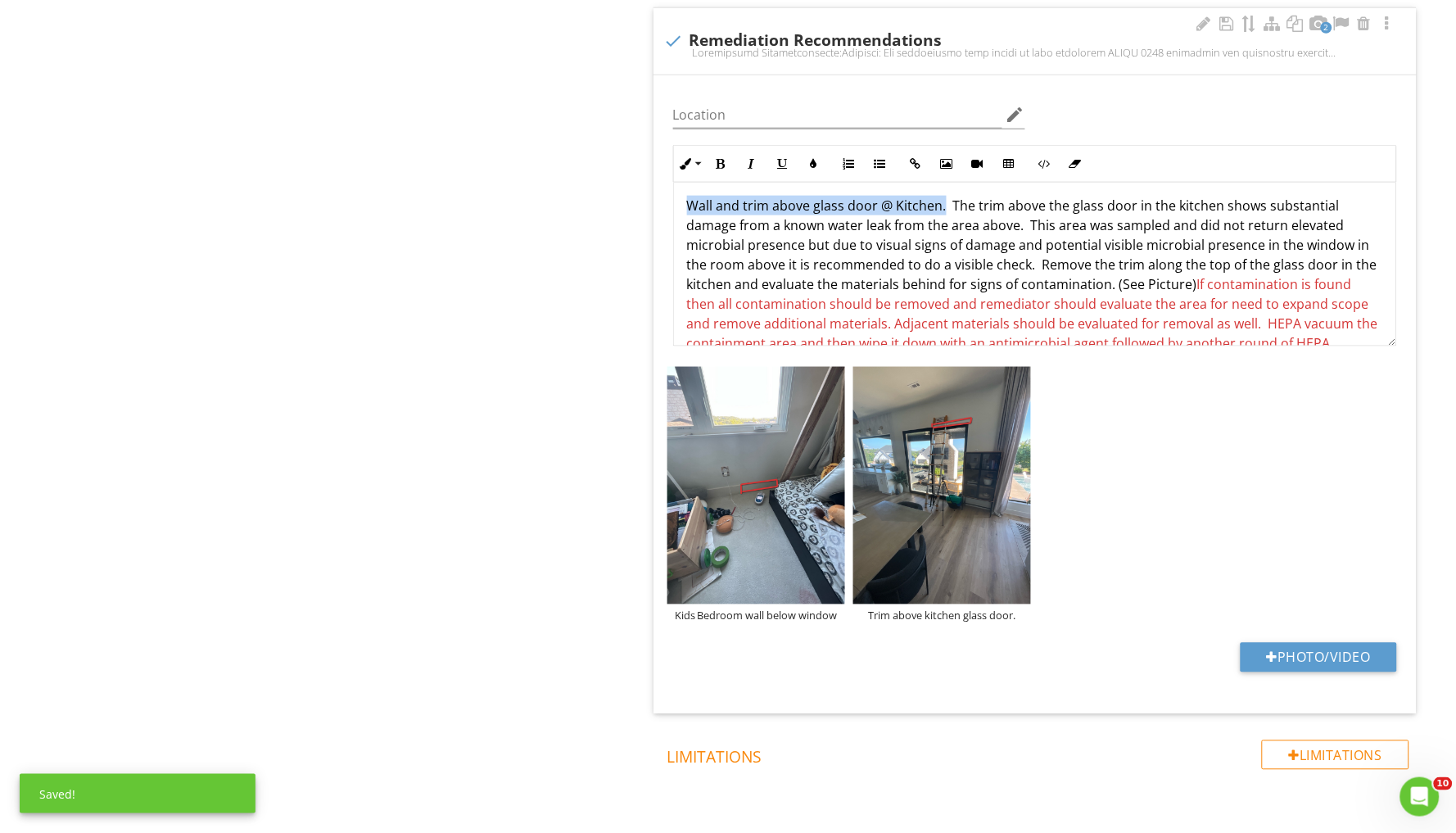
drag, startPoint x: 689, startPoint y: 190, endPoint x: 942, endPoint y: 196, distance: 253.1
click at [942, 196] on p "Wall and trim above glass door @ Kitchen. The trim above the glass door in the …" at bounding box center [1034, 284] width 696 height 177
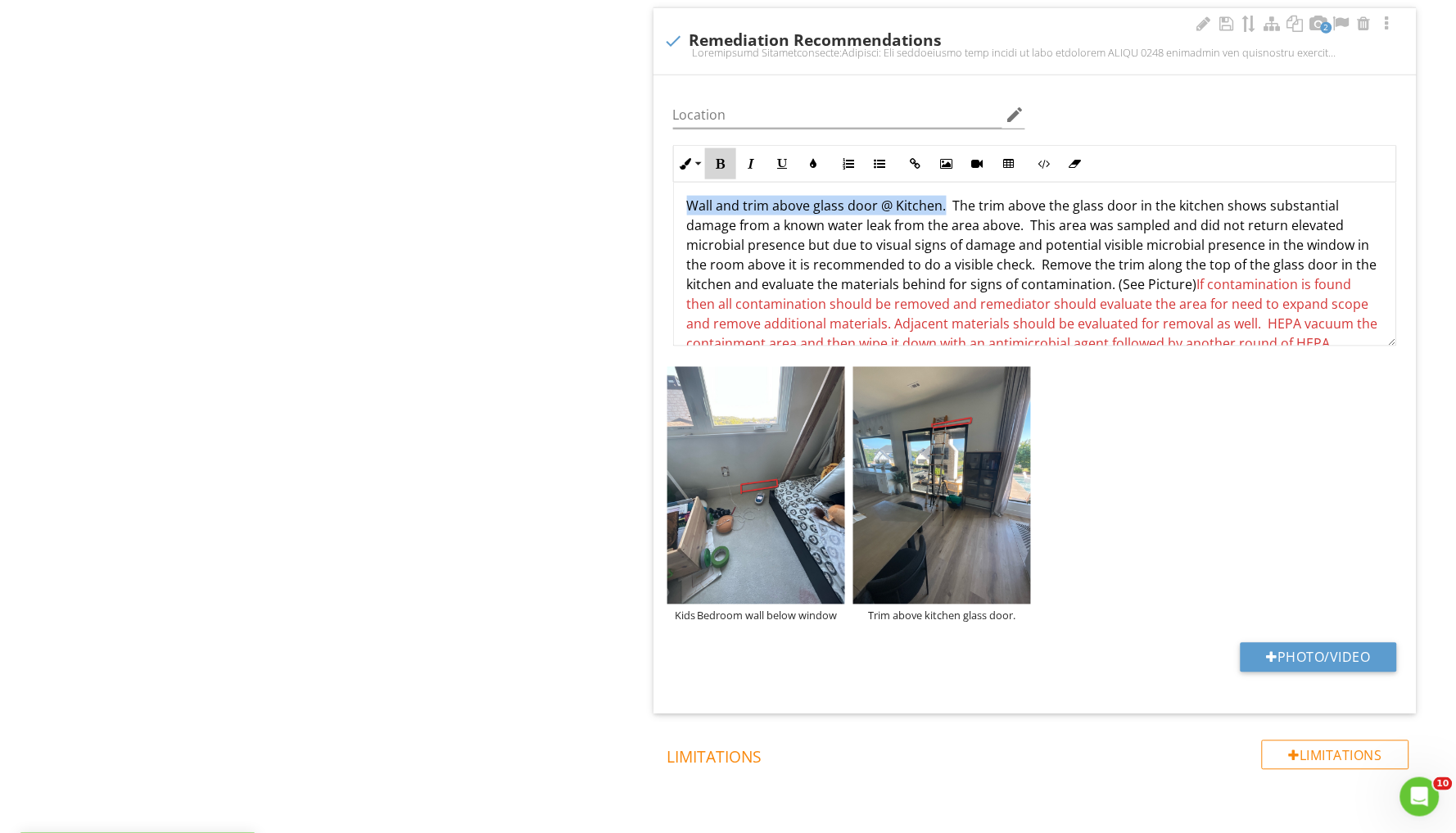
click at [721, 160] on icon "button" at bounding box center [721, 164] width 12 height 12
click at [683, 192] on div "Remediation Recommendations: Protocol: All remediation work should be done foll…" at bounding box center [1035, 173] width 722 height 649
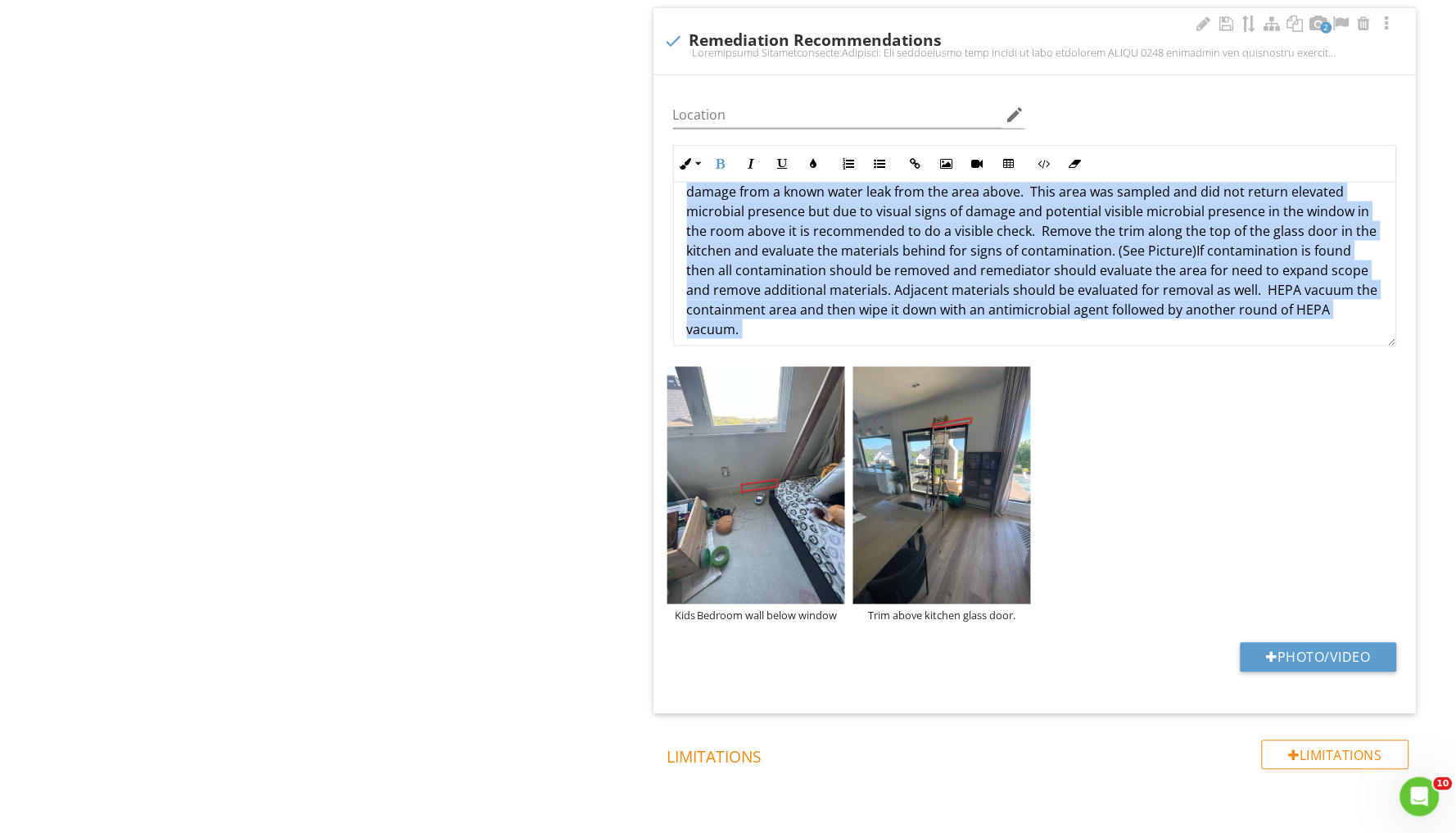
scroll to position [372, 0]
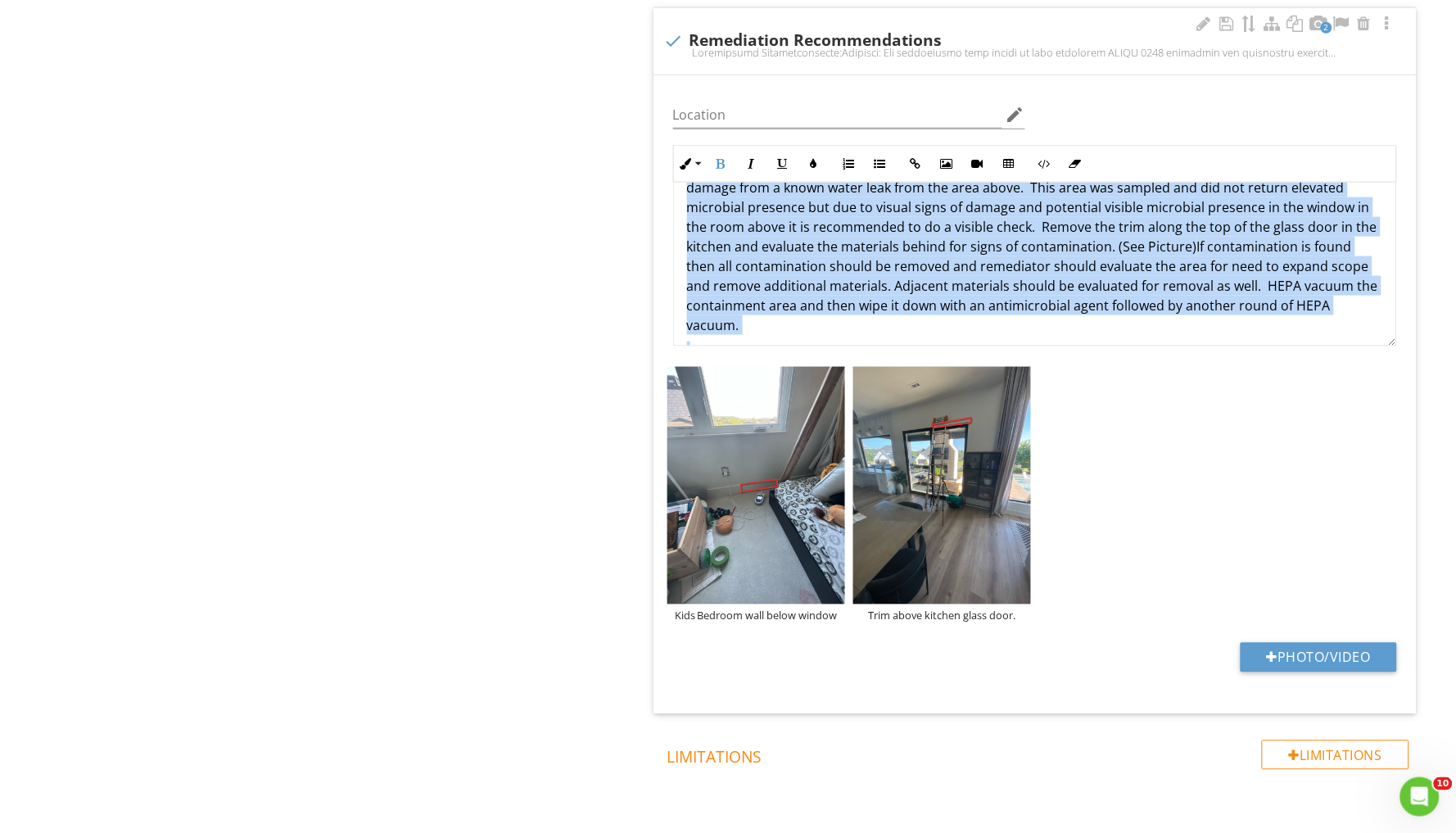
drag, startPoint x: 689, startPoint y: 192, endPoint x: 1223, endPoint y: 310, distance: 546.9
click at [1223, 310] on div "Remediation Recommendations: Protocol: All remediation work should be done foll…" at bounding box center [1035, 135] width 722 height 649
click at [814, 158] on icon "button" at bounding box center [814, 164] width 12 height 12
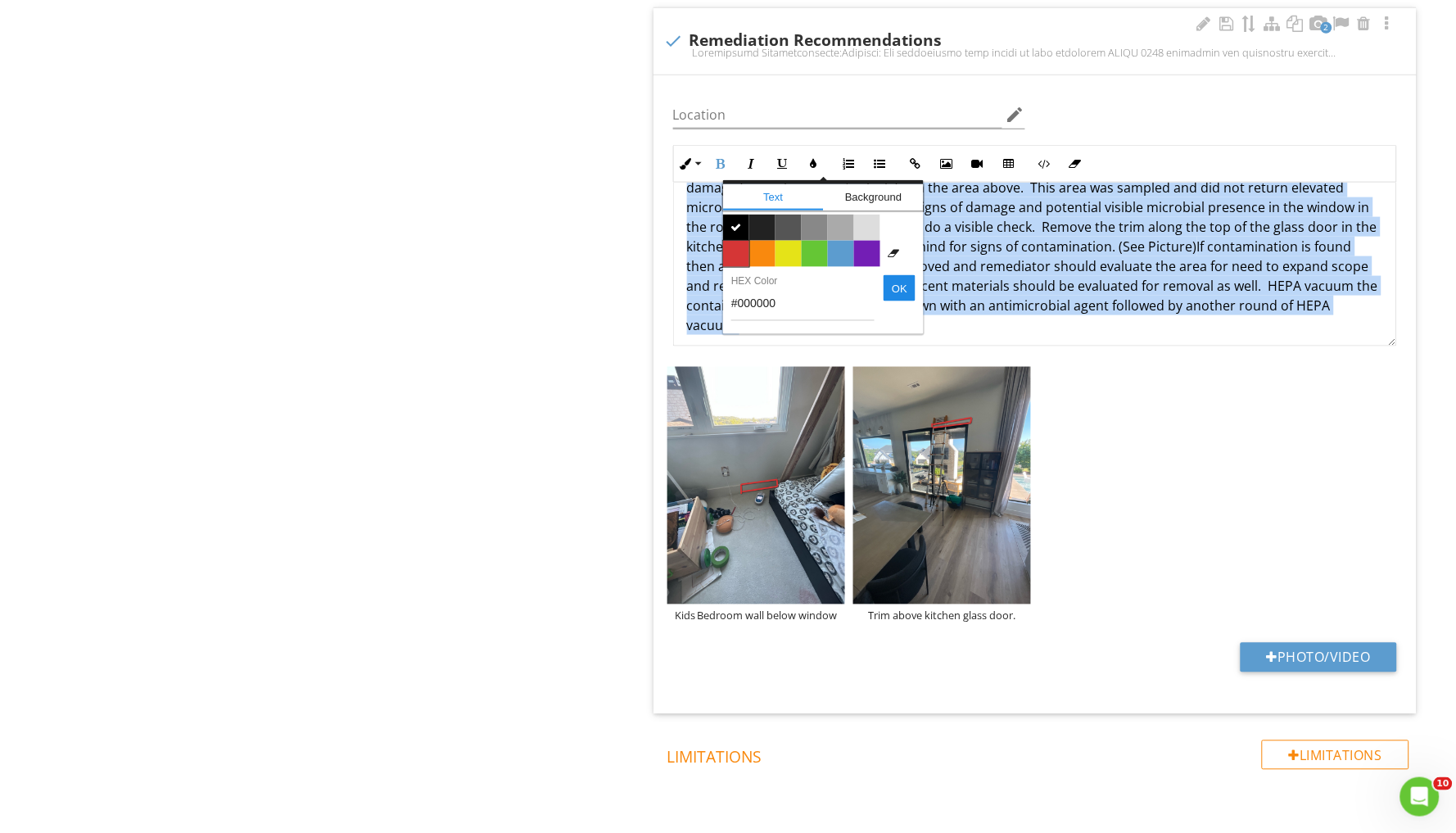
click at [734, 245] on span "Color #d53636" at bounding box center [736, 254] width 26 height 26
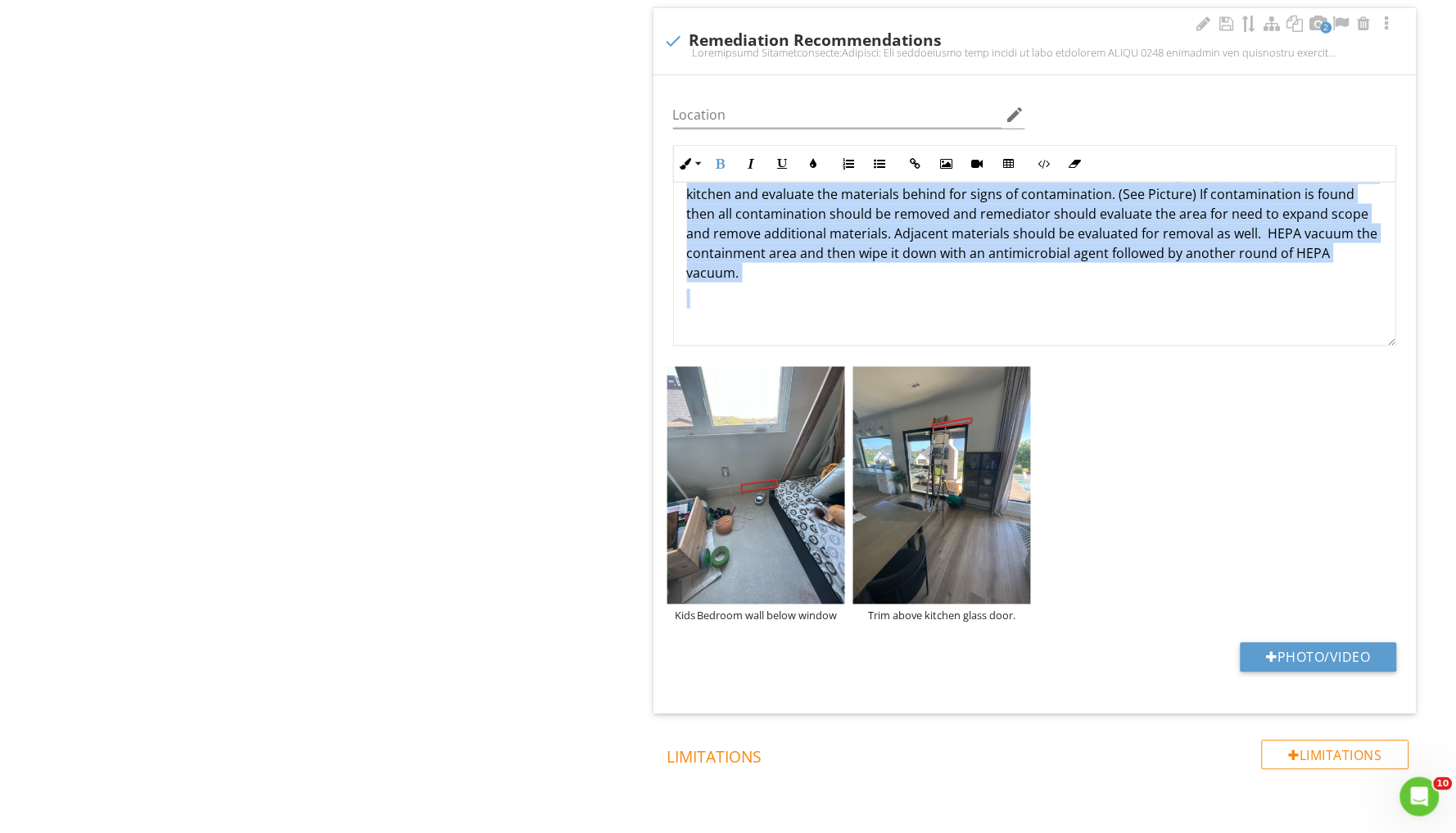
scroll to position [411, 0]
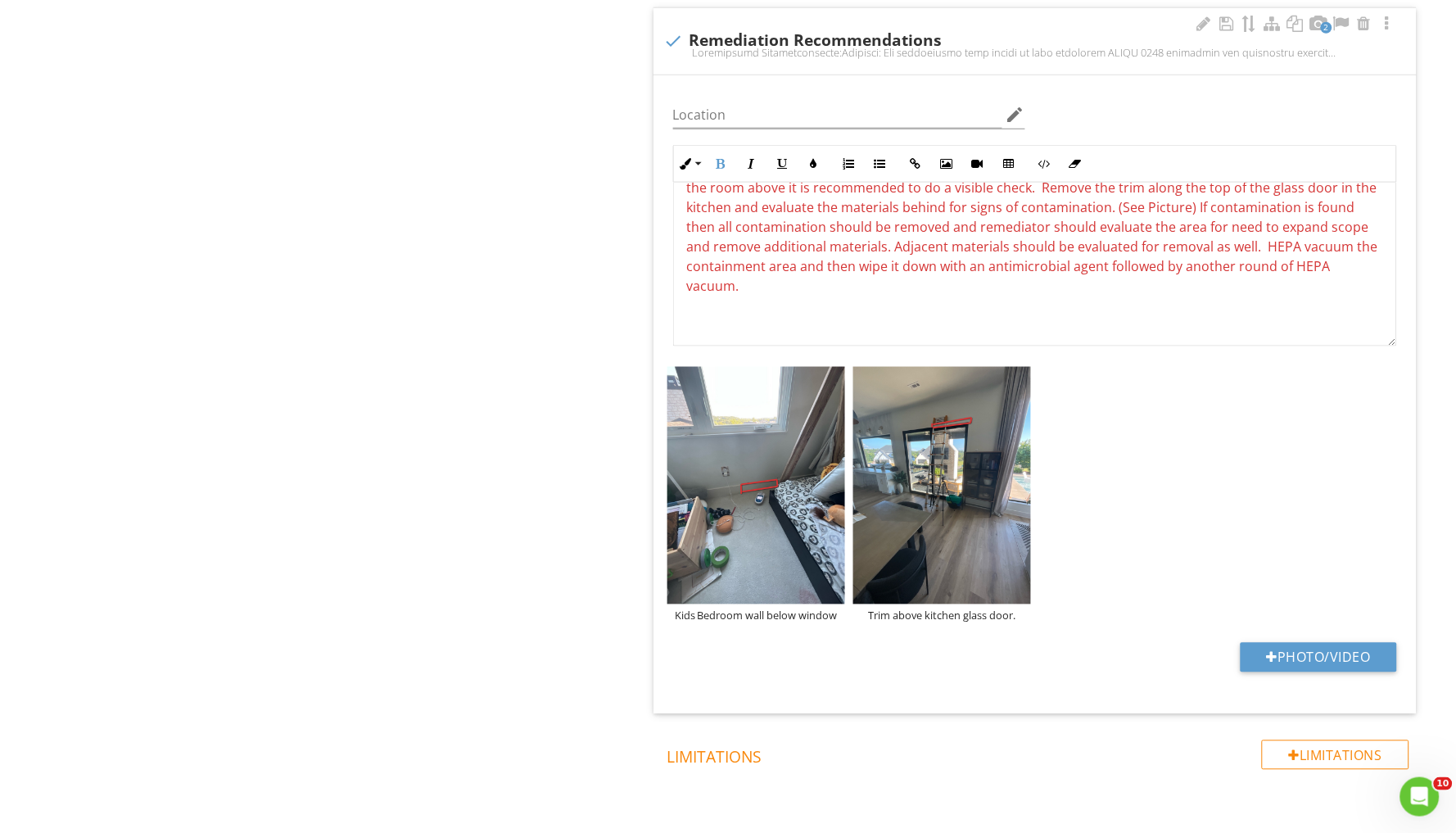
click at [696, 328] on p at bounding box center [1034, 338] width 696 height 19
drag, startPoint x: 787, startPoint y: 303, endPoint x: 920, endPoint y: 303, distance: 133.0
click at [920, 329] on span "A clearance test will be necessary in all remediated areas and will be an addit…" at bounding box center [955, 338] width 537 height 18
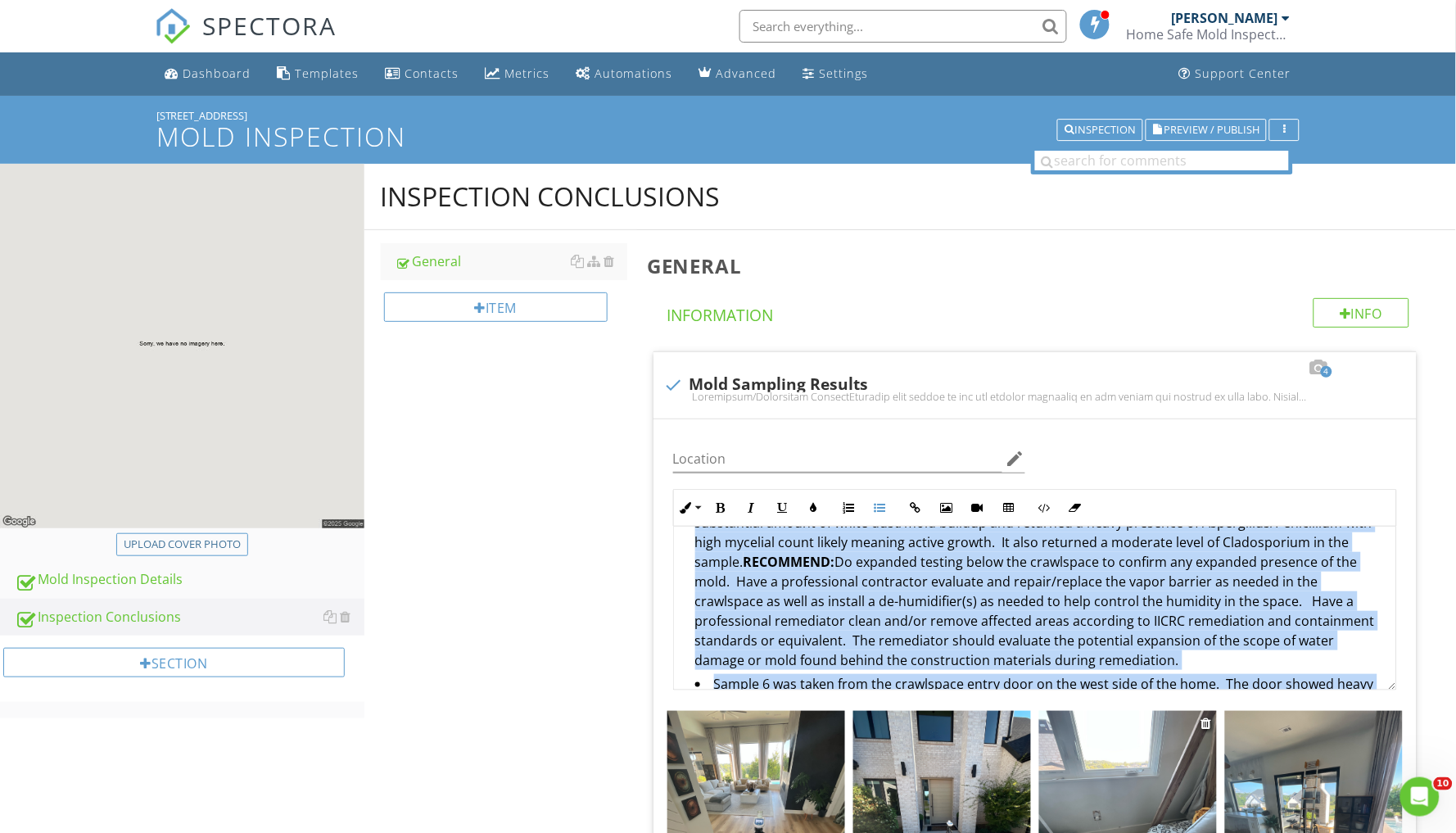
scroll to position [657, 0]
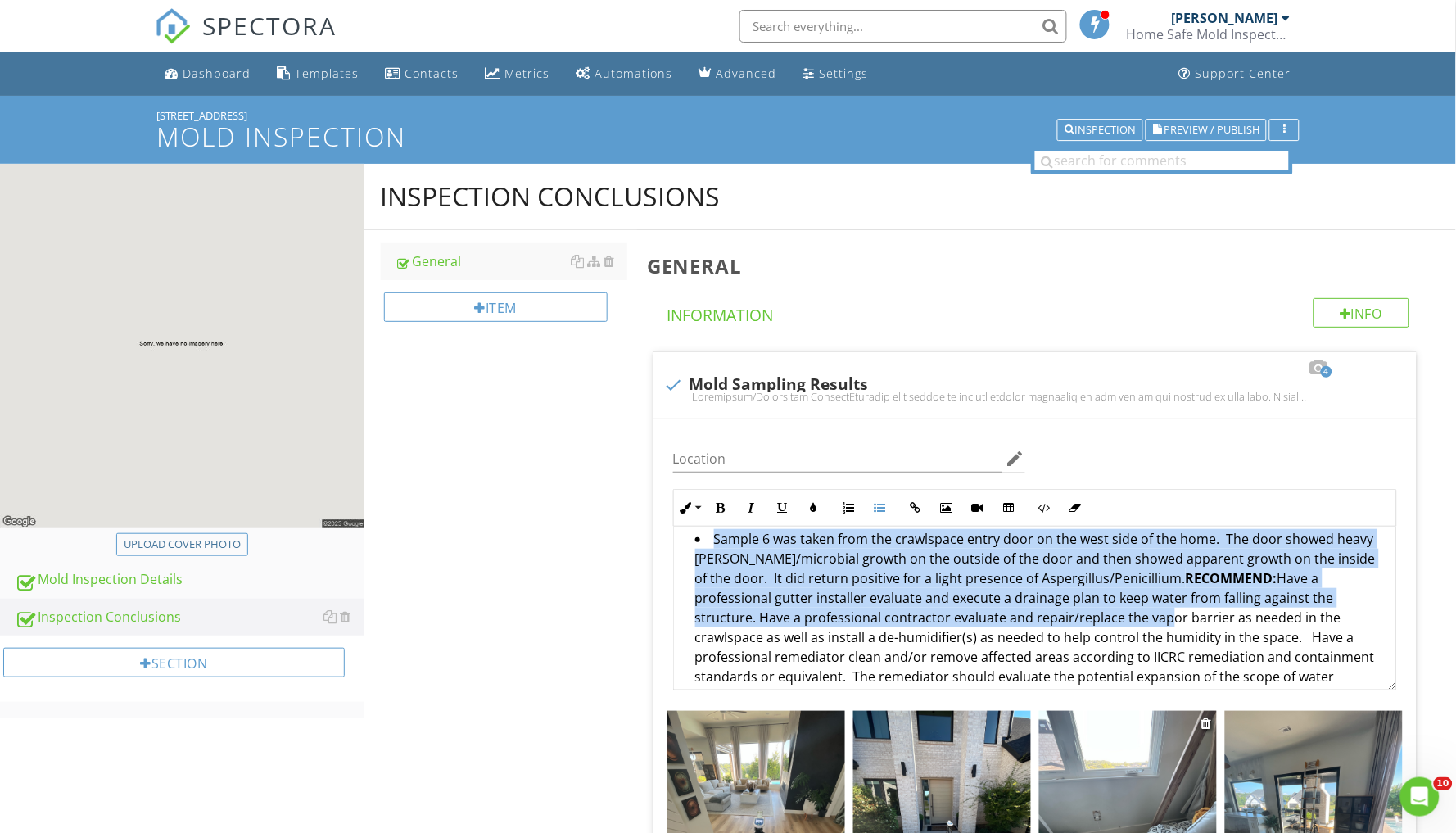
drag, startPoint x: 711, startPoint y: 604, endPoint x: 1050, endPoint y: 722, distance: 358.9
click at [1050, 722] on div "Location edit Inline Style XLarge Large Normal Small Light Small/Light Bold Ita…" at bounding box center [1034, 738] width 763 height 638
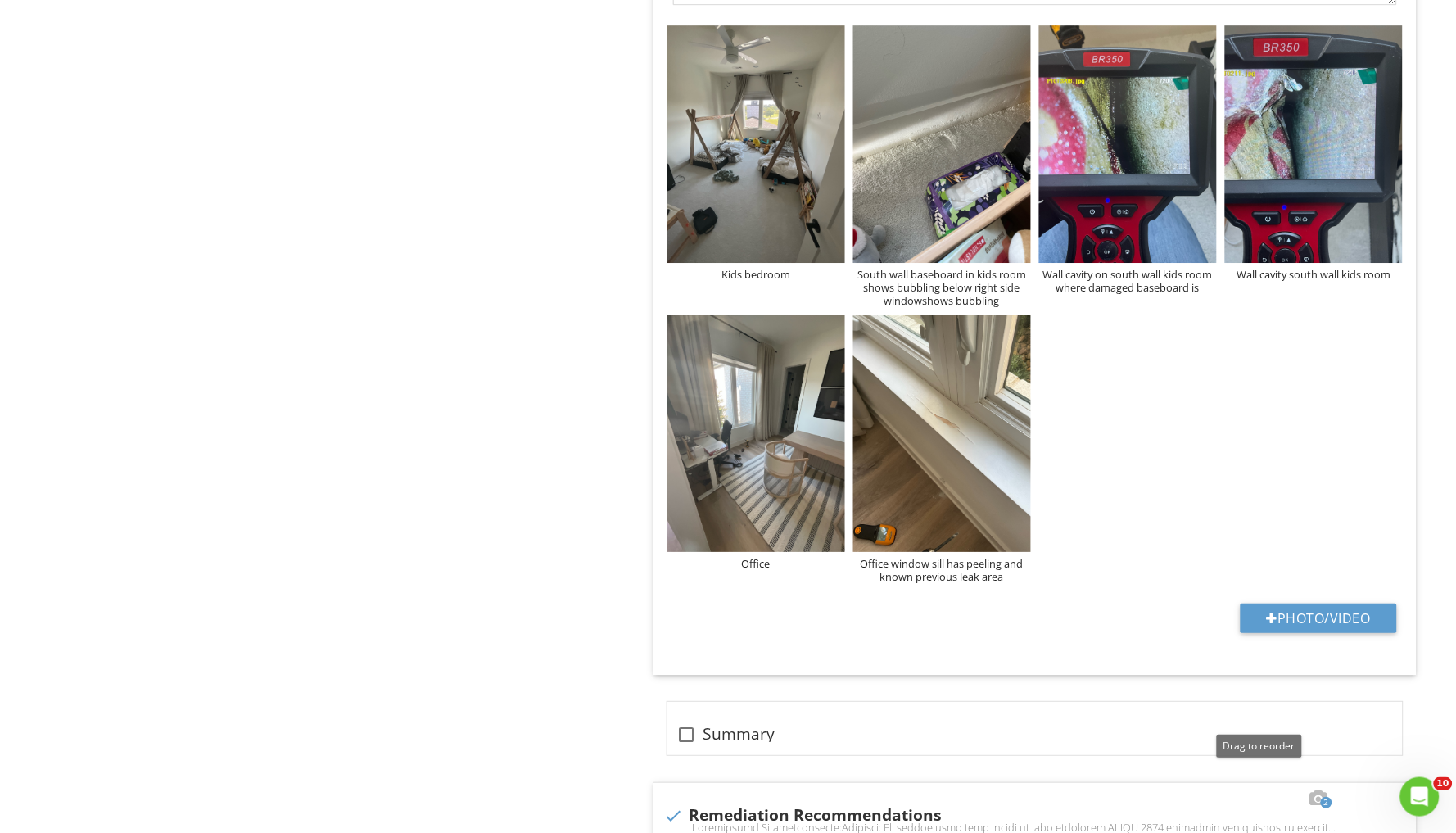
scroll to position [1450, 0]
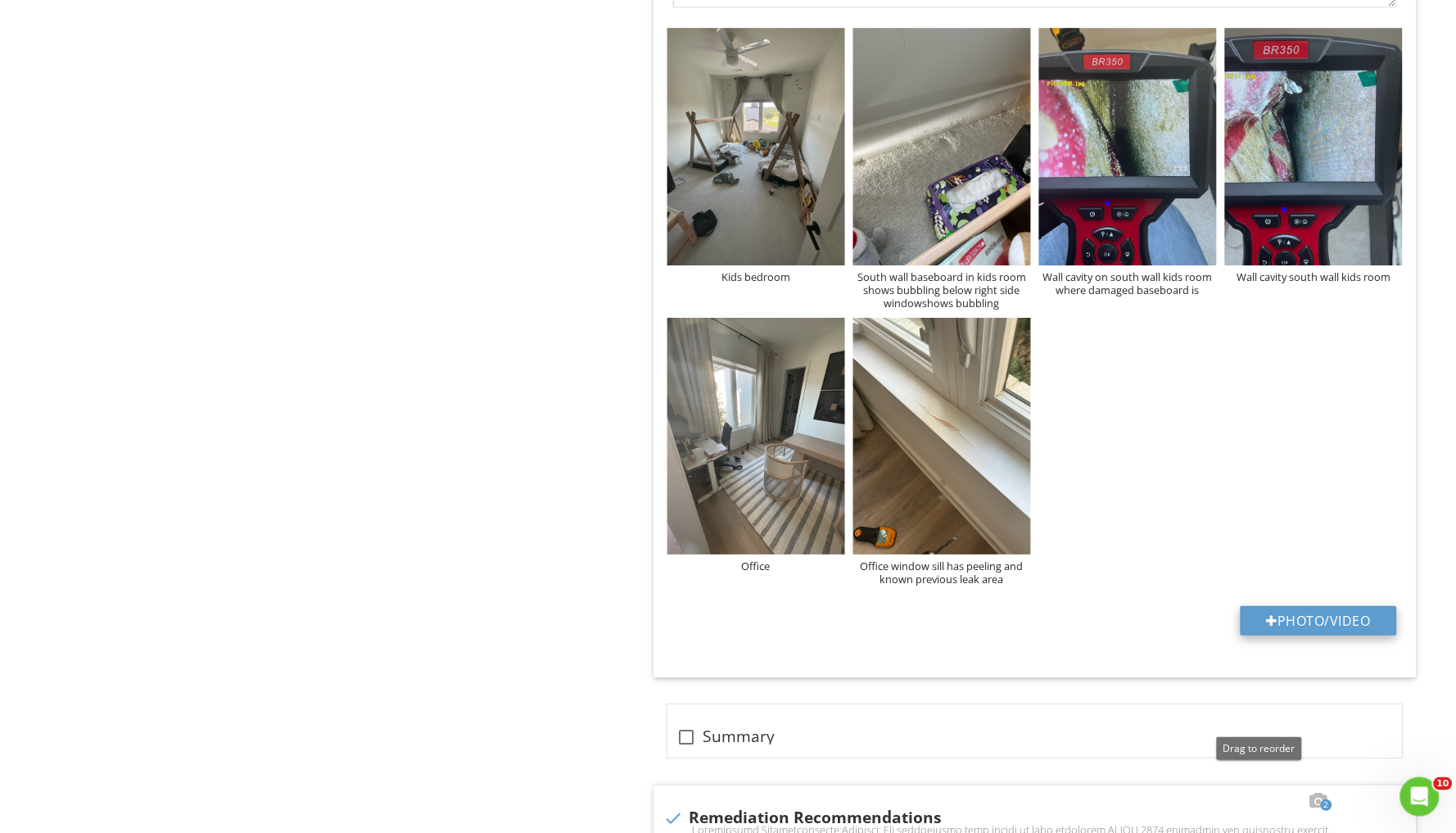
click at [1298, 616] on button "Photo/Video" at bounding box center [1319, 621] width 156 height 29
type input "C:\fakepath\PICT0208.jpg"
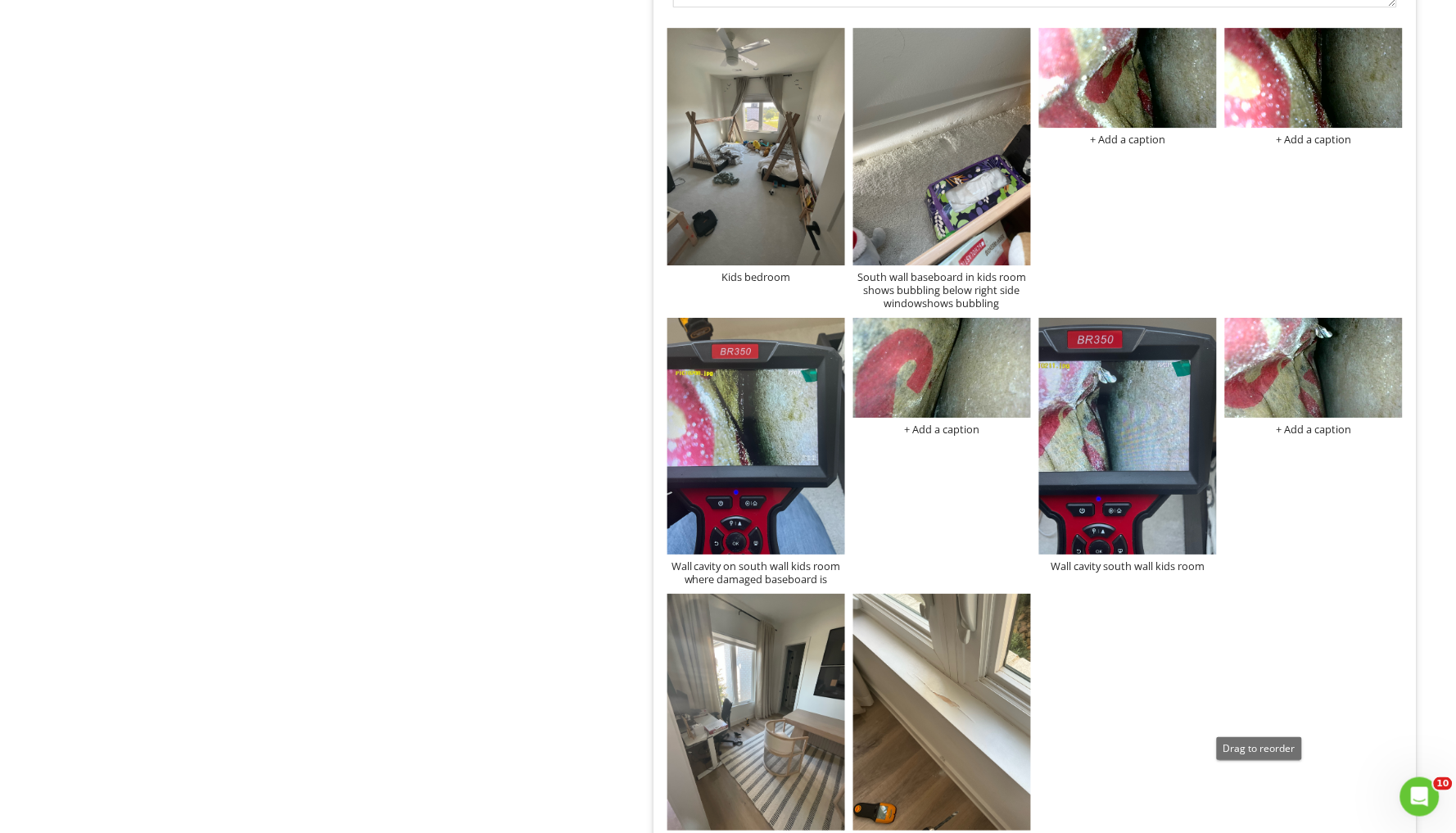
click at [569, 406] on div "Inspection Conclusions General Item General Save as default comment order in te…" at bounding box center [910, 379] width 1092 height 3331
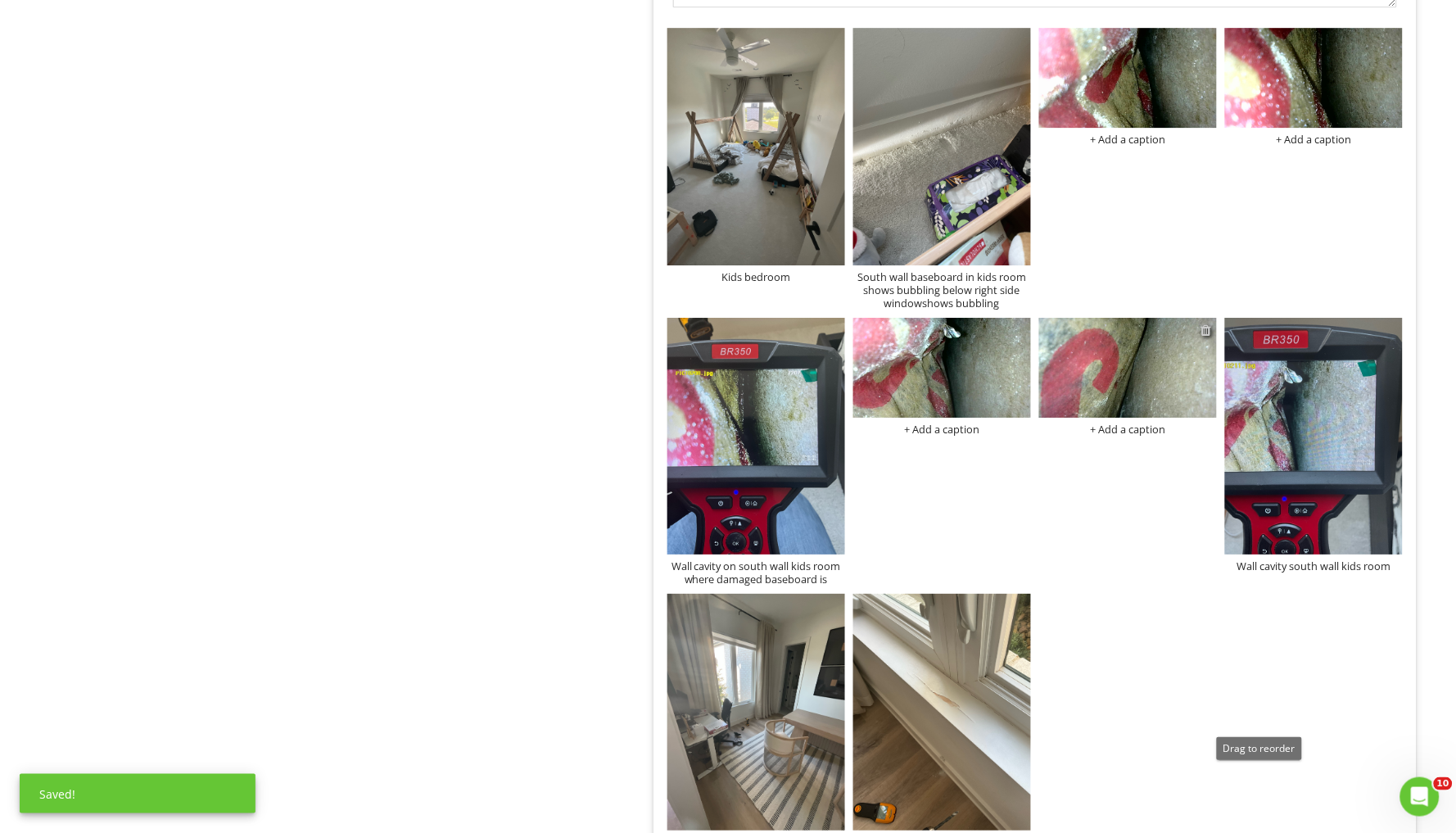
click at [1212, 323] on div at bounding box center [1207, 330] width 11 height 13
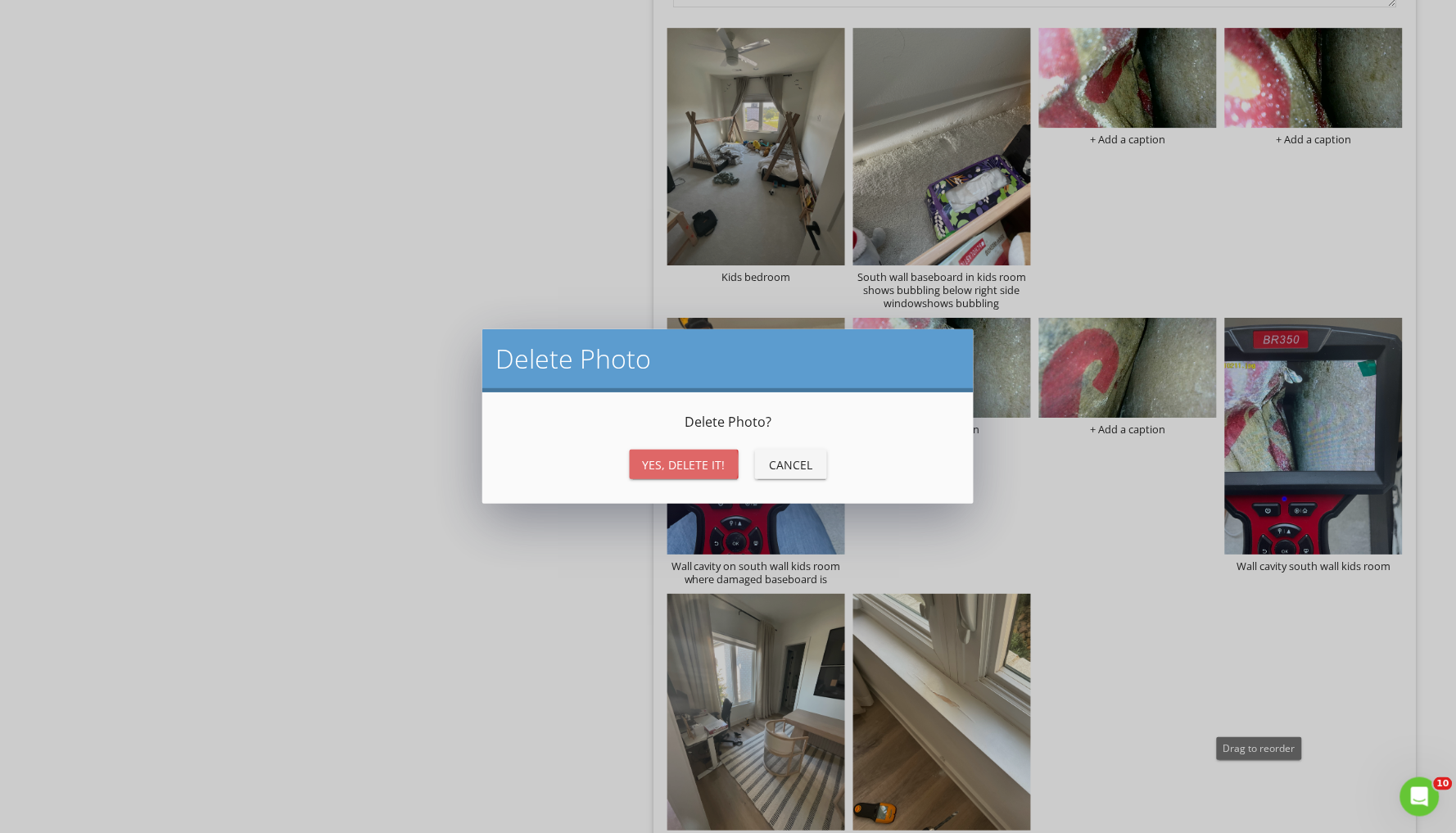
click at [714, 459] on div "Yes, Delete it!" at bounding box center [684, 464] width 83 height 17
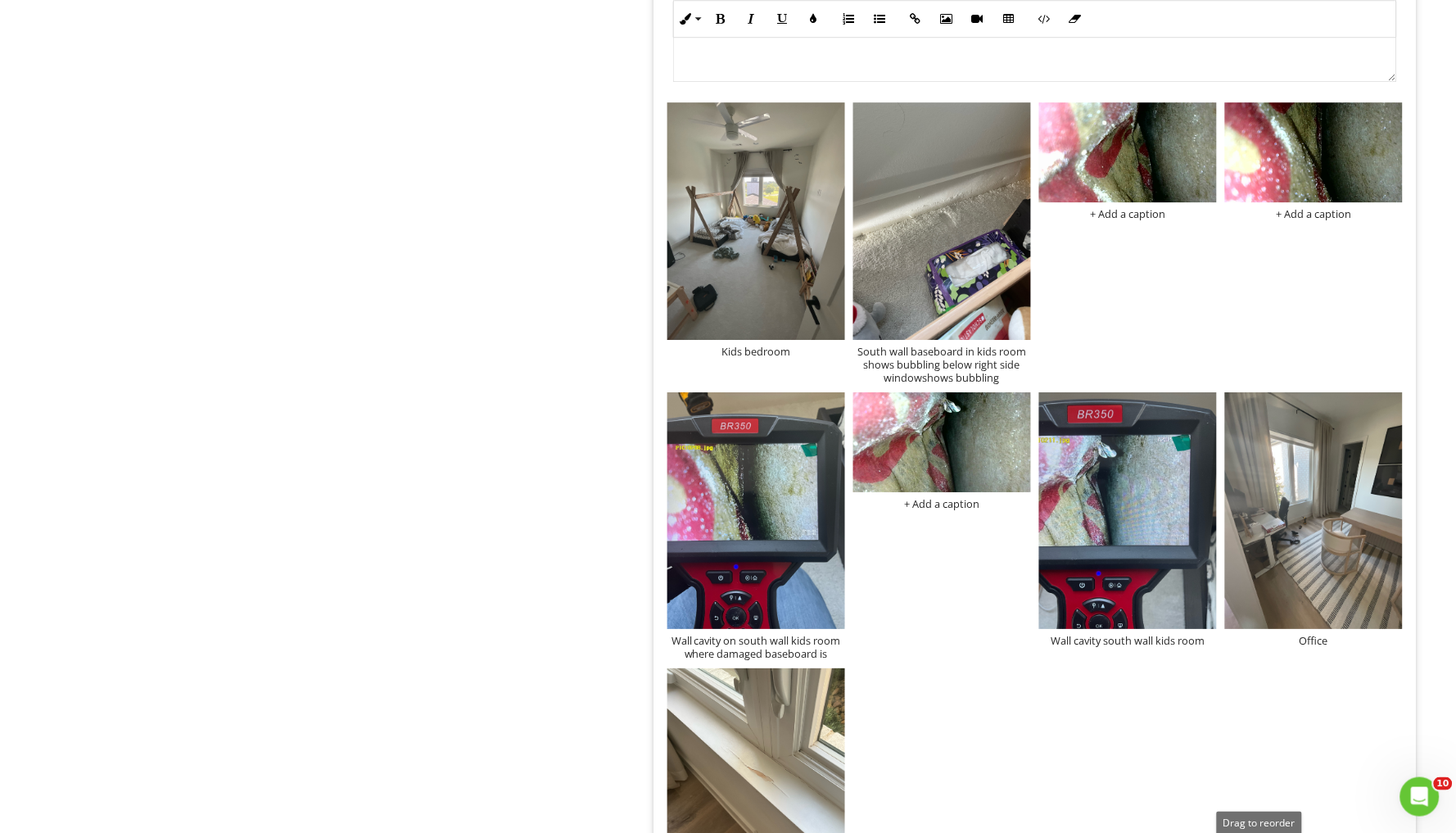
scroll to position [1344, 0]
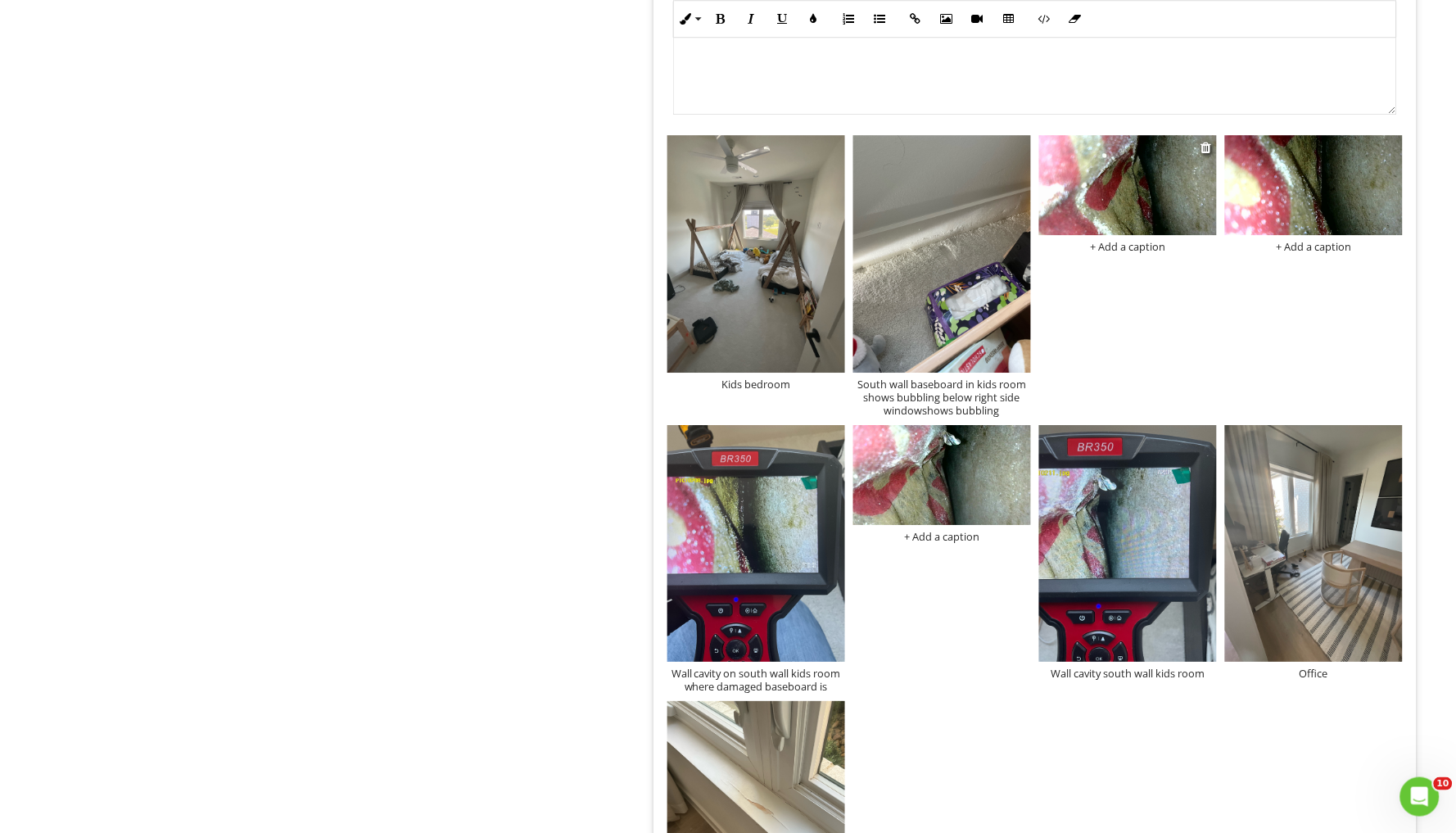
click at [1142, 173] on img at bounding box center [1129, 185] width 178 height 100
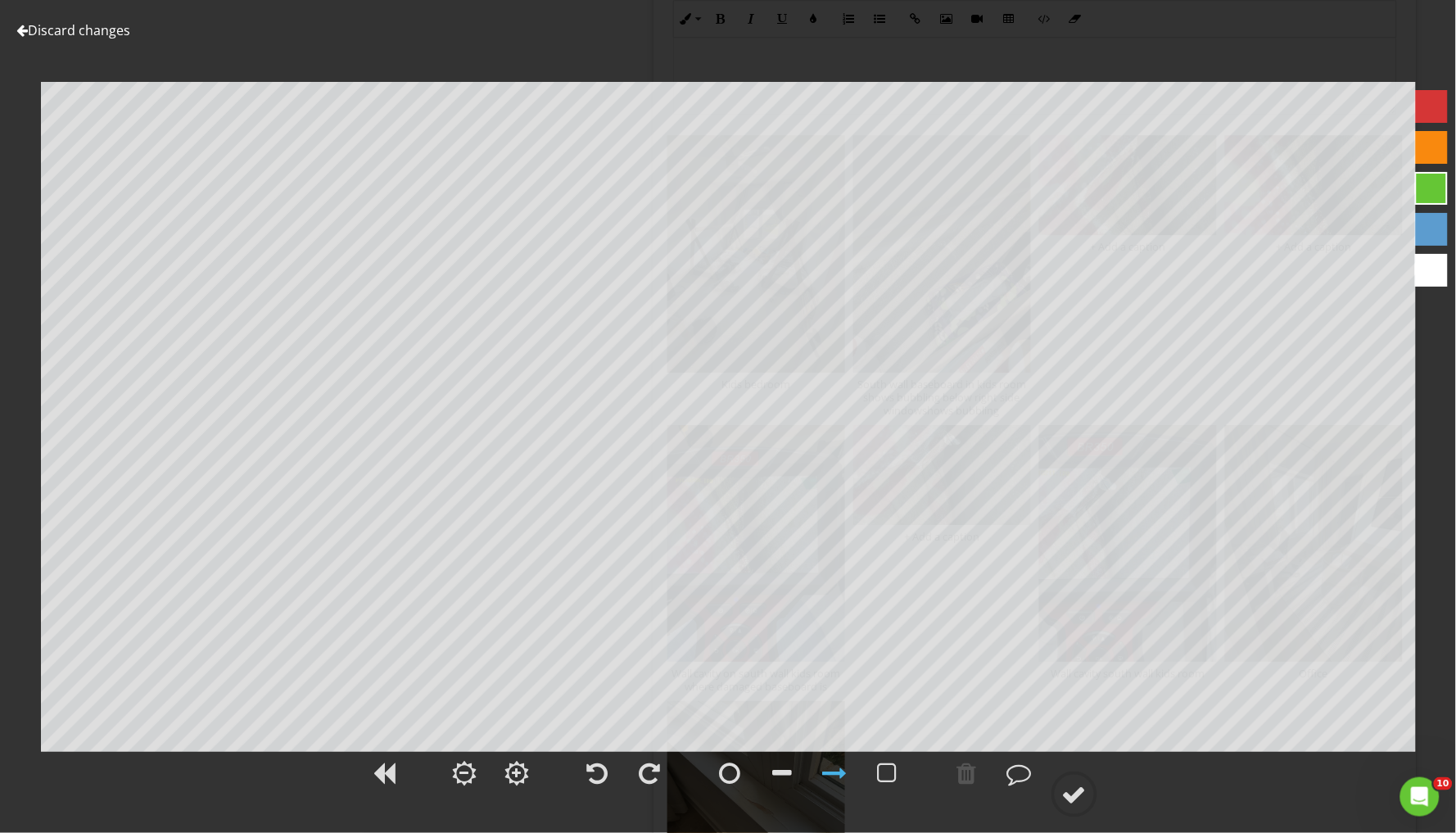
click at [80, 31] on link "Discard changes" at bounding box center [74, 29] width 114 height 18
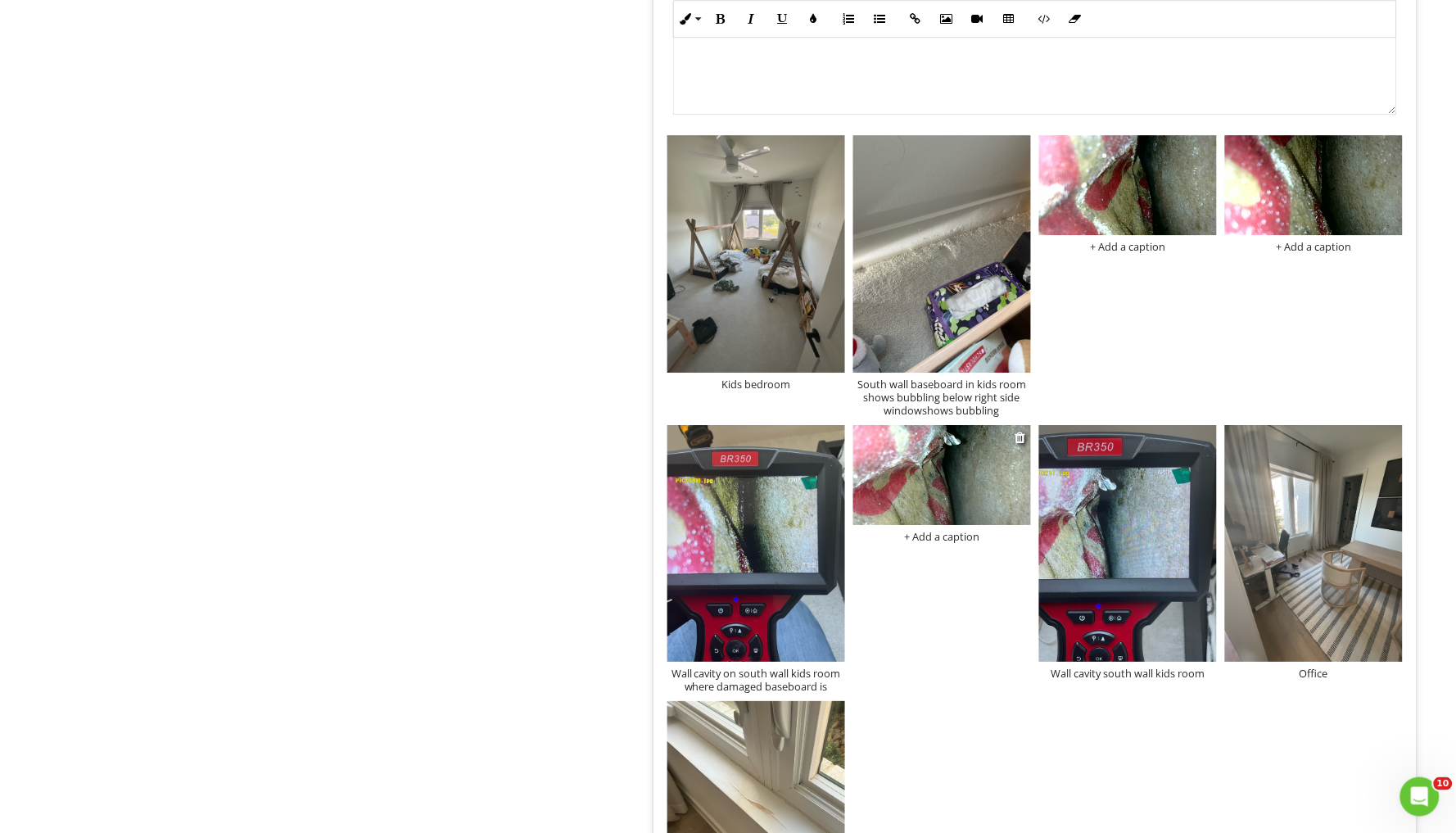
click at [943, 531] on div "+ Add a caption" at bounding box center [942, 537] width 178 height 13
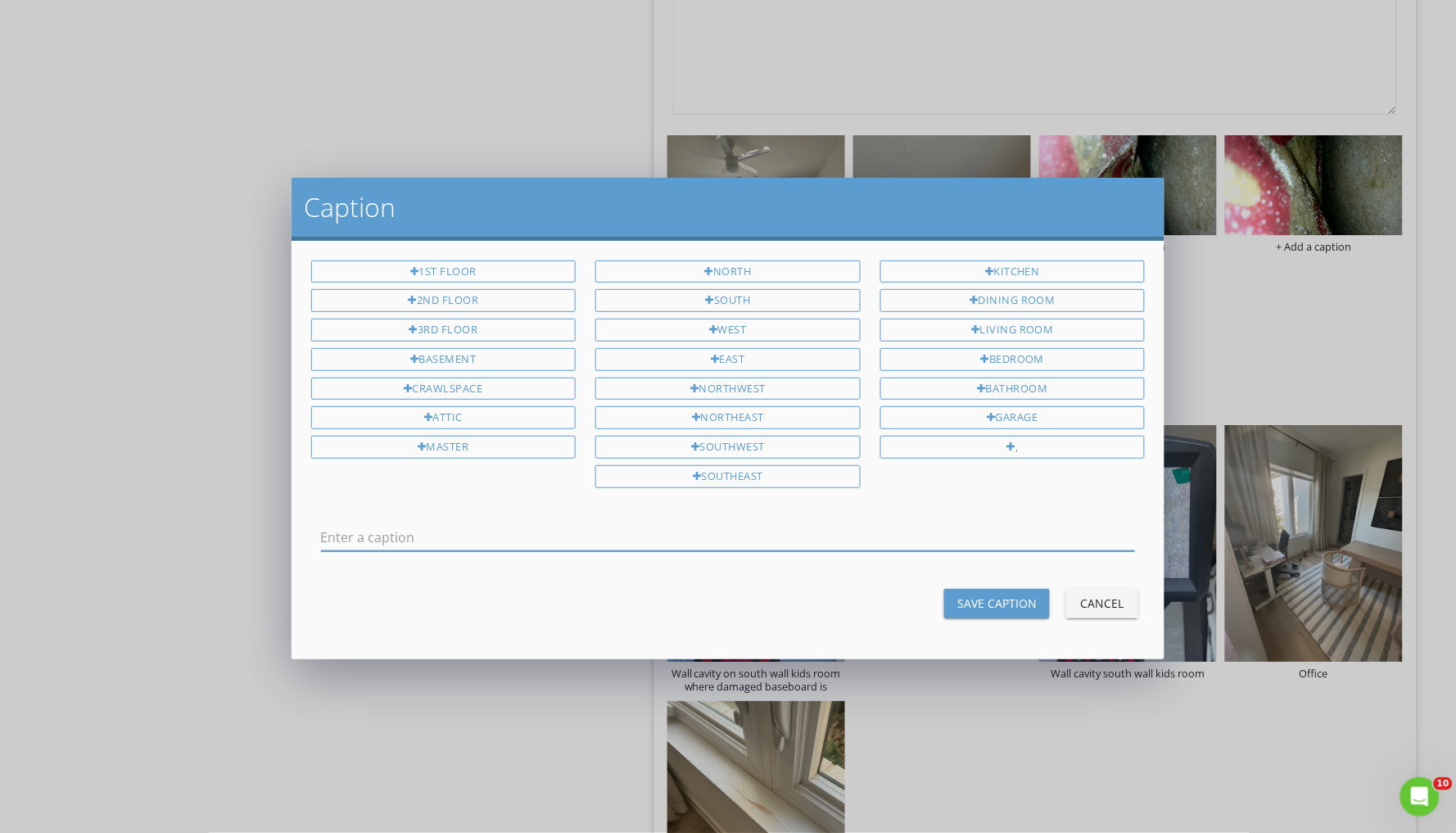
click at [1106, 605] on div "Cancel" at bounding box center [1102, 603] width 46 height 17
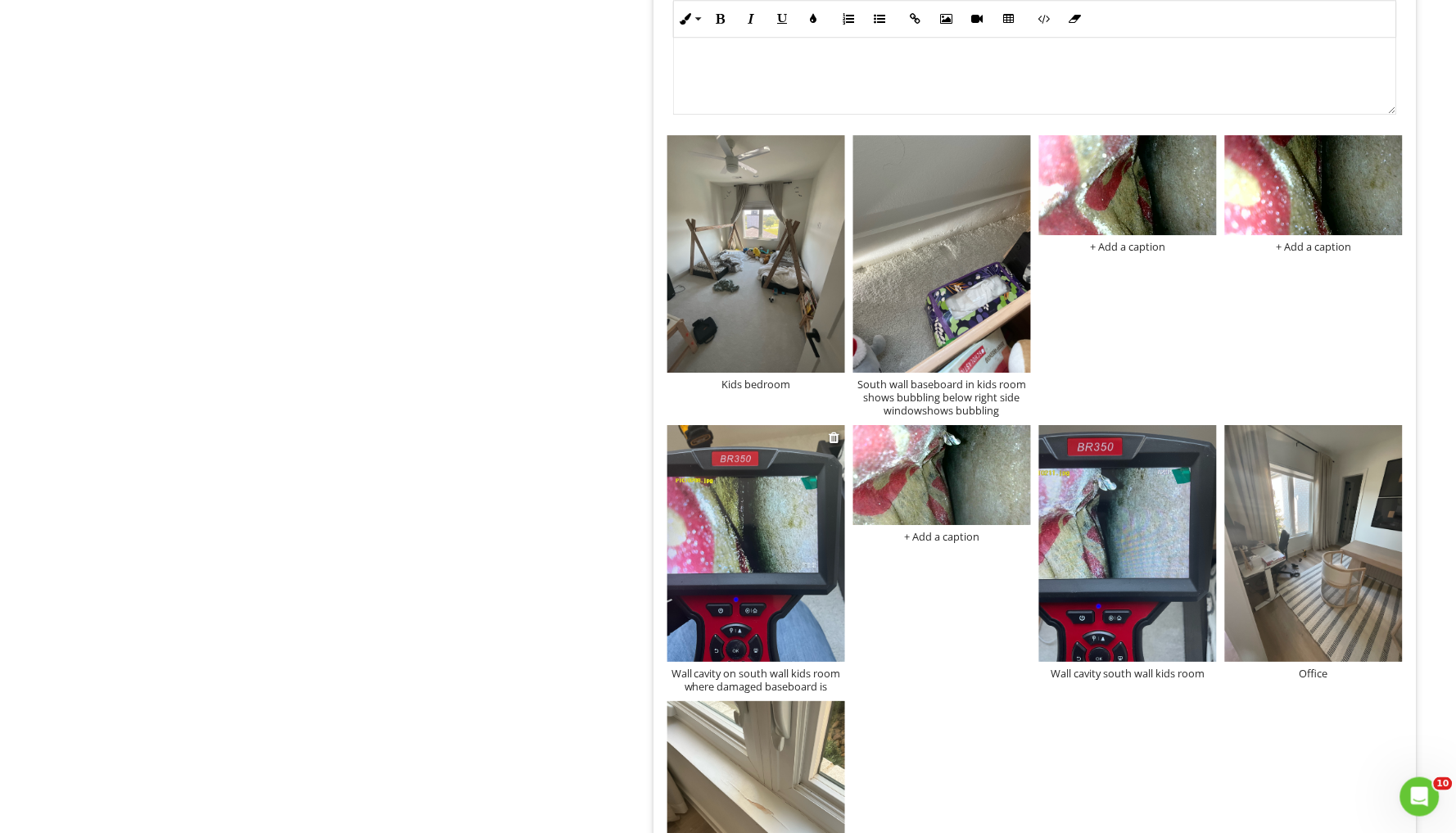
click at [793, 667] on div "Wall cavity on south wall kids room where damaged baseboard is" at bounding box center [757, 679] width 178 height 26
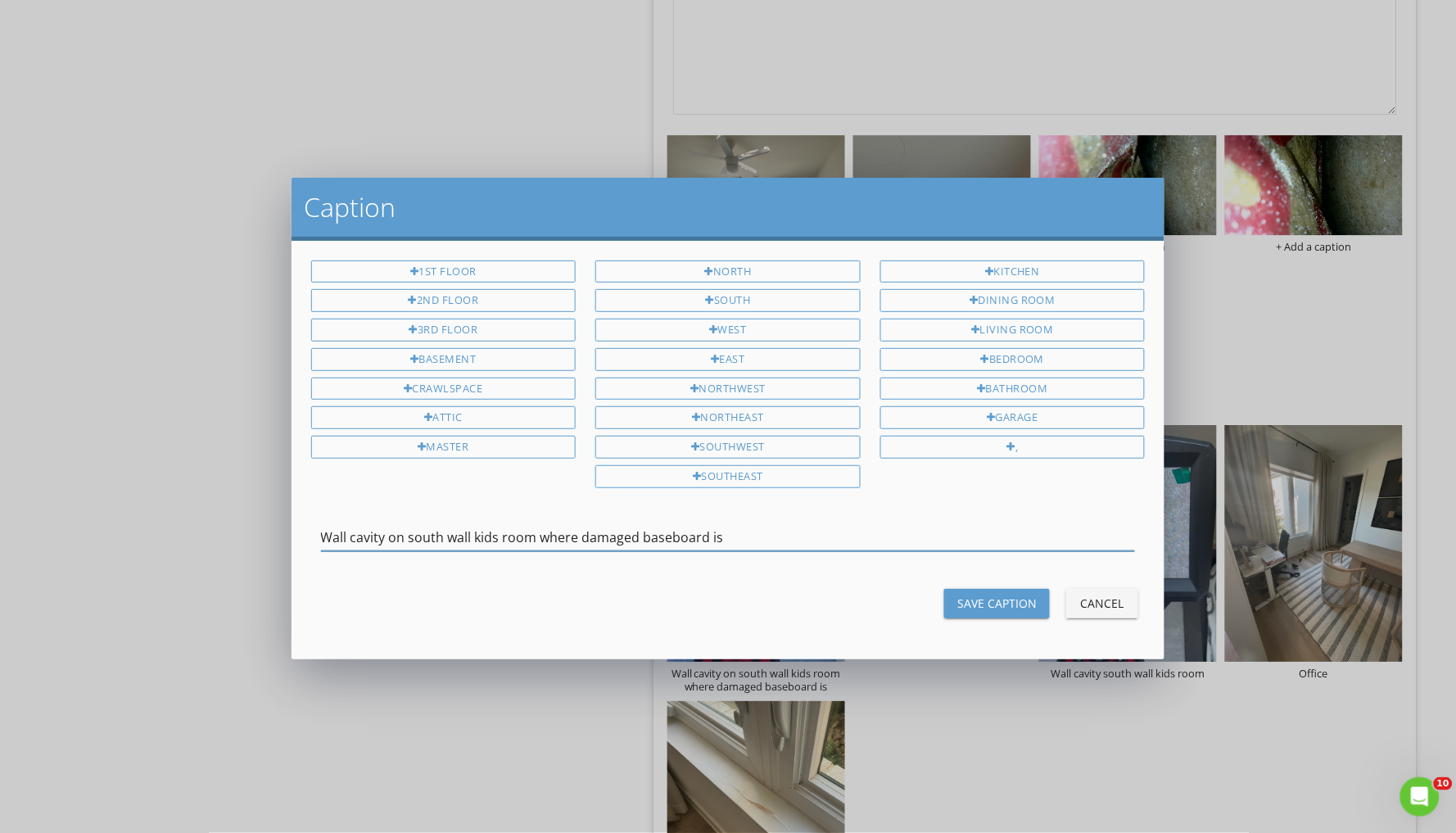
drag, startPoint x: 727, startPoint y: 533, endPoint x: 317, endPoint y: 539, distance: 410.0
click at [317, 539] on div "Wall cavity on south wall kids room where damaged baseboard is" at bounding box center [728, 539] width 854 height 56
click at [984, 595] on div "Save Caption" at bounding box center [997, 603] width 80 height 17
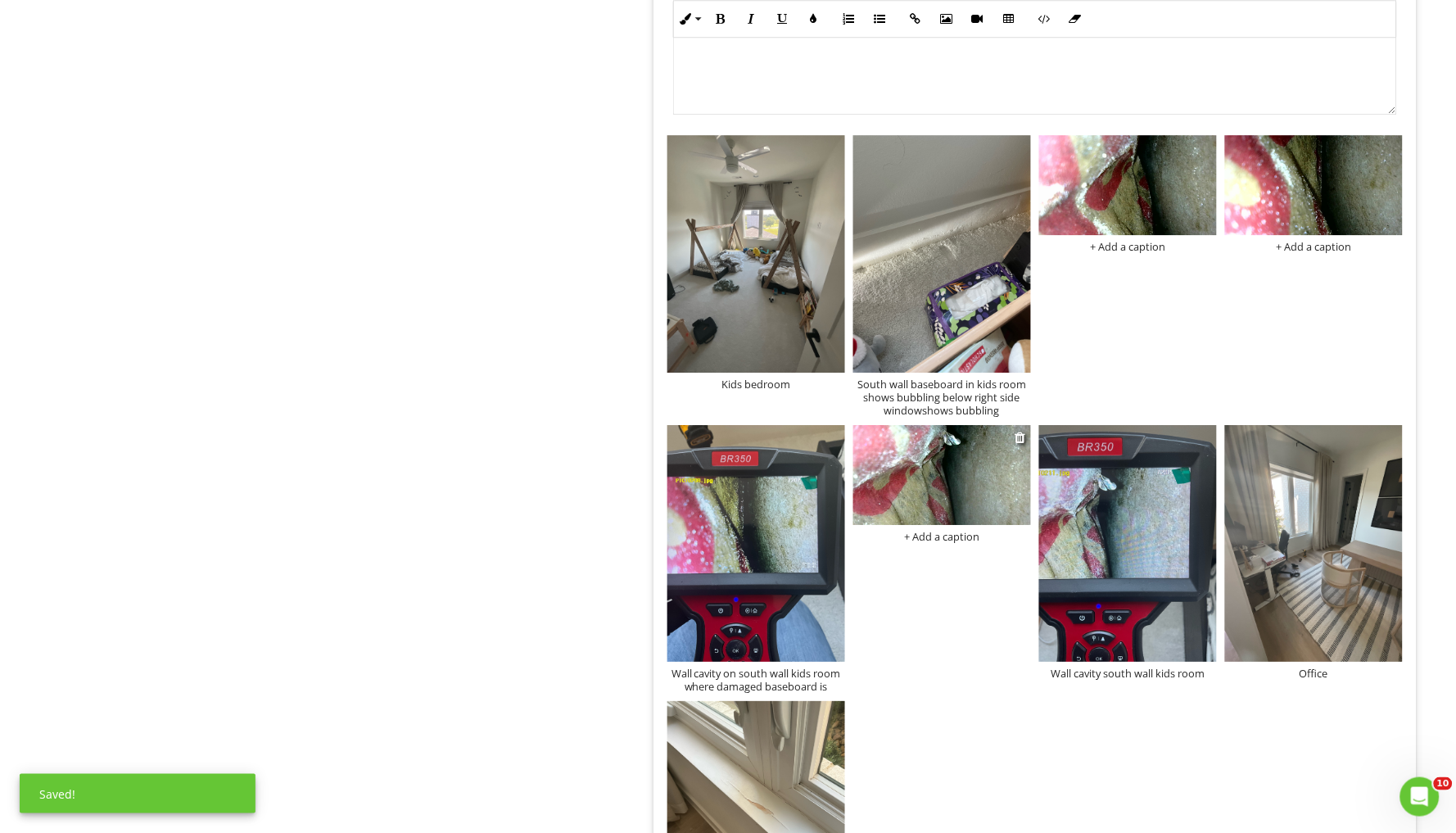
click at [949, 530] on div "+ Add a caption" at bounding box center [942, 537] width 178 height 13
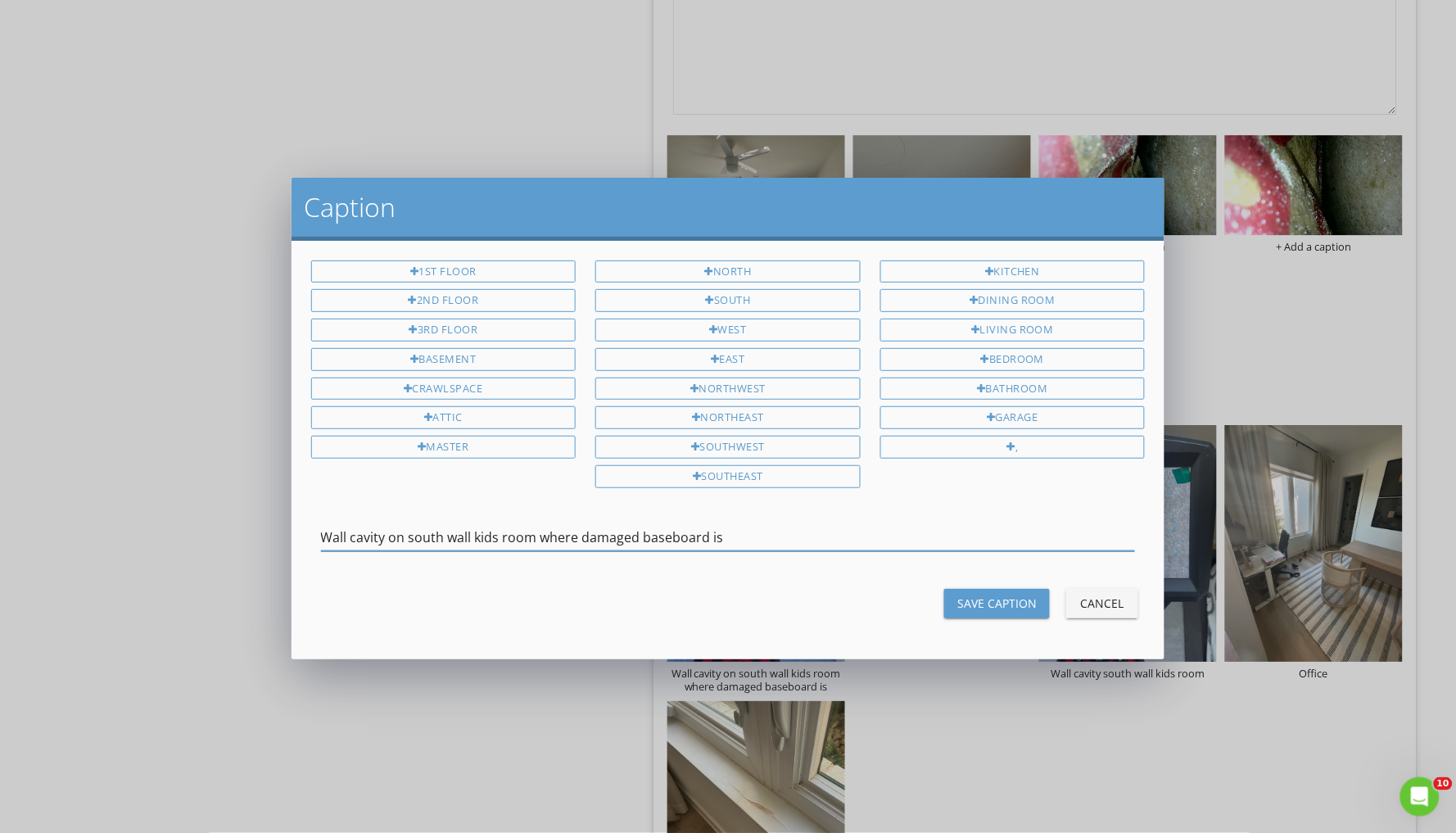
type input "Wall cavity on south wall kids room where damaged baseboard is"
click at [1024, 597] on div "Save Caption" at bounding box center [997, 603] width 80 height 17
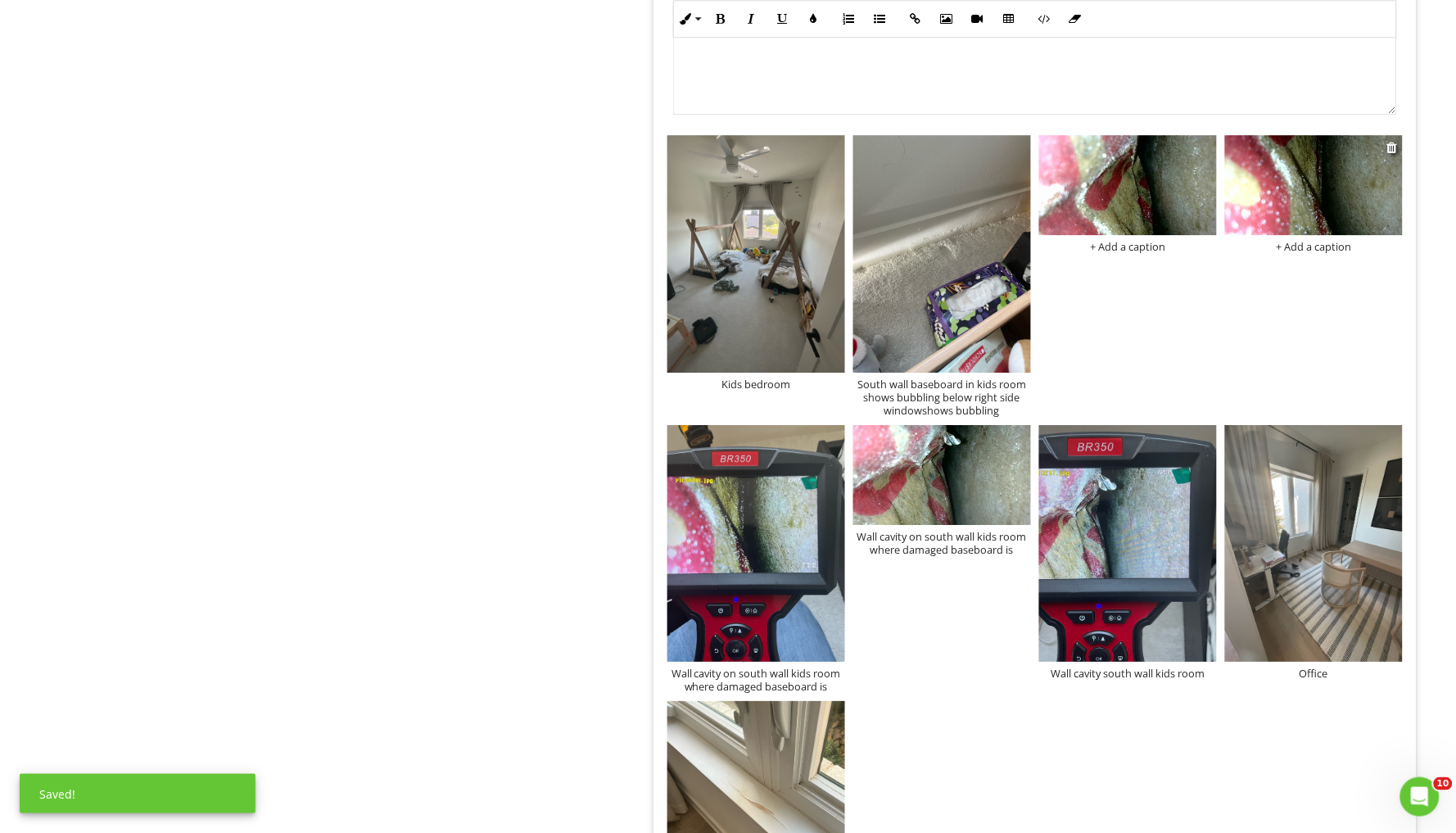
click at [1308, 249] on div "+ Add a caption" at bounding box center [1314, 247] width 178 height 13
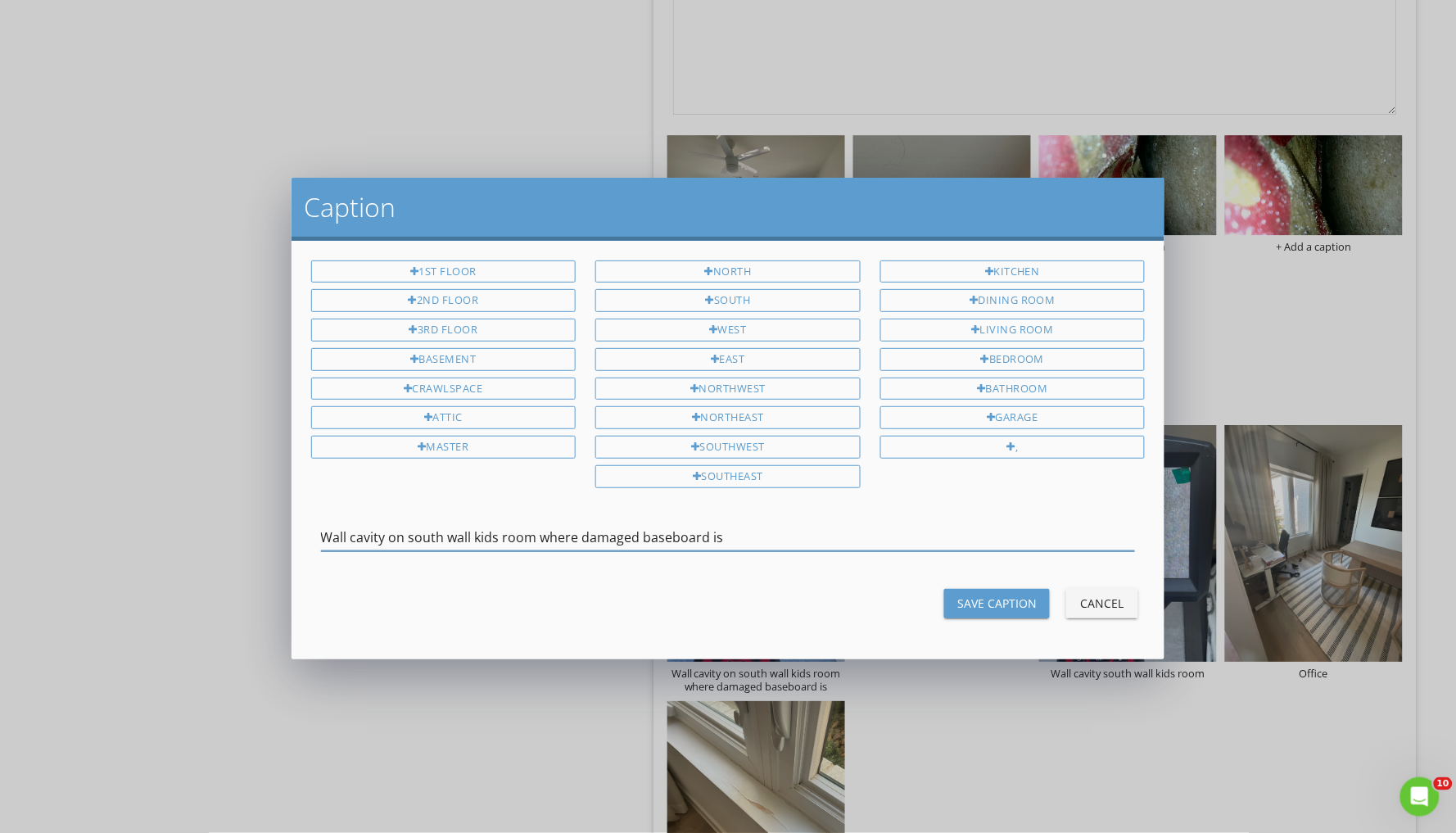
type input "Wall cavity on south wall kids room where damaged baseboard is"
click at [996, 595] on div "Save Caption" at bounding box center [997, 603] width 80 height 17
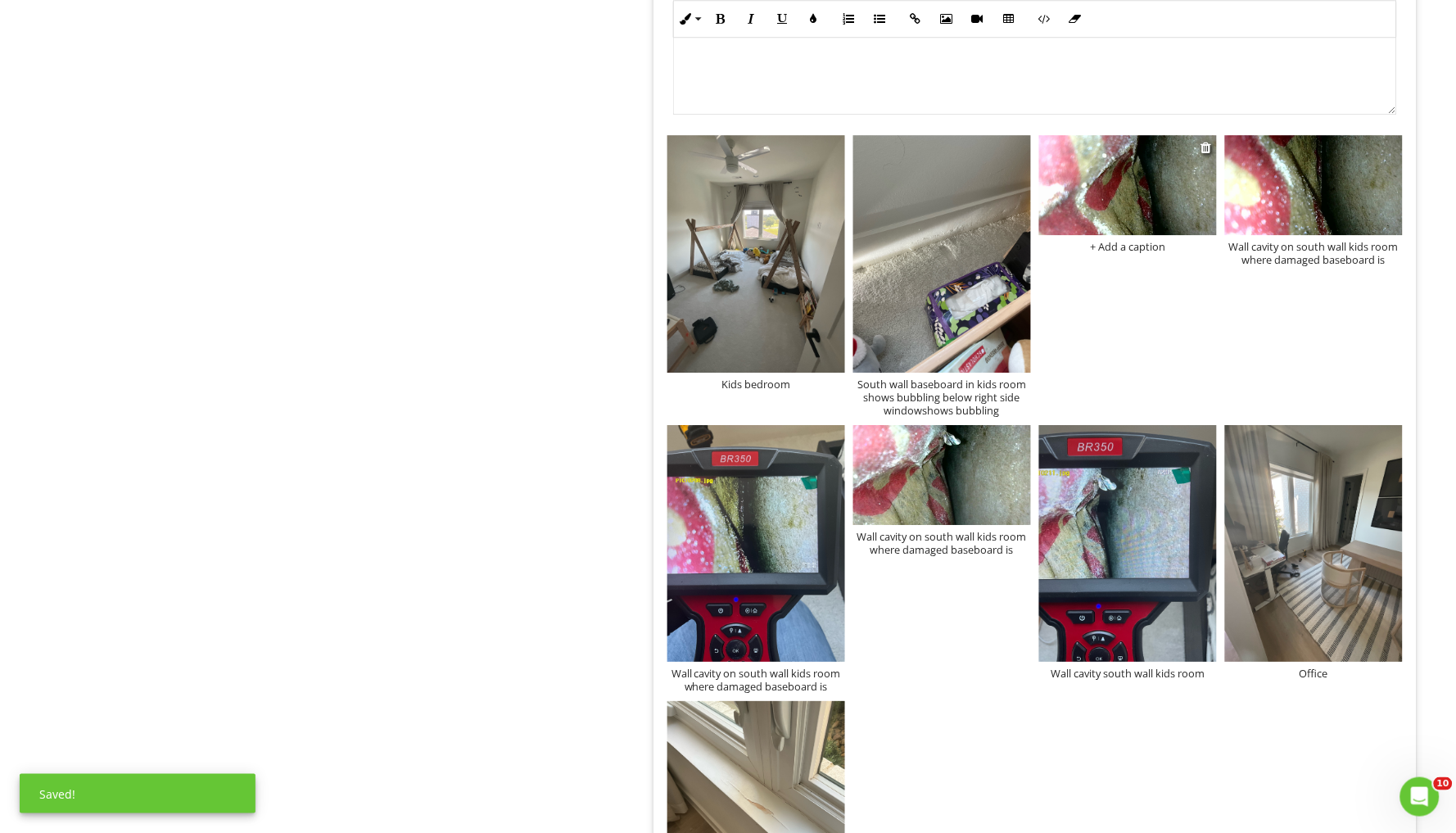
click at [1134, 244] on div "+ Add a caption" at bounding box center [1129, 247] width 178 height 13
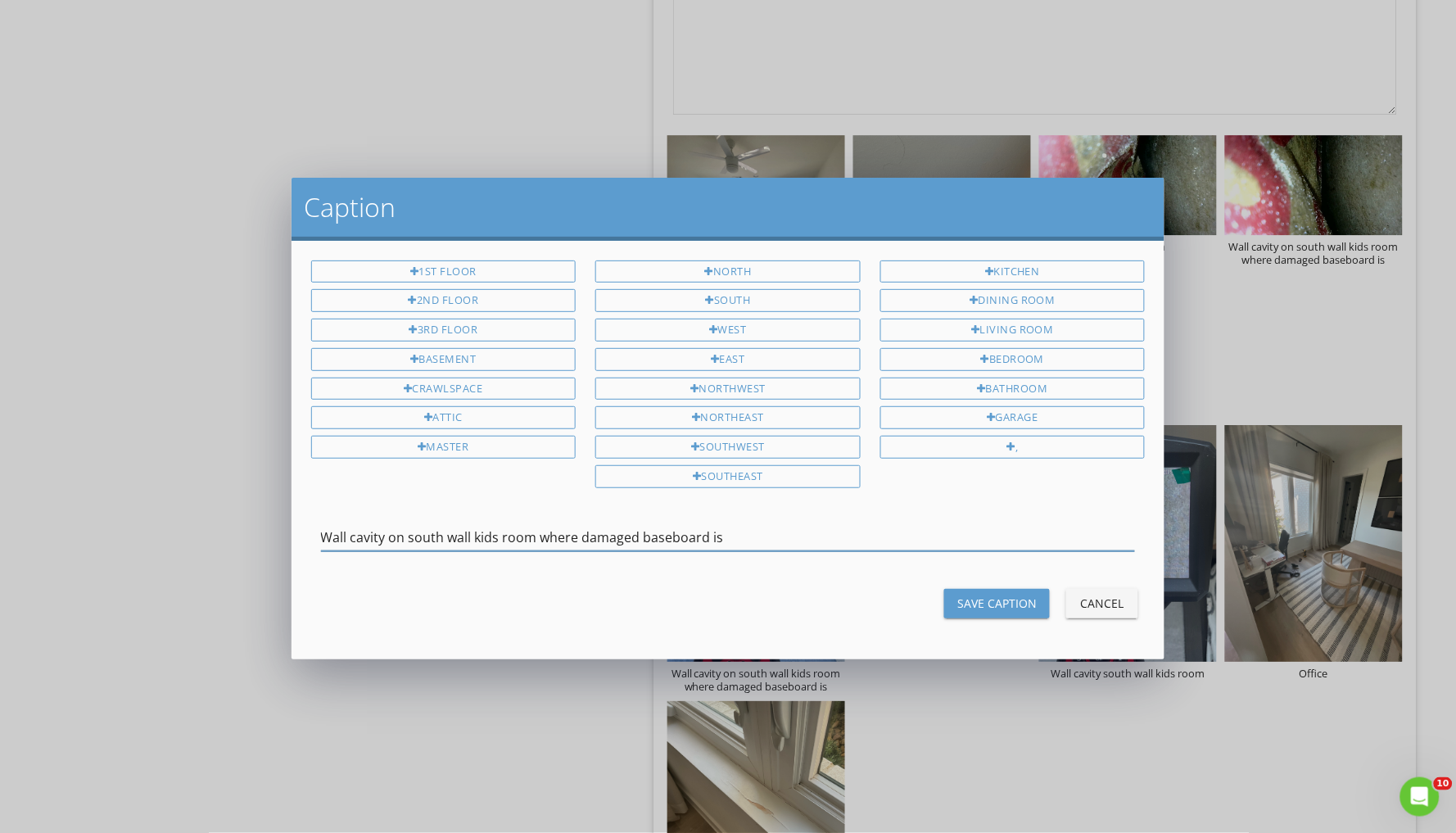
type input "Wall cavity on south wall kids room where damaged baseboard is"
click at [995, 612] on button "Save Caption" at bounding box center [998, 603] width 106 height 29
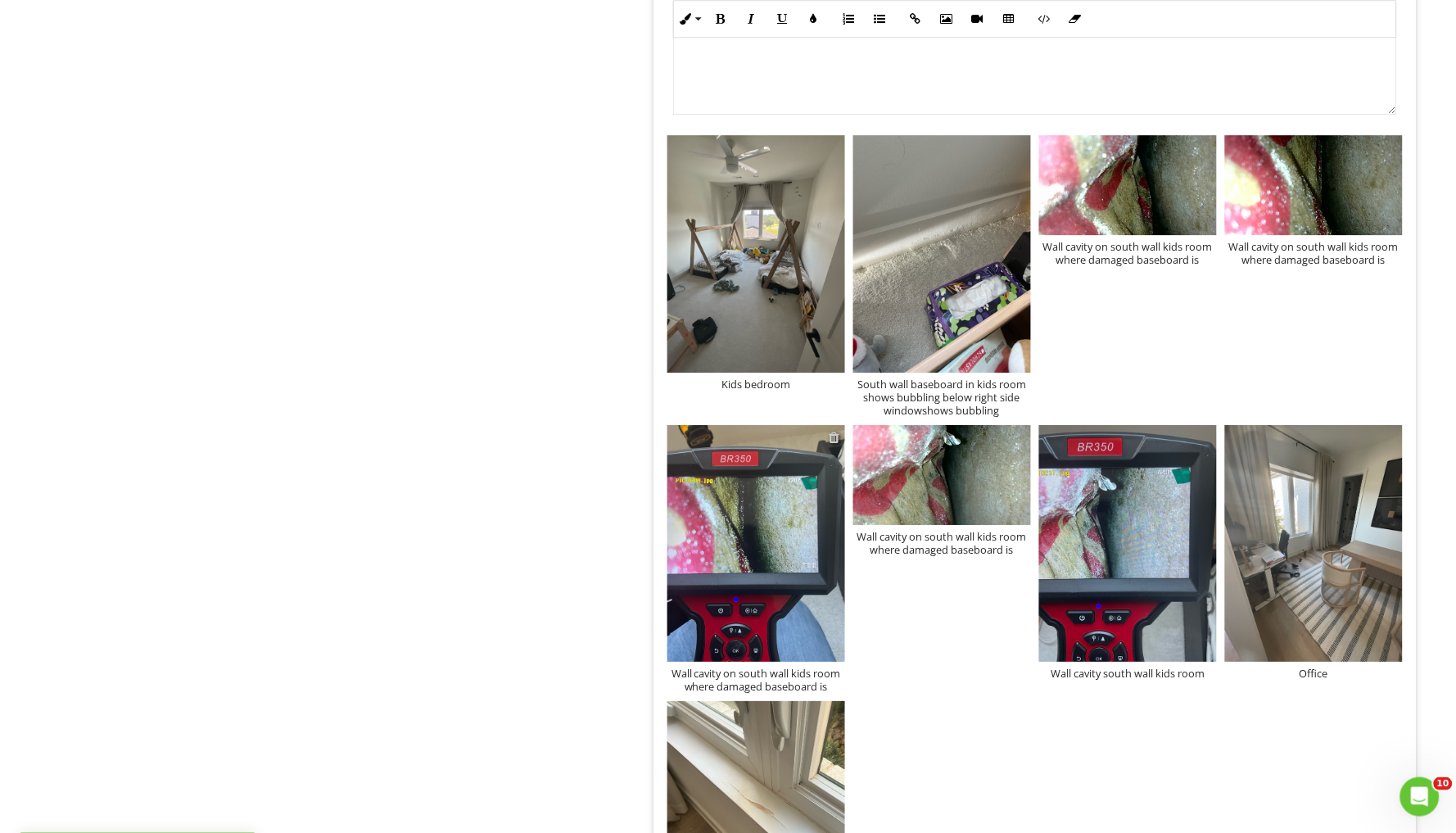
click at [835, 431] on div at bounding box center [835, 437] width 11 height 13
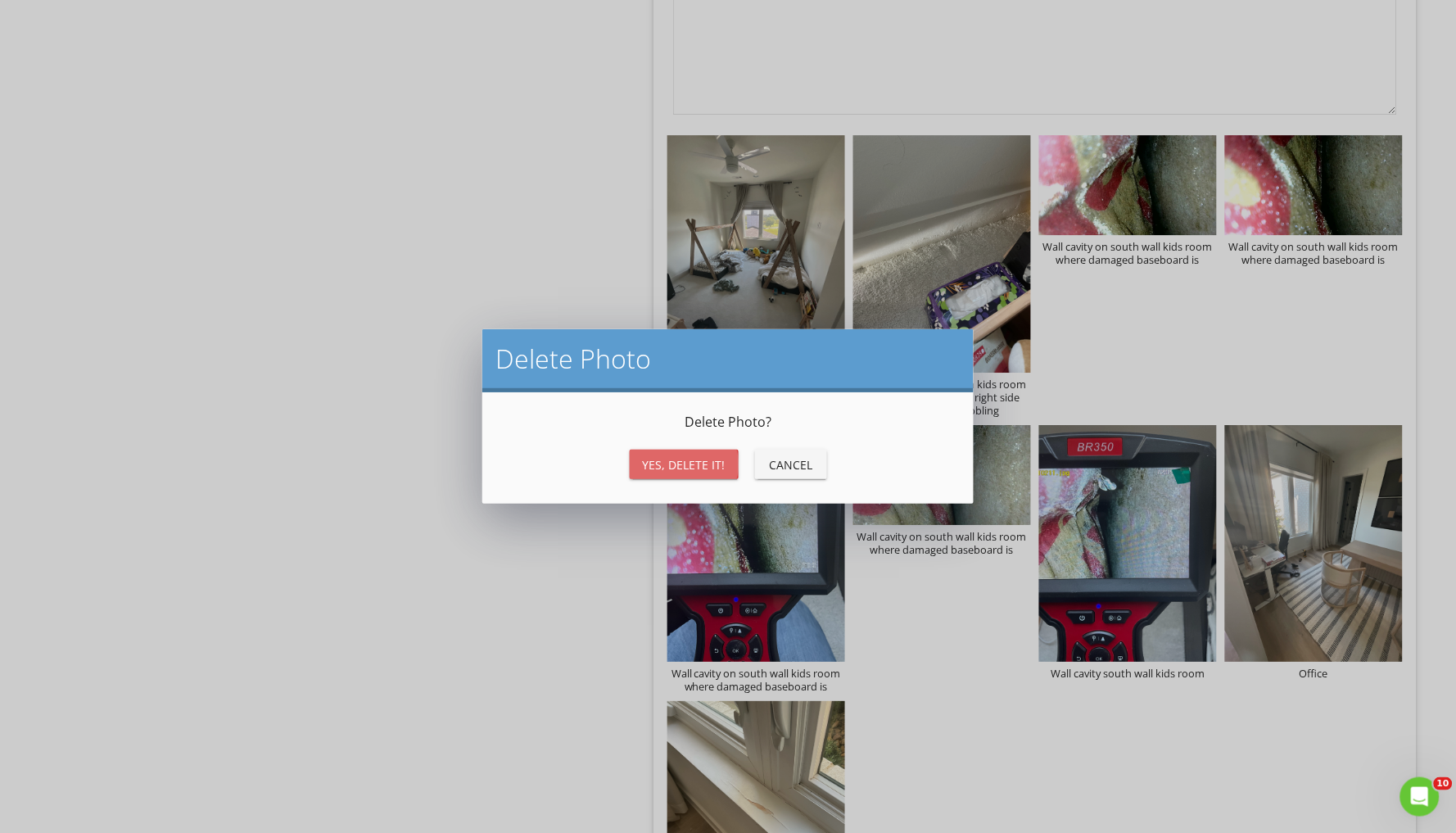
click at [725, 457] on button "Yes, Delete it!" at bounding box center [684, 464] width 109 height 29
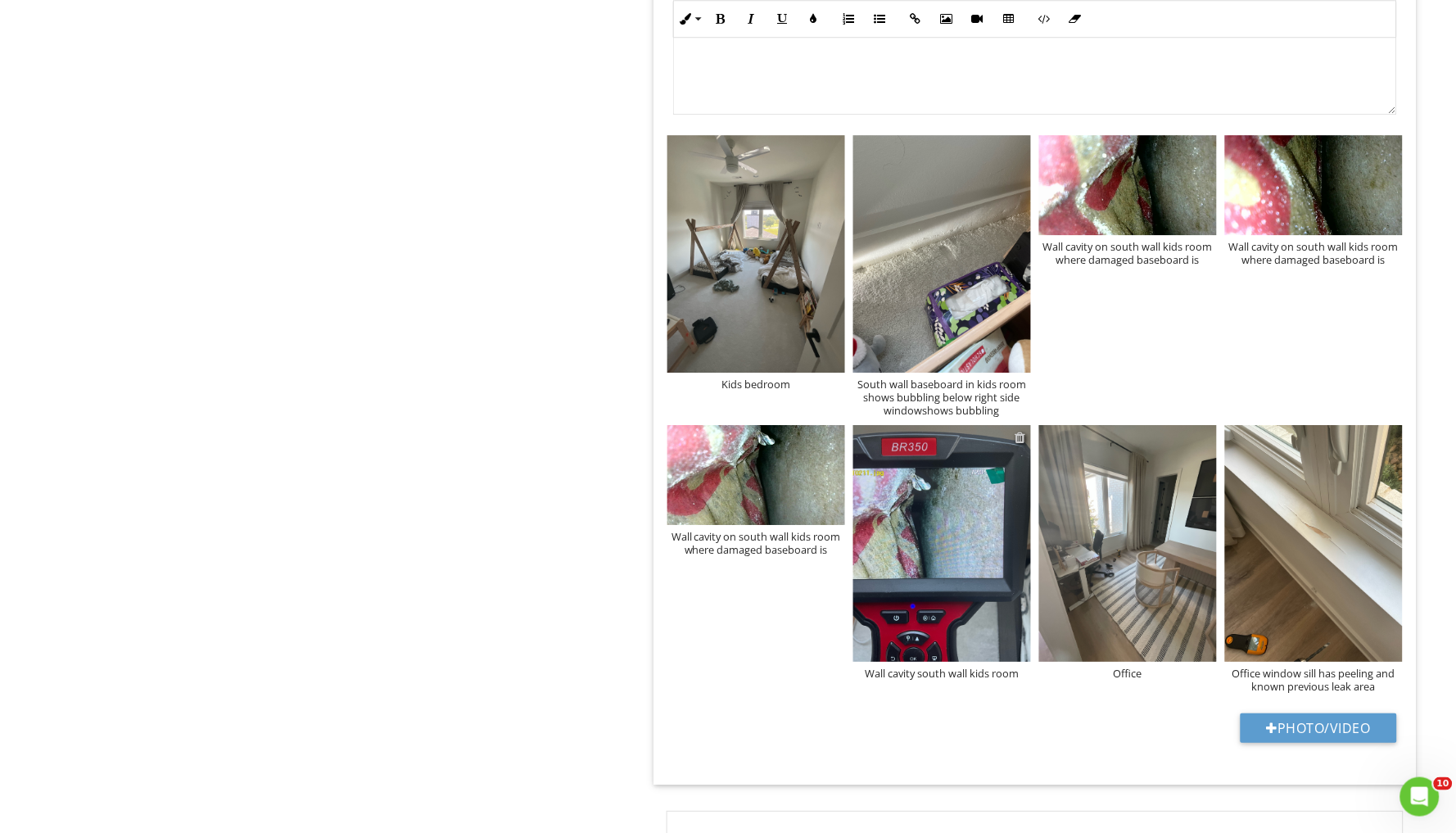
click at [1024, 432] on div at bounding box center [1020, 437] width 11 height 13
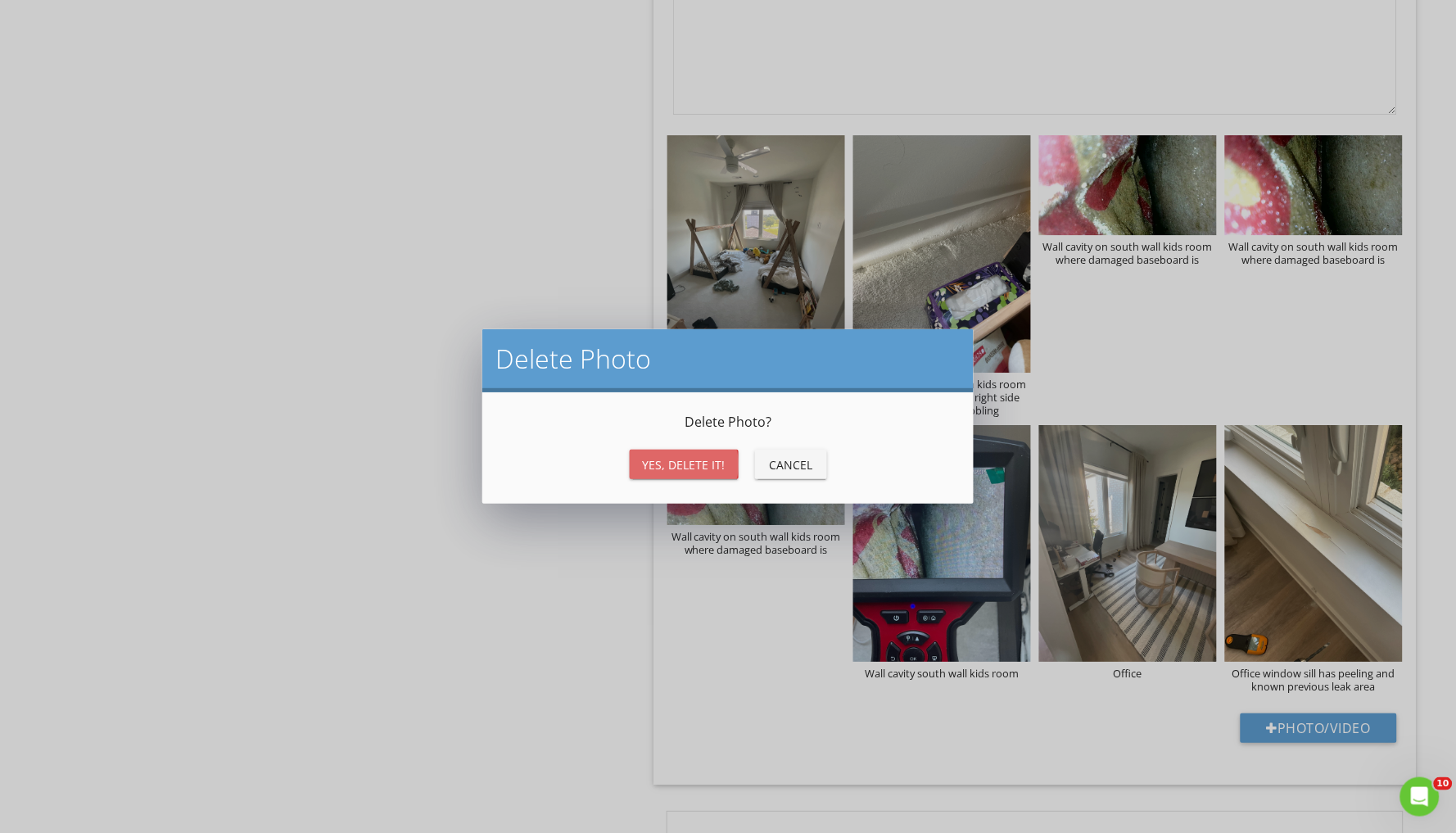
click at [694, 464] on div "Yes, Delete it!" at bounding box center [684, 464] width 83 height 17
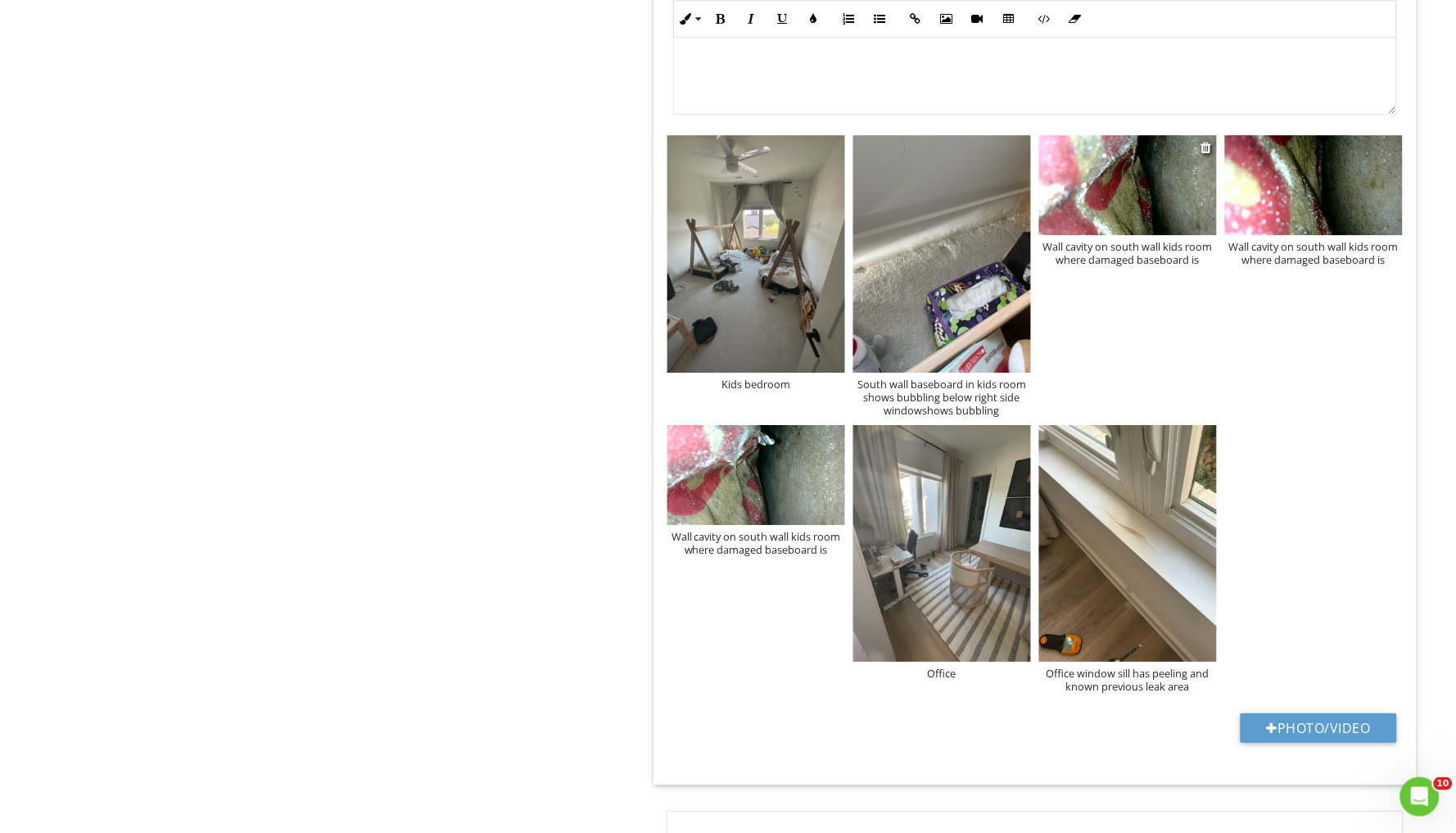
click at [1146, 203] on img at bounding box center [1129, 185] width 178 height 100
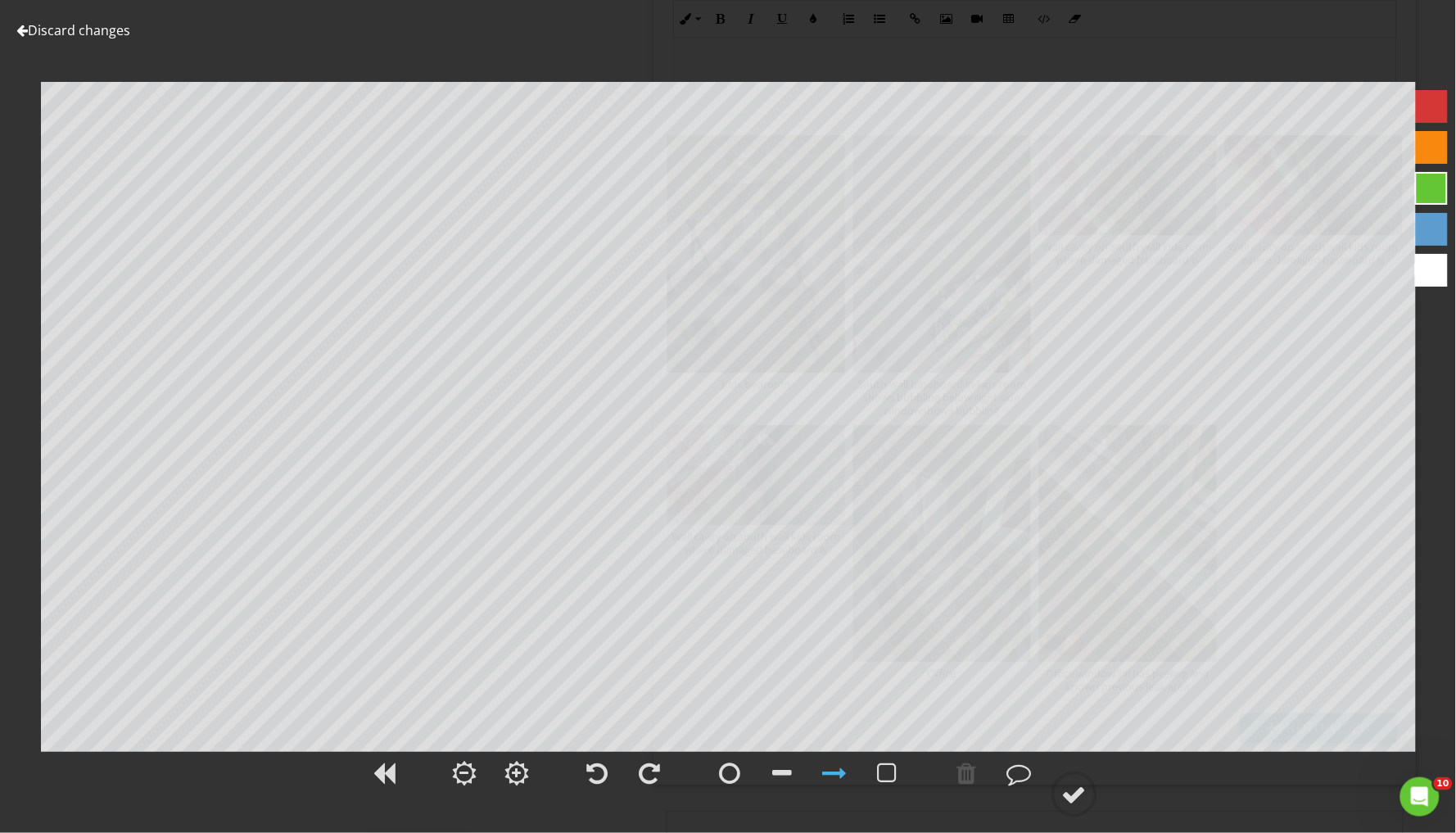
click at [1427, 102] on div at bounding box center [1431, 106] width 33 height 33
click at [1081, 788] on div at bounding box center [1074, 794] width 24 height 24
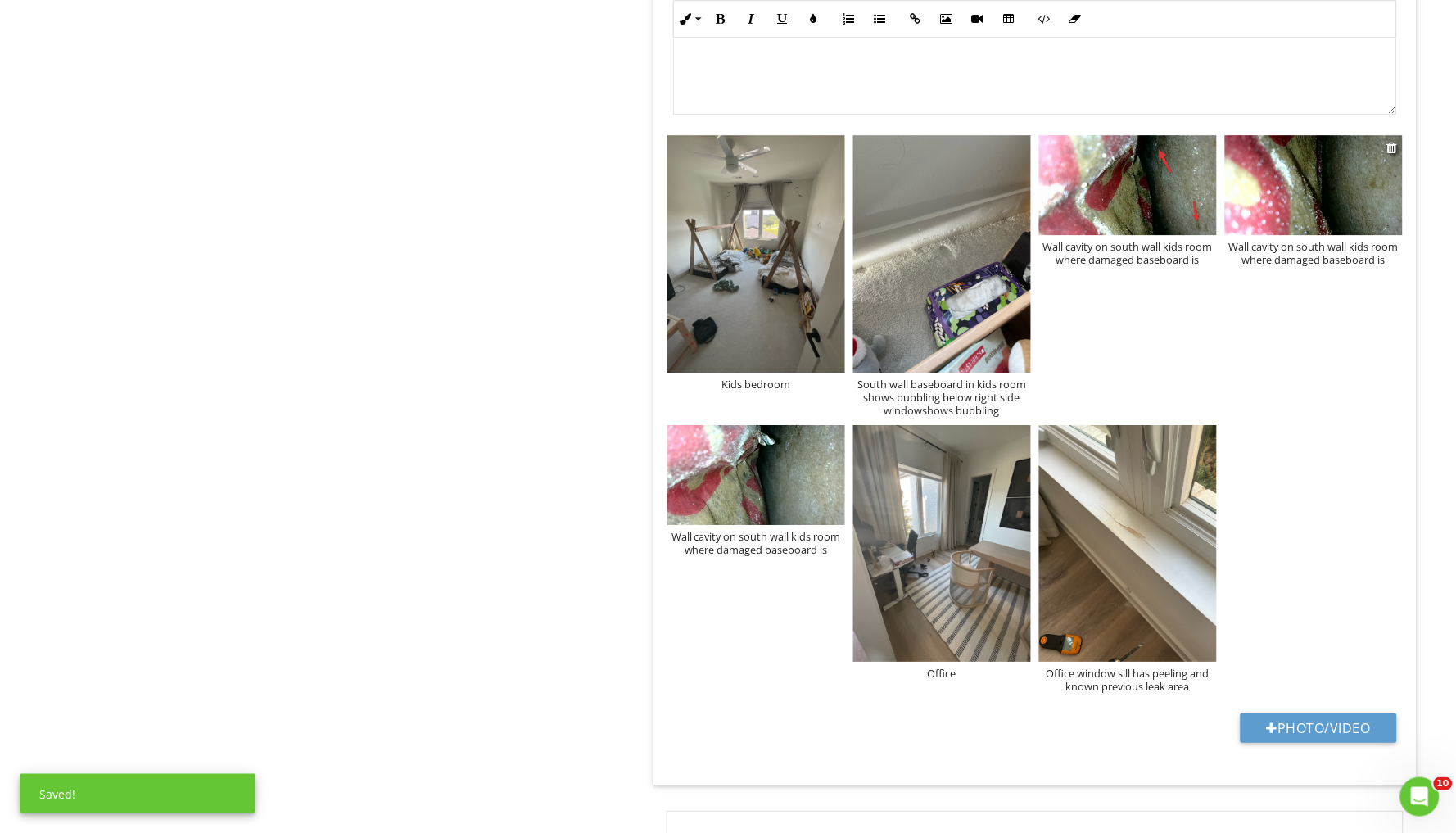
click at [1310, 179] on img at bounding box center [1314, 185] width 178 height 100
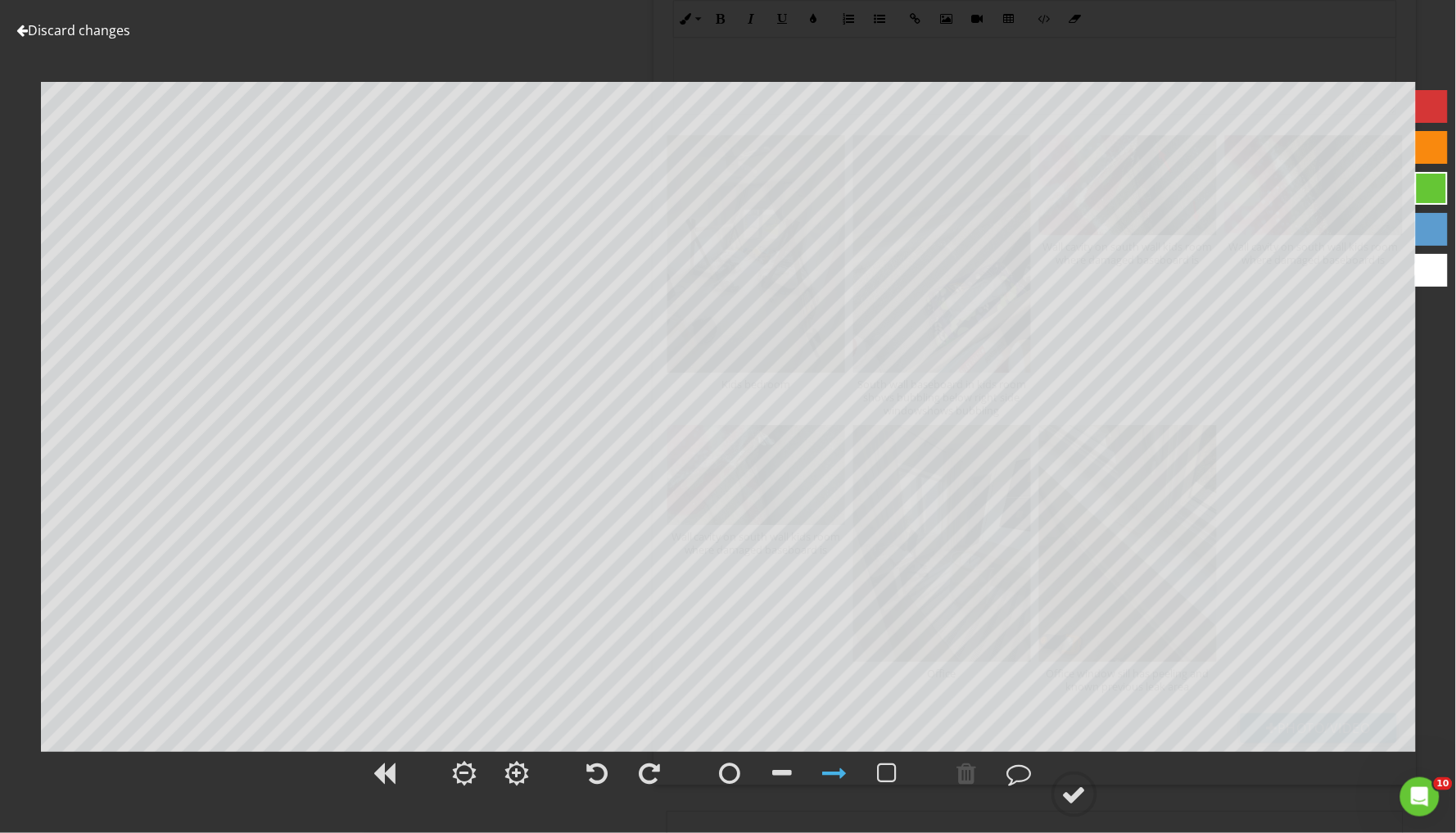
click at [1438, 105] on div at bounding box center [1431, 106] width 33 height 33
click at [1083, 792] on div at bounding box center [1074, 794] width 24 height 24
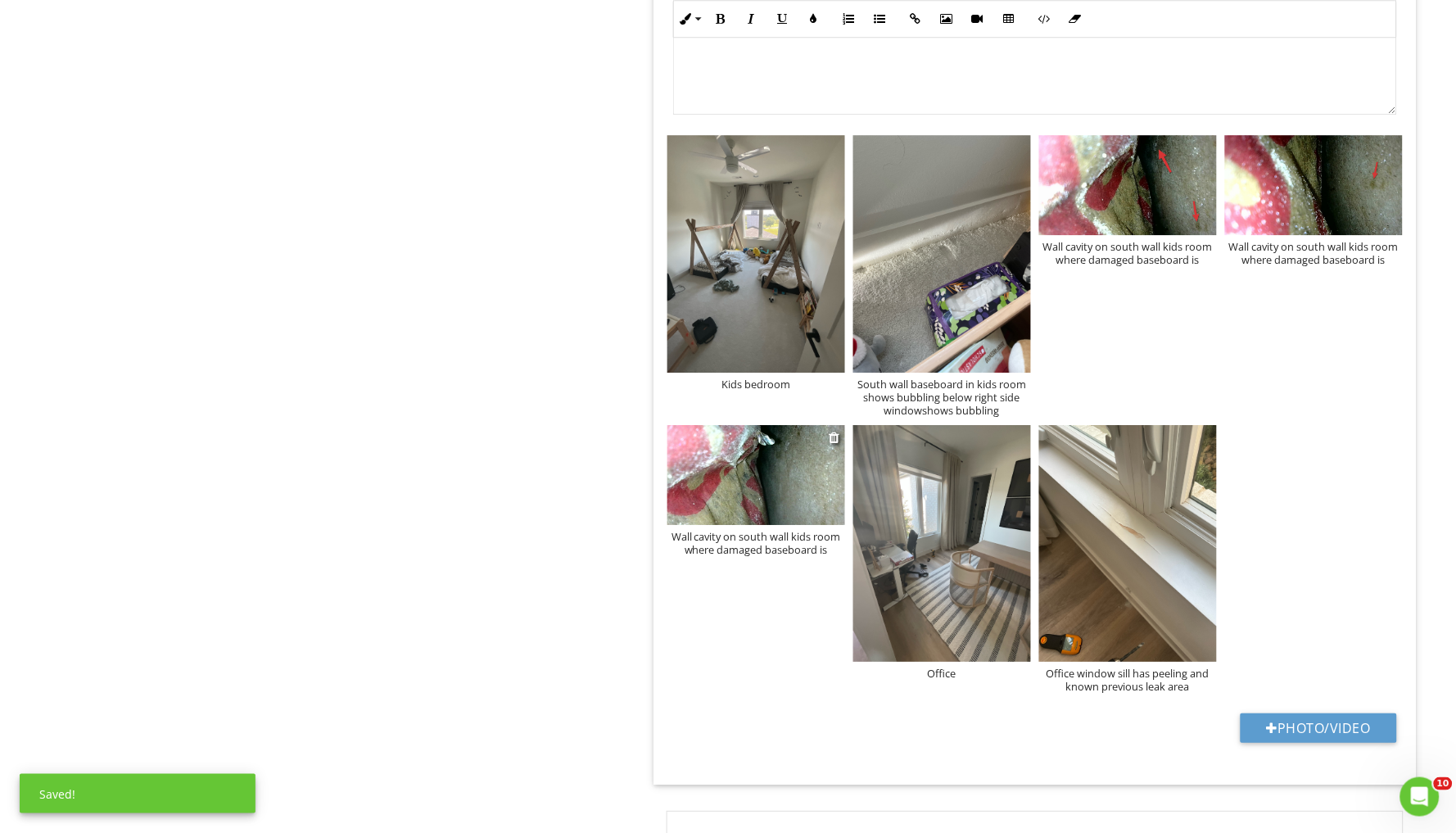
click at [785, 478] on img at bounding box center [757, 474] width 178 height 100
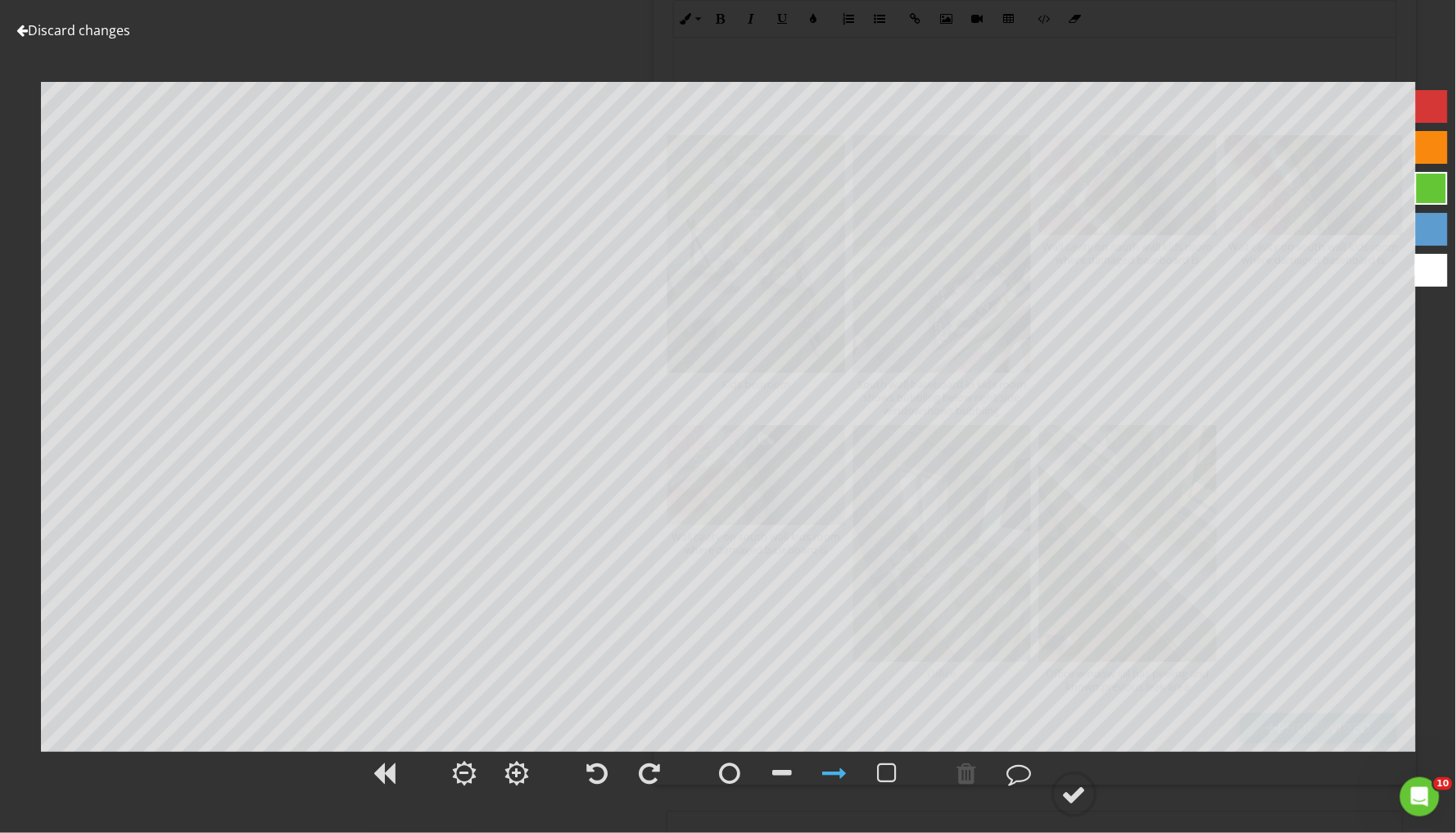
click at [1441, 107] on div at bounding box center [1431, 106] width 33 height 33
click at [1080, 799] on div at bounding box center [1074, 794] width 24 height 24
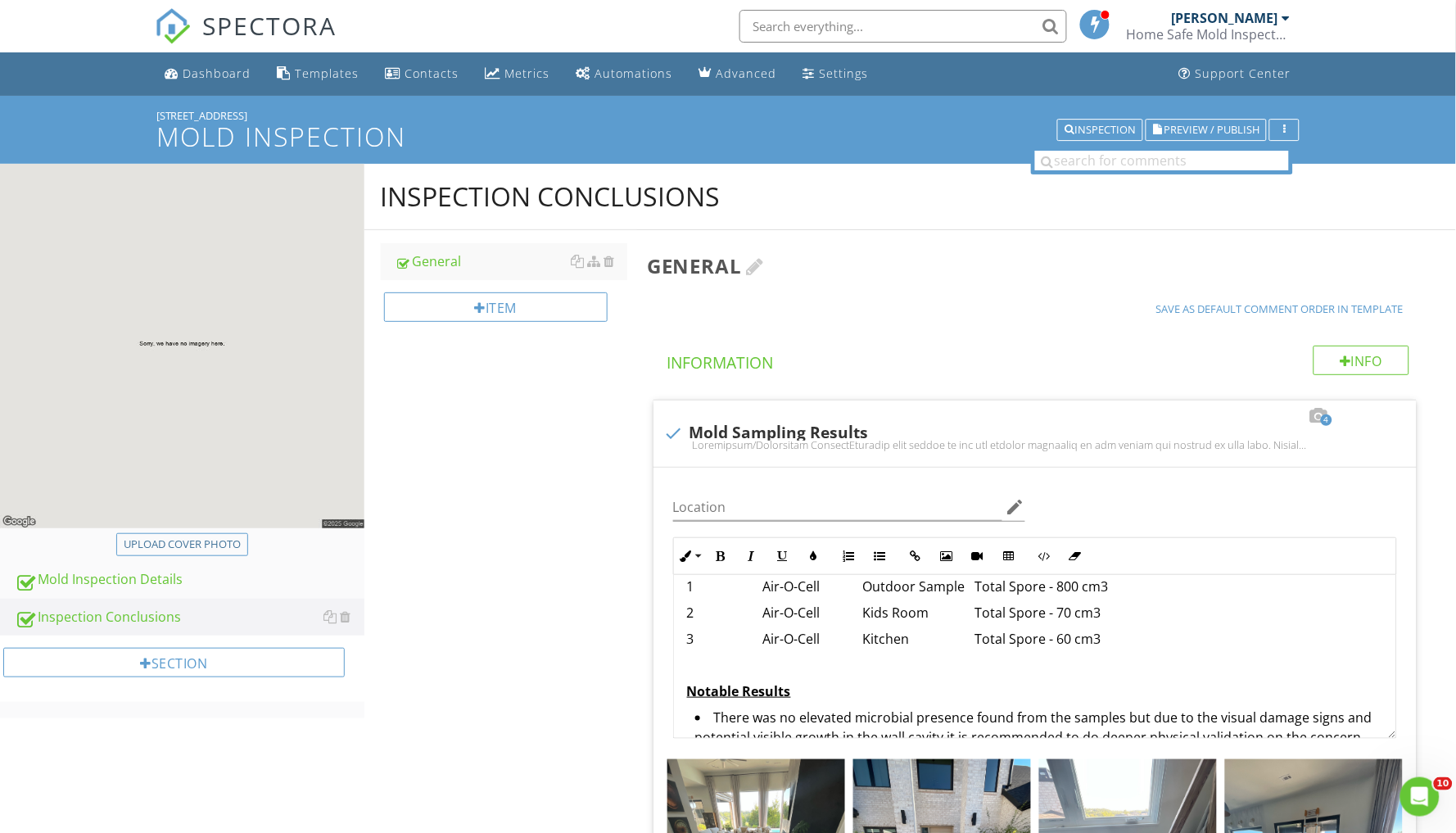
scroll to position [0, 0]
click at [1284, 128] on icon "button" at bounding box center [1284, 130] width 3 height 12
click at [1343, 160] on div "Report Settings" at bounding box center [1337, 165] width 107 height 19
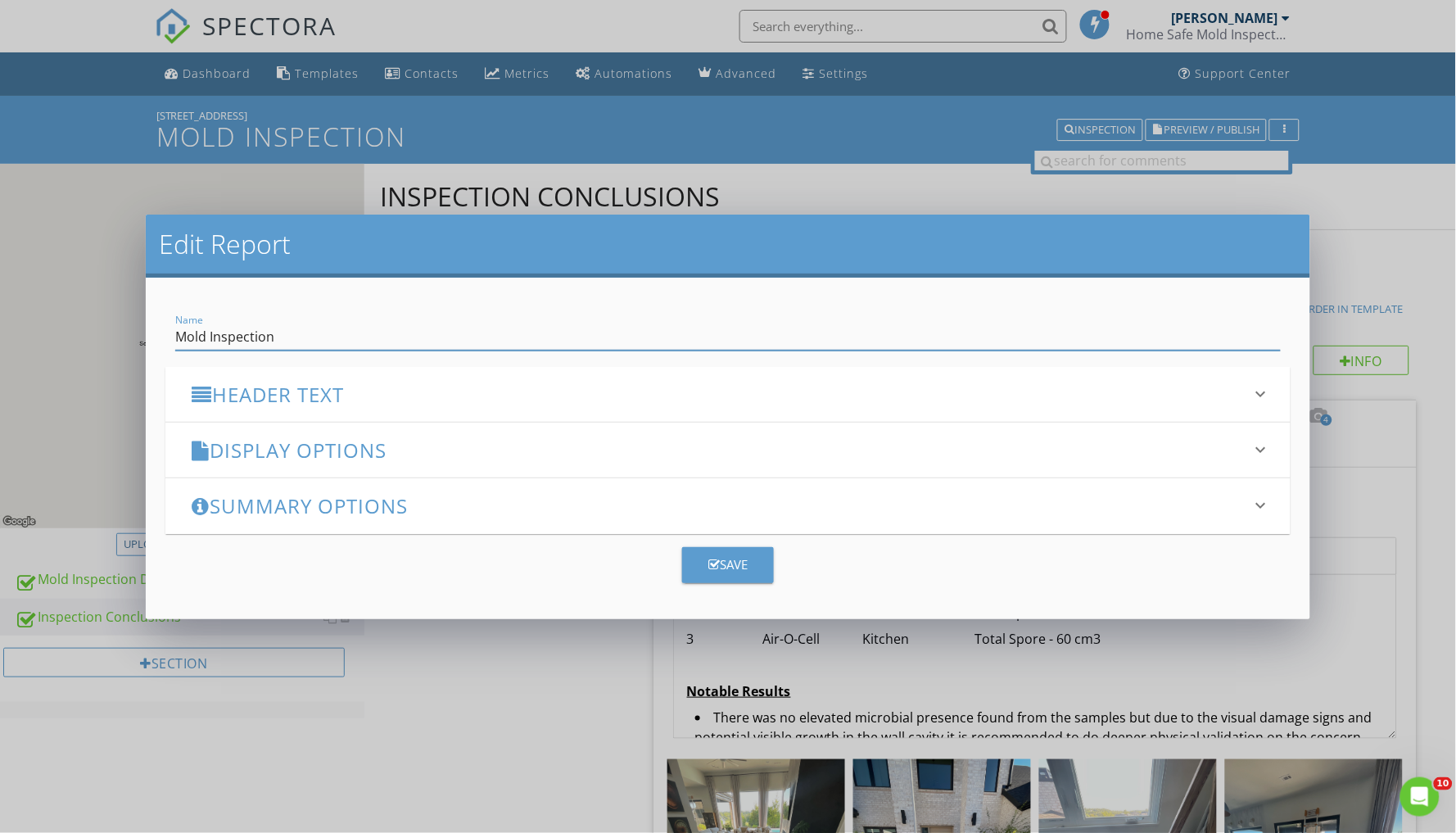
click at [409, 449] on h3 "Display Options" at bounding box center [718, 450] width 1053 height 22
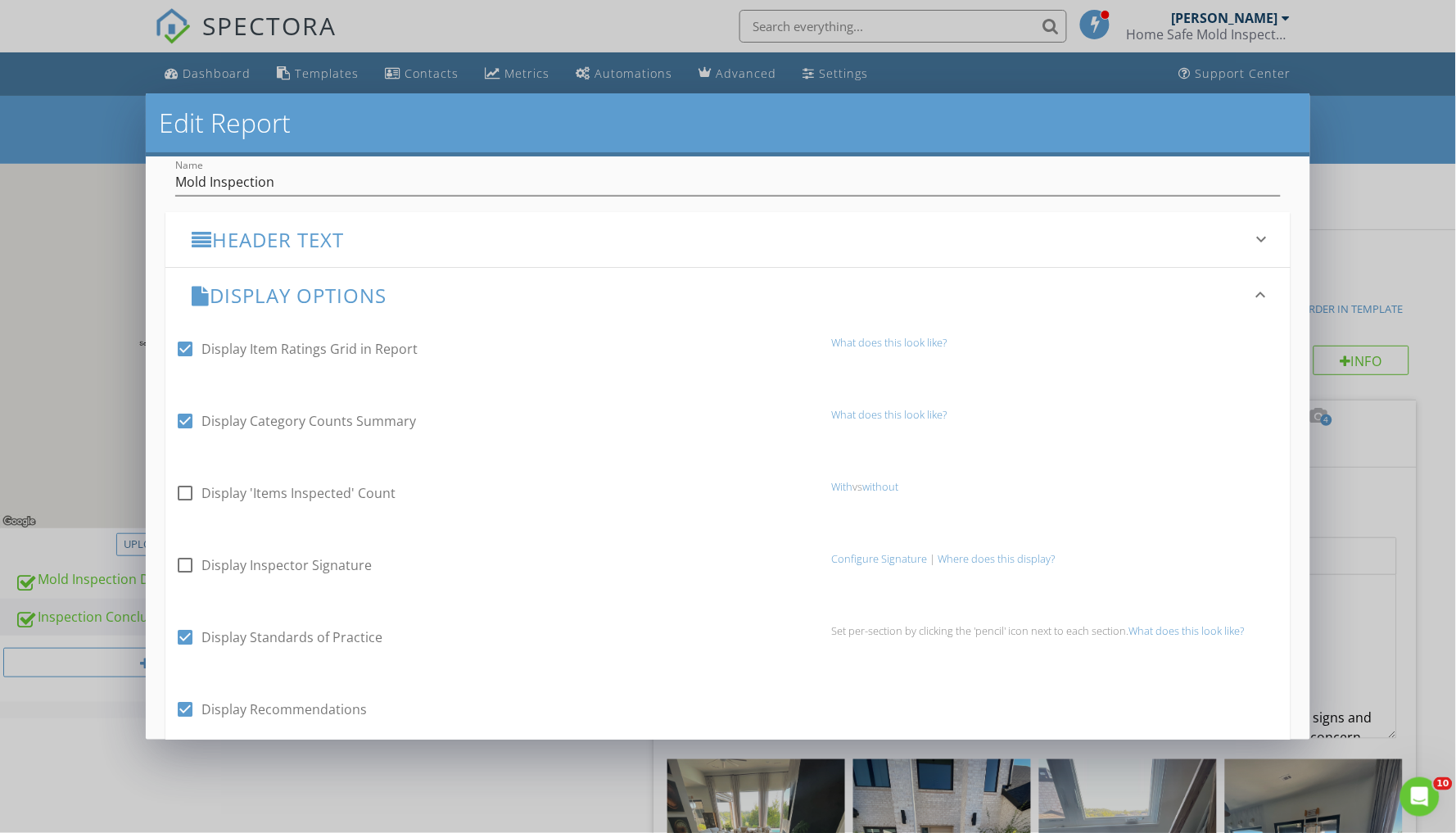
scroll to position [46, 0]
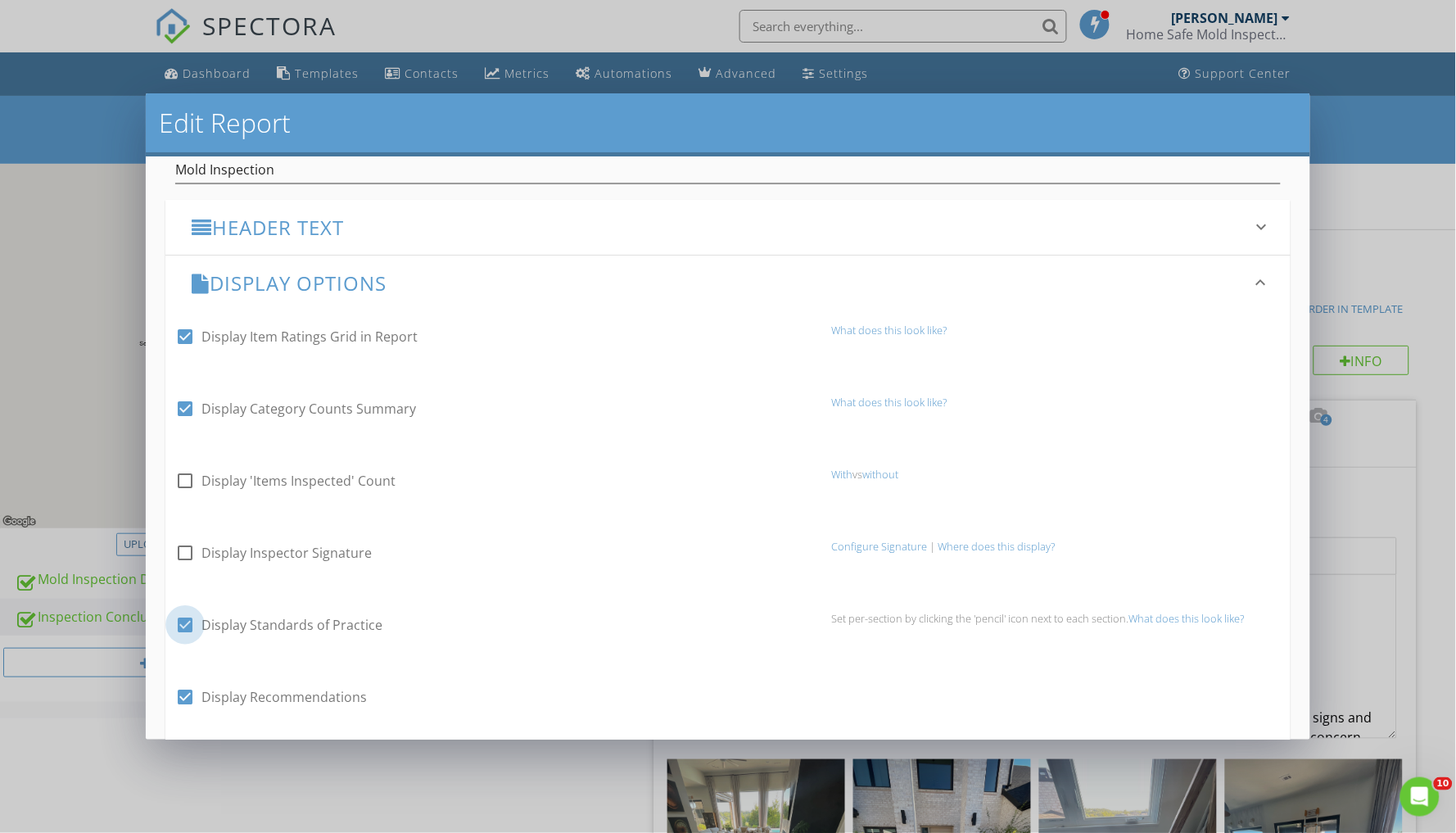
click at [186, 616] on div at bounding box center [185, 625] width 28 height 28
checkbox input "false"
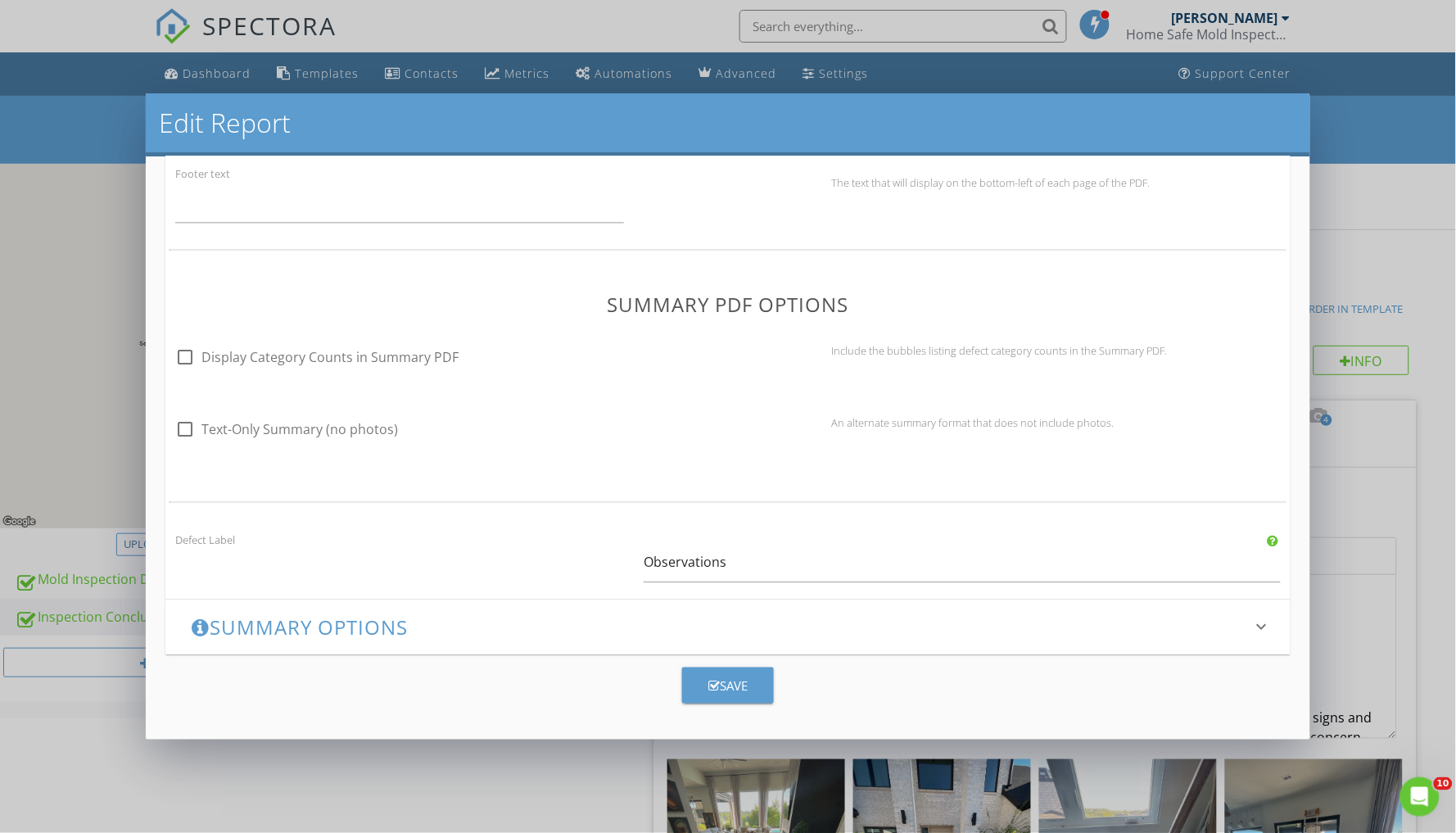
scroll to position [1061, 0]
click at [749, 680] on button "Save" at bounding box center [727, 686] width 92 height 36
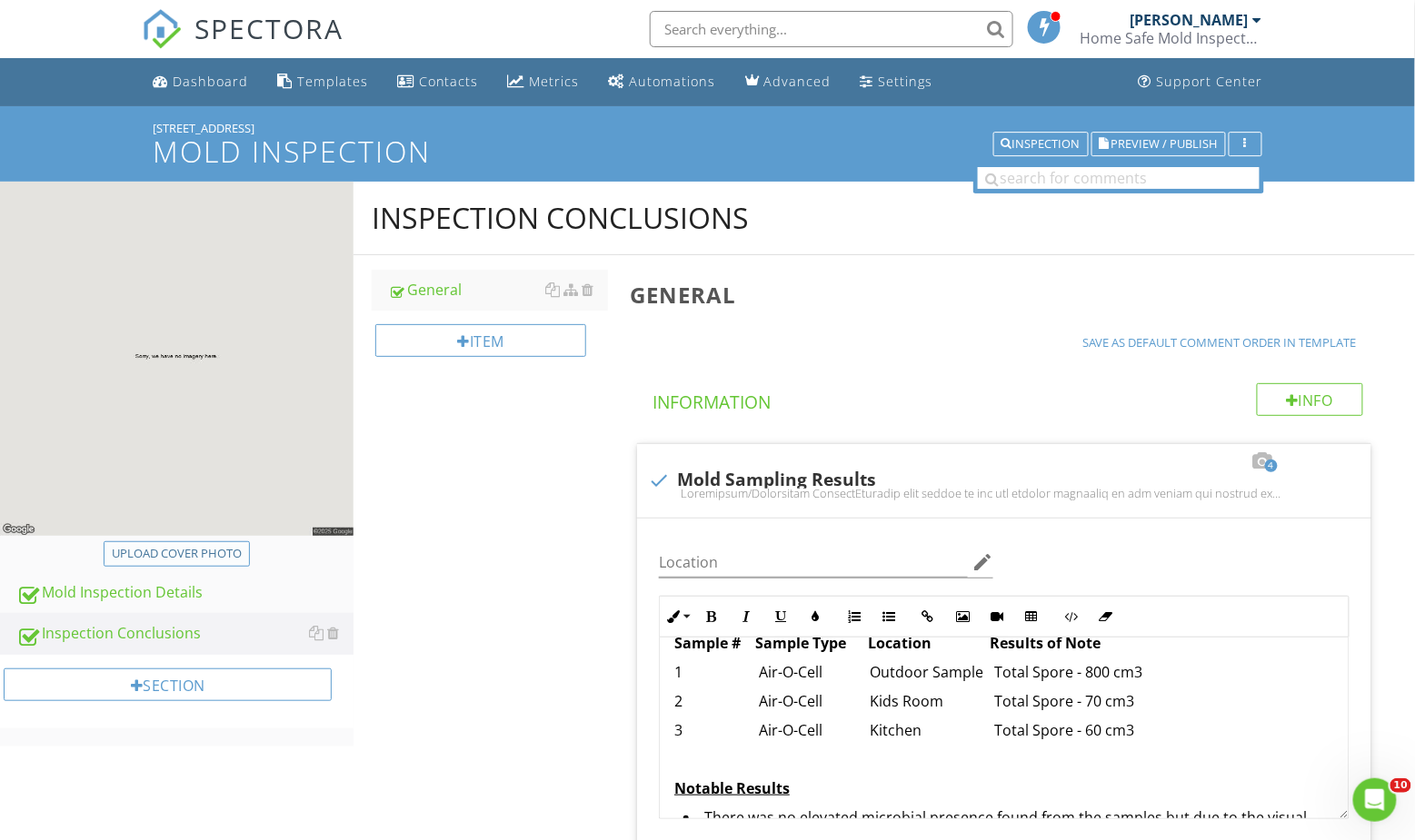
click at [181, 546] on div "Upload cover photo" at bounding box center [176, 554] width 129 height 19
type input "C:\fakepath\IMG_3675.jpeg"
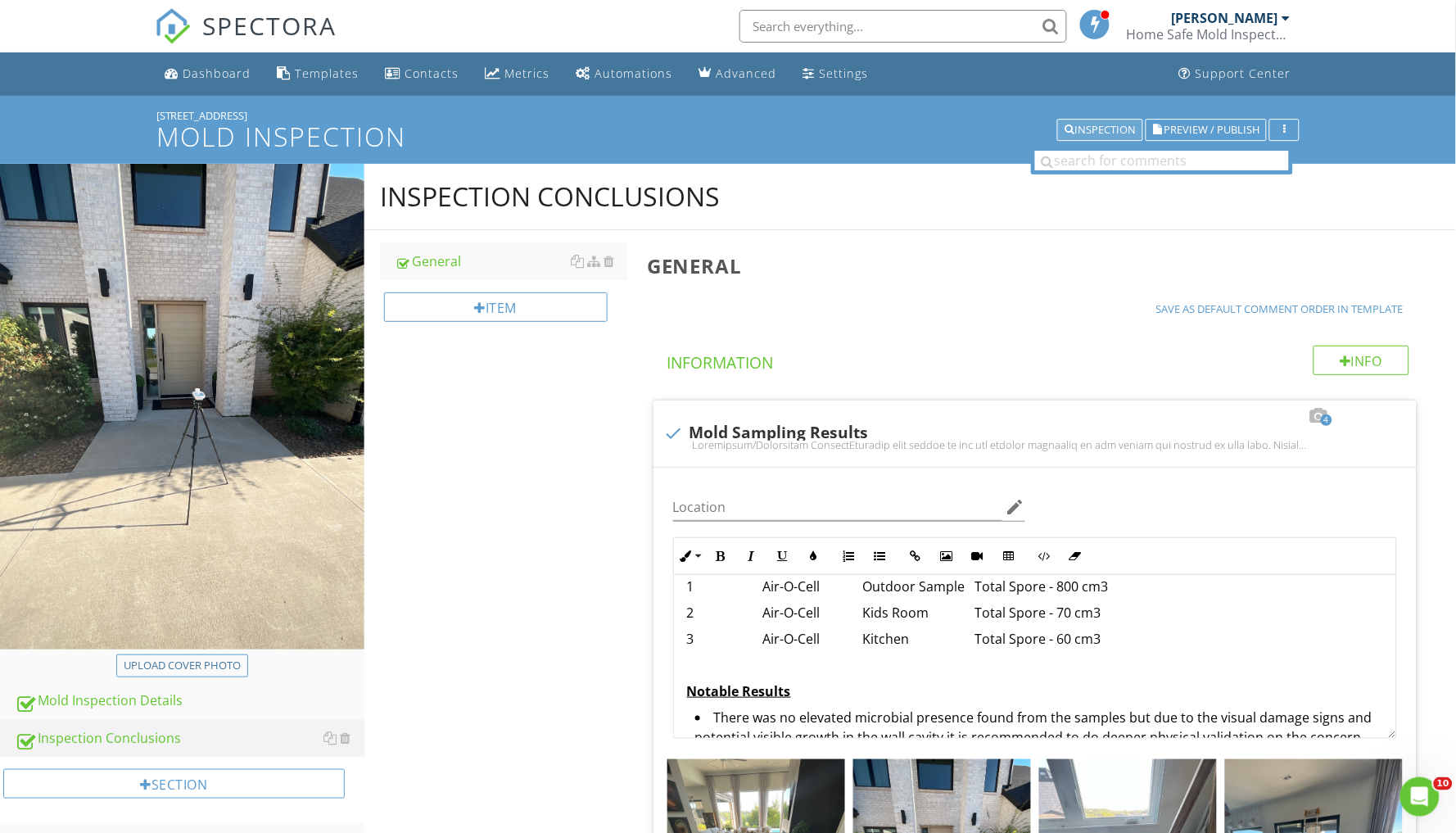
click at [1087, 121] on button "Inspection" at bounding box center [1100, 129] width 86 height 23
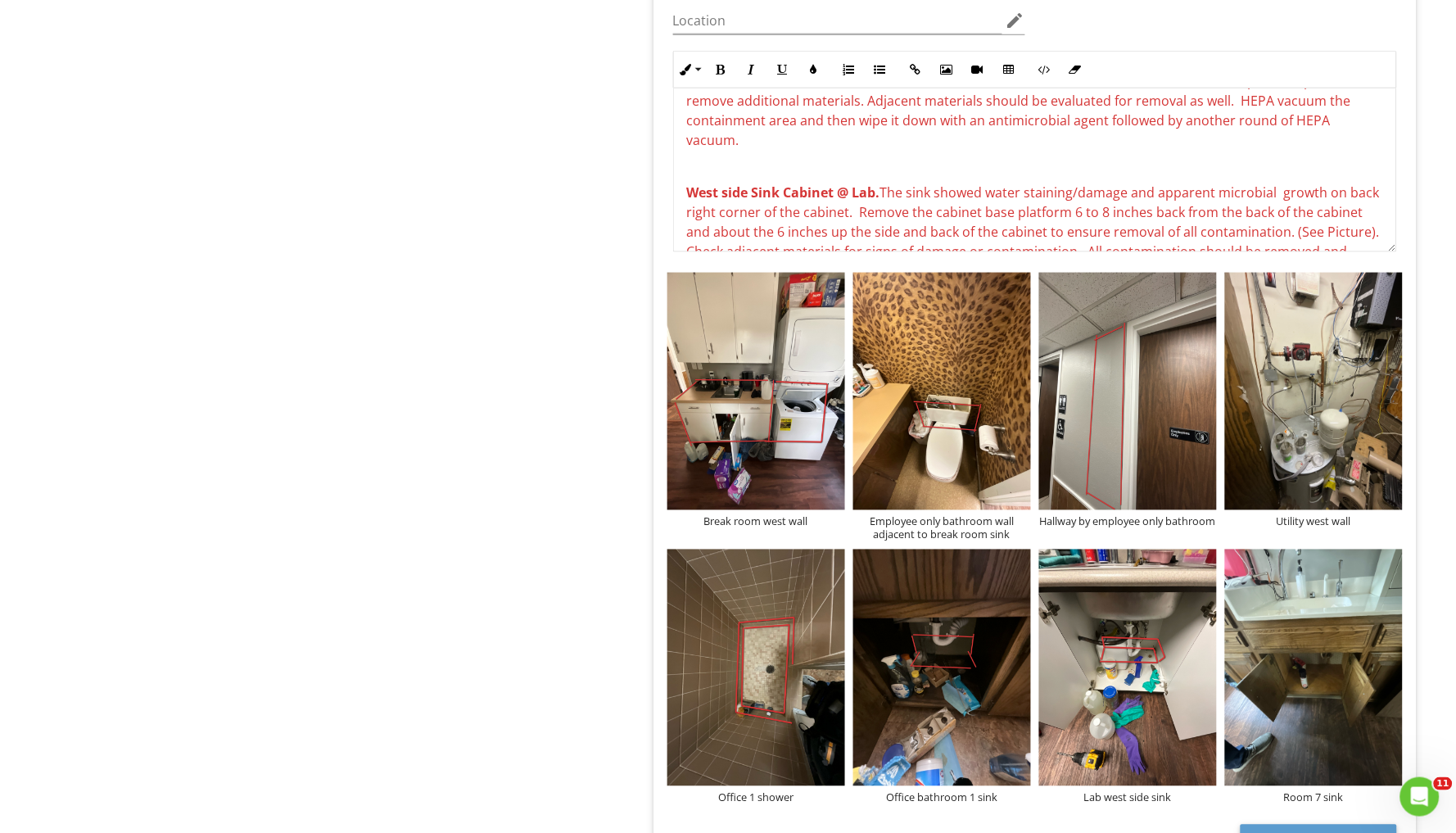
scroll to position [2204, 0]
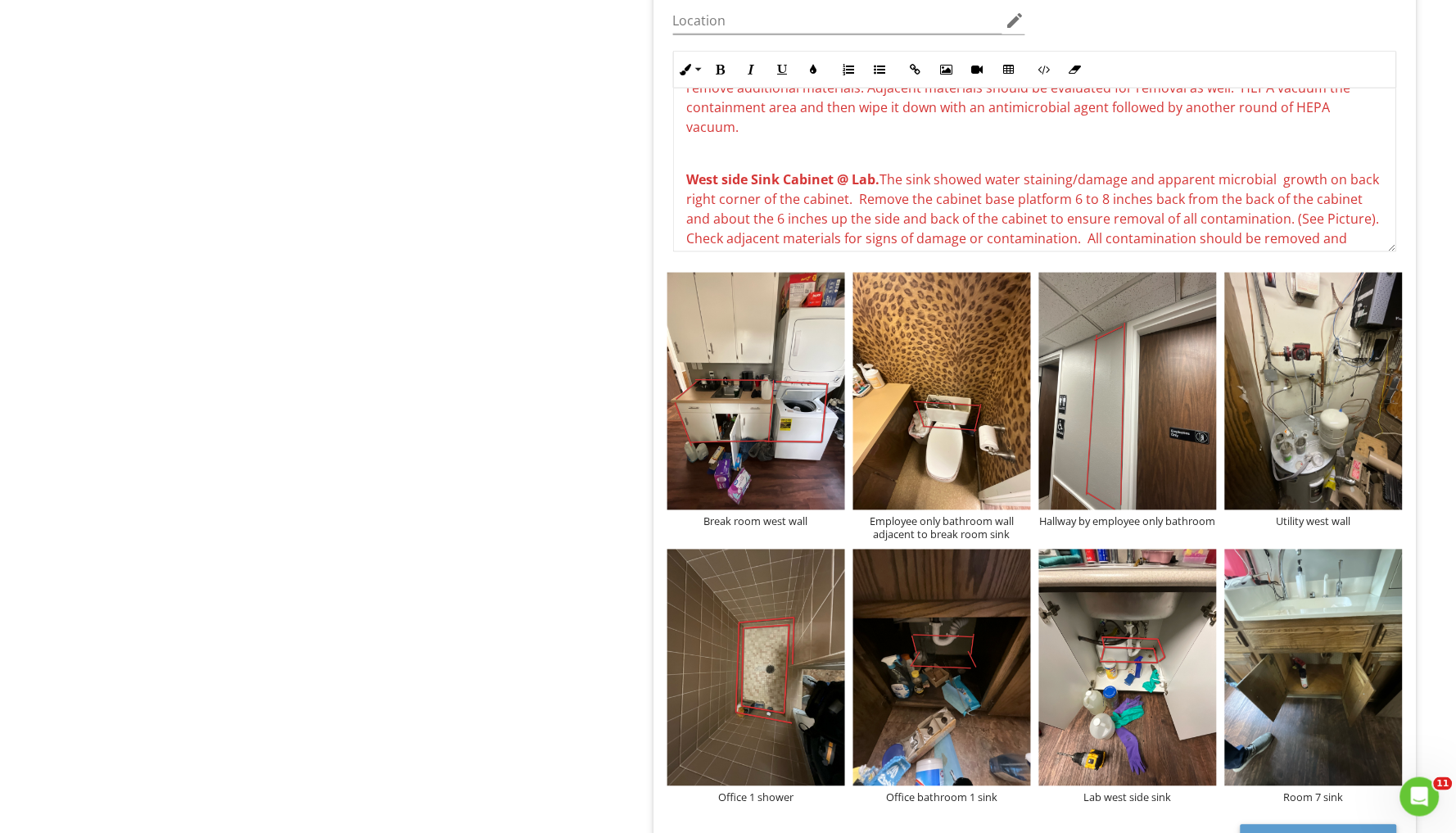
drag, startPoint x: 1084, startPoint y: 149, endPoint x: 1166, endPoint y: 205, distance: 99.3
click at [1166, 205] on p "West side Sink Cabinet @ Lab. The sink showed water staining/damage and apparen…" at bounding box center [1034, 238] width 696 height 138
copy span "All contamination should be removed and remediator should evaluate the area for…"
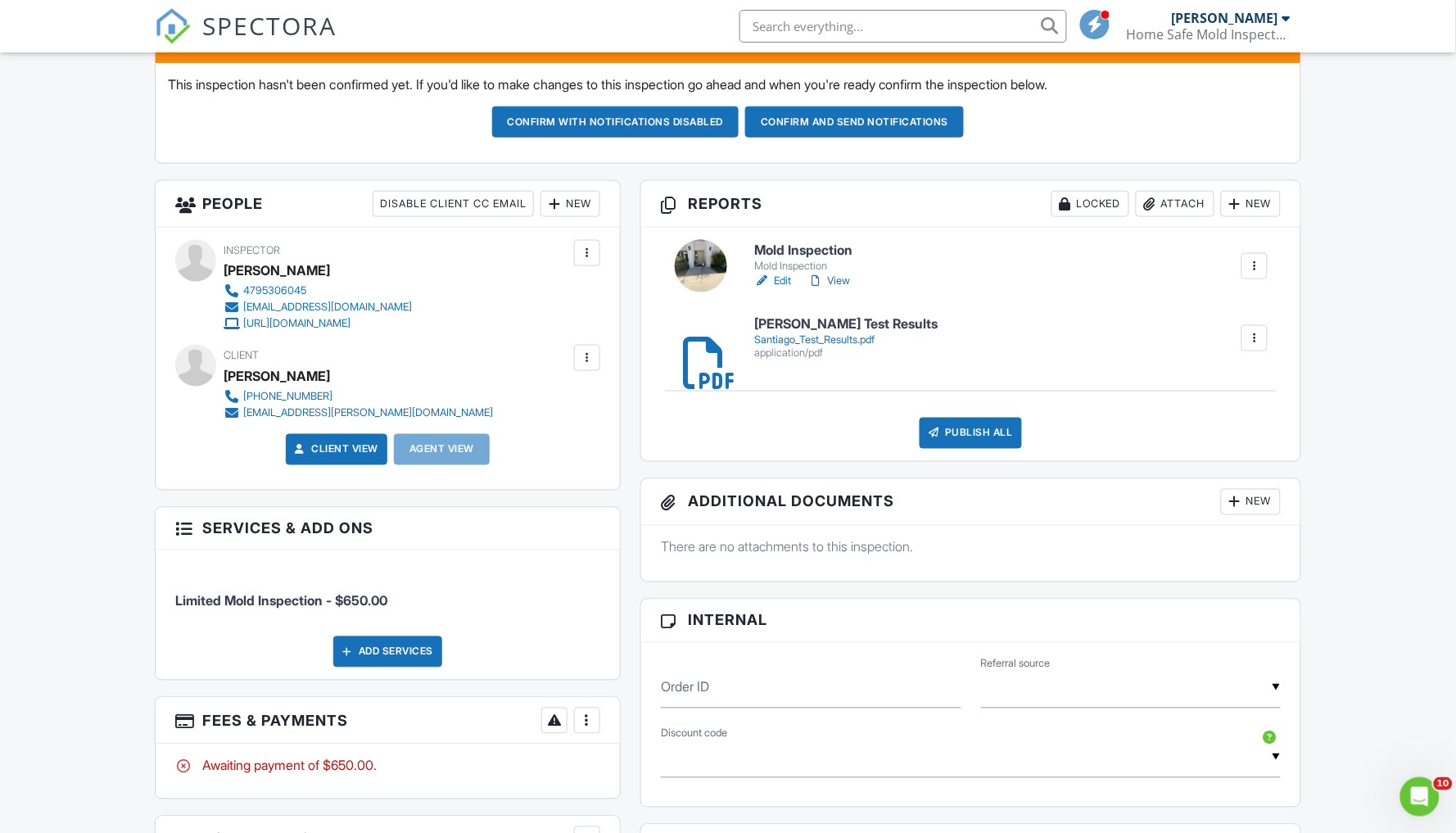
click at [590, 718] on div at bounding box center [588, 721] width 17 height 17
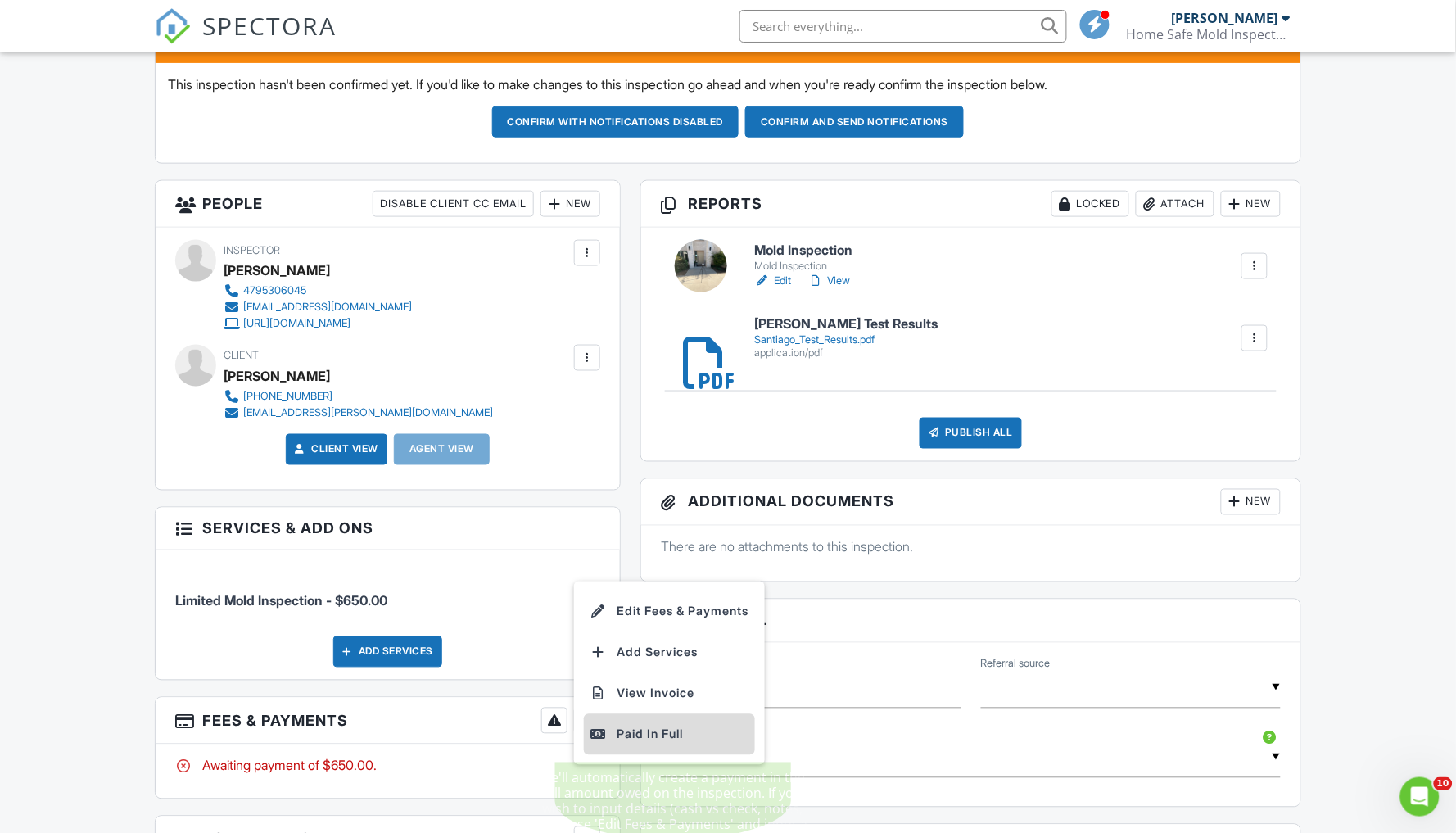
click at [642, 735] on div "Paid In Full" at bounding box center [669, 734] width 158 height 19
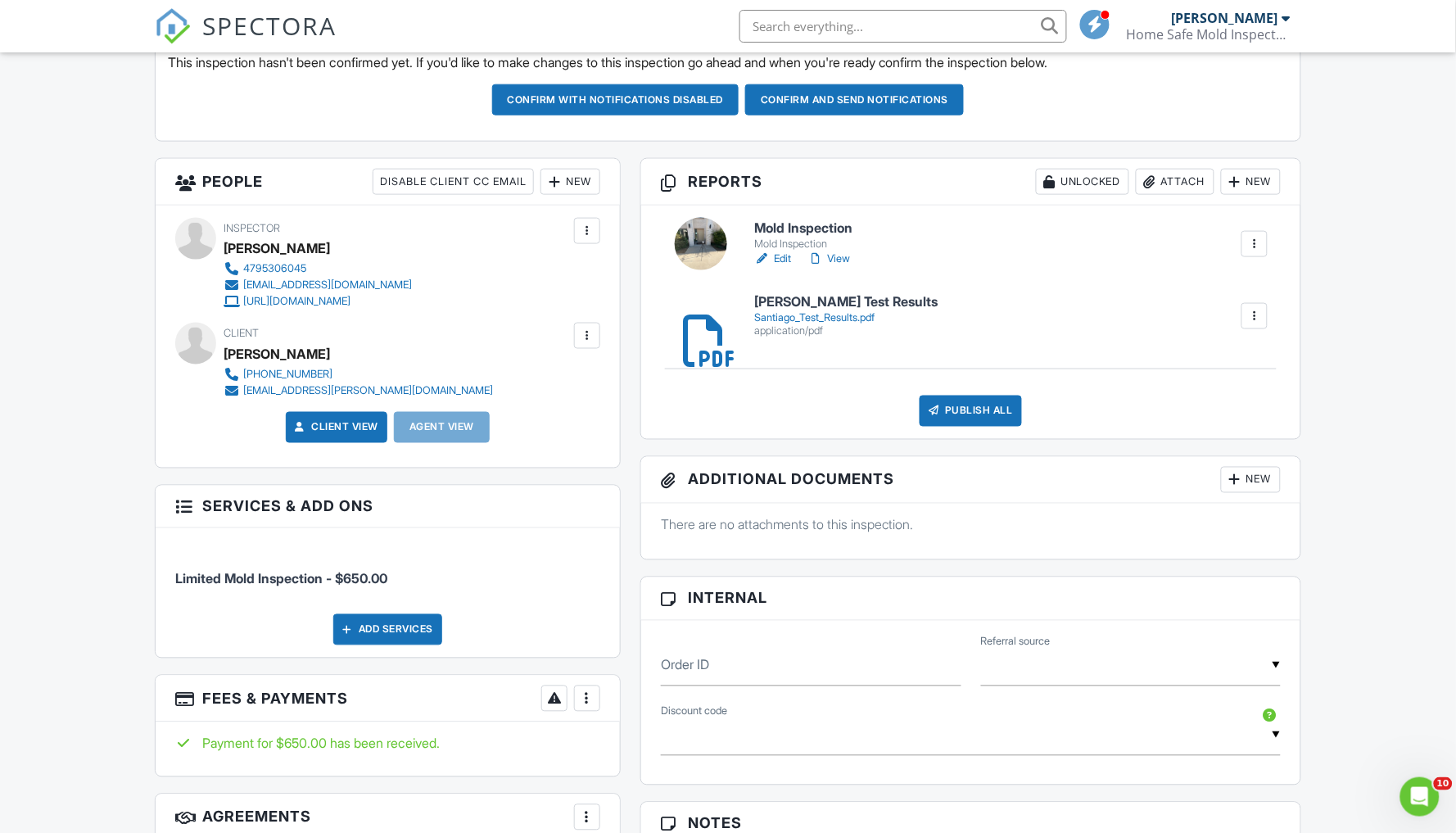
scroll to position [464, 0]
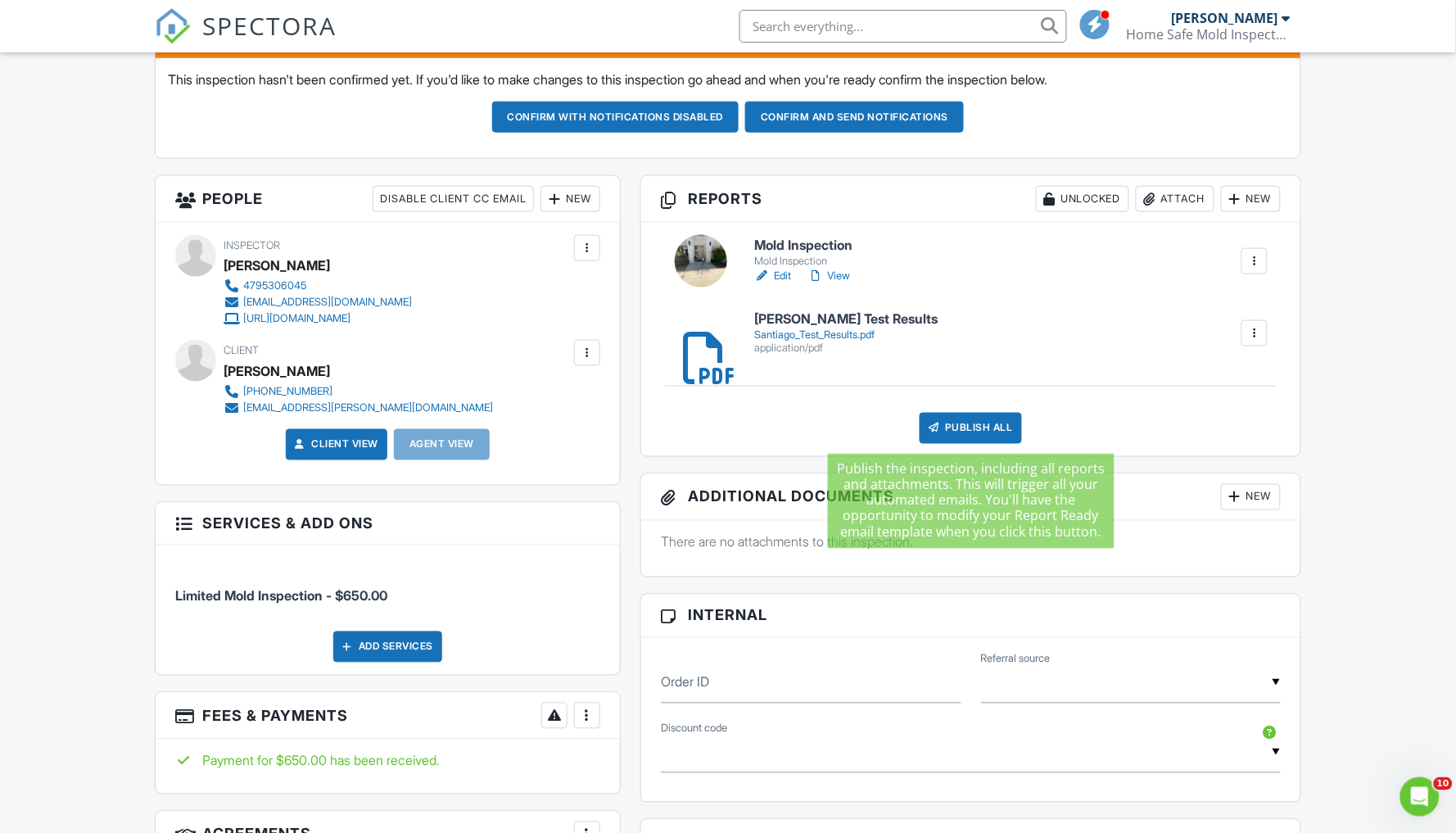
click at [989, 422] on div "Publish All" at bounding box center [971, 428] width 102 height 31
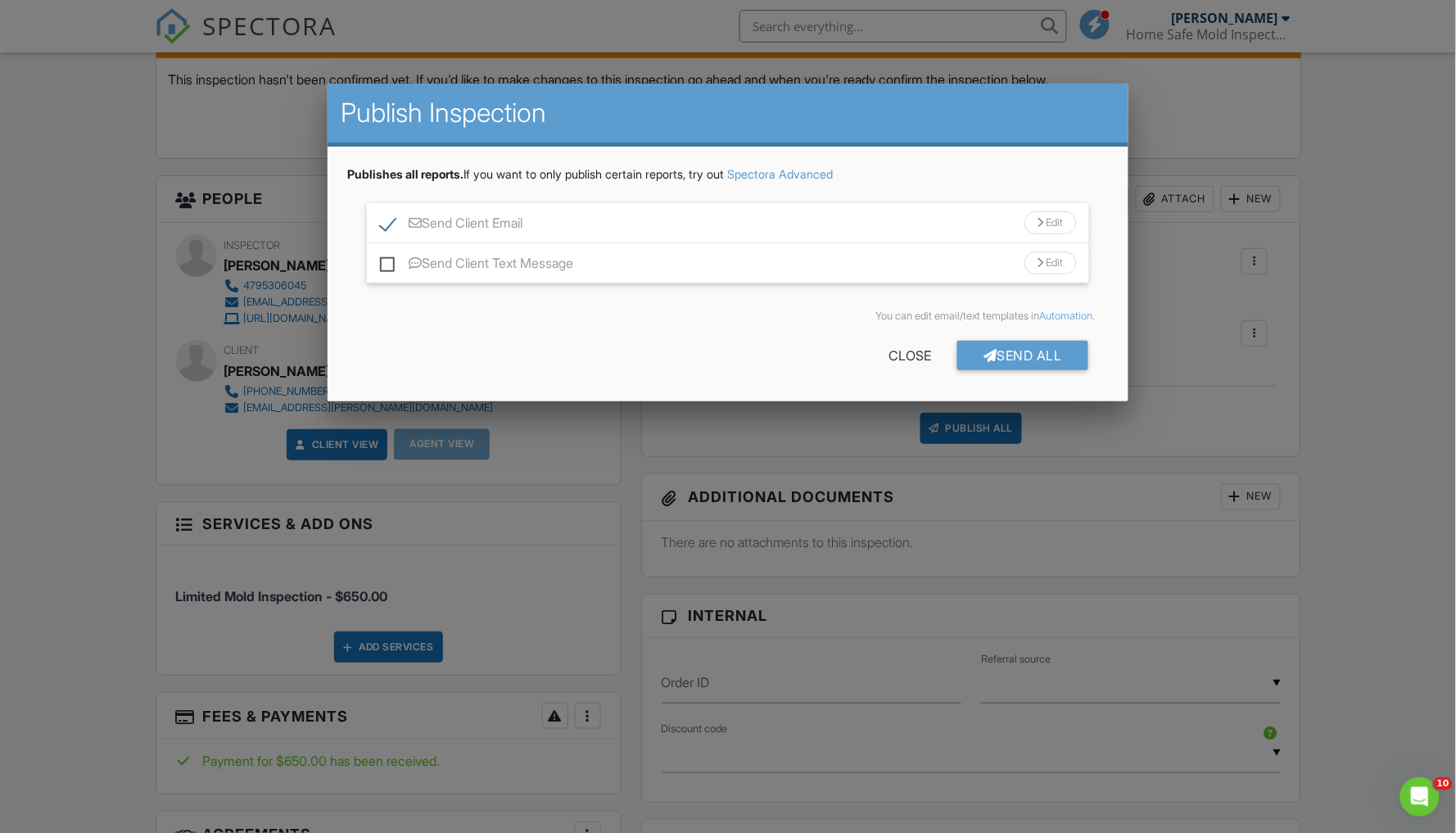
click at [1046, 221] on div "Edit" at bounding box center [1050, 223] width 52 height 23
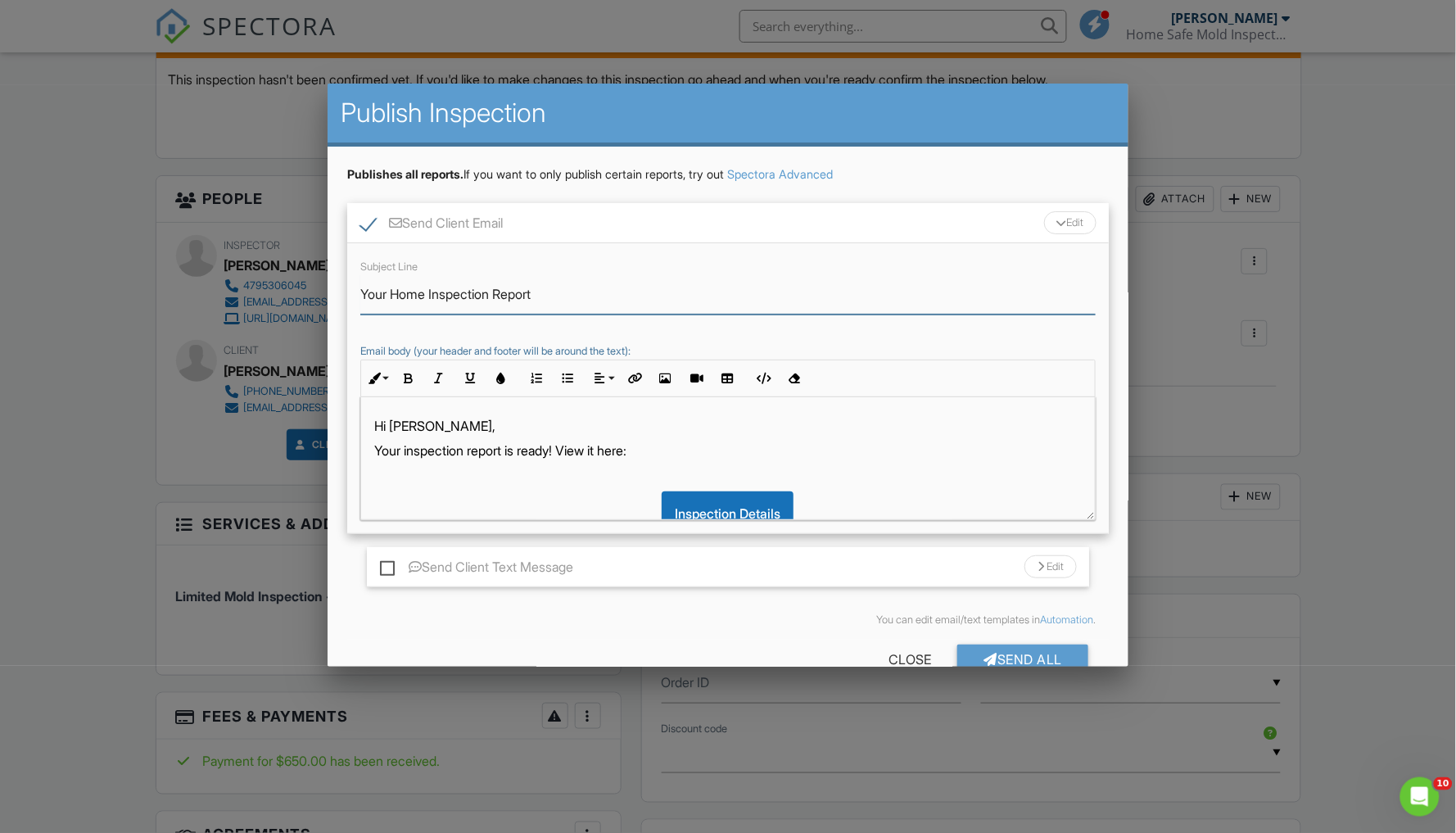
click at [427, 296] on input "Your Home Inspection Report" at bounding box center [728, 295] width 736 height 40
click at [547, 294] on input "Your Mold Inspection Report" at bounding box center [728, 295] width 736 height 40
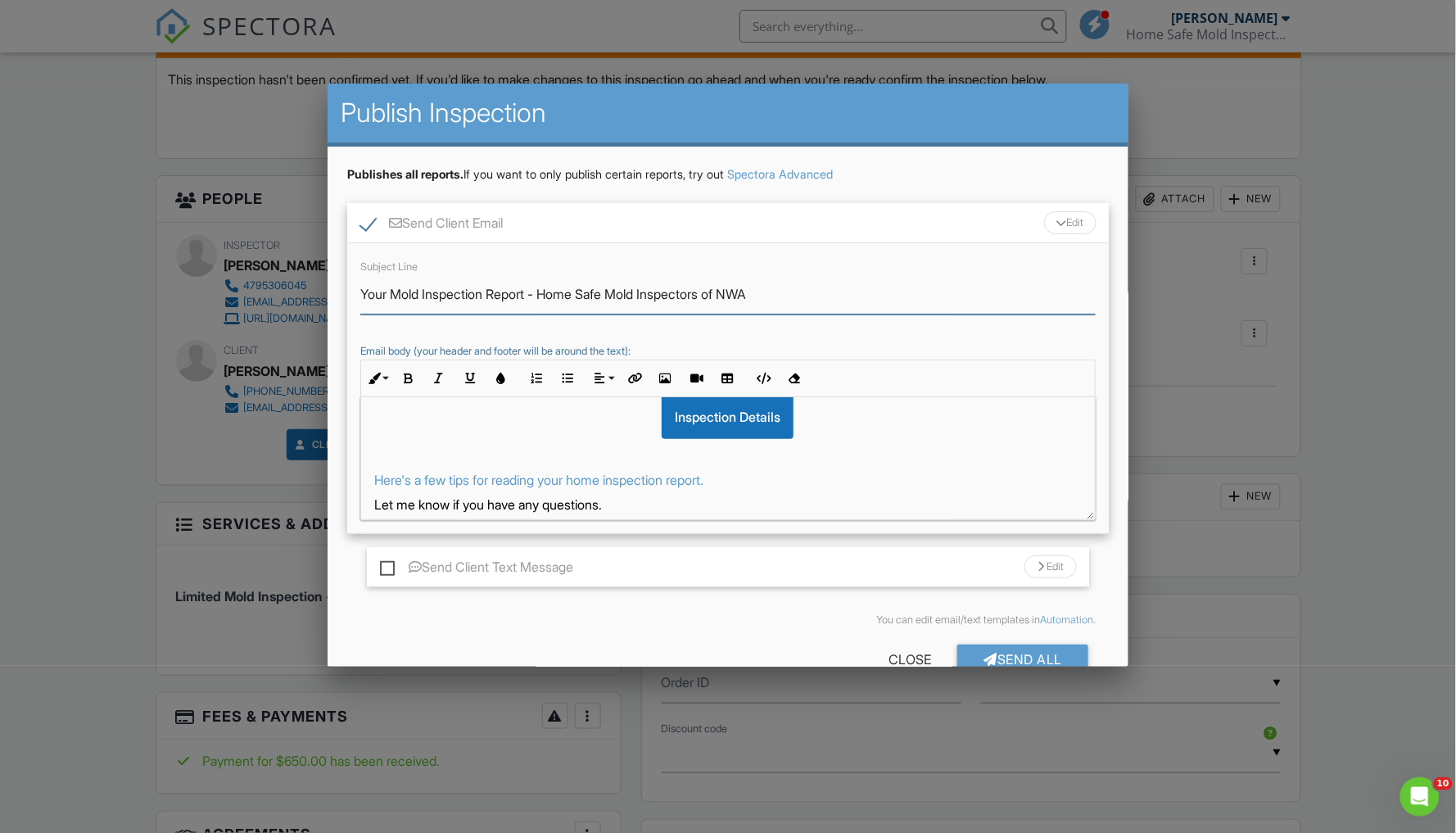
scroll to position [107, 0]
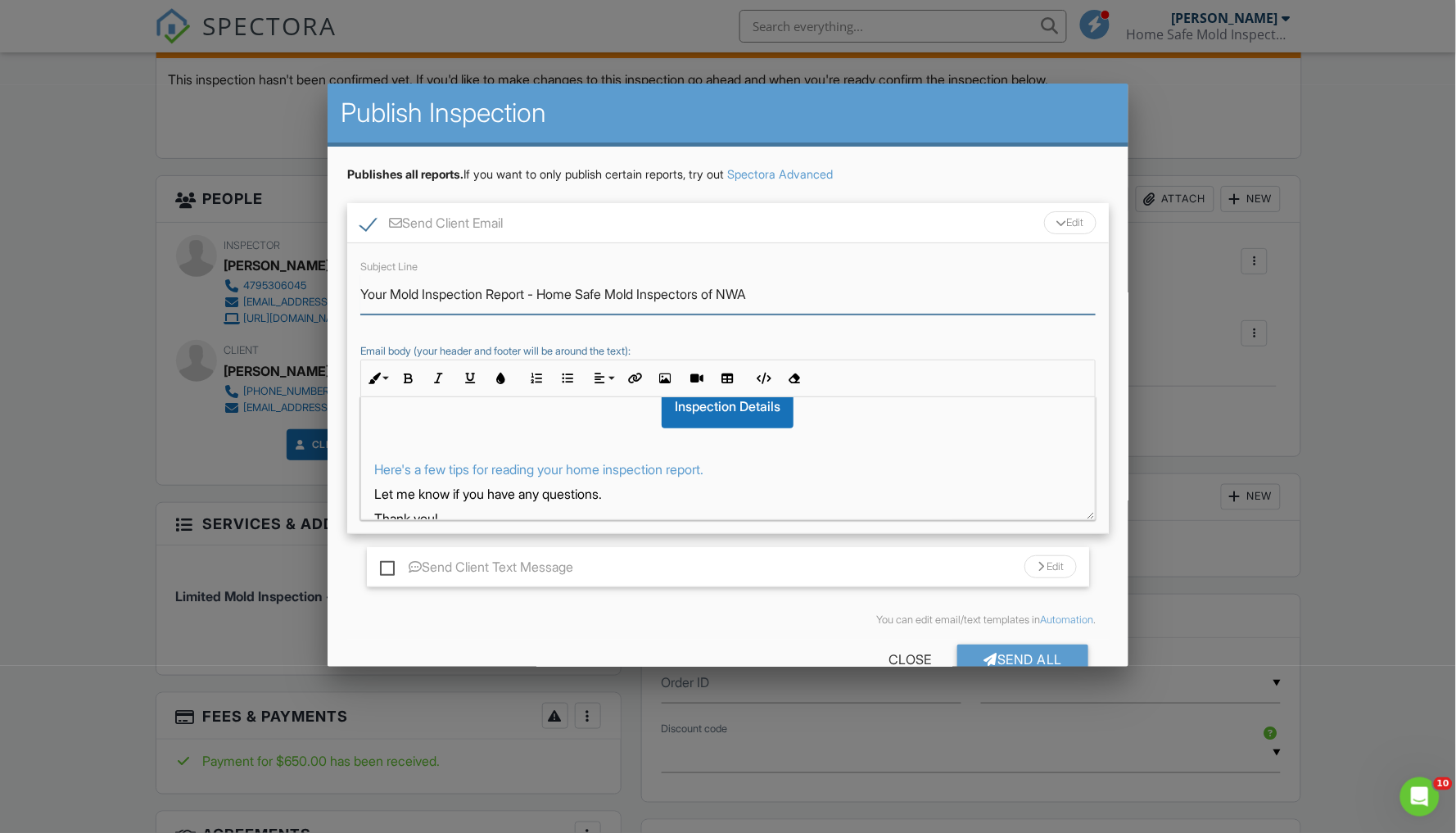
type input "Your Mold Inspection Report - Home Safe Mold Inspectors of NWA"
click at [628, 490] on p "Let me know if you have any questions." at bounding box center [728, 493] width 708 height 18
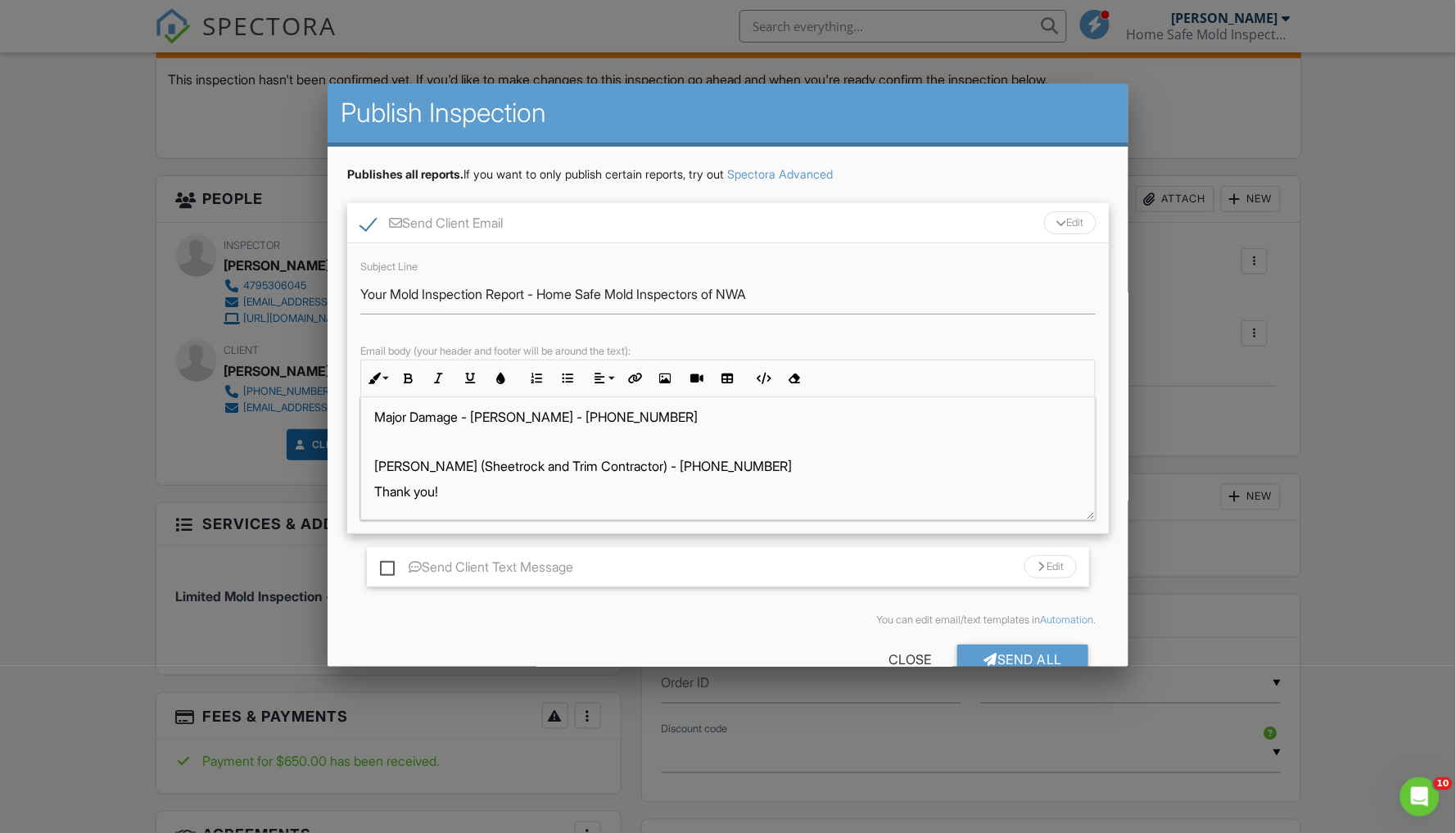
scroll to position [265, 0]
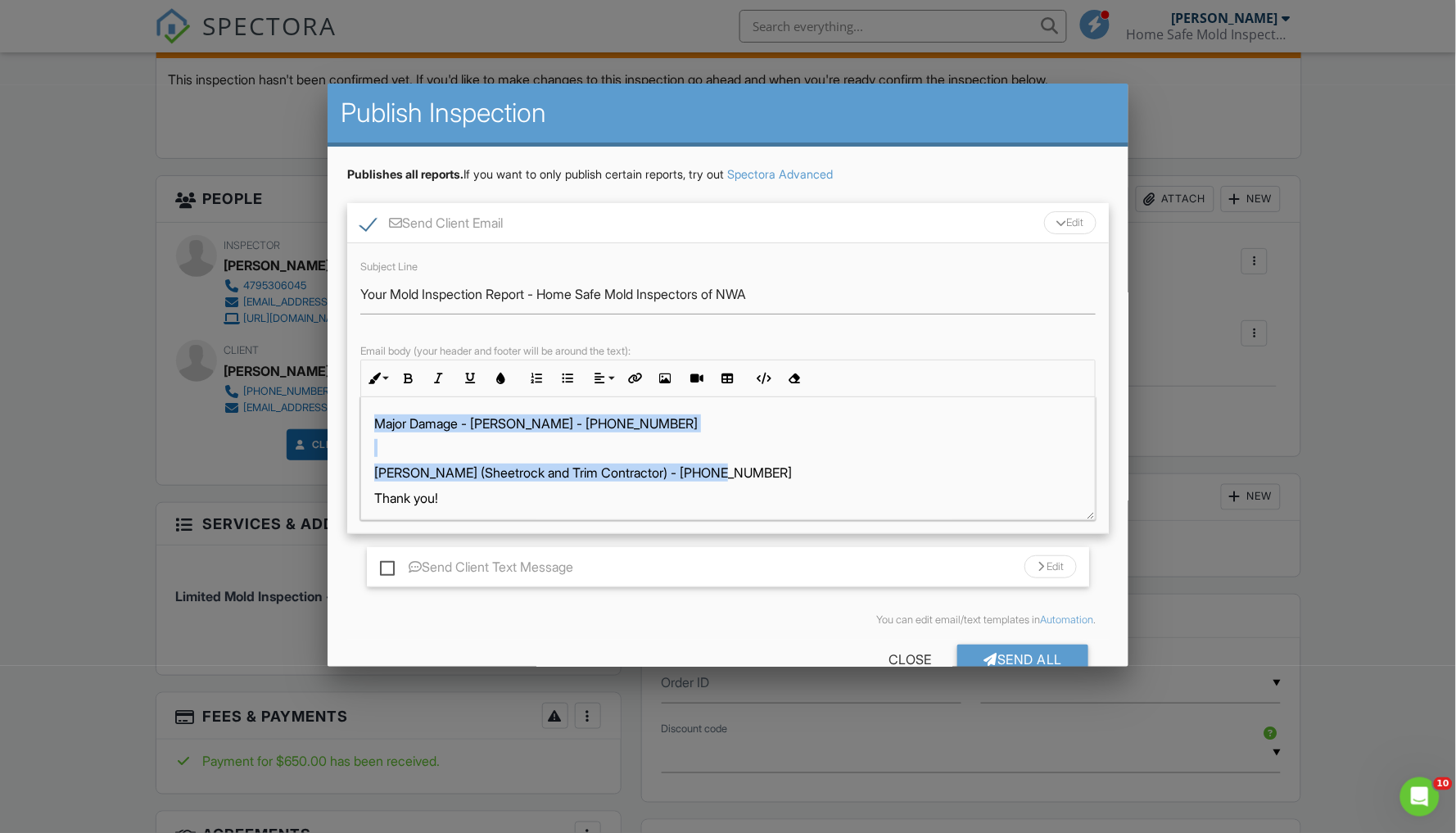
drag, startPoint x: 374, startPoint y: 423, endPoint x: 751, endPoint y: 474, distance: 380.4
click at [751, 474] on div "Hi Karina, Your inspection report is ready! View it here: Inspection Details He…" at bounding box center [728, 329] width 734 height 394
click at [411, 384] on button "Bold" at bounding box center [407, 378] width 31 height 31
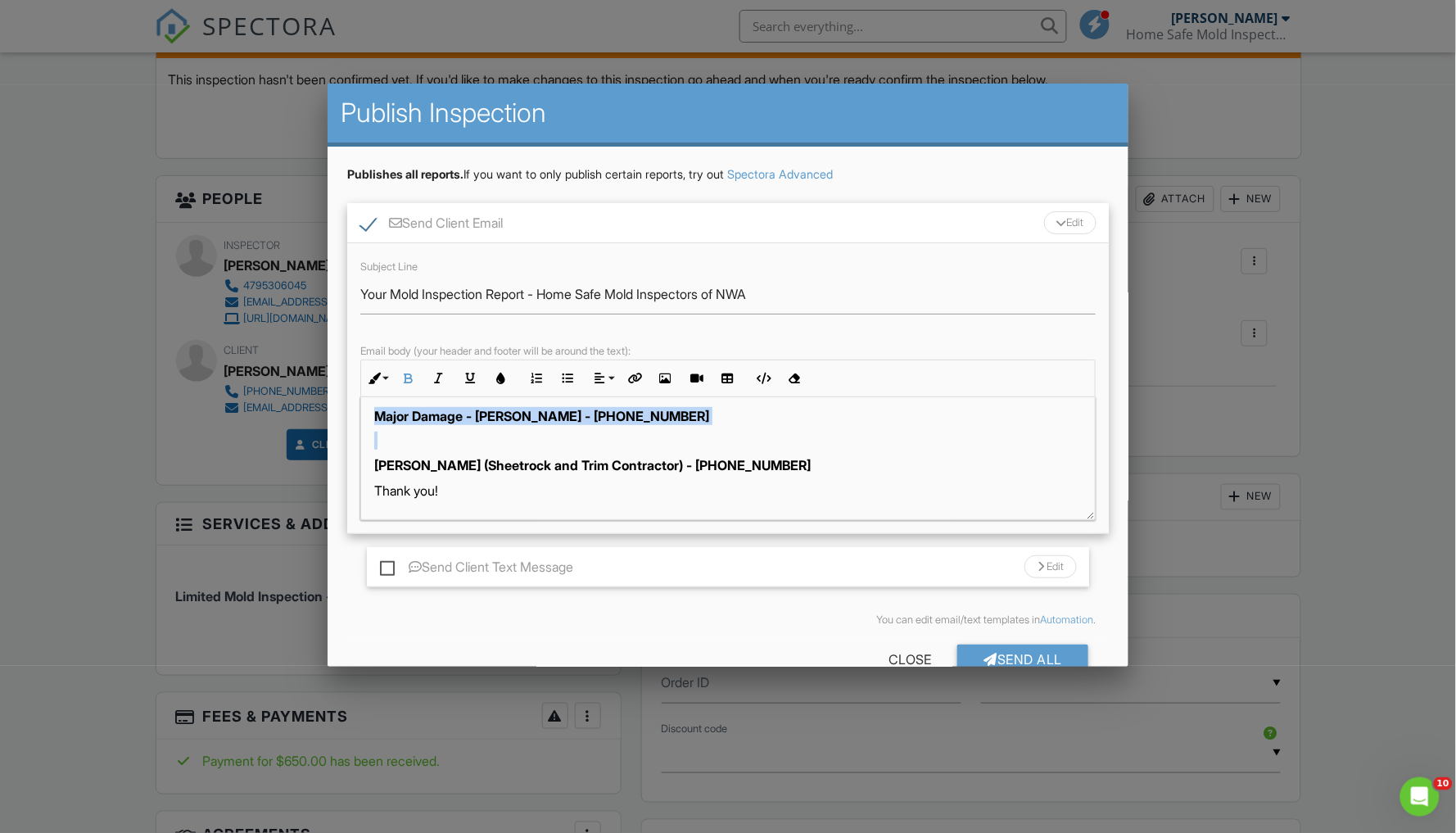
scroll to position [271, 0]
click at [454, 495] on p "Thank you!" at bounding box center [728, 490] width 708 height 18
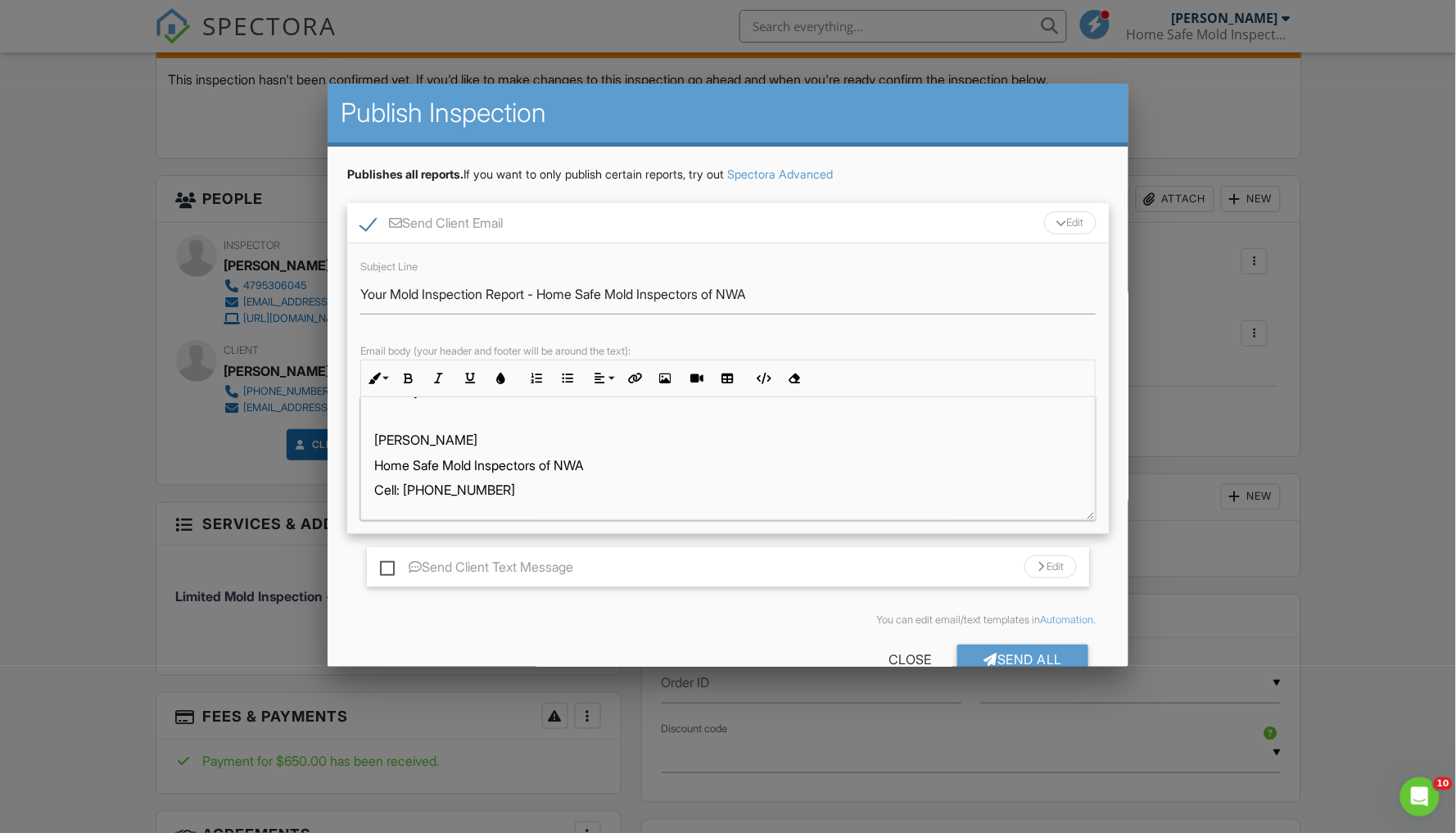
scroll to position [370, 0]
click at [1028, 653] on div "Send All" at bounding box center [1023, 659] width 131 height 29
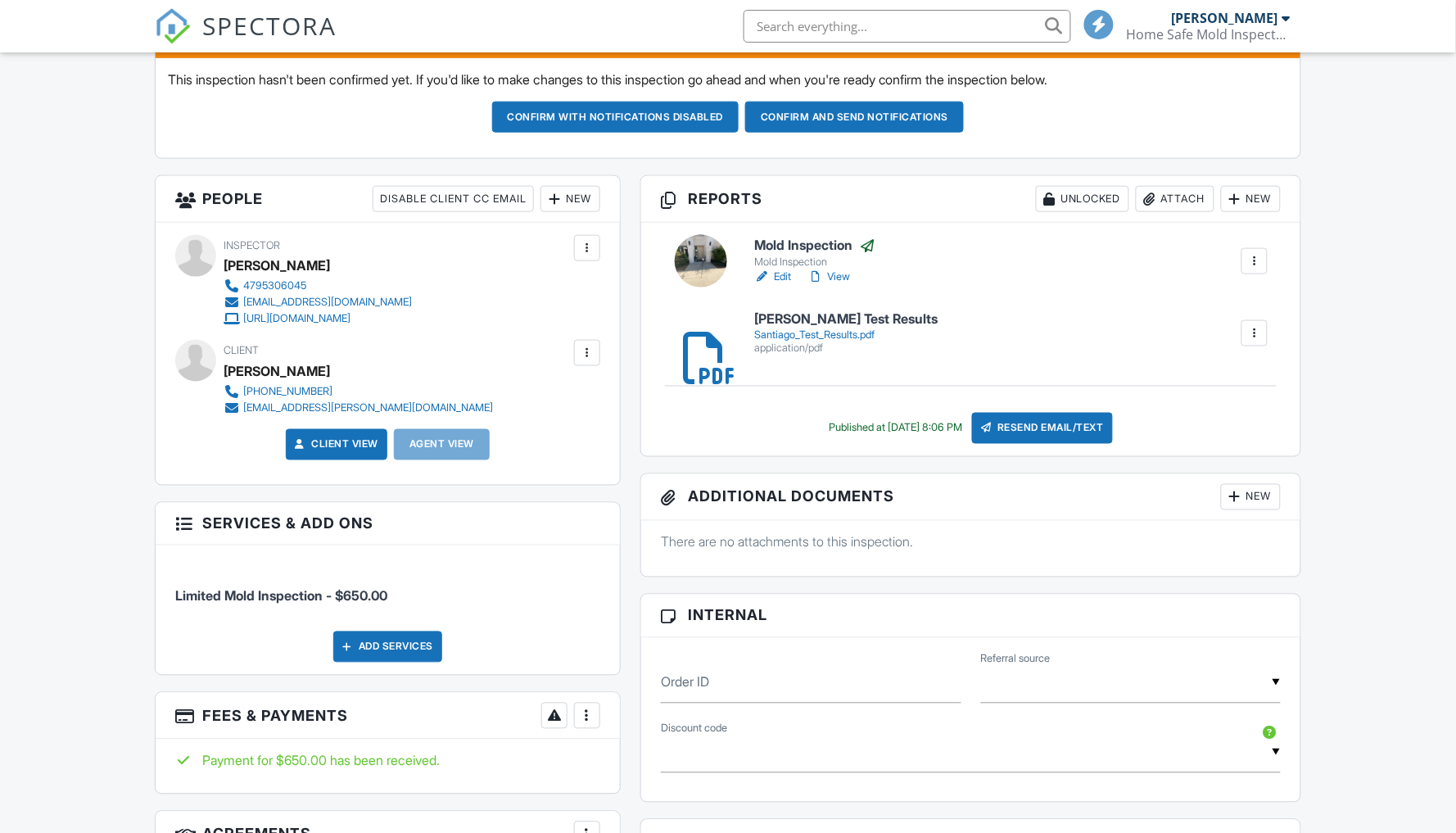
scroll to position [464, 0]
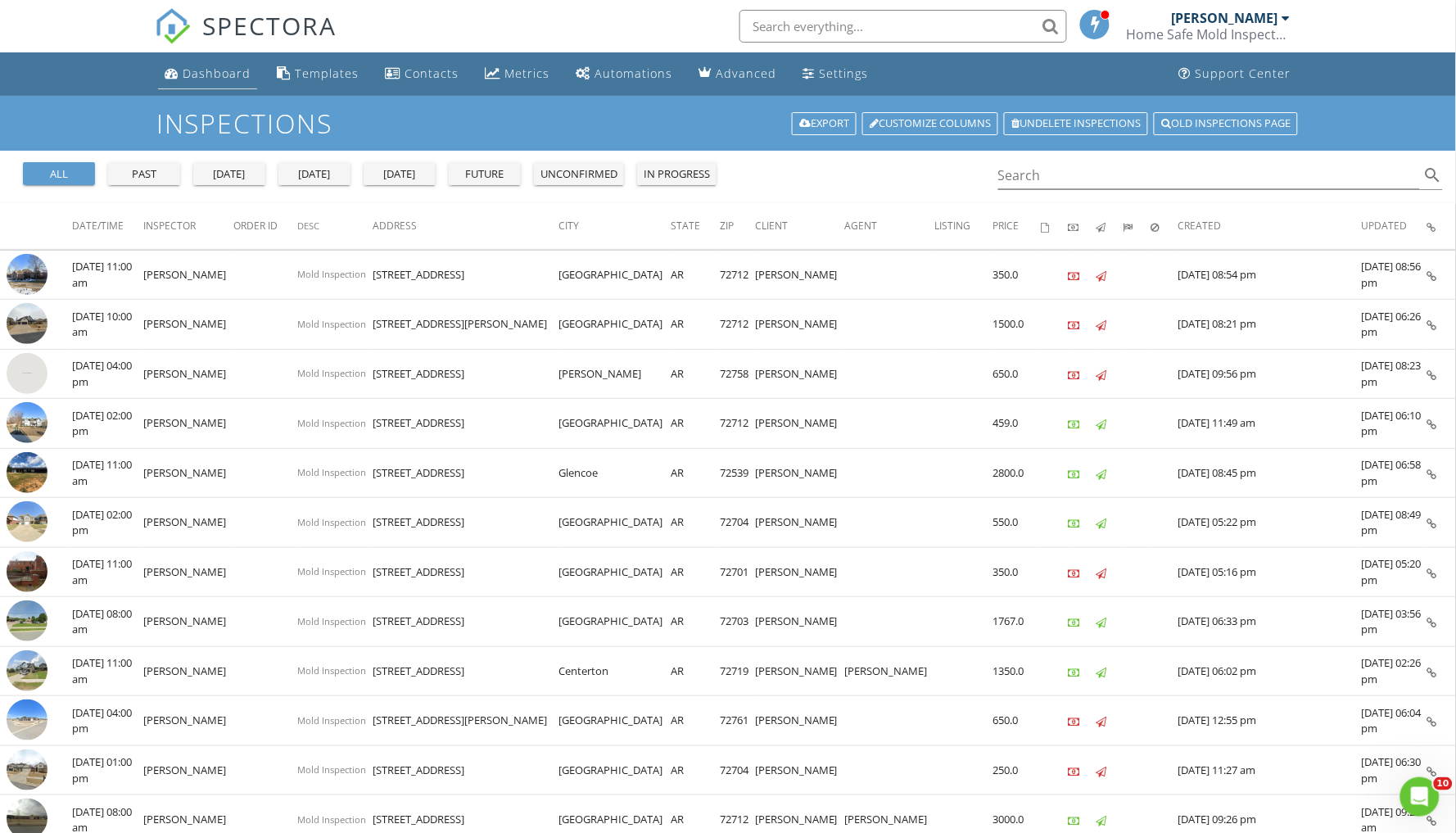
click at [208, 76] on div "Dashboard" at bounding box center [217, 73] width 68 height 16
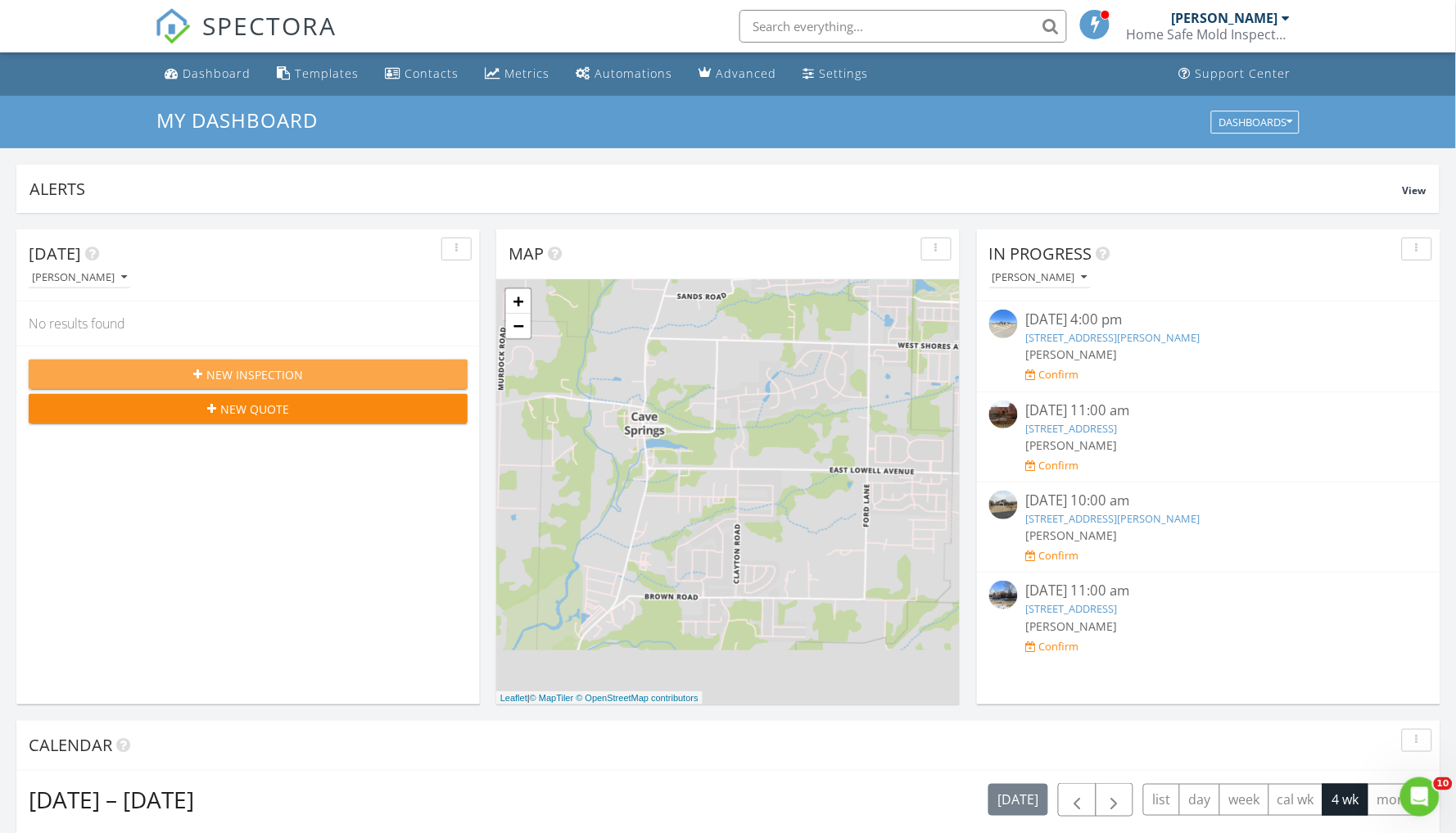
click at [218, 375] on span "New Inspection" at bounding box center [254, 375] width 97 height 17
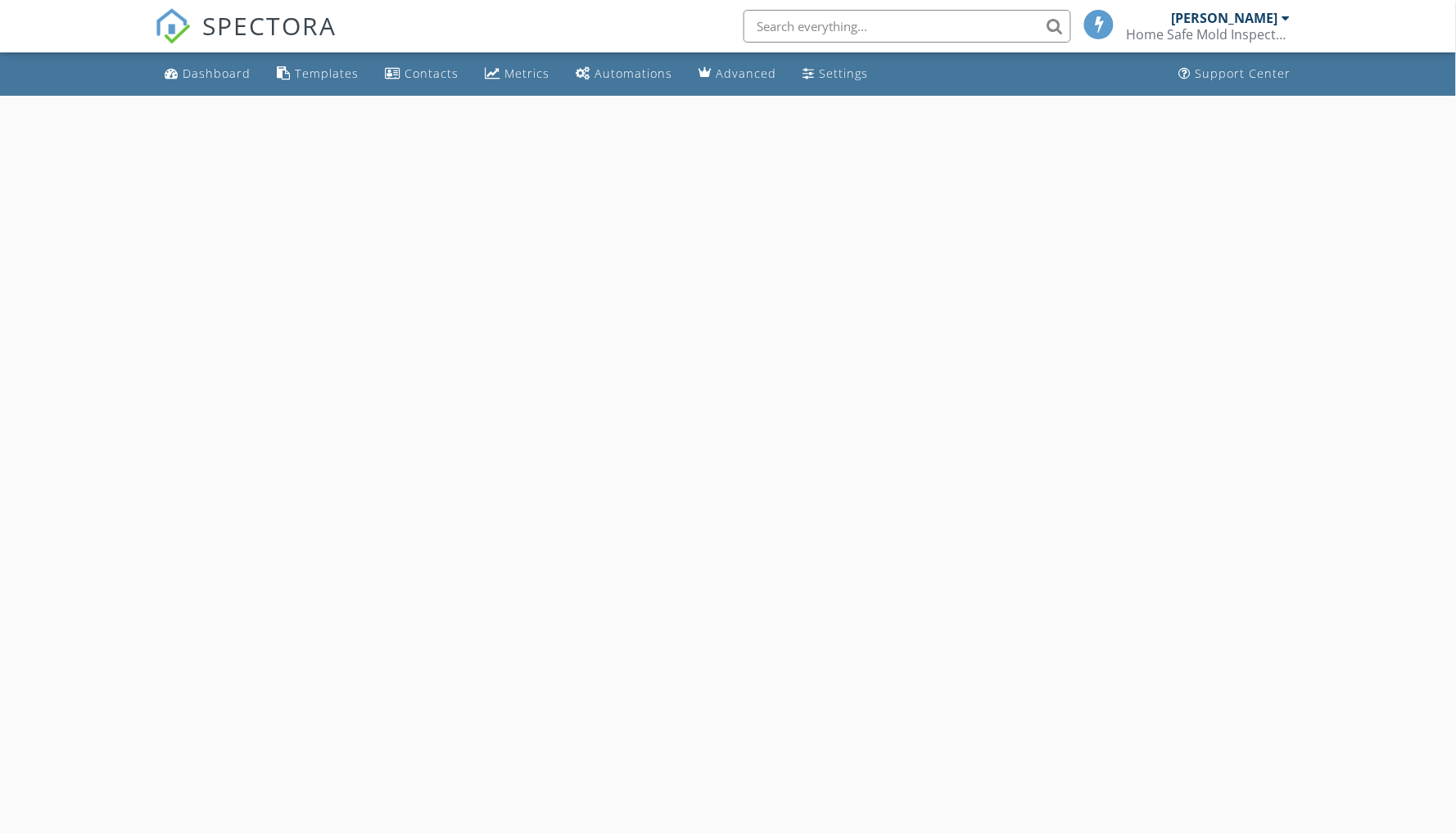
select select "7"
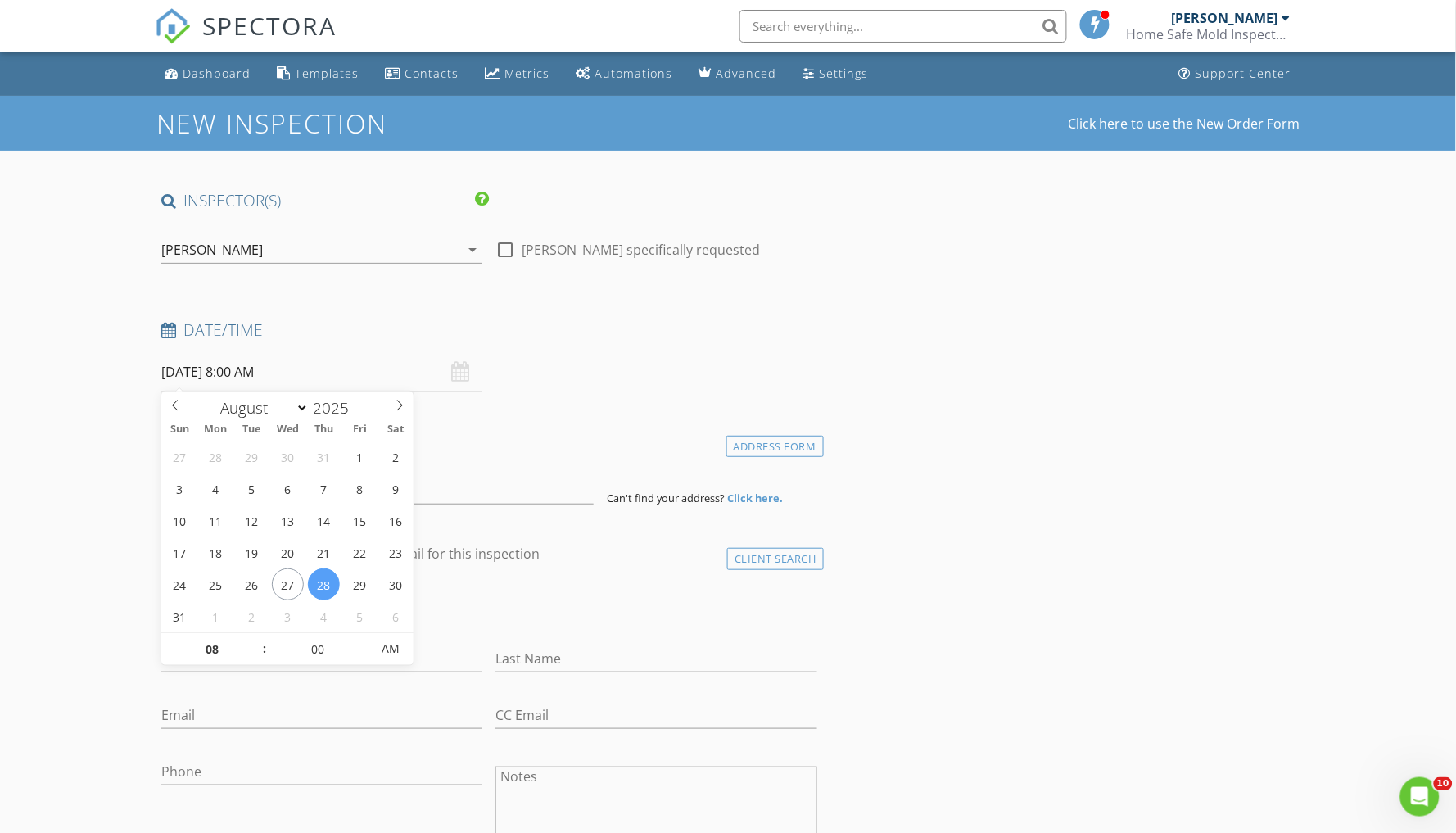
click at [236, 375] on input "08/28/2025 8:00 AM" at bounding box center [322, 372] width 321 height 40
type input "09"
type input "08/28/2025 9:00 AM"
click at [257, 641] on span at bounding box center [257, 642] width 12 height 17
type input "10"
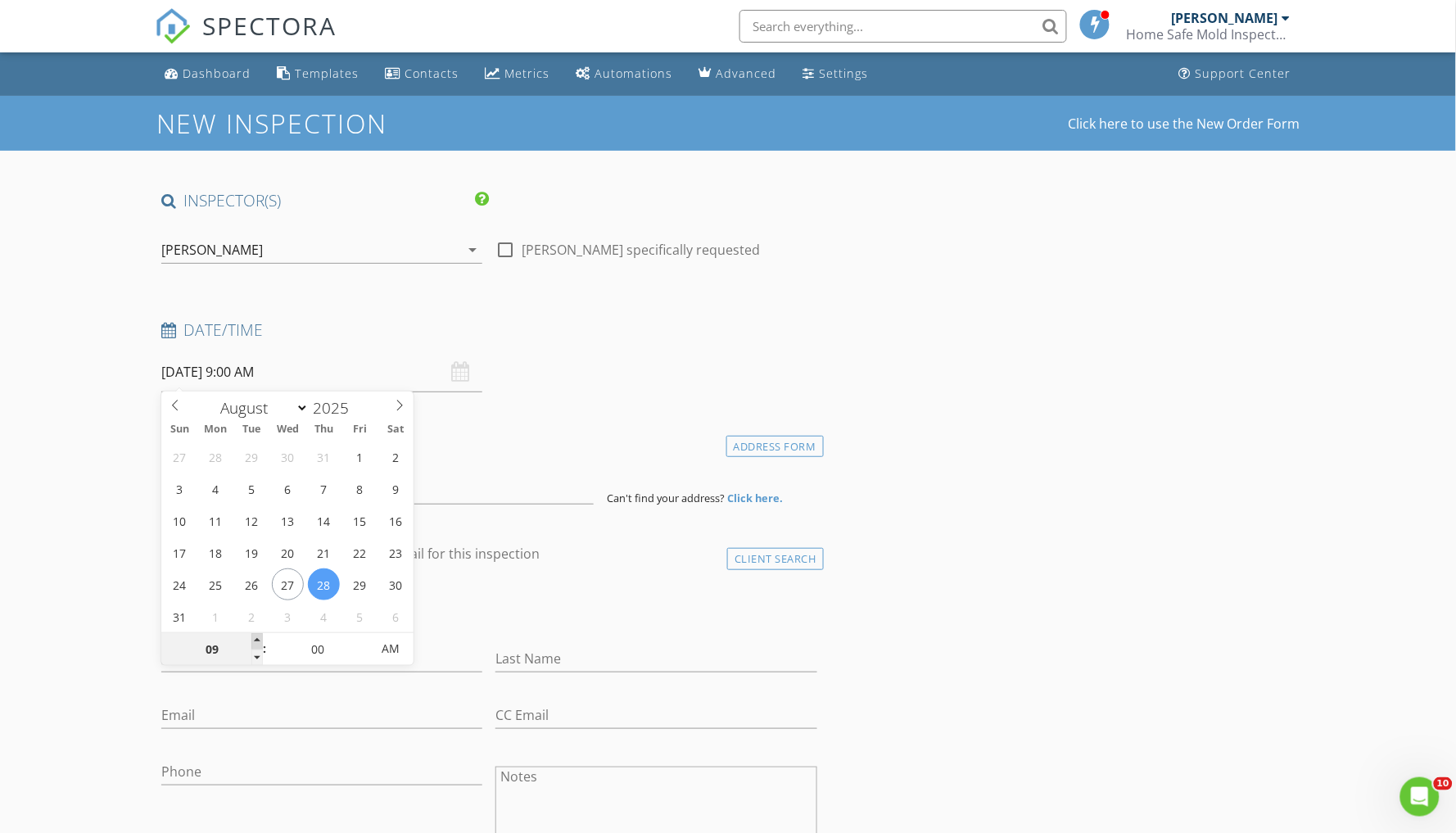
type input "08/28/2025 10:00 AM"
click at [257, 641] on span at bounding box center [257, 642] width 12 height 17
type input "11"
type input "[DATE] 11:00 AM"
click at [257, 641] on span at bounding box center [257, 642] width 12 height 17
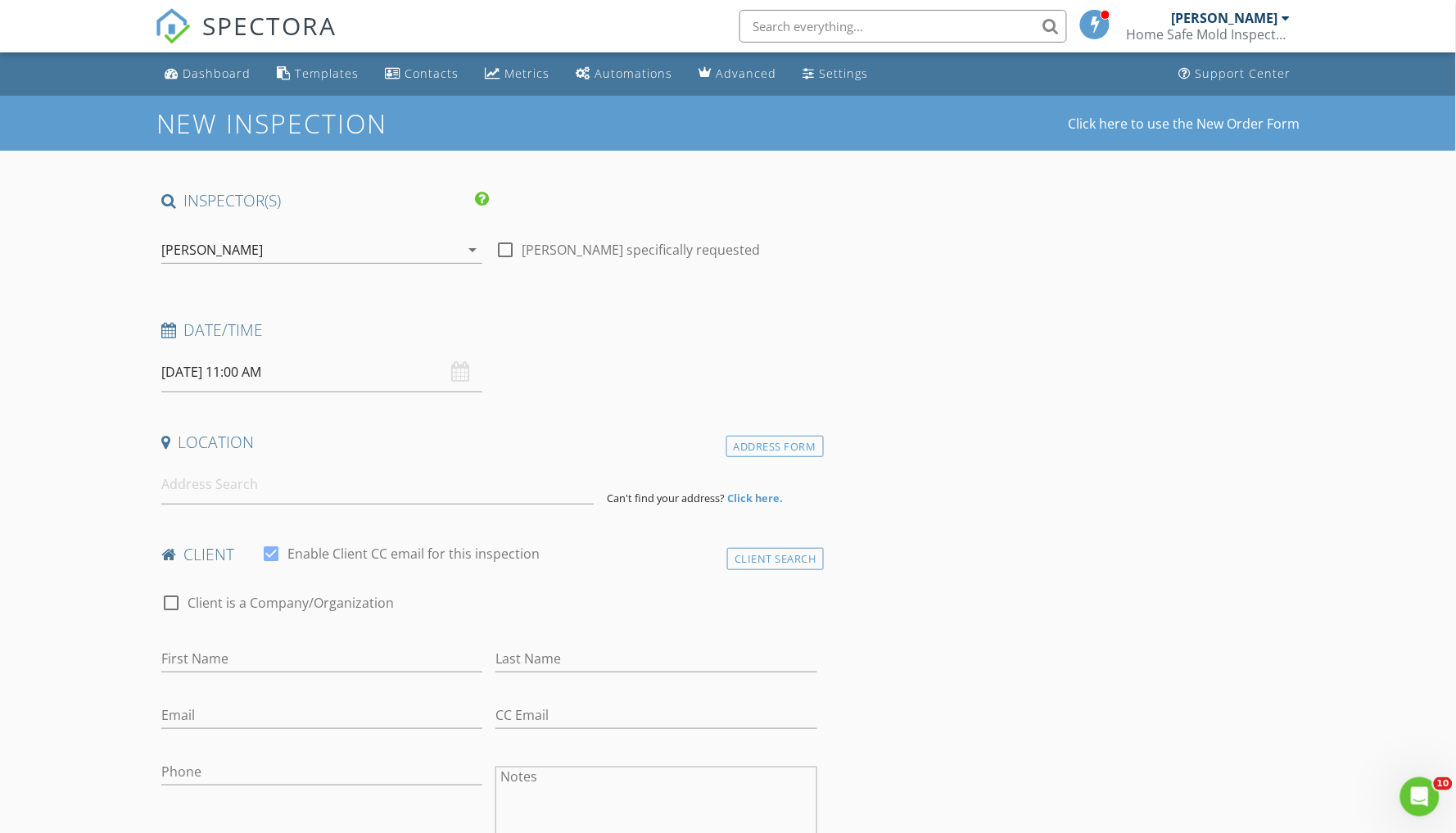
click at [218, 479] on input at bounding box center [377, 485] width 432 height 40
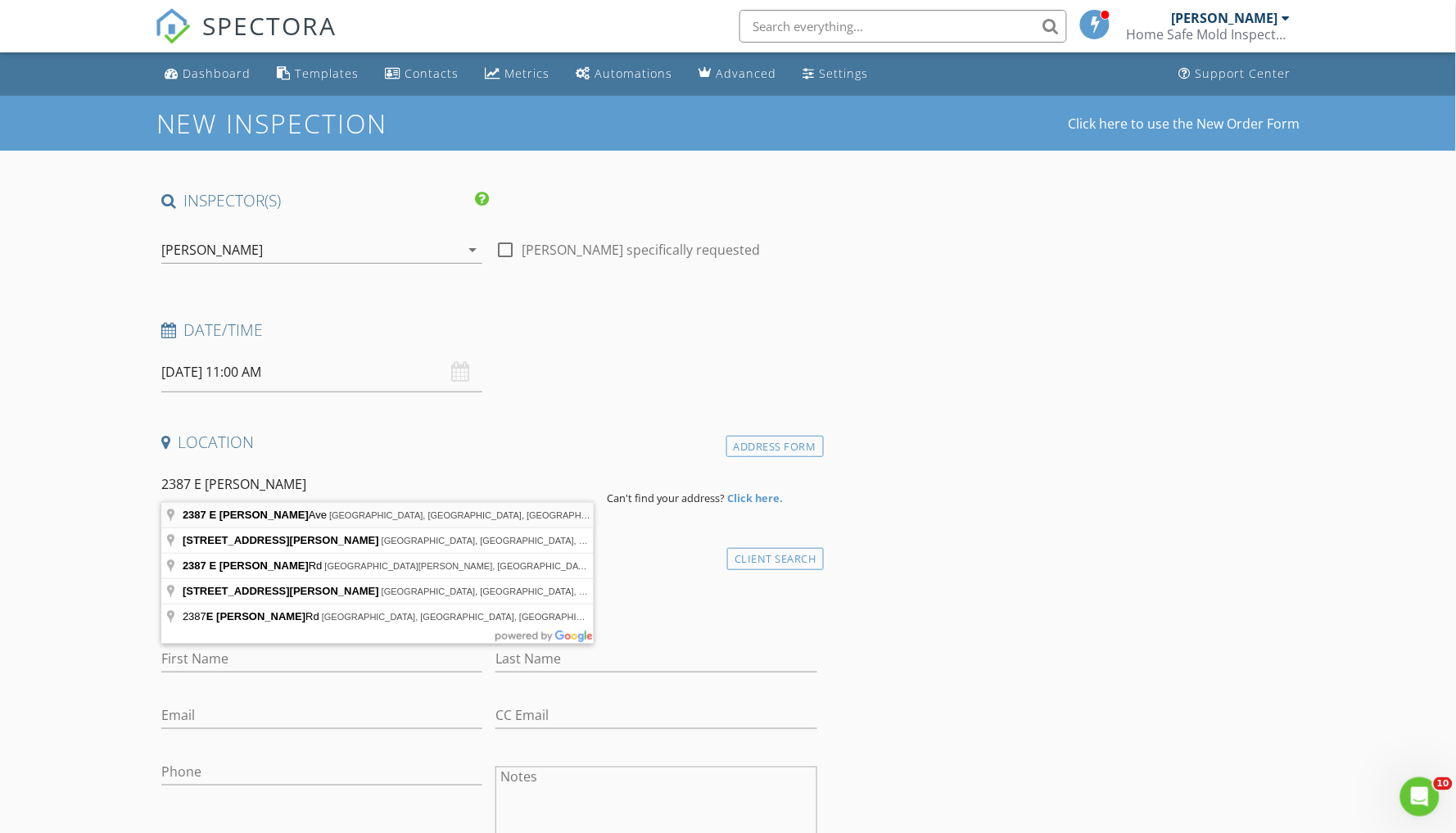
type input "2387 E Ferguson Ave, Fayetteville, AR, USA"
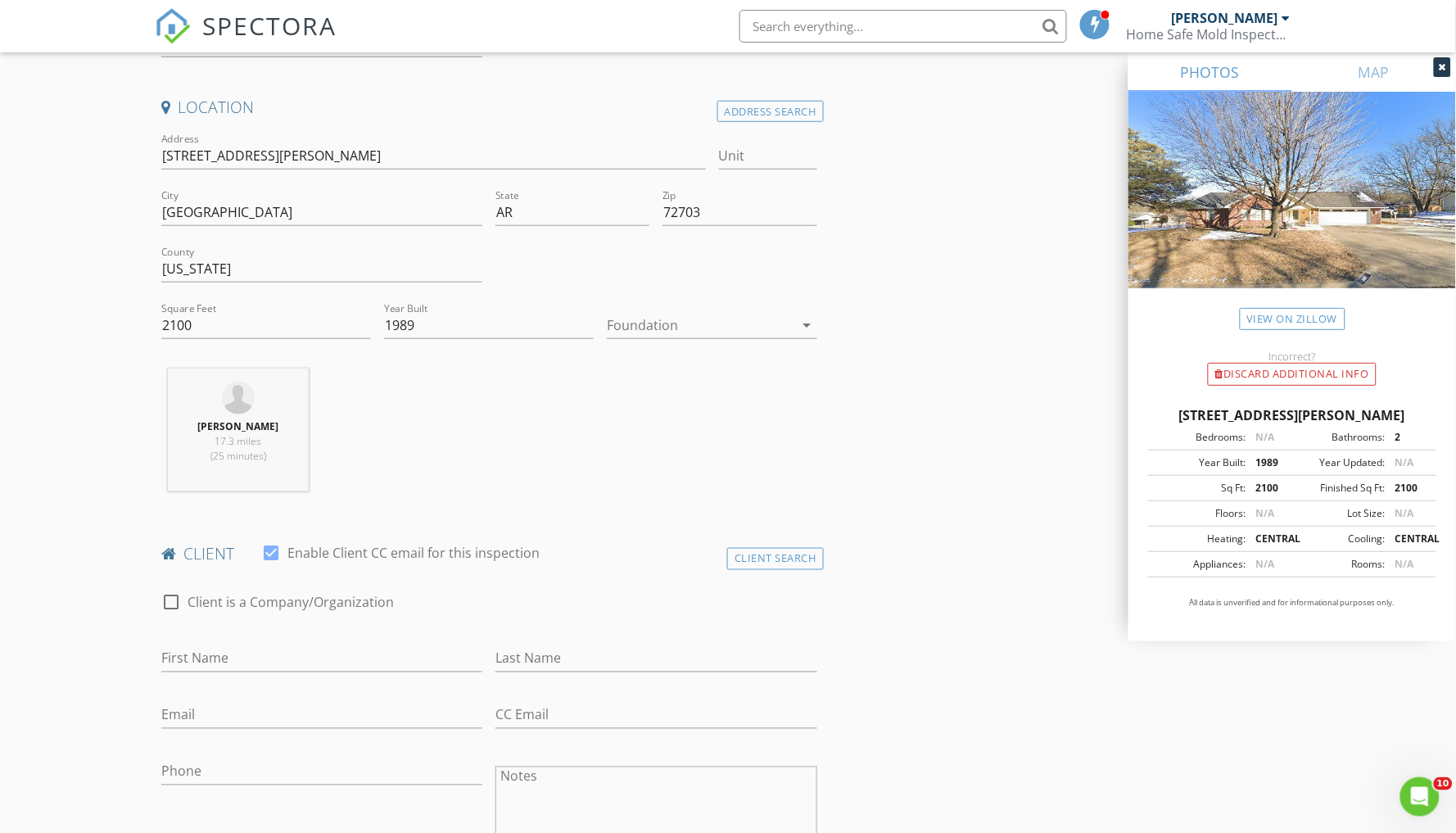
scroll to position [345, 0]
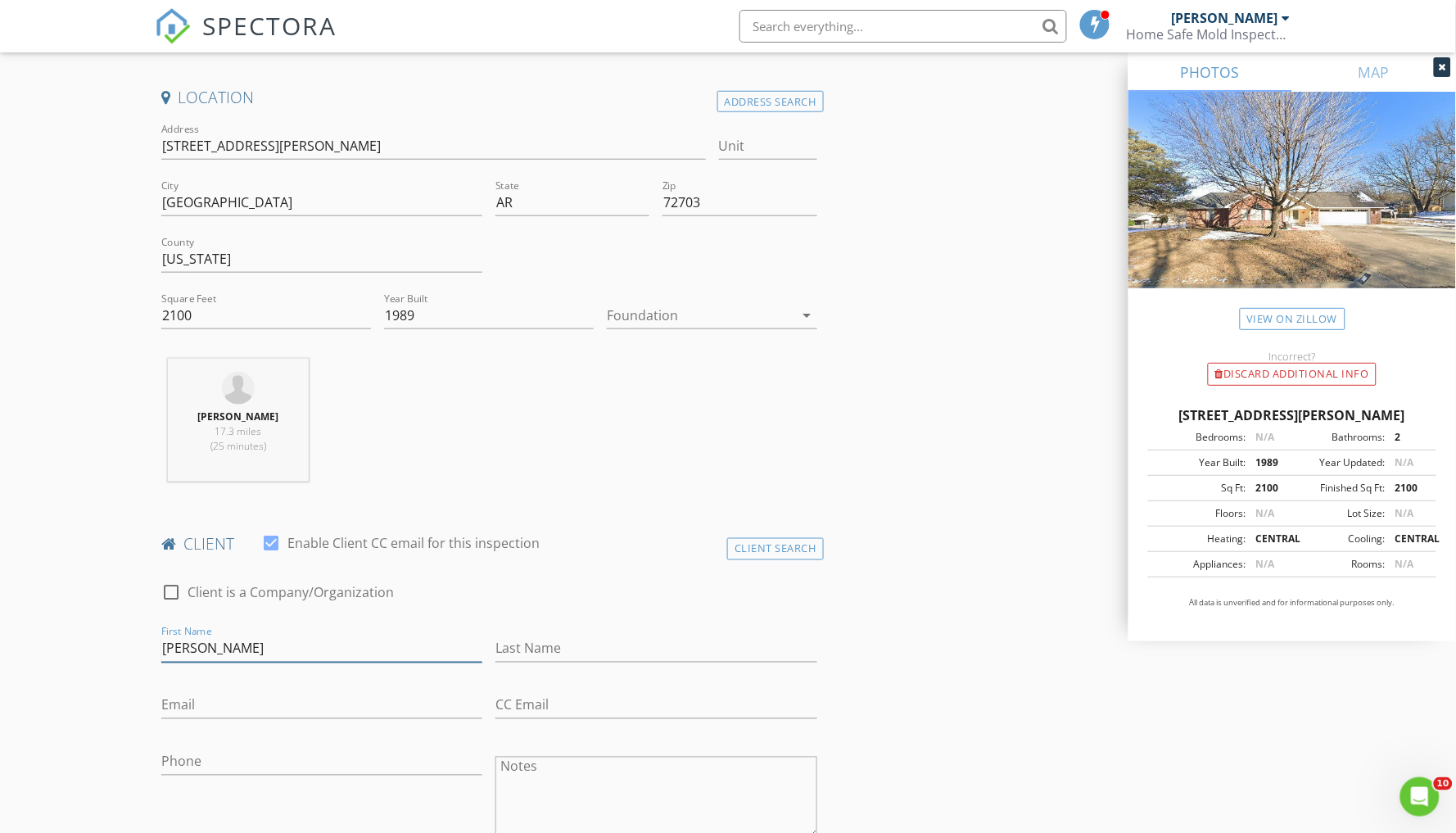
type input "[PERSON_NAME]"
type input "[GEOGRAPHIC_DATA]"
type input "turbo1187@gmail.com"
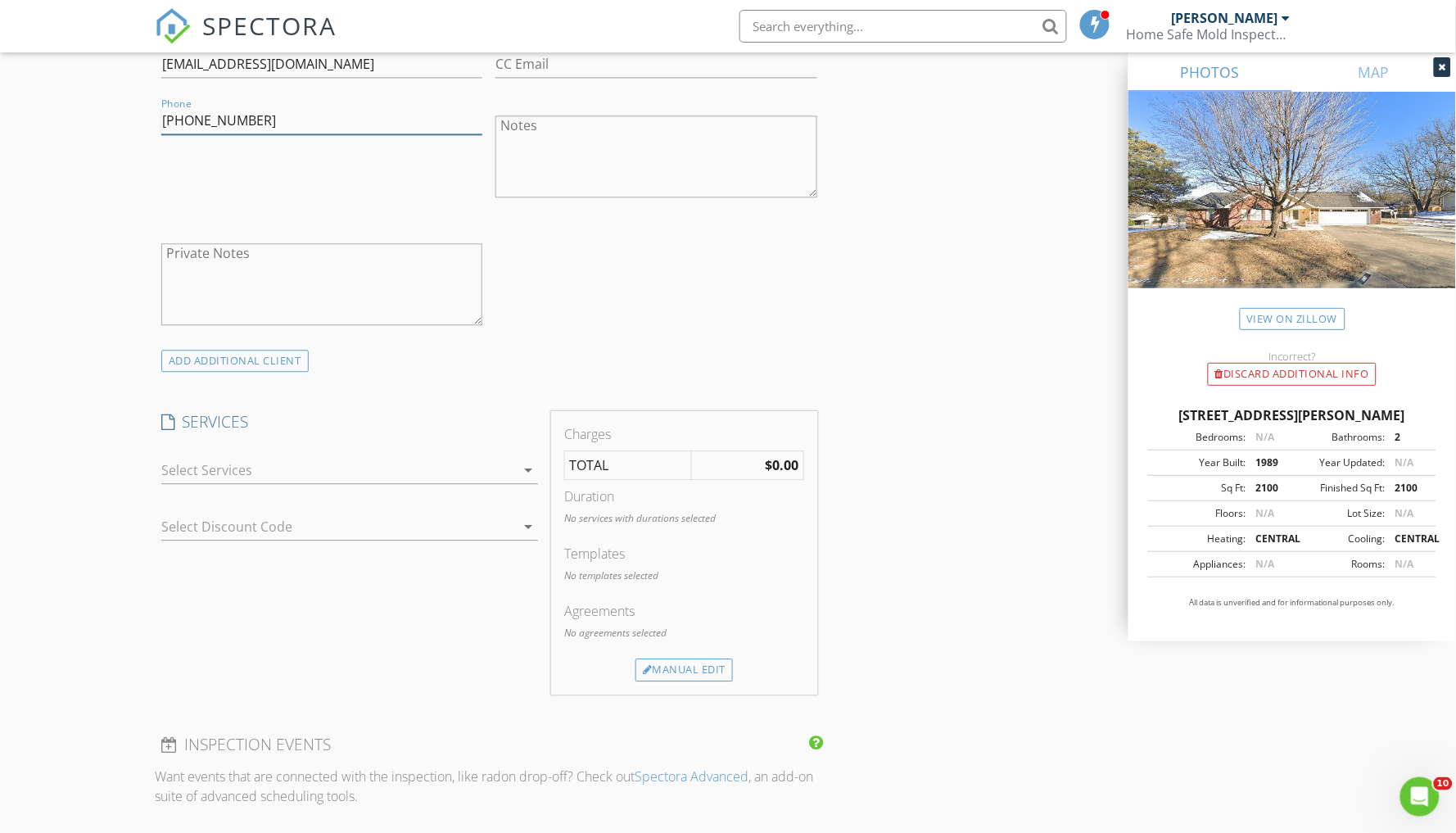
scroll to position [1029, 0]
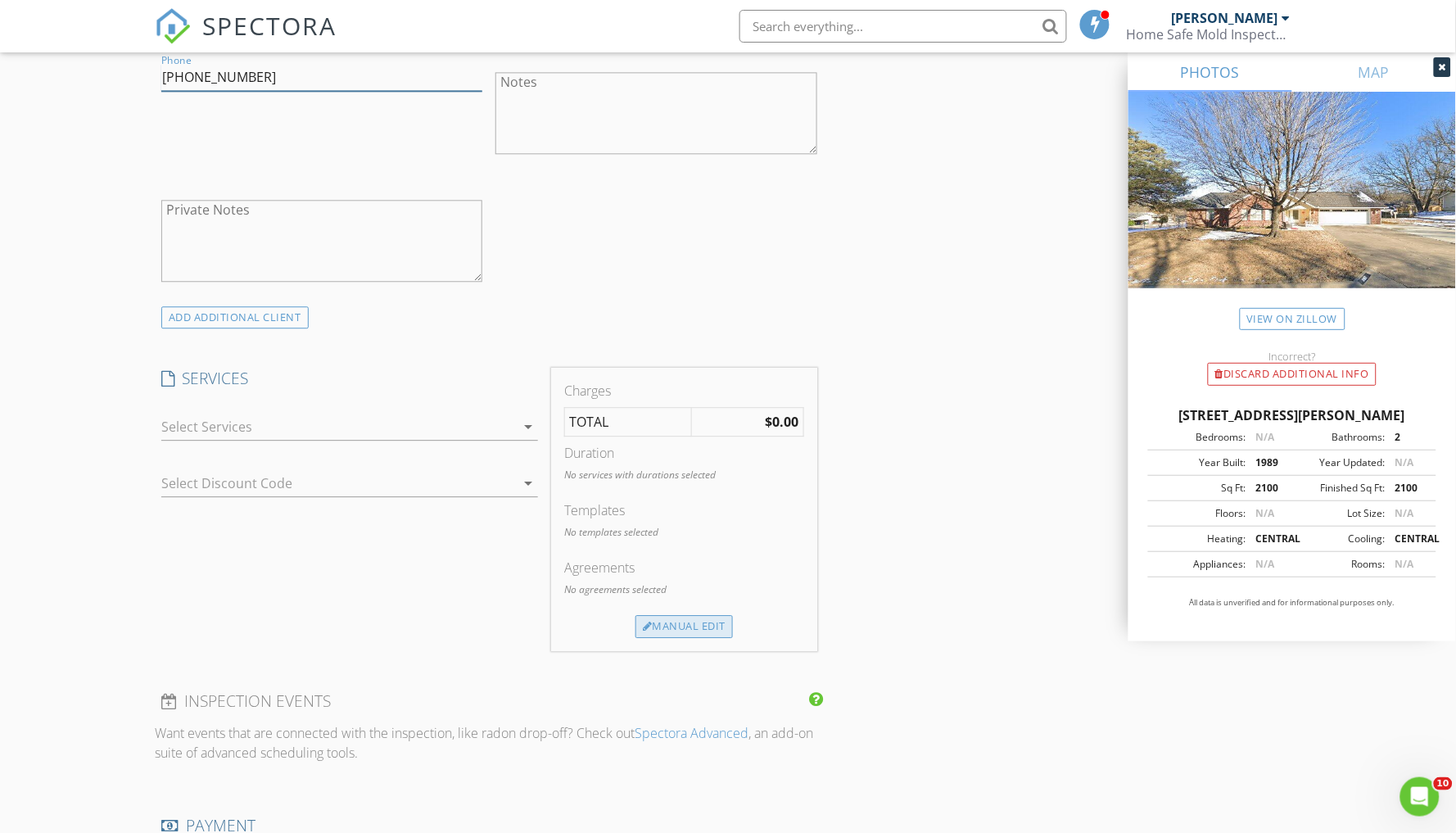
type input "479-957-4370"
click at [689, 618] on div "Manual Edit" at bounding box center [684, 626] width 97 height 23
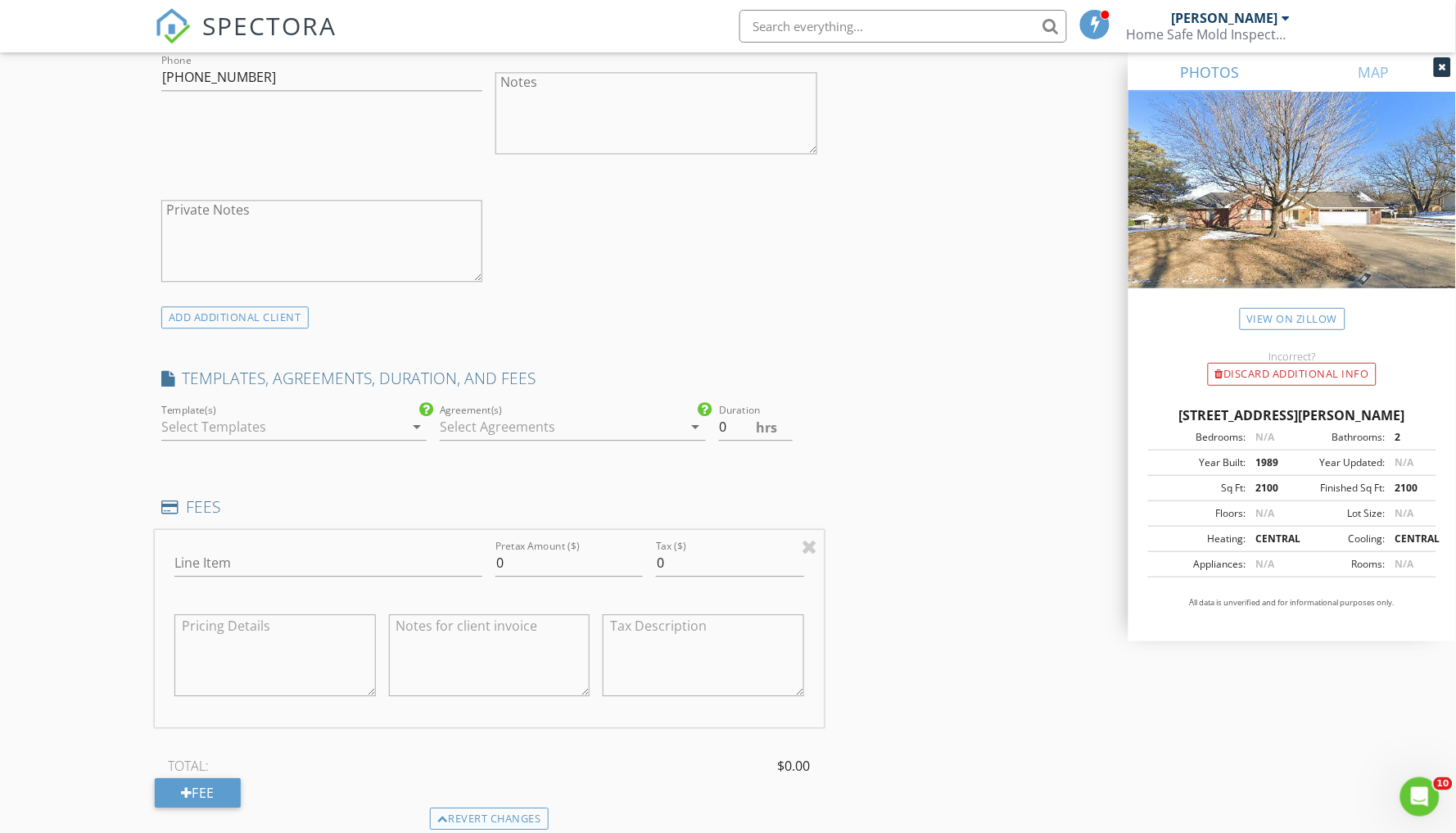
click at [417, 418] on icon "arrow_drop_down" at bounding box center [416, 426] width 19 height 19
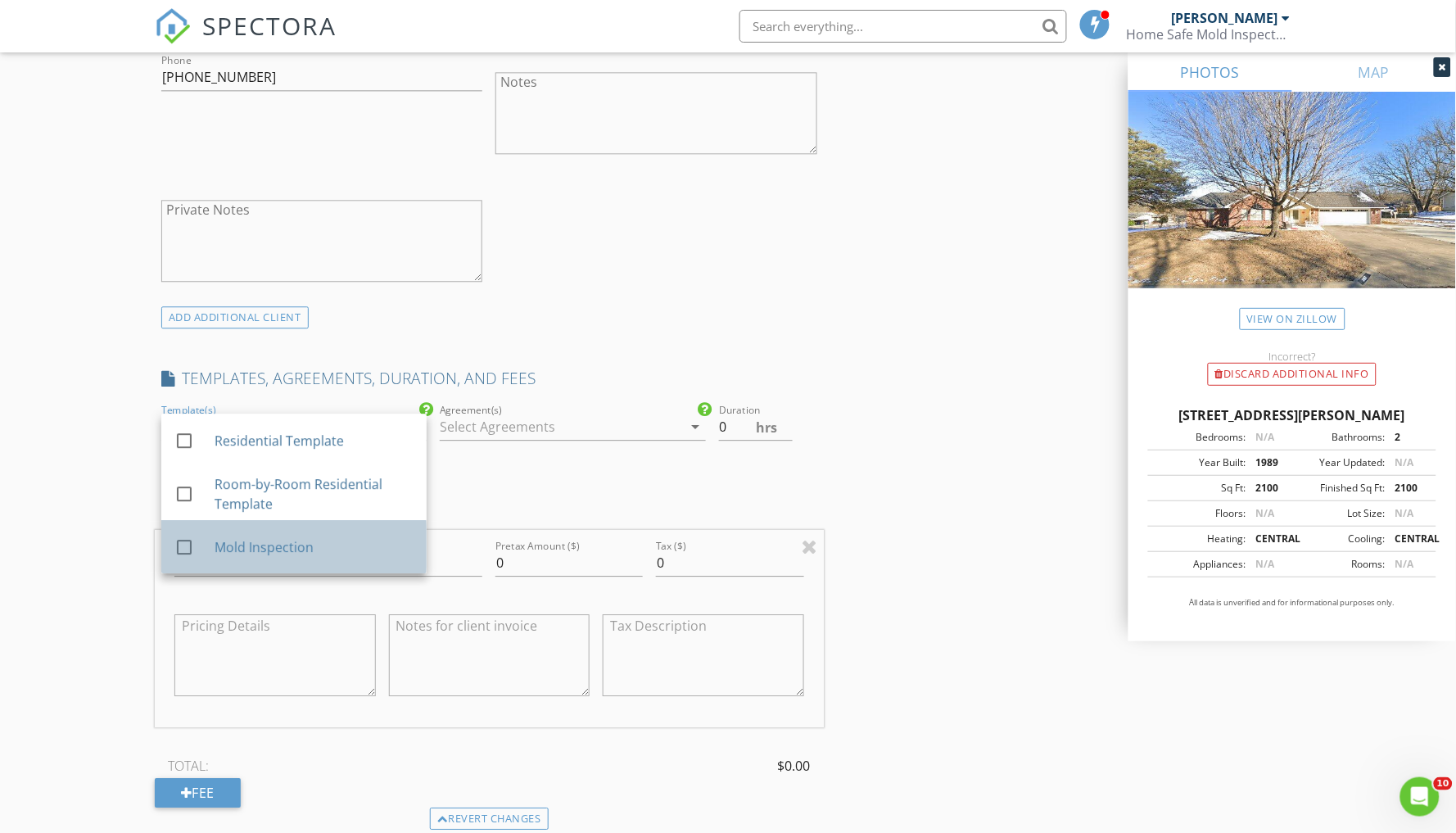
click at [364, 539] on div "Mold Inspection" at bounding box center [314, 547] width 199 height 19
click at [787, 414] on input "0.5" at bounding box center [756, 427] width 74 height 27
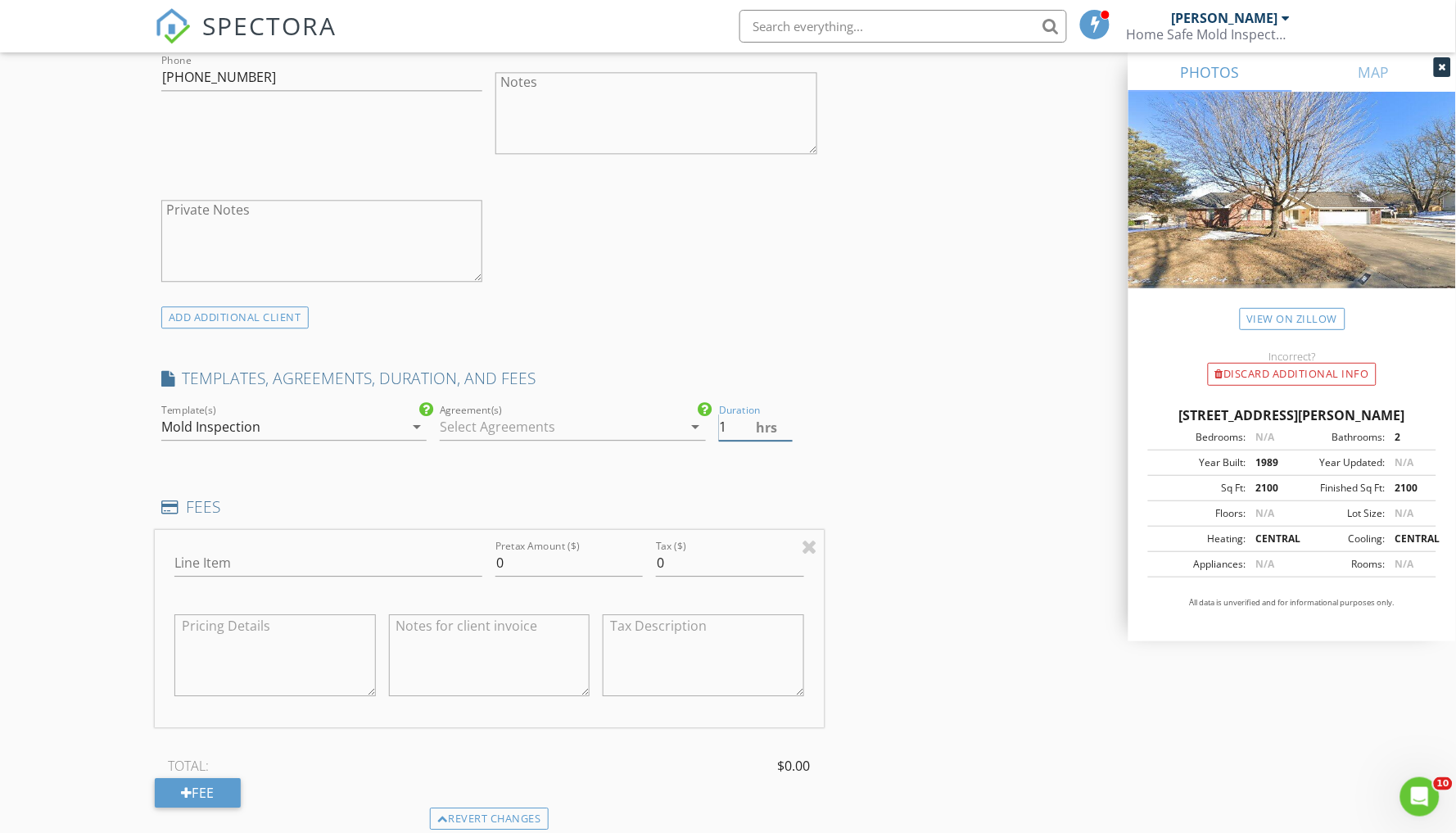
click at [787, 414] on input "1" at bounding box center [756, 427] width 74 height 27
click at [787, 414] on input "1.5" at bounding box center [756, 427] width 74 height 27
click at [787, 414] on input "2" at bounding box center [756, 427] width 74 height 27
click at [787, 414] on input "2.5" at bounding box center [756, 427] width 74 height 27
type input "3"
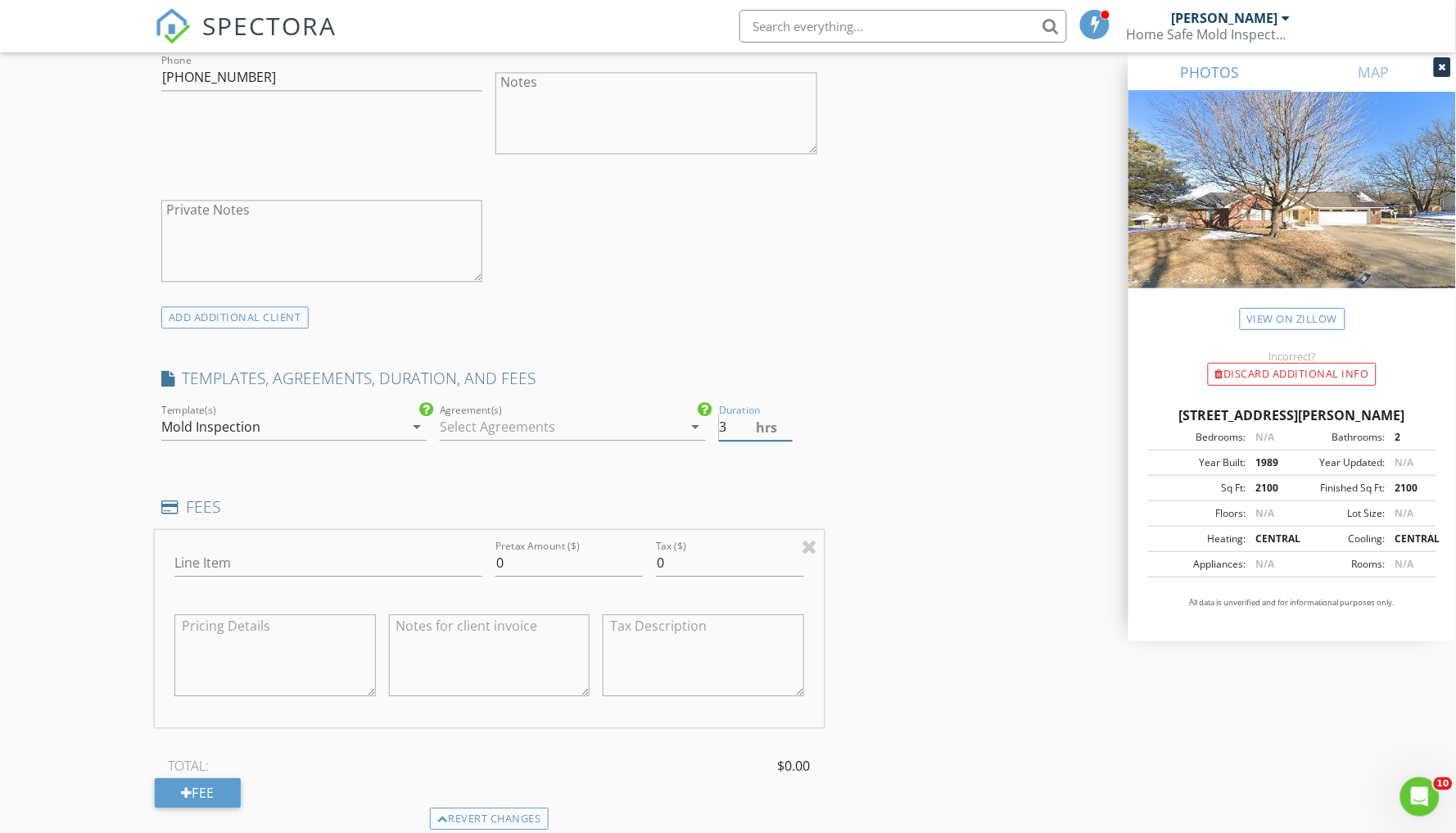
click at [787, 414] on input "3" at bounding box center [756, 427] width 74 height 27
type input "Mold Inspection and 3 samples"
type input "1350"
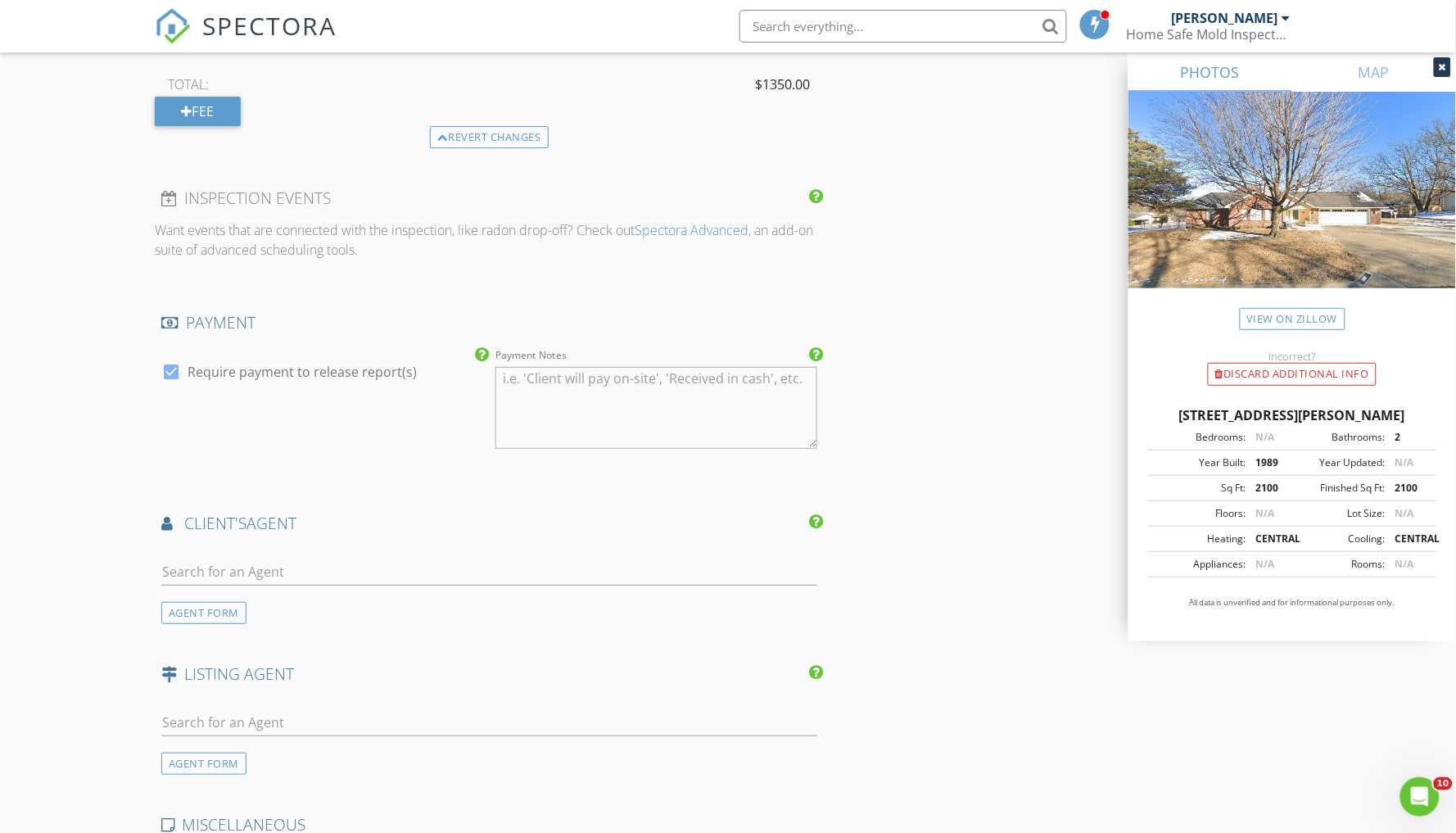
scroll to position [1963, 0]
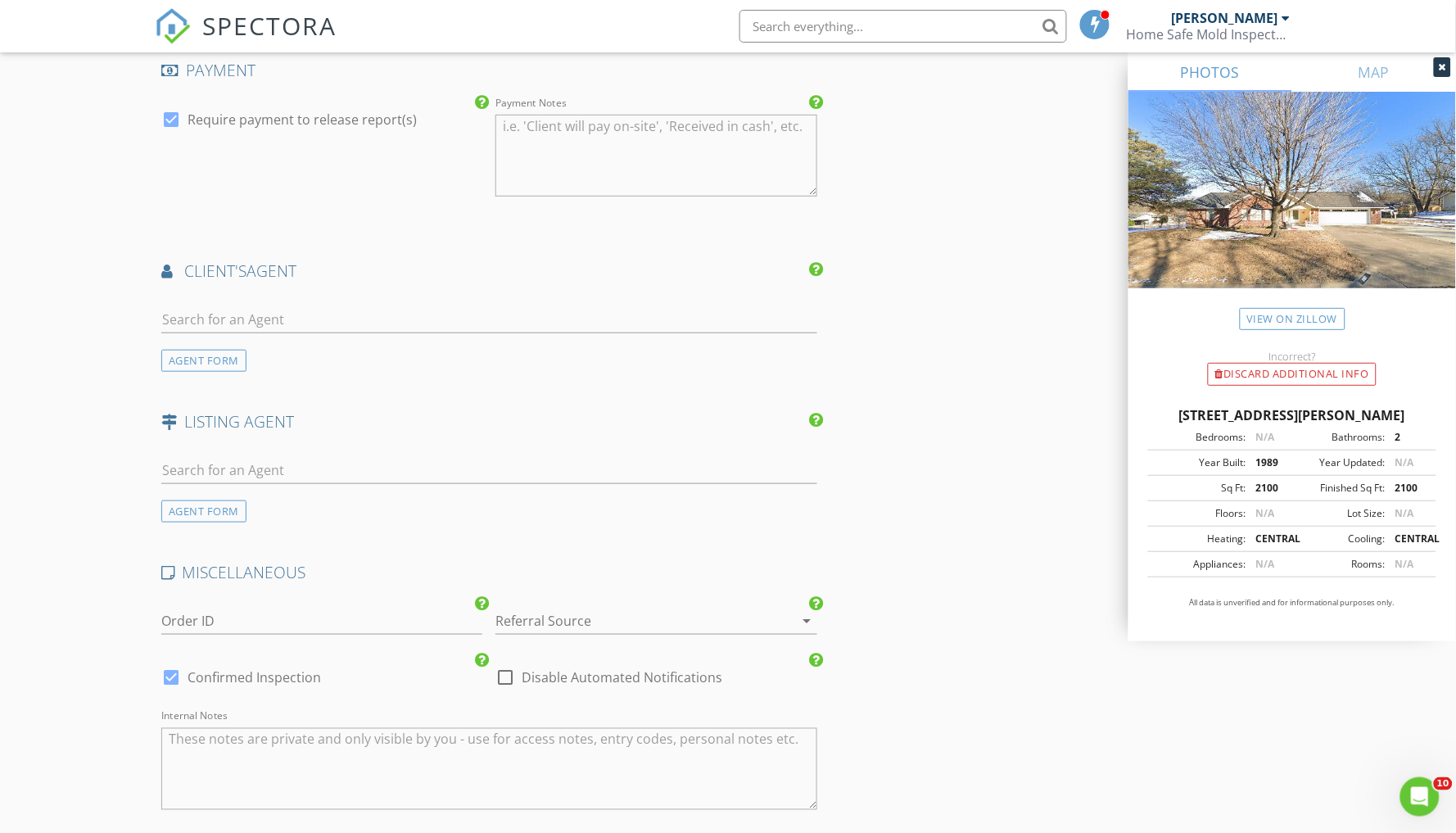
type textarea "Mold Inspection and 3 samples for $1,350 and each additional sample is"
click at [167, 668] on div at bounding box center [170, 677] width 28 height 28
checkbox input "false"
checkbox input "true"
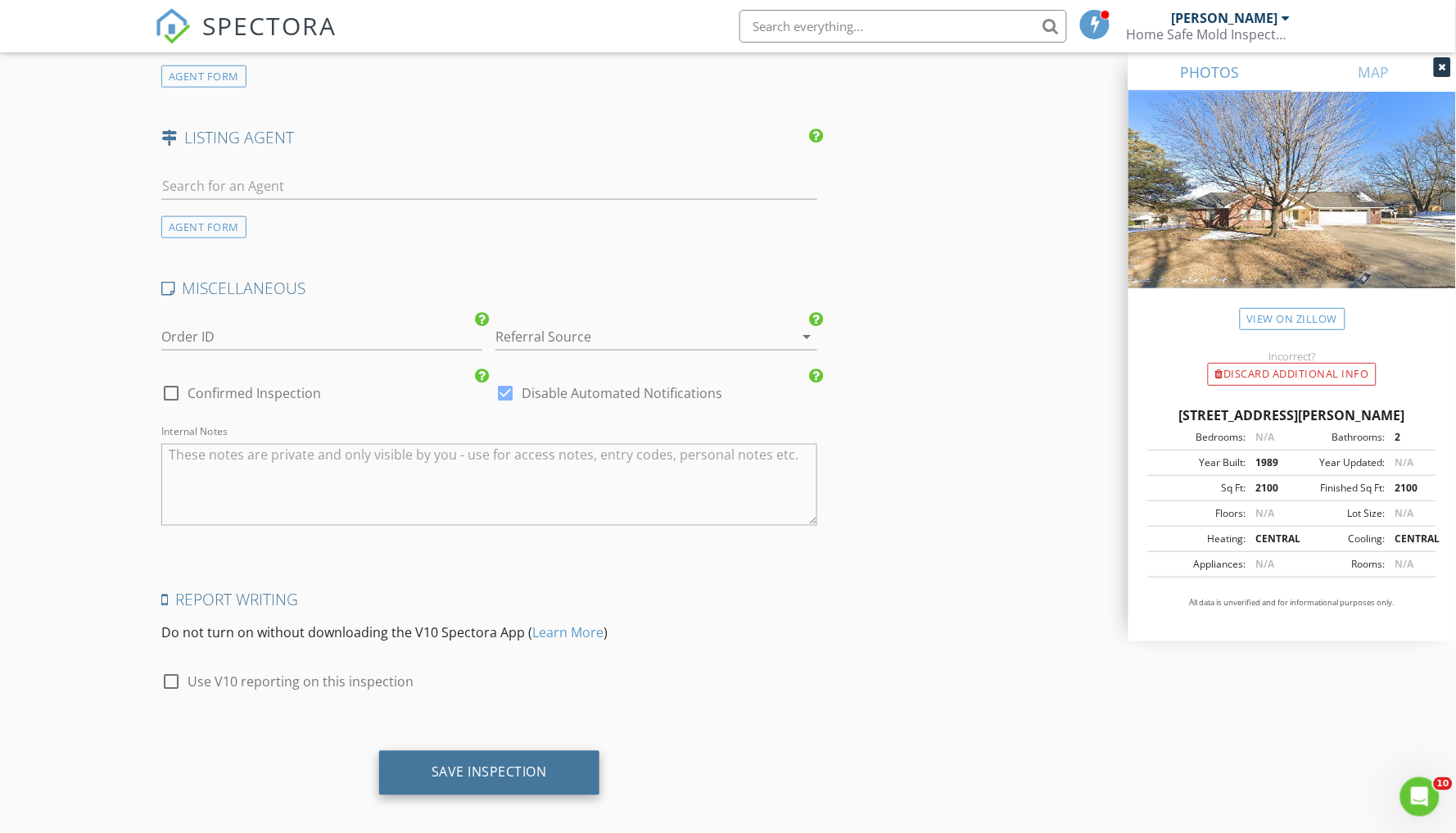
scroll to position [2246, 0]
click at [505, 765] on div "Save Inspection" at bounding box center [490, 773] width 116 height 17
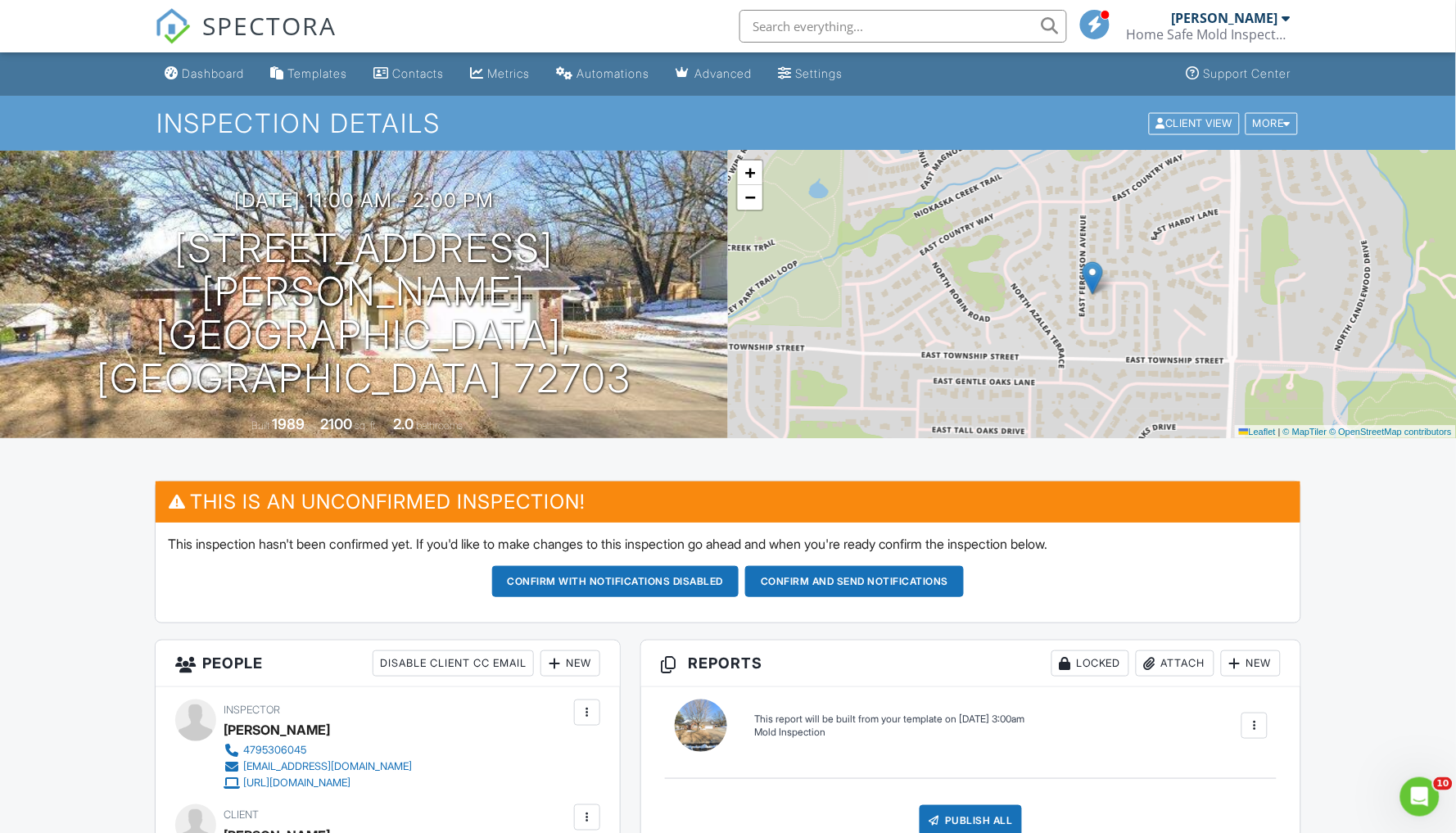
click at [1254, 722] on div at bounding box center [1255, 726] width 17 height 17
click at [1228, 782] on div "Build Now" at bounding box center [1221, 783] width 80 height 19
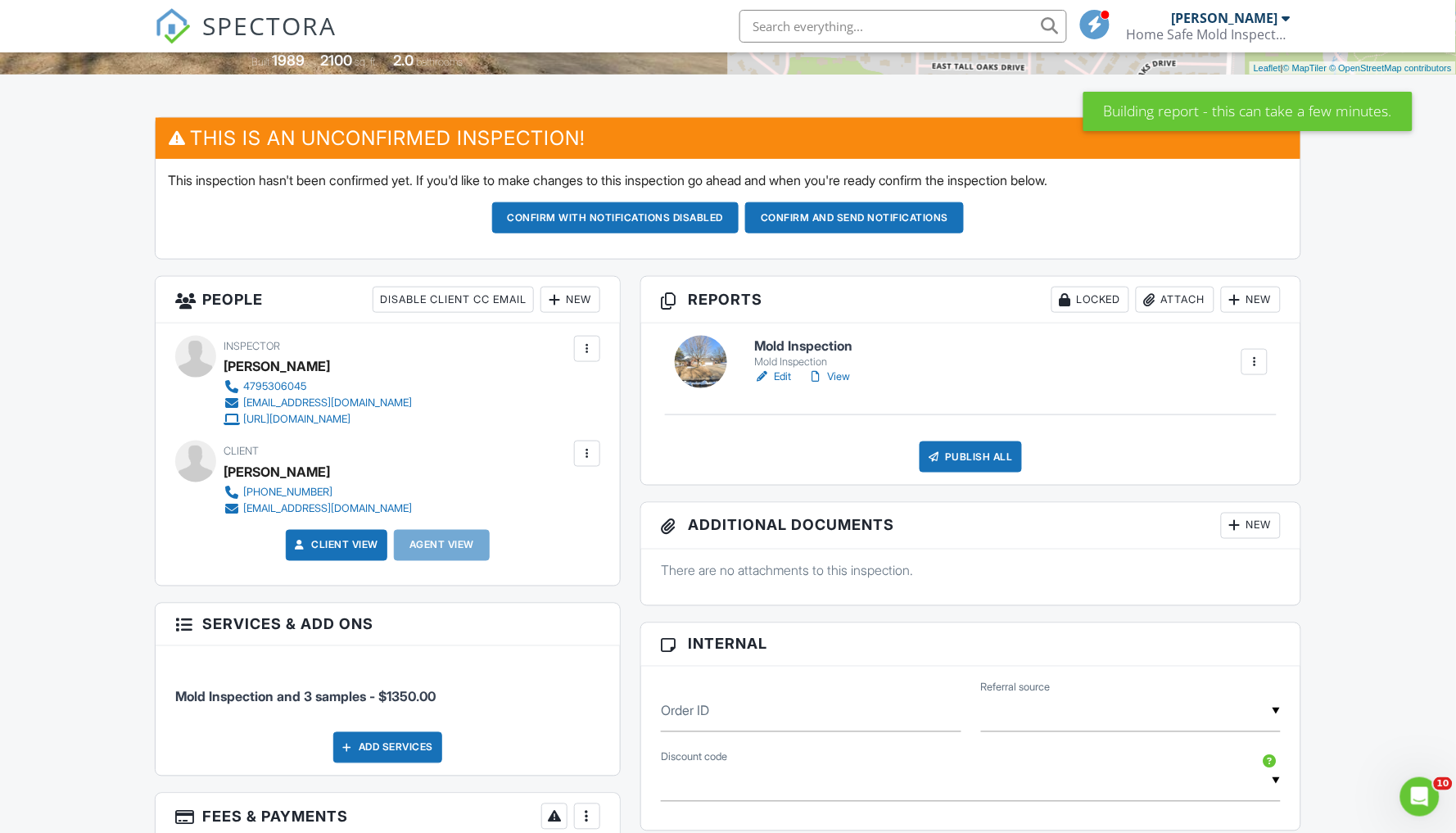
click at [782, 369] on link "Edit" at bounding box center [773, 377] width 37 height 17
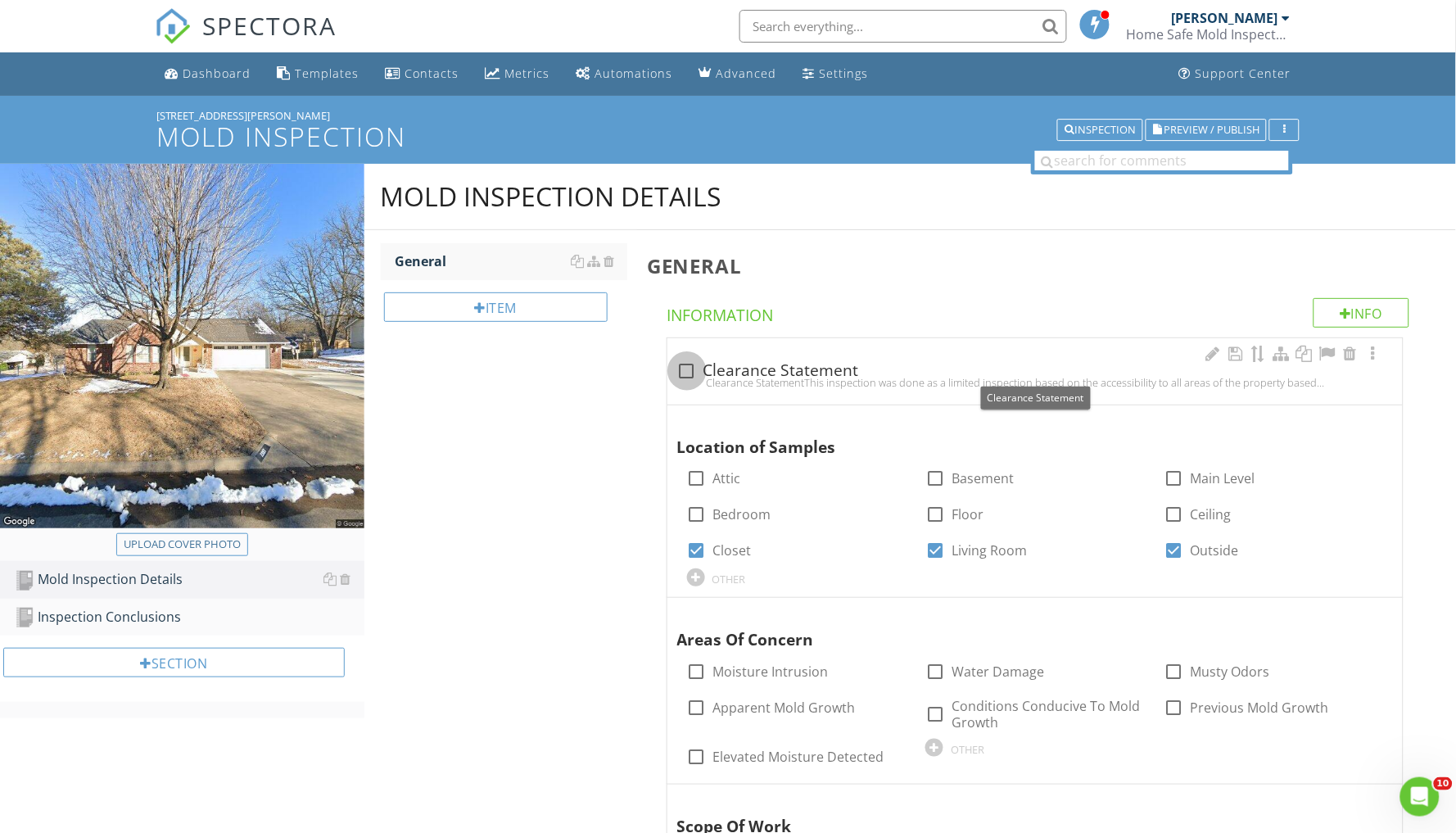
click at [691, 367] on div at bounding box center [687, 370] width 28 height 28
checkbox input "true"
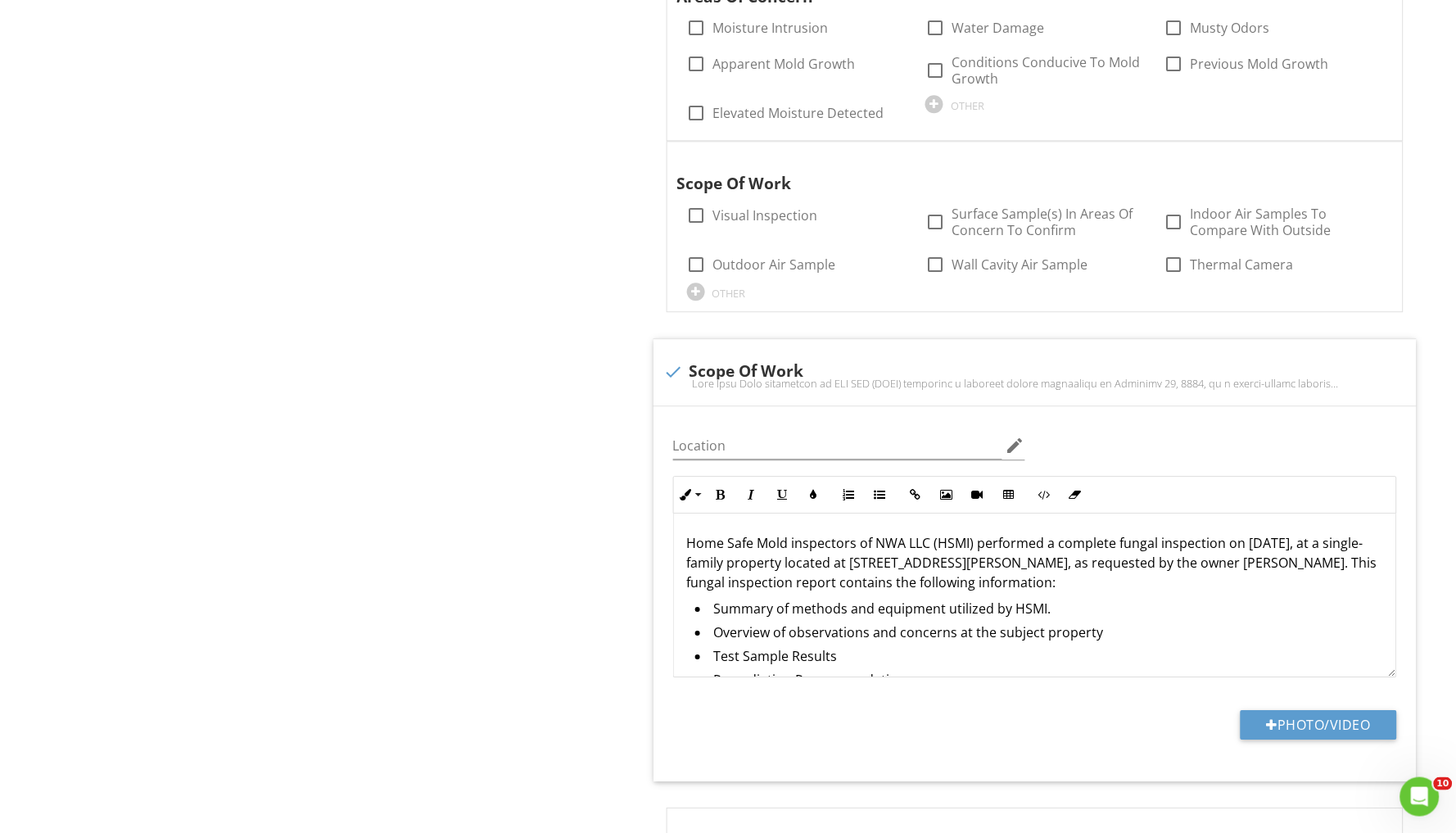
scroll to position [1063, 0]
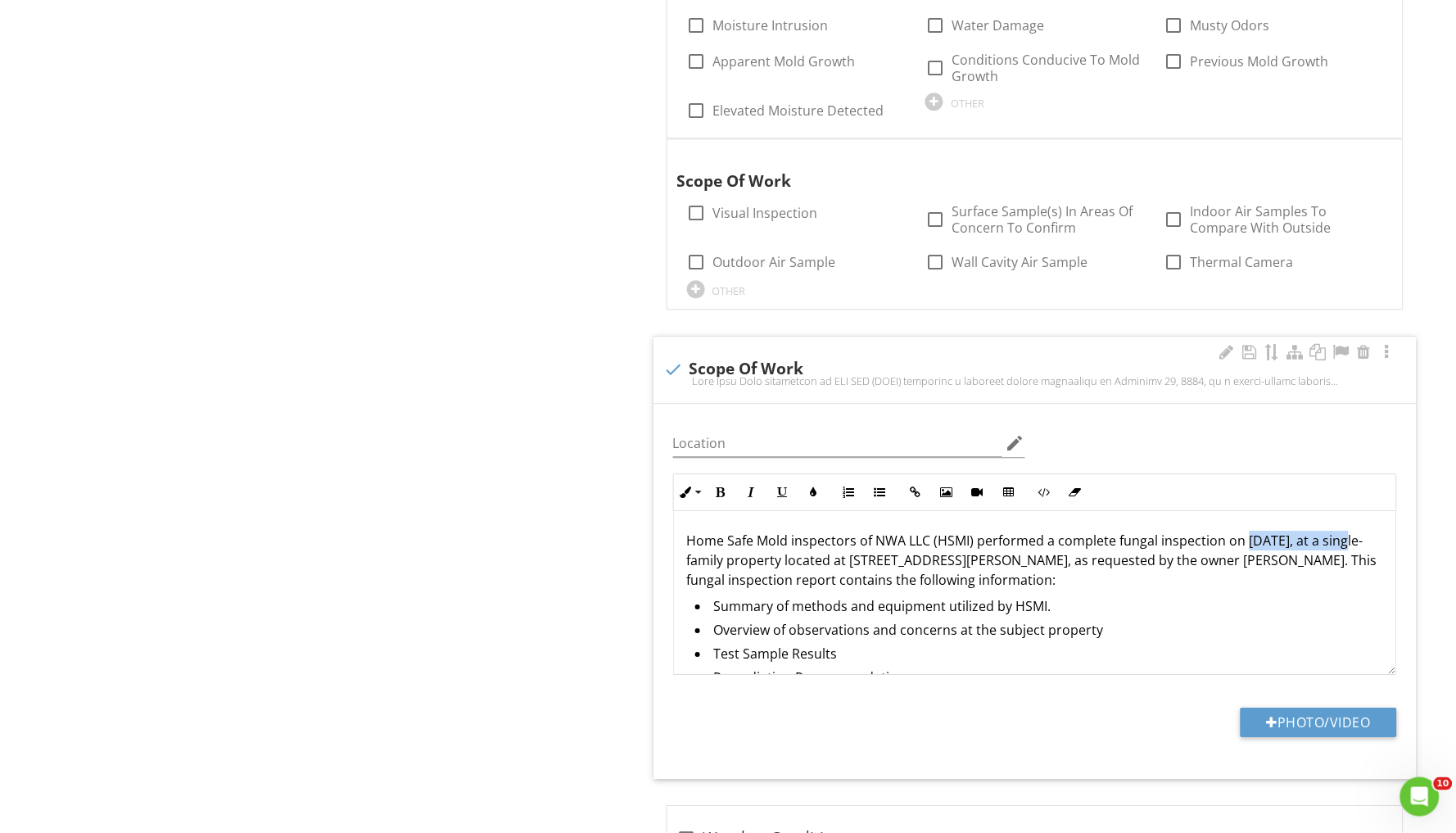
drag, startPoint x: 1244, startPoint y: 534, endPoint x: 1363, endPoint y: 537, distance: 119.0
click at [1363, 537] on p "Home Safe Mold inspectors of NWA LLC (HSMI) performed a complete fungal inspect…" at bounding box center [1034, 560] width 696 height 59
drag, startPoint x: 888, startPoint y: 553, endPoint x: 1185, endPoint y: 548, distance: 297.0
click at [1185, 548] on p "Home Safe Mold inspectors of NWA LLC (HSMI) performed a complete fungal inspect…" at bounding box center [1034, 560] width 696 height 59
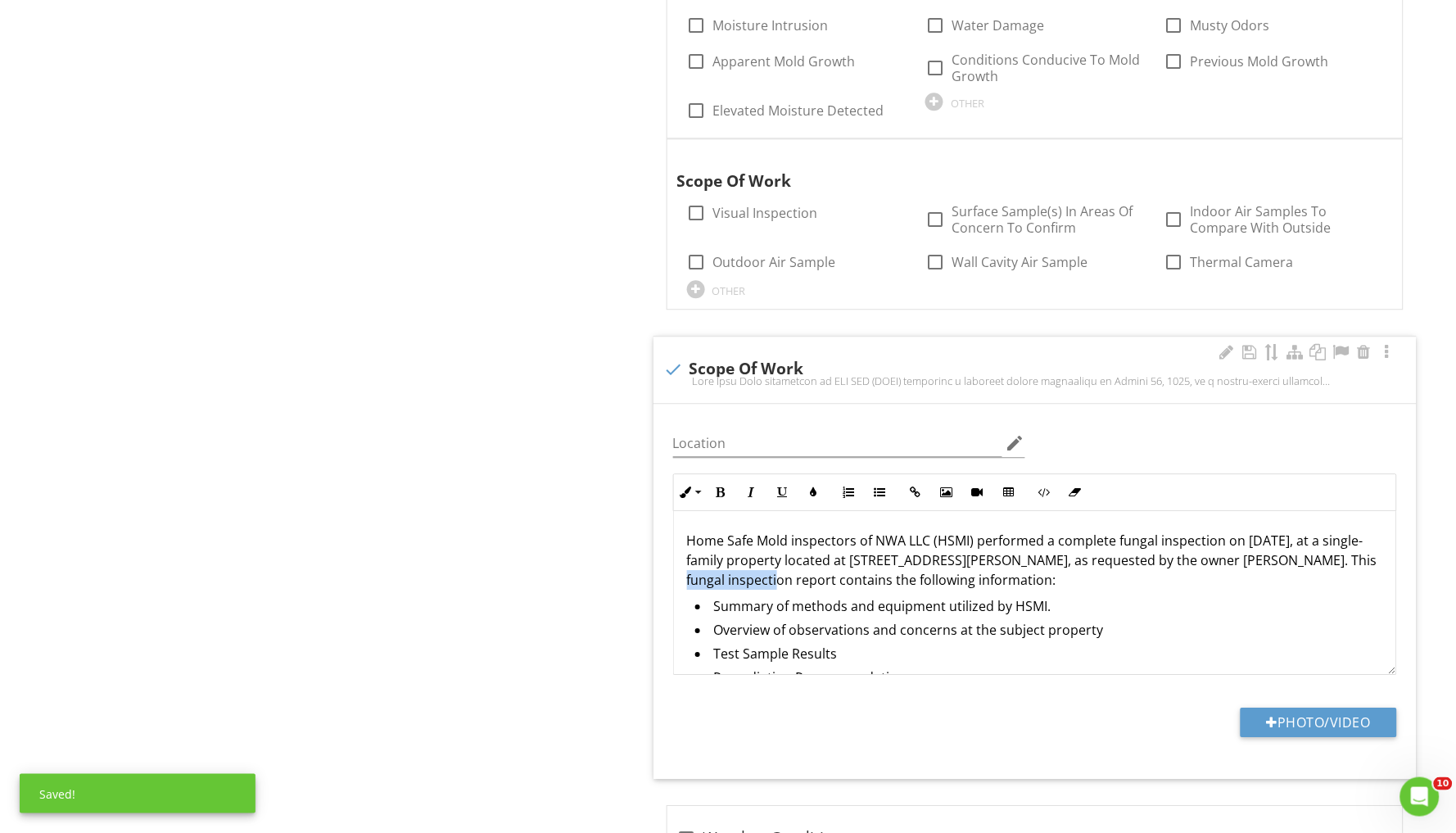
drag, startPoint x: 1302, startPoint y: 549, endPoint x: 746, endPoint y: 574, distance: 556.6
click at [746, 574] on p "Home Safe Mold inspectors of NWA LLC (HSMI) performed a complete fungal inspect…" at bounding box center [1034, 560] width 696 height 59
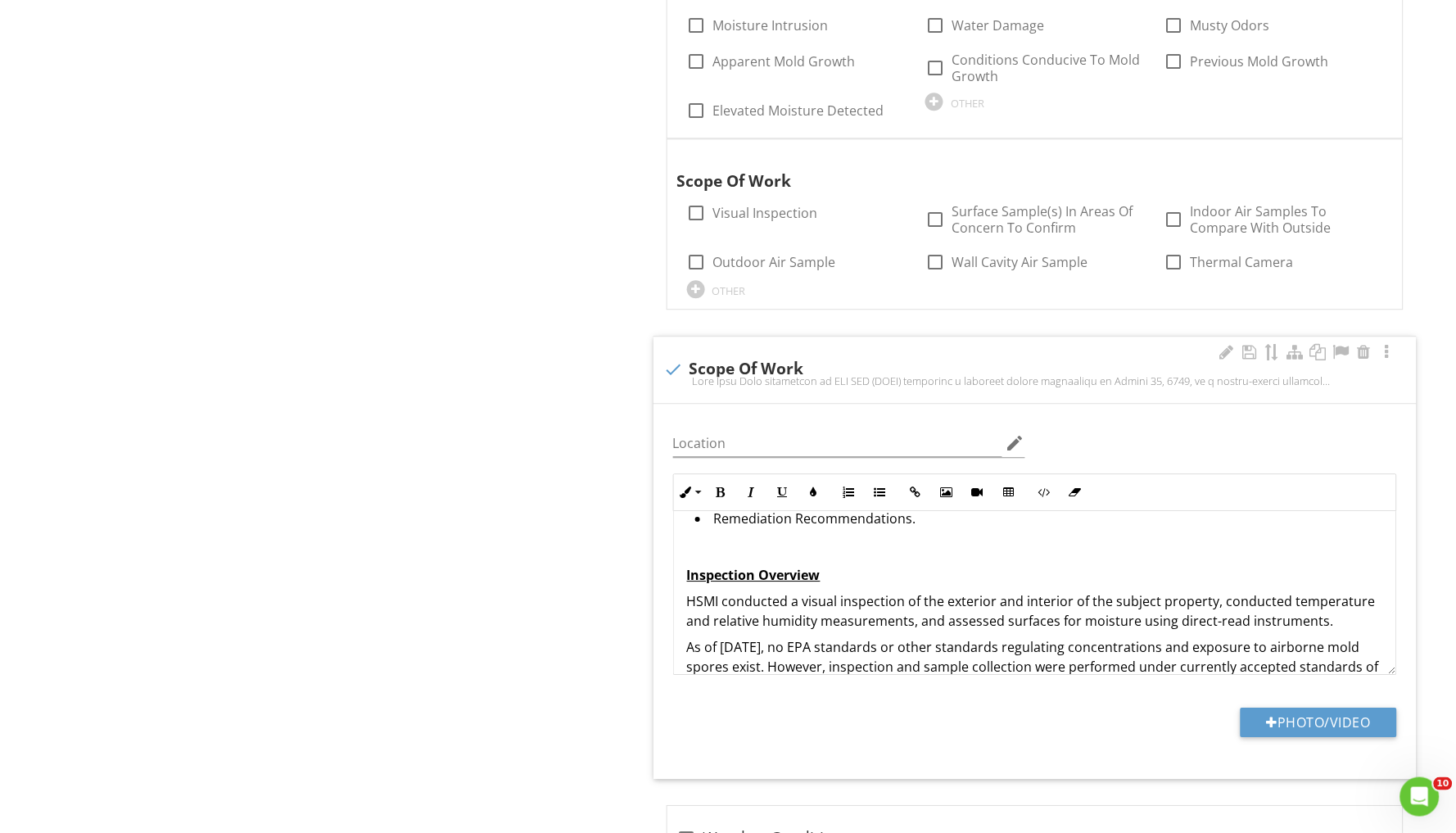
scroll to position [181, 0]
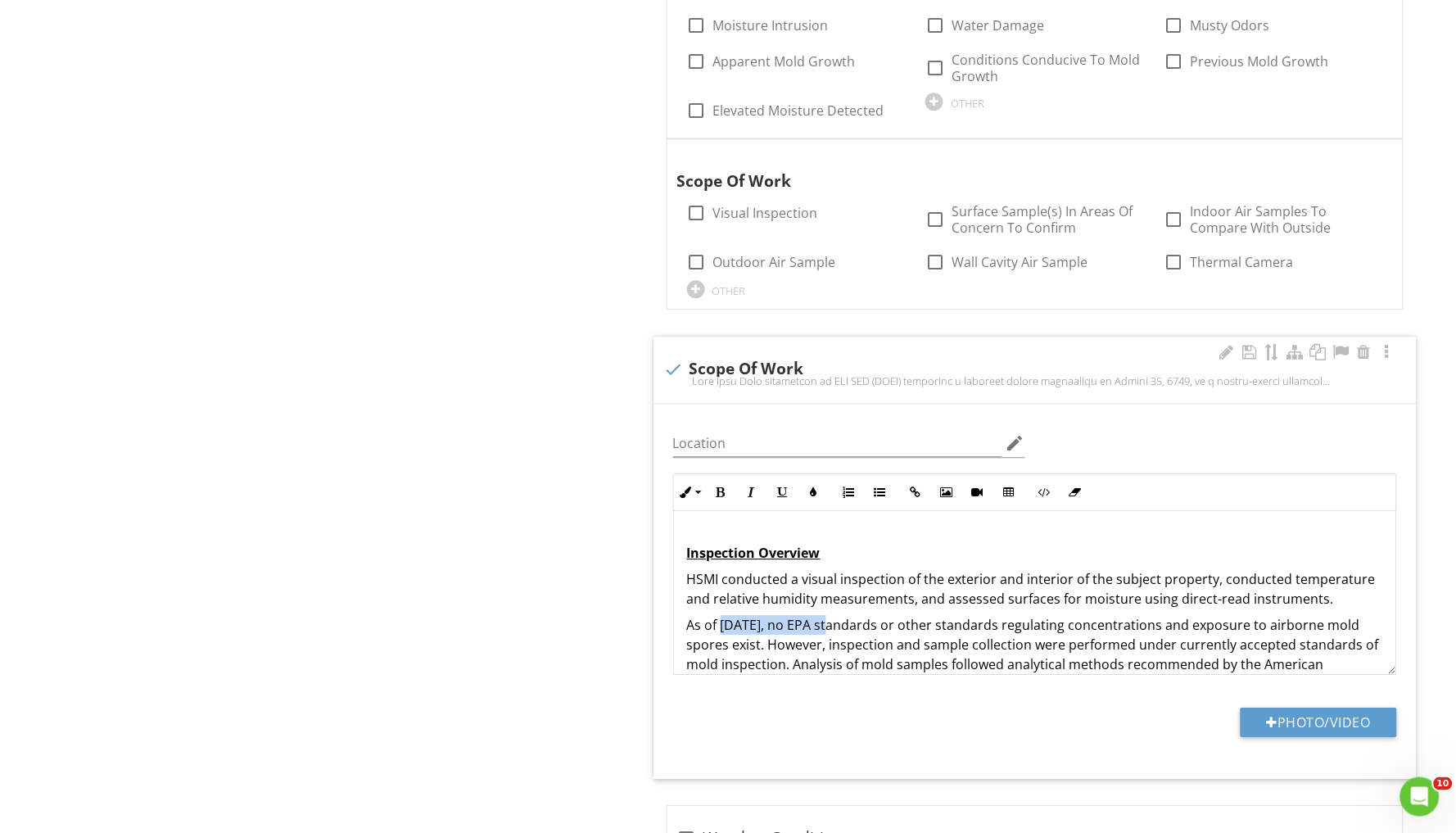
drag, startPoint x: 722, startPoint y: 616, endPoint x: 840, endPoint y: 618, distance: 118.0
click at [840, 618] on p "As of [DATE], no EPA standards or other standards regulating concentrations and…" at bounding box center [1034, 664] width 696 height 98
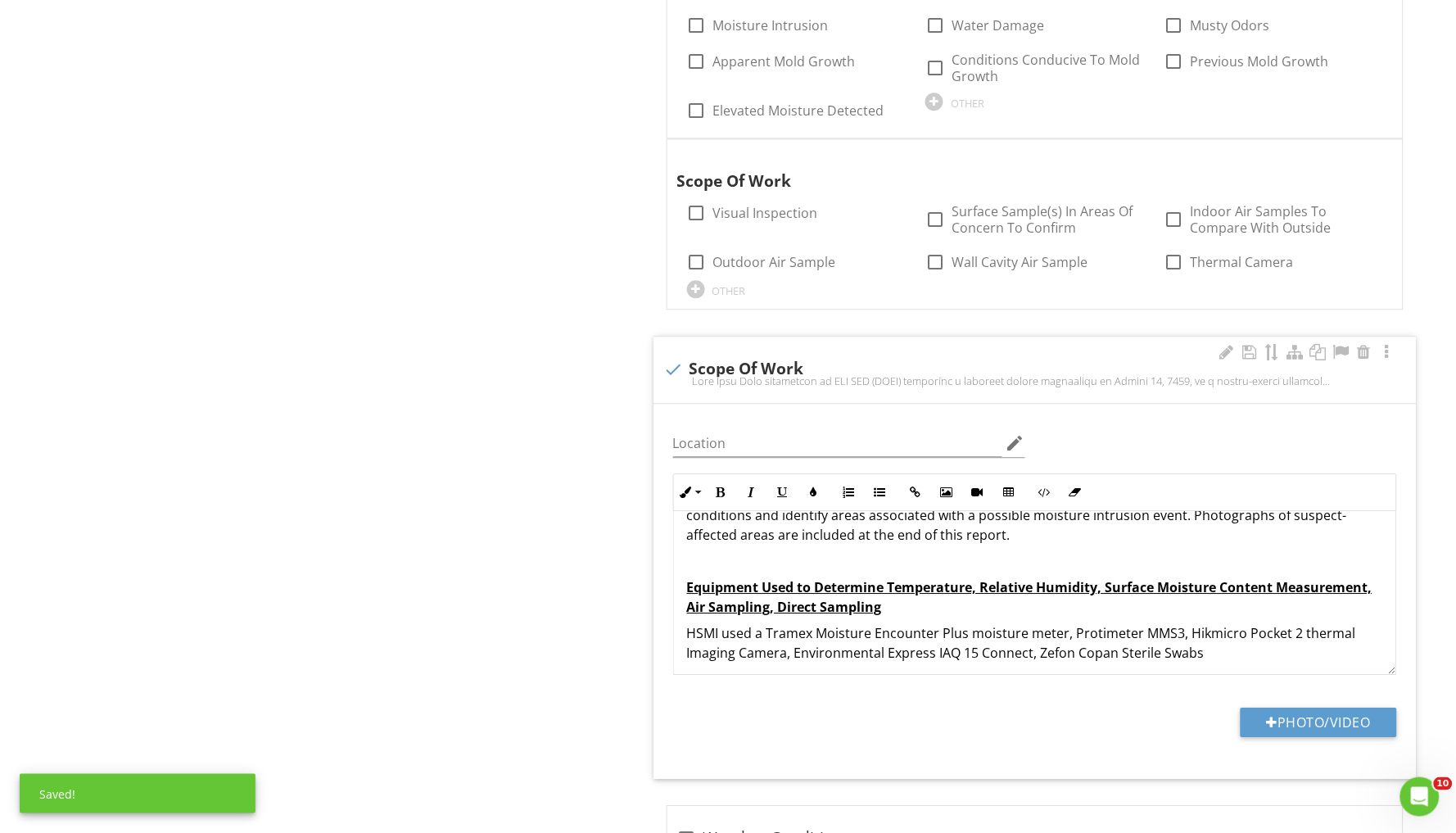
scroll to position [467, 0]
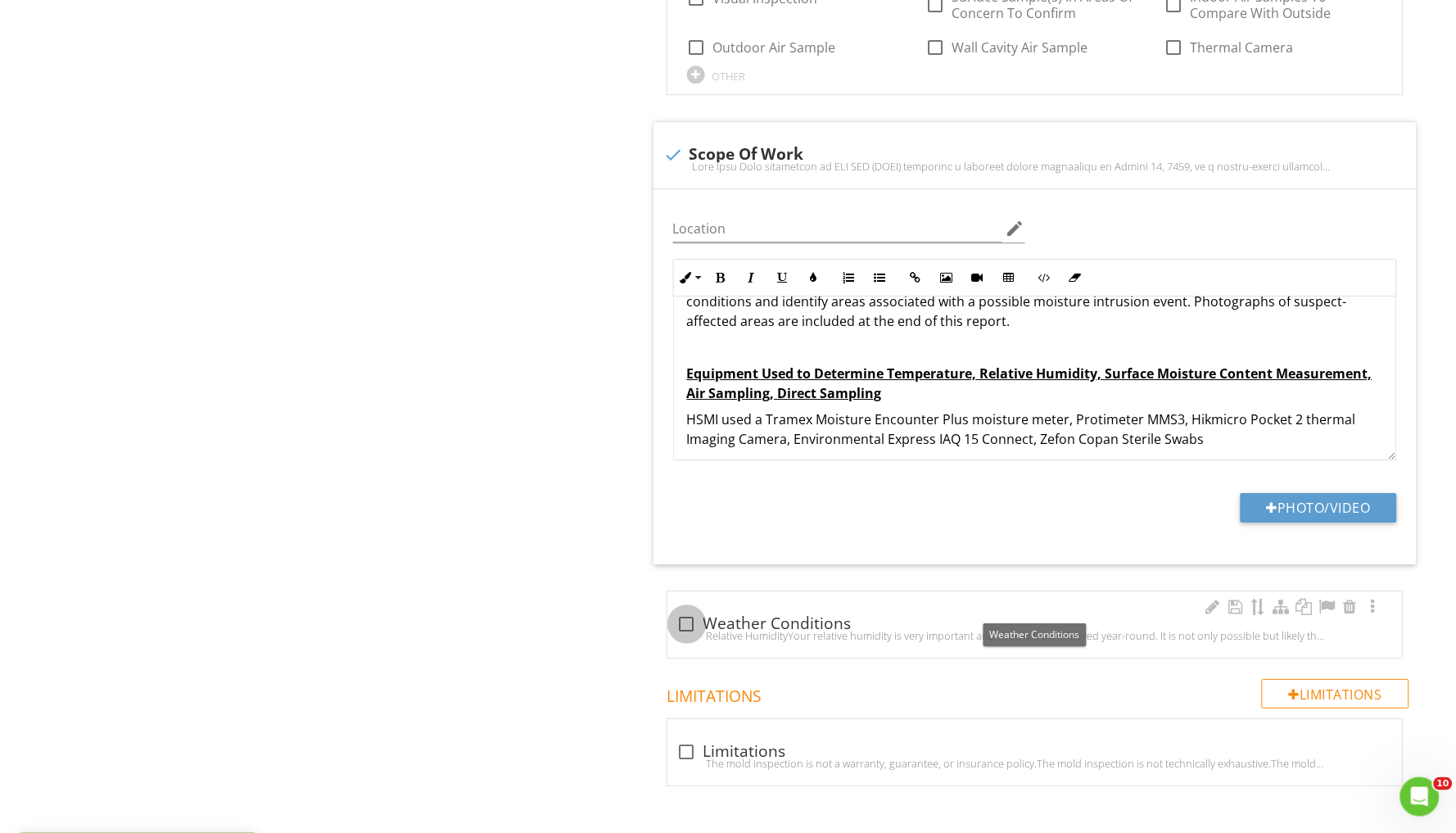
click at [687, 613] on div at bounding box center [687, 624] width 28 height 28
checkbox input "true"
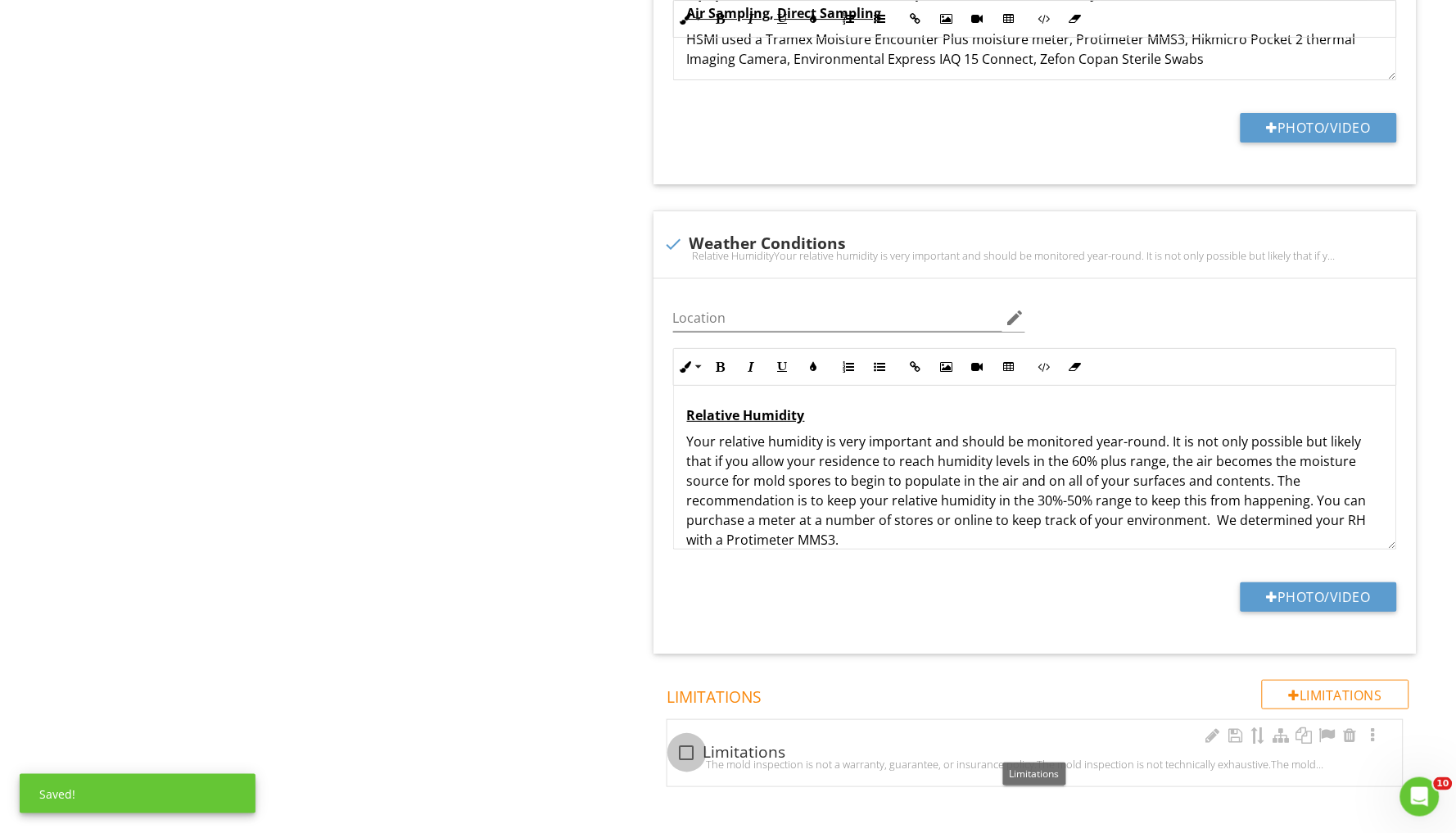
click at [685, 741] on div at bounding box center [687, 752] width 28 height 28
checkbox input "true"
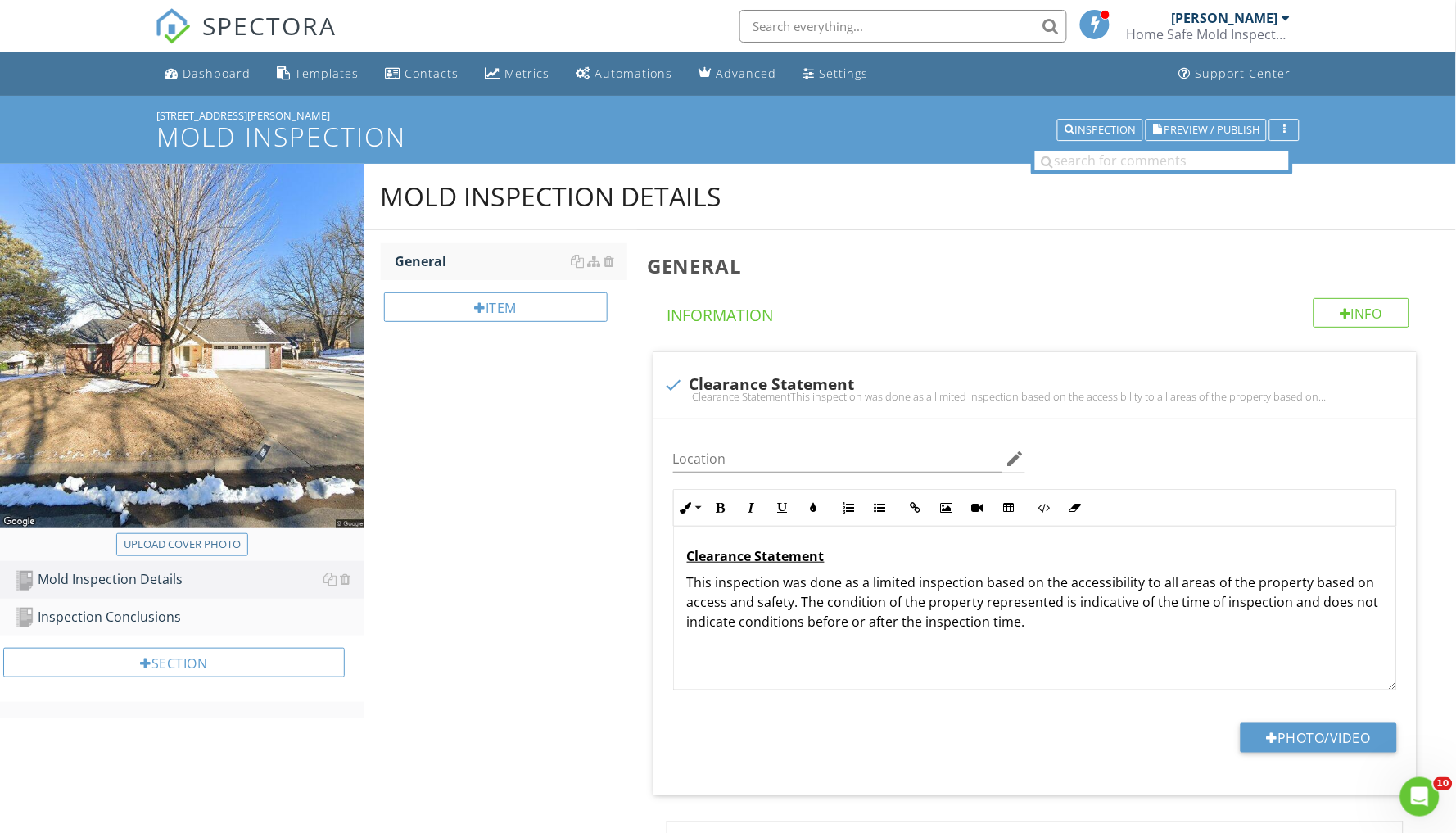
scroll to position [0, 0]
